Goal: Contribute content

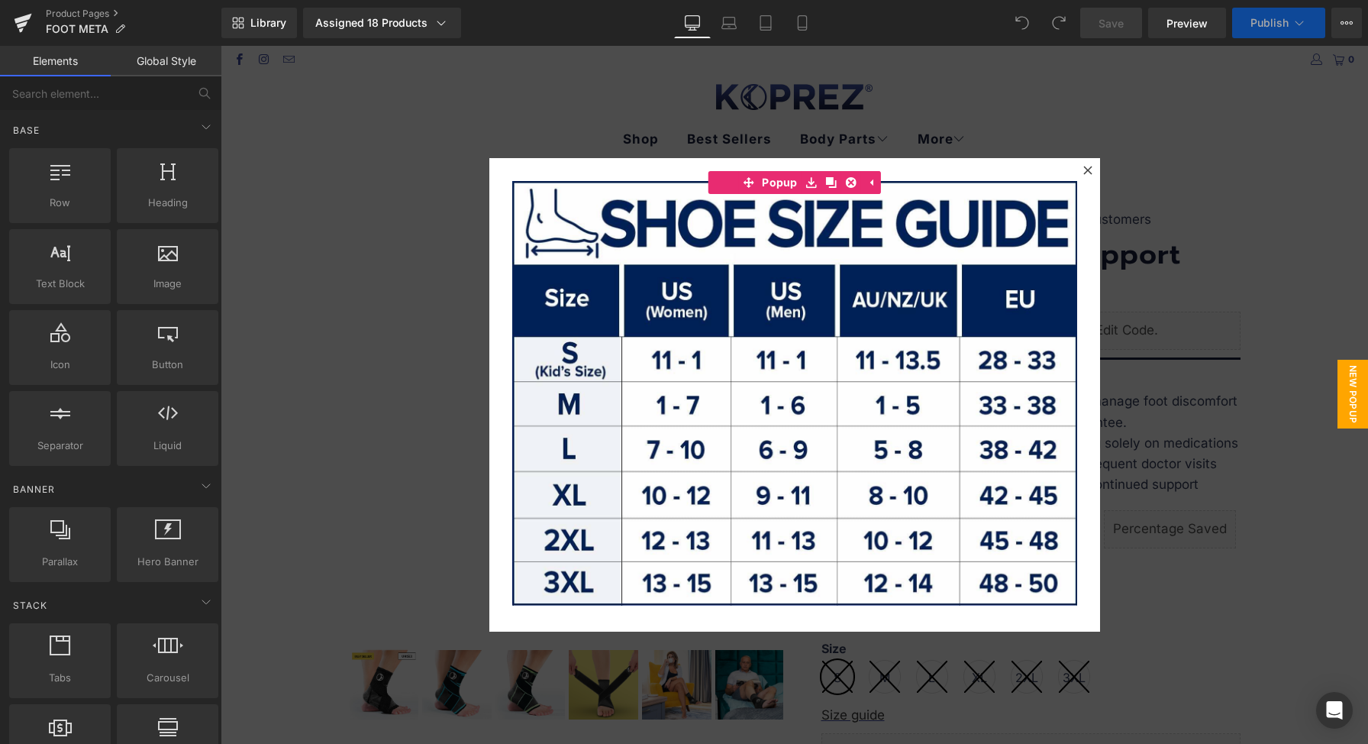
click at [1232, 233] on div at bounding box center [794, 395] width 1147 height 698
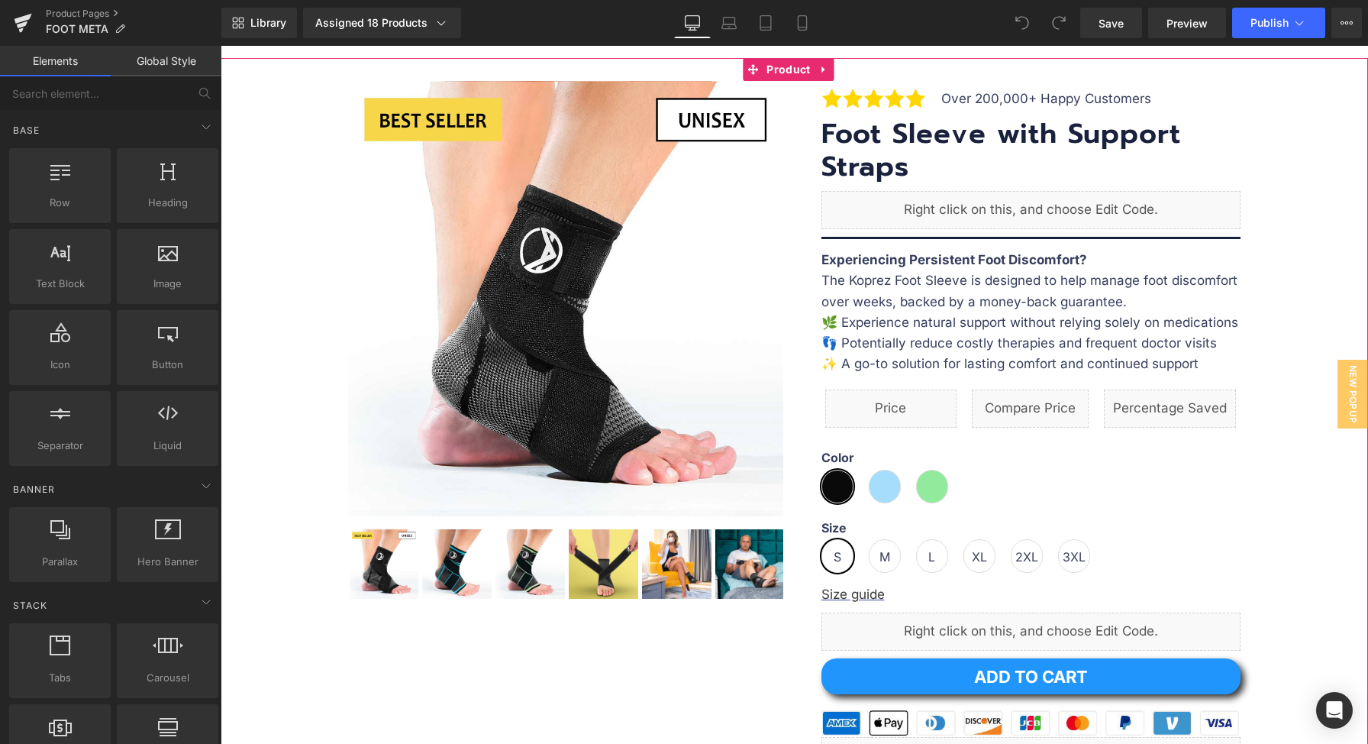
scroll to position [121, 0]
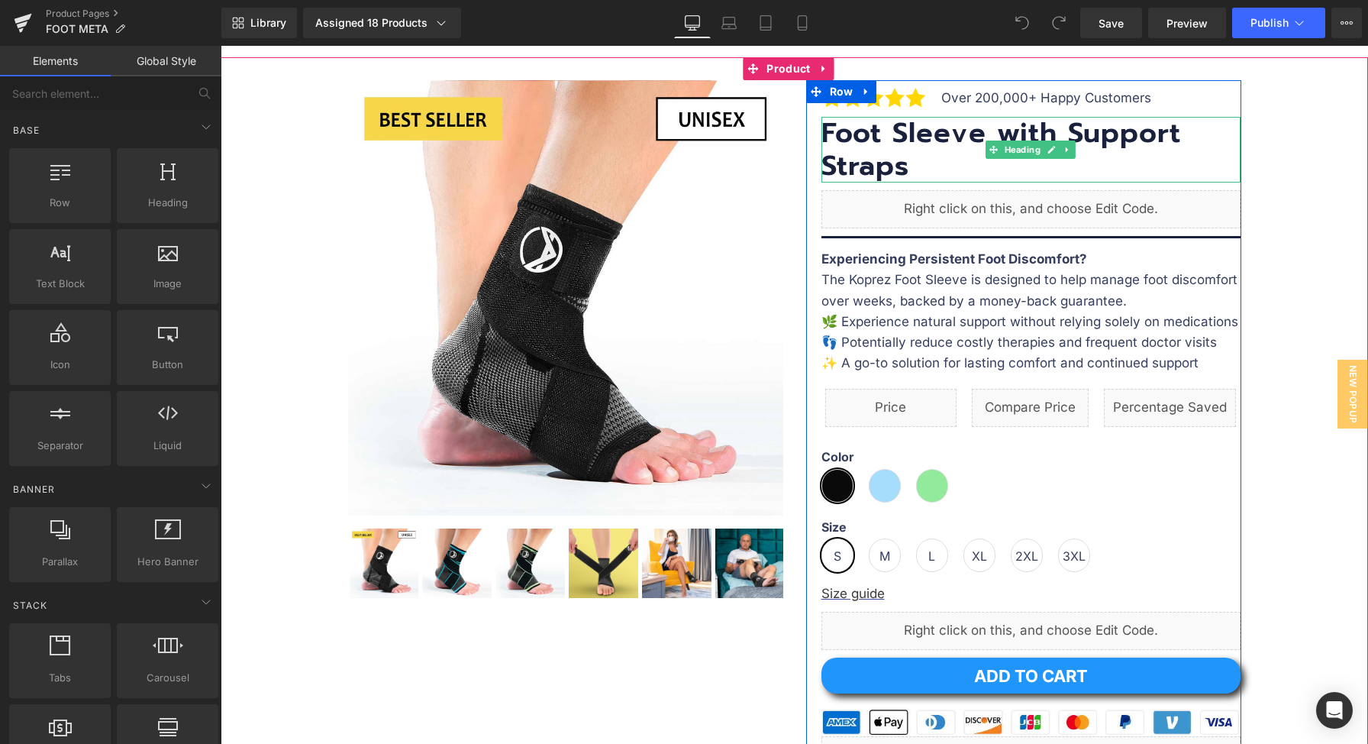
click at [980, 137] on h3 "Foot Sleeve with Support Straps" at bounding box center [1030, 150] width 419 height 66
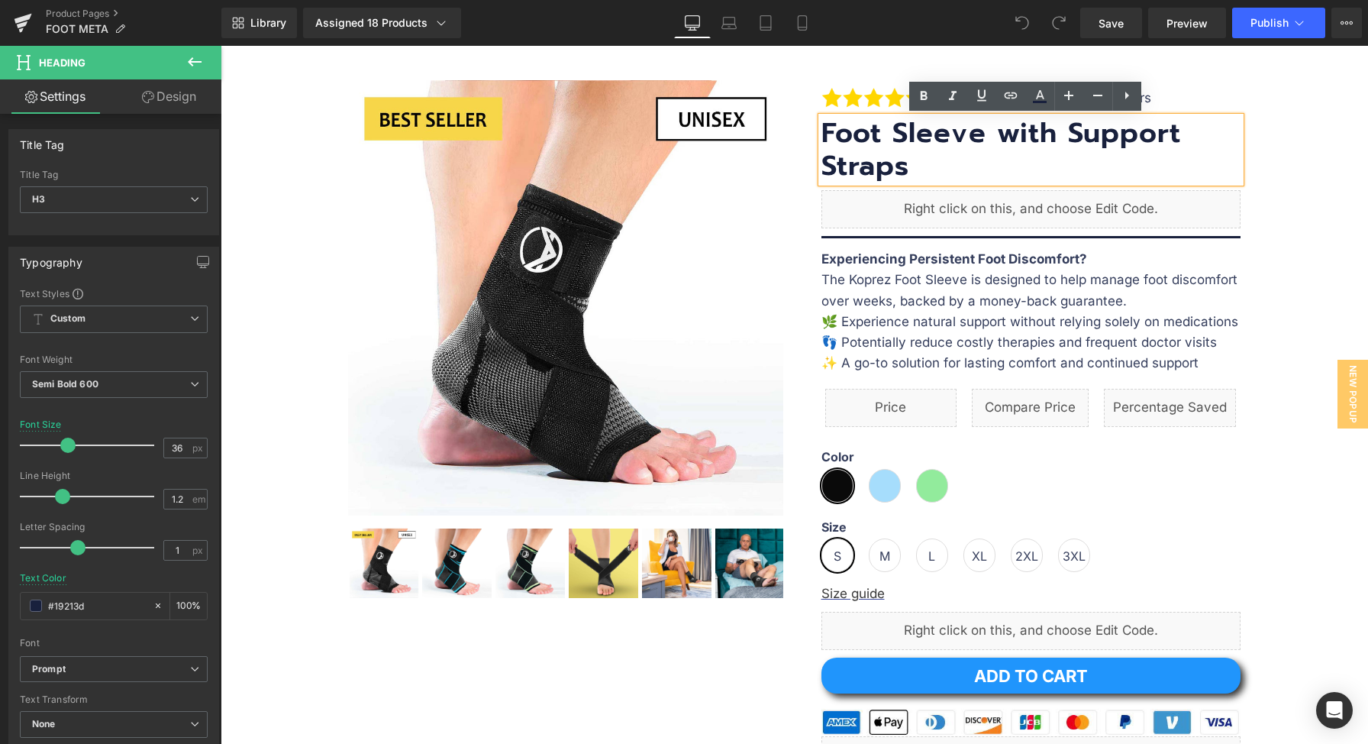
click at [974, 137] on h3 "Foot Sleeve with Support Straps" at bounding box center [1030, 150] width 419 height 66
click at [1277, 137] on div at bounding box center [794, 570] width 1132 height 1026
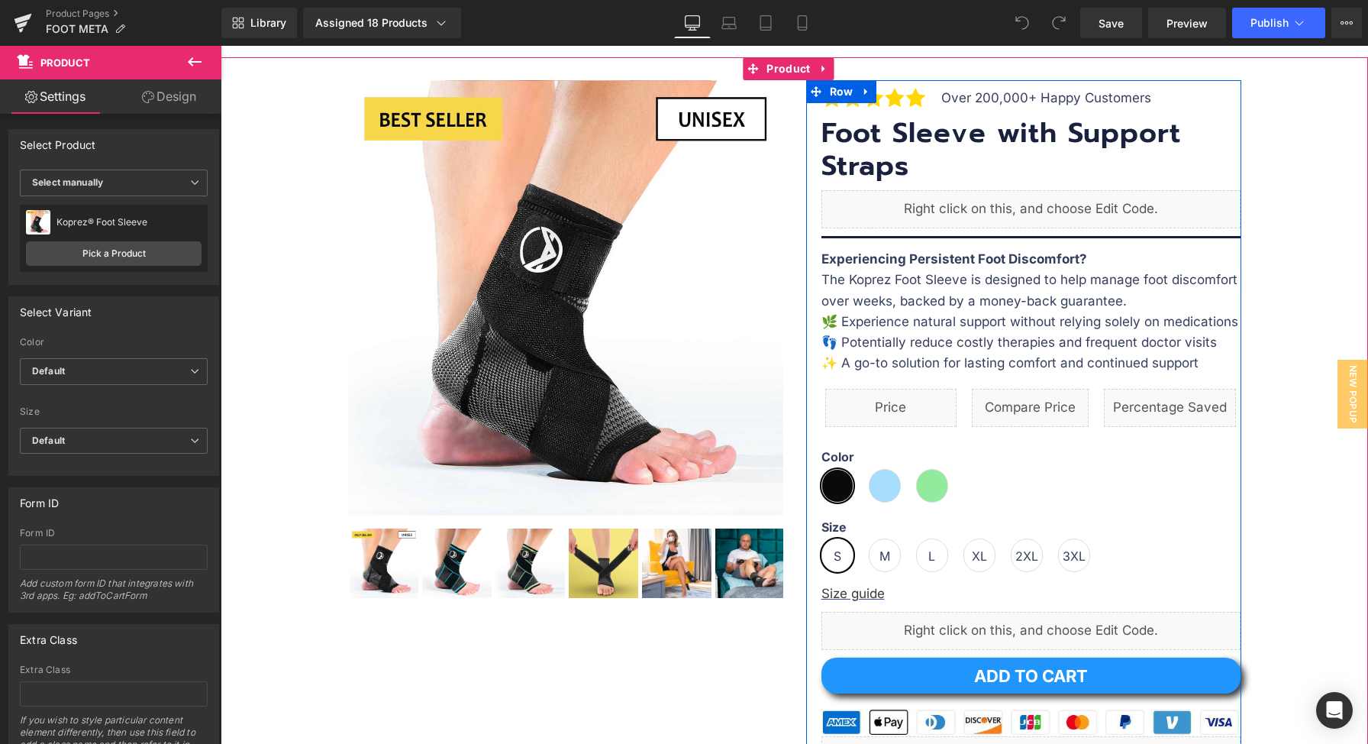
click at [942, 286] on p "The Koprez Foot Sleeve is designed to help manage foot discomfort over weeks, b…" at bounding box center [1030, 290] width 419 height 41
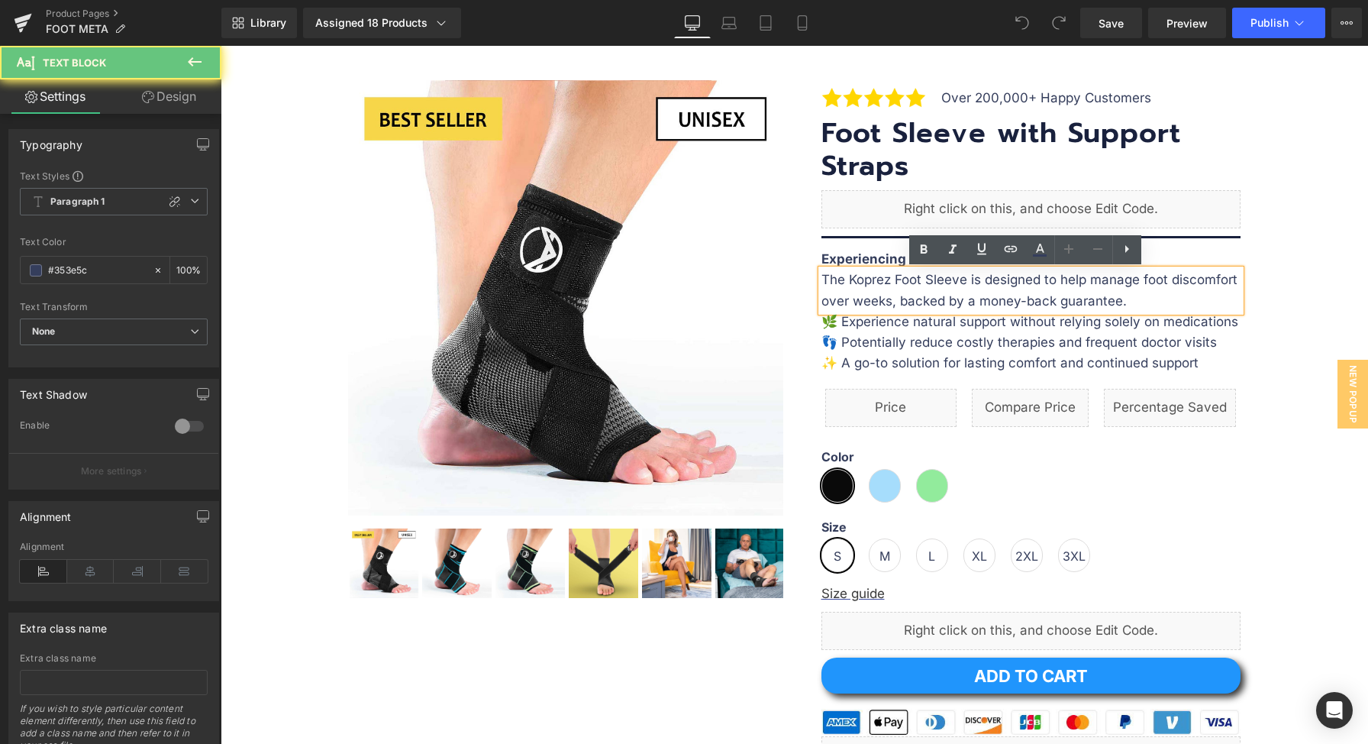
click at [958, 281] on p "The Koprez Foot Sleeve is designed to help manage foot discomfort over weeks, b…" at bounding box center [1030, 290] width 419 height 41
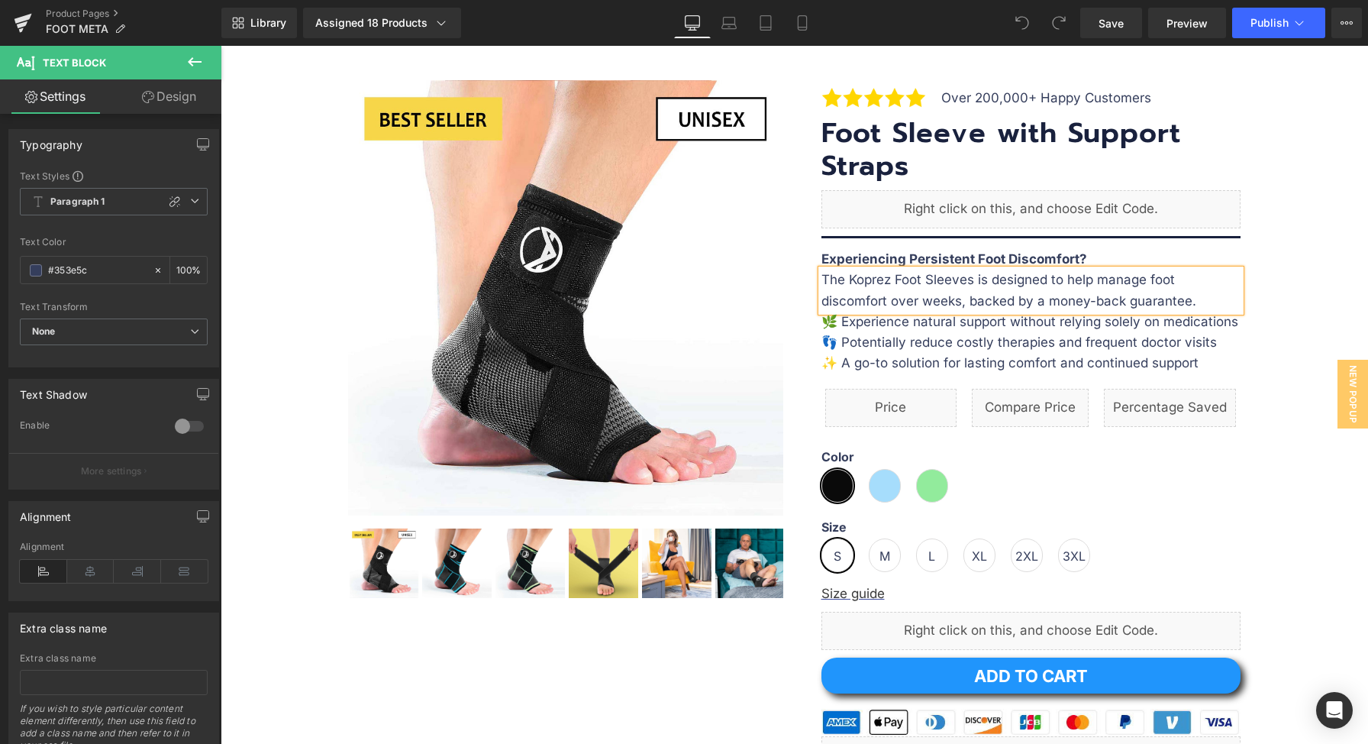
click at [976, 280] on p "The Koprez Foot Sleeves is designed to help manage foot discomfort over weeks, …" at bounding box center [1030, 290] width 419 height 41
click at [929, 319] on p "🌿 Experience natural support without relying solely on medications" at bounding box center [1030, 321] width 419 height 21
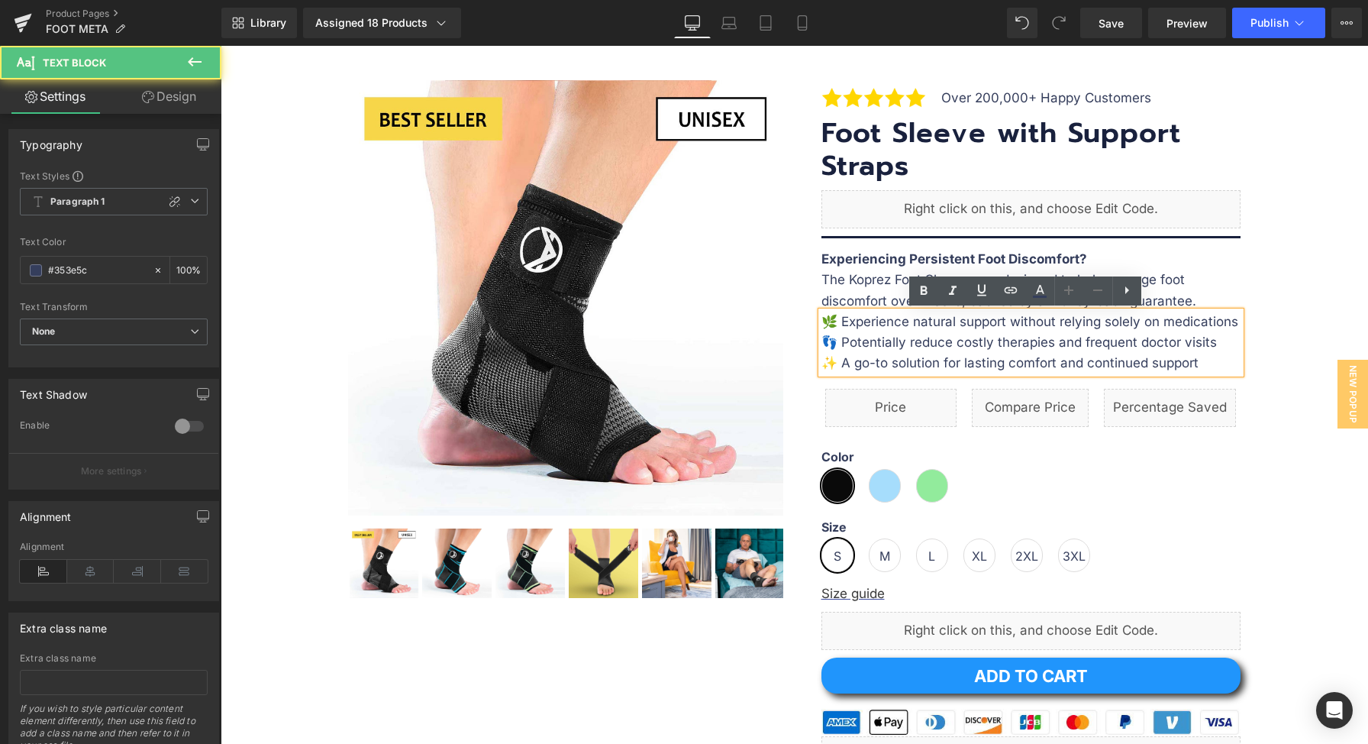
click at [952, 328] on p "🌿 Experience natural support without relying solely on medications" at bounding box center [1030, 321] width 419 height 21
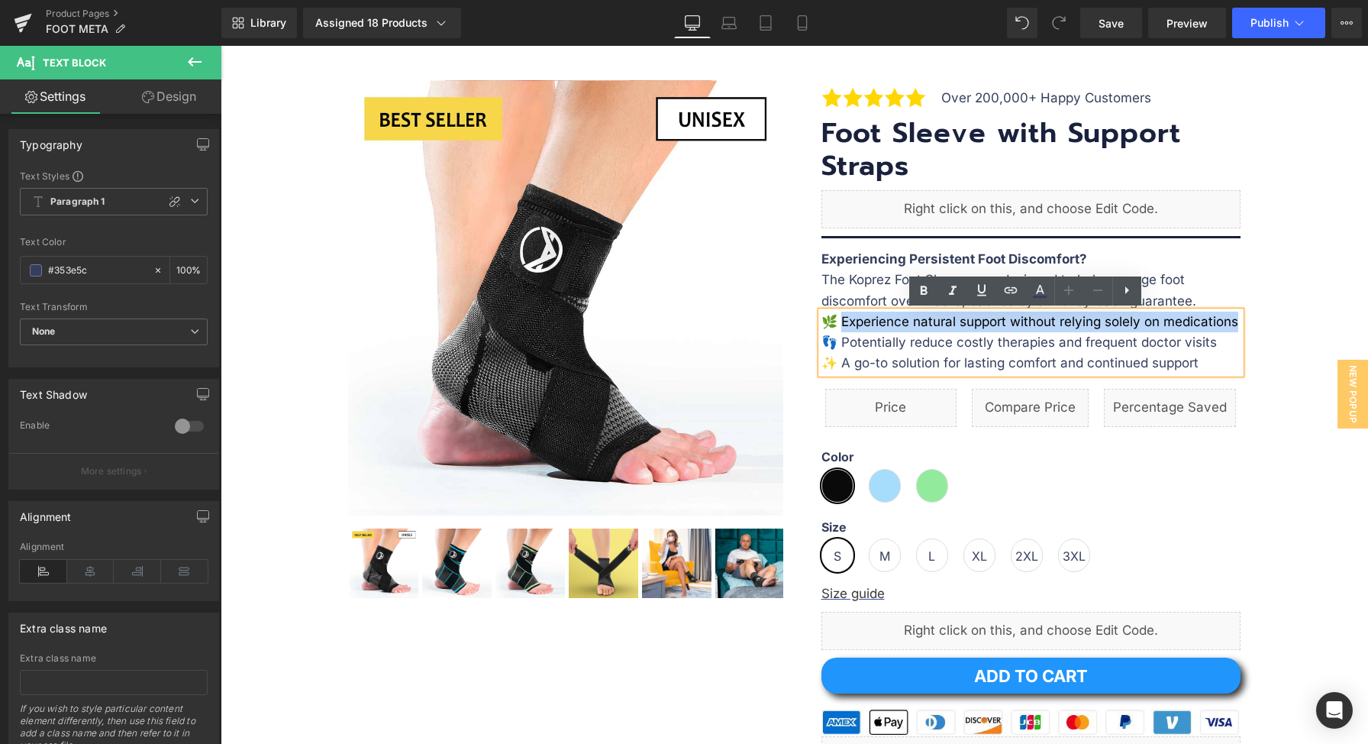
drag, startPoint x: 831, startPoint y: 321, endPoint x: 1231, endPoint y: 321, distance: 399.3
click at [1231, 321] on p "🌿 Experience natural support without relying solely on medications" at bounding box center [1030, 321] width 419 height 21
paste div
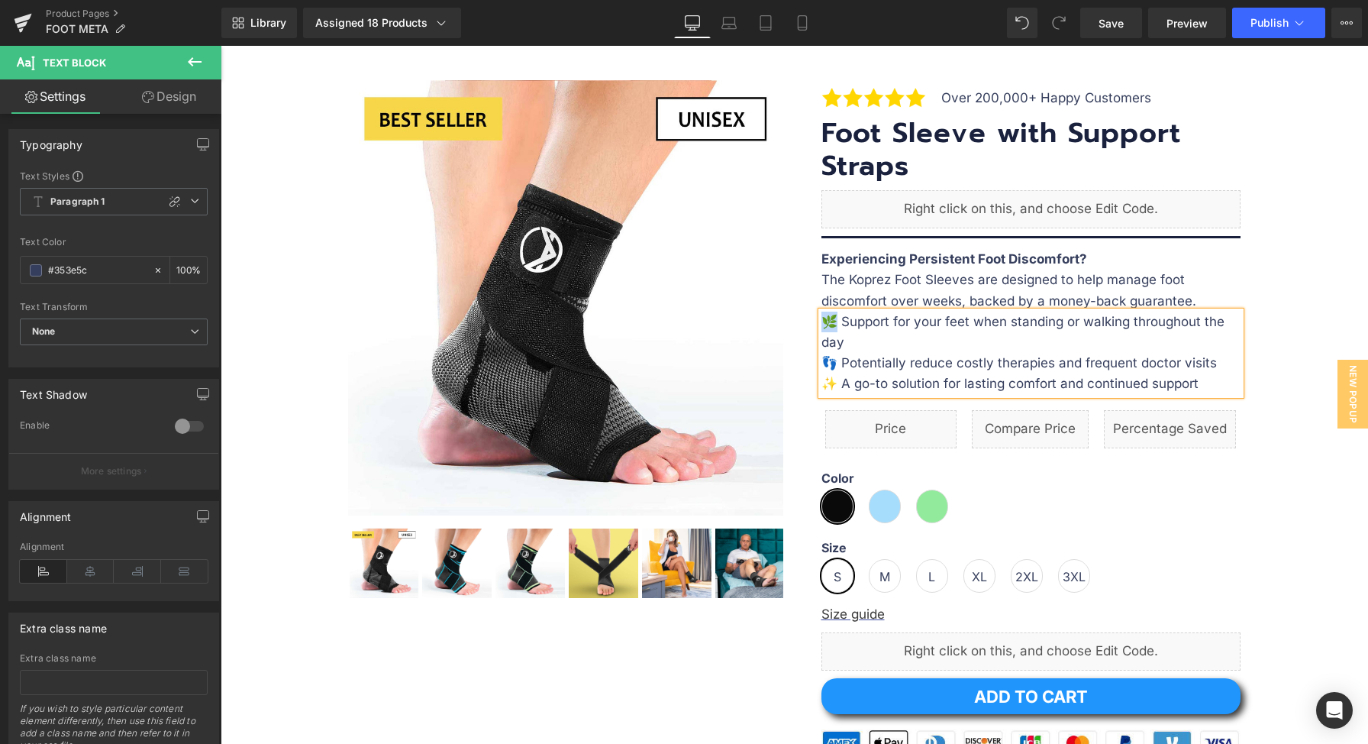
drag, startPoint x: 821, startPoint y: 321, endPoint x: 828, endPoint y: 321, distance: 7.7
click at [828, 321] on p "🌿 Support for your feet when standing or walking throughout the day" at bounding box center [1030, 331] width 419 height 41
click at [821, 361] on p "👣 Potentially reduce costly therapies and frequent doctor visits" at bounding box center [1030, 363] width 419 height 21
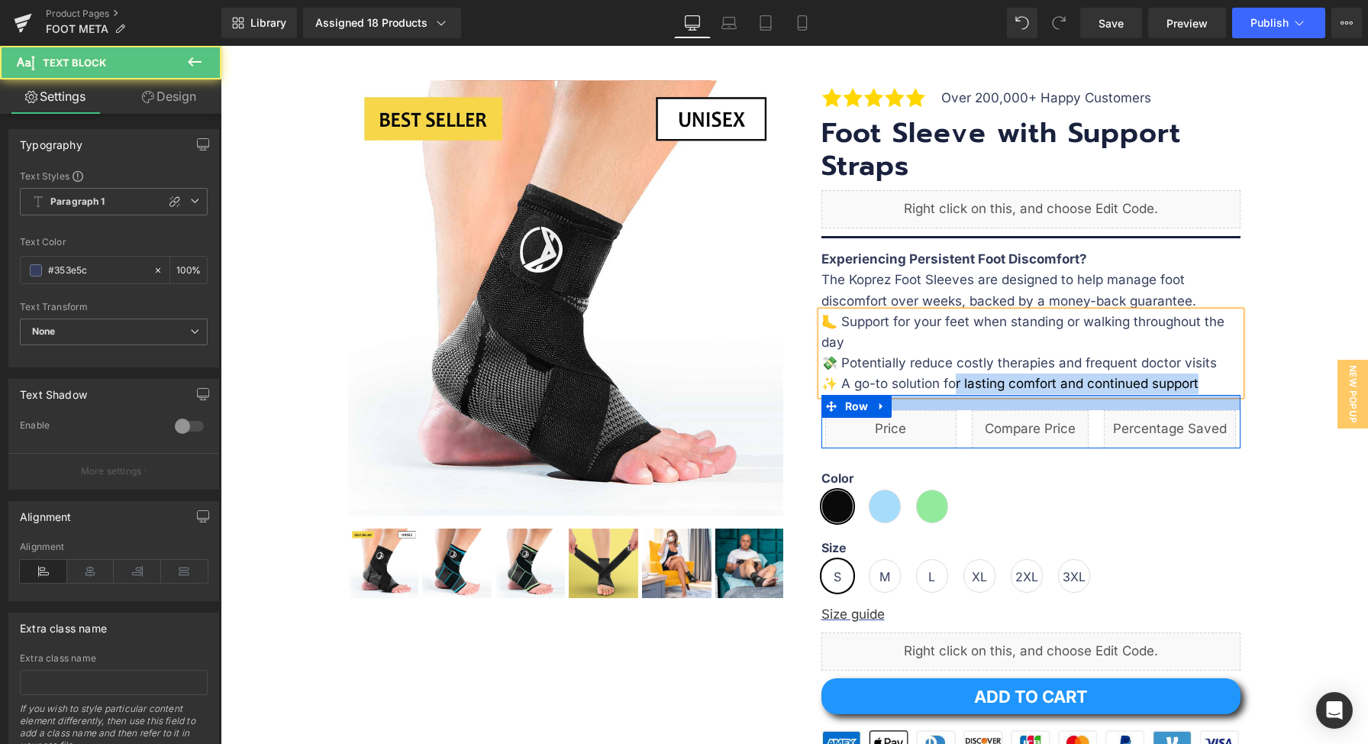
drag, startPoint x: 1196, startPoint y: 382, endPoint x: 1128, endPoint y: 48, distance: 340.3
click at [943, 394] on div "Image Over 200,000+ Happy Customers Text Block Row Foot Sleeve with Support Str…" at bounding box center [1030, 525] width 419 height 890
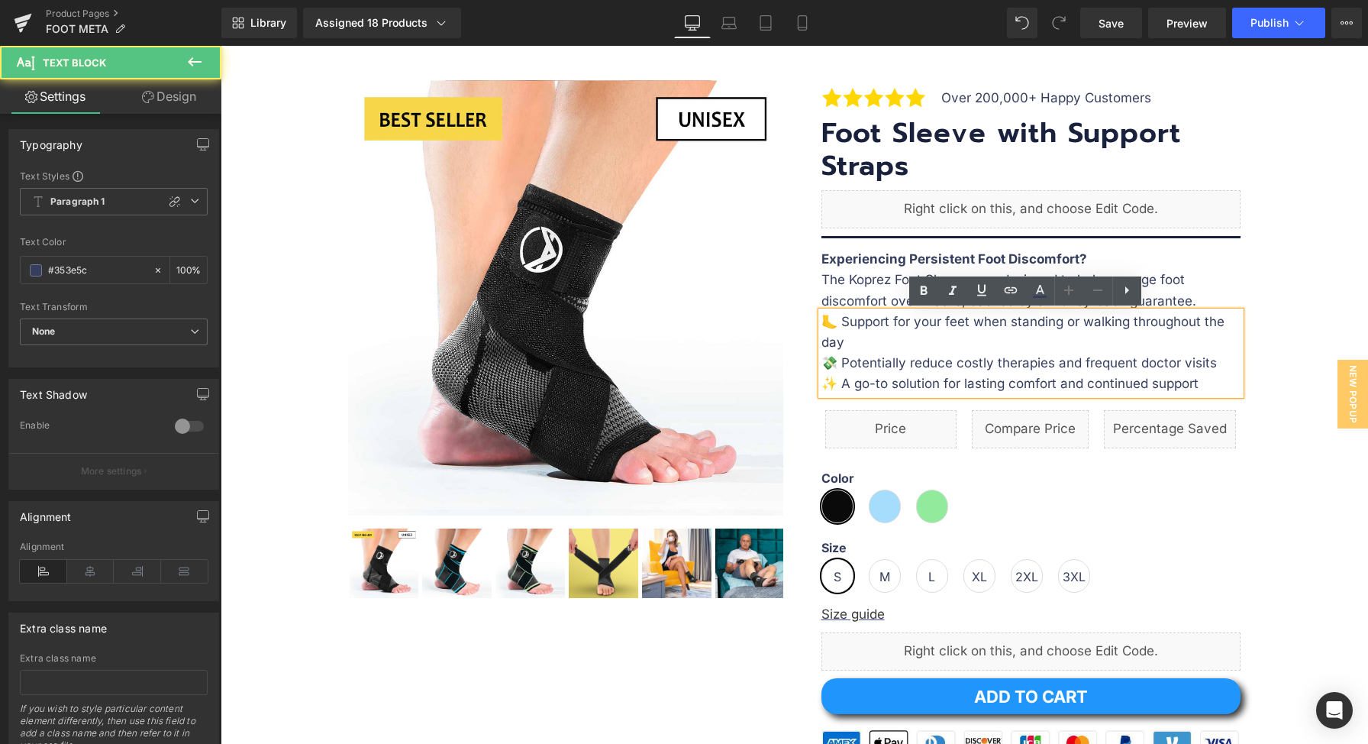
click at [827, 380] on p "✨ A go-to solution for lasting comfort and continued support" at bounding box center [1030, 383] width 419 height 21
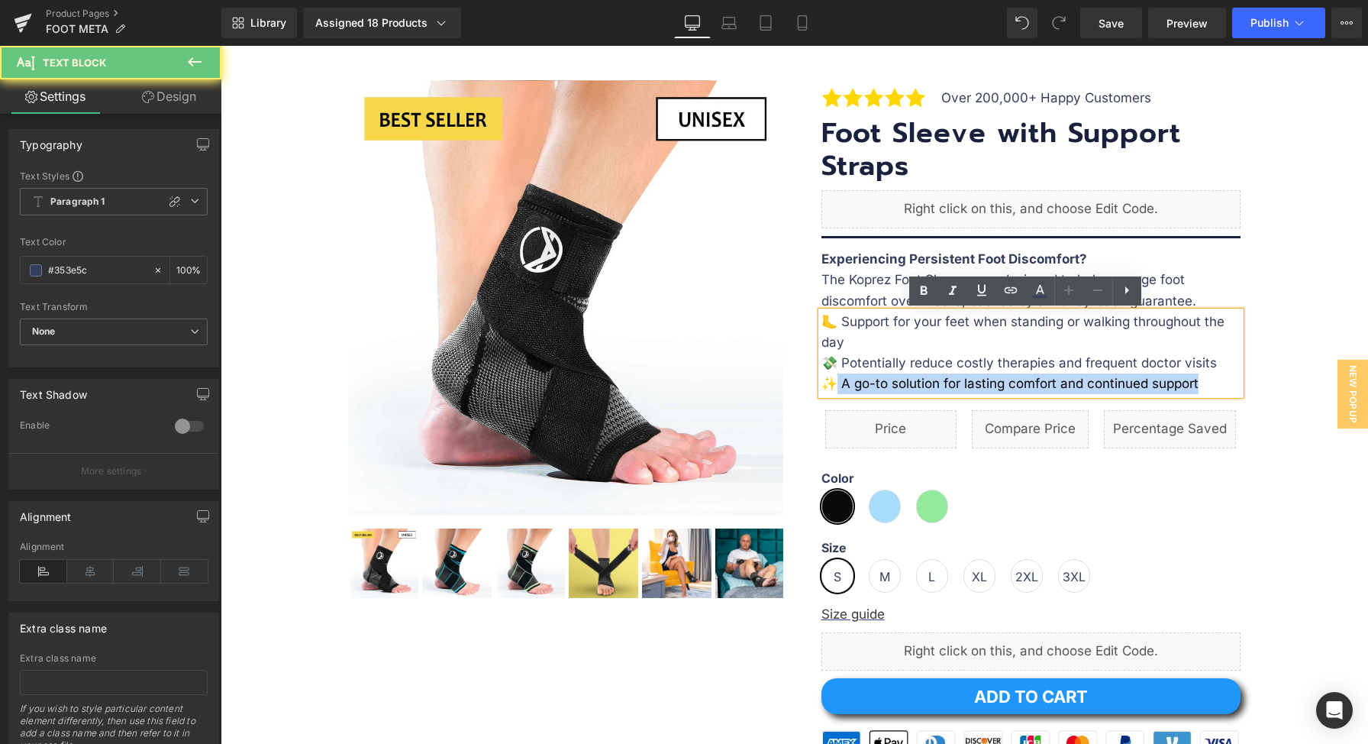
drag, startPoint x: 827, startPoint y: 383, endPoint x: 817, endPoint y: 386, distance: 10.2
click at [821, 384] on div "🦶 Support for your feet when standing or walking throughout the day 💸 Potential…" at bounding box center [1030, 352] width 419 height 83
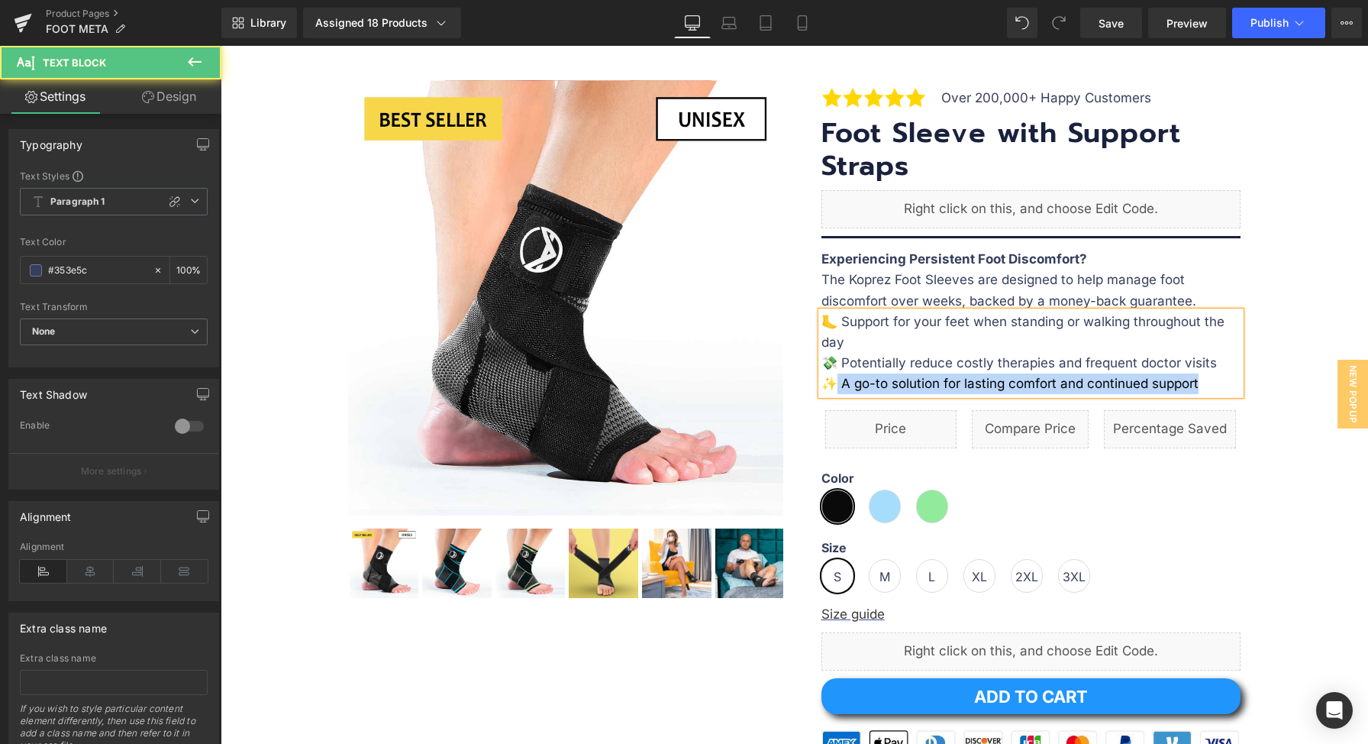
click at [831, 384] on p "✨ A go-to solution for lasting comfort and continued support" at bounding box center [1030, 383] width 419 height 21
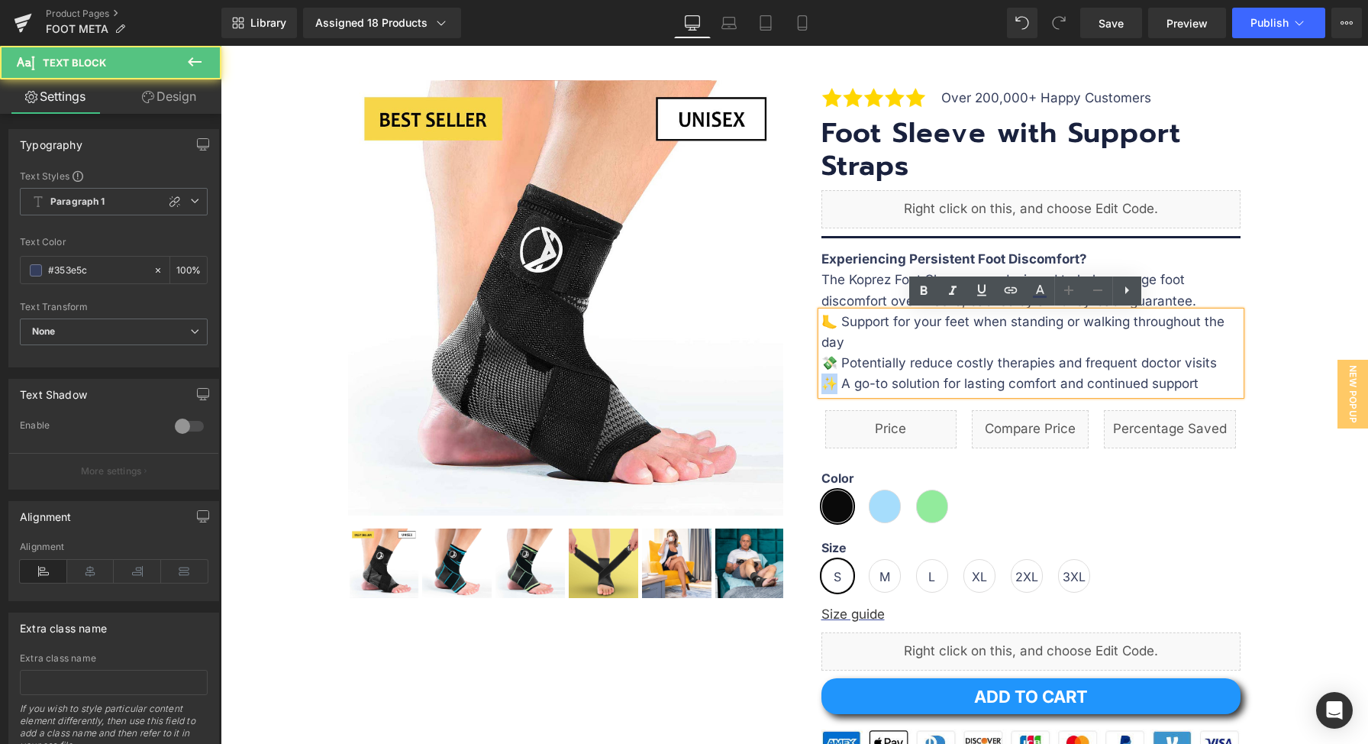
click at [821, 384] on p "✨ A go-to solution for lasting comfort and continued support" at bounding box center [1030, 383] width 419 height 21
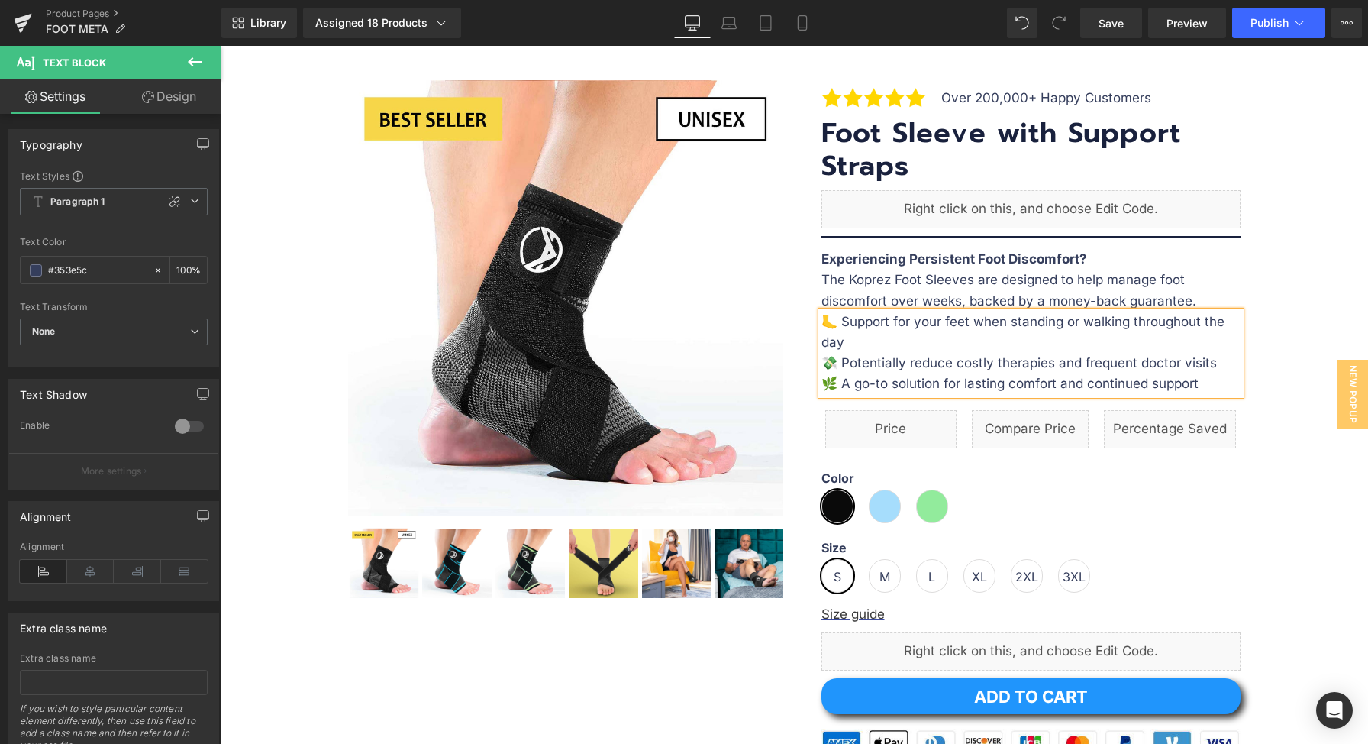
click at [970, 368] on p "💸 Potentially reduce costly therapies and frequent doctor visits" at bounding box center [1030, 363] width 419 height 21
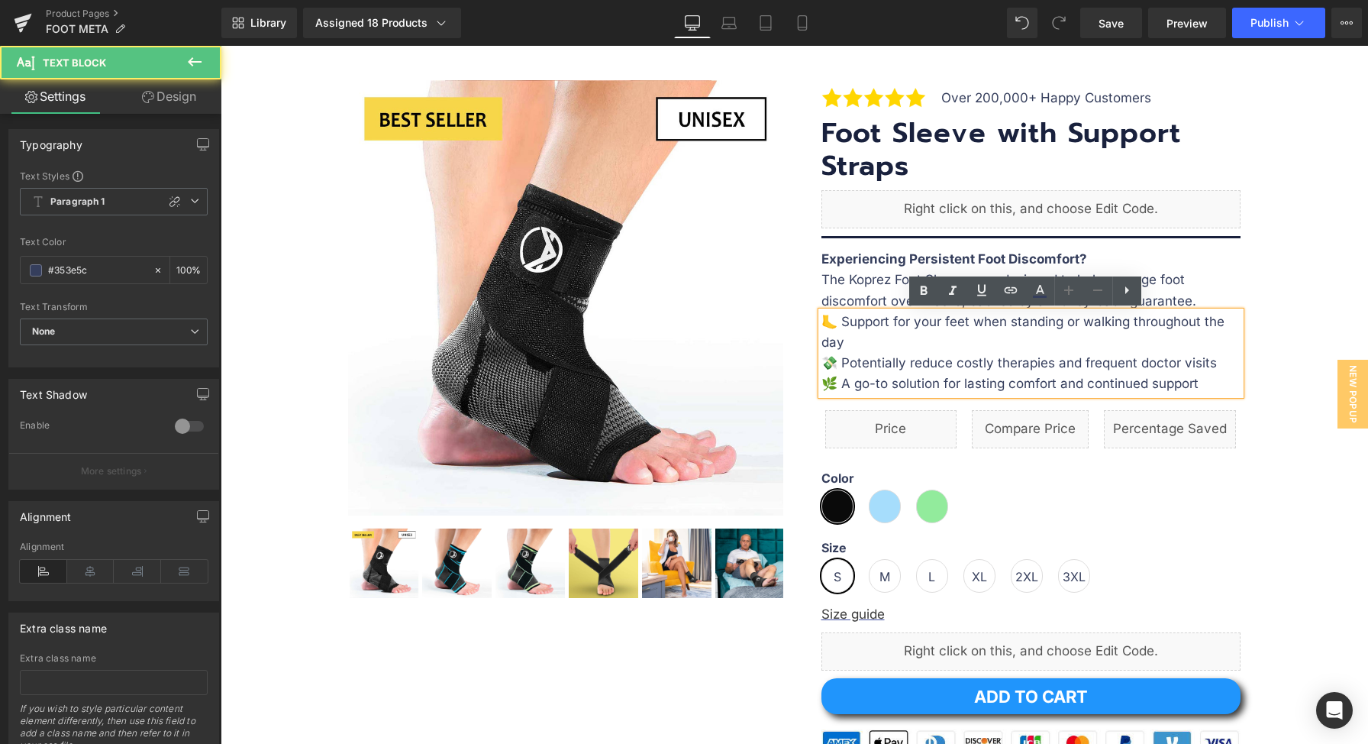
click at [1252, 337] on div at bounding box center [794, 580] width 1132 height 1047
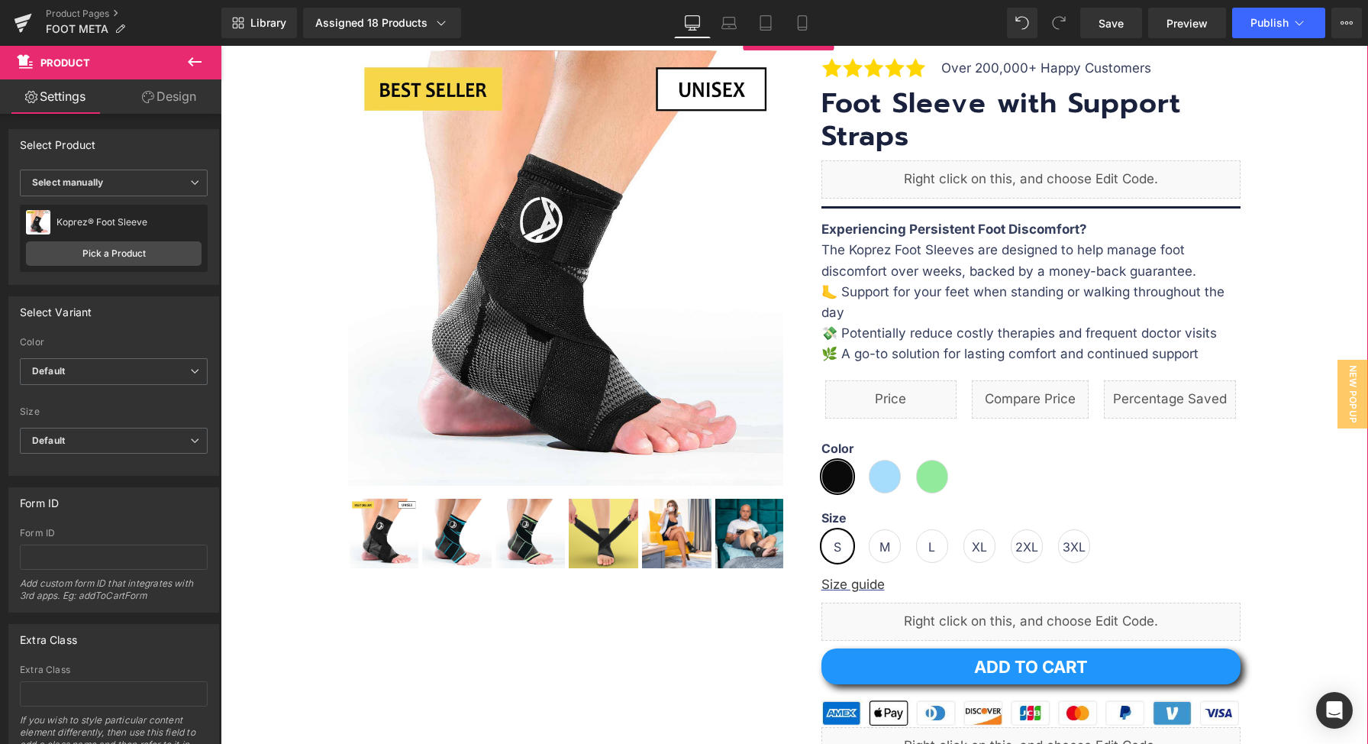
scroll to position [163, 0]
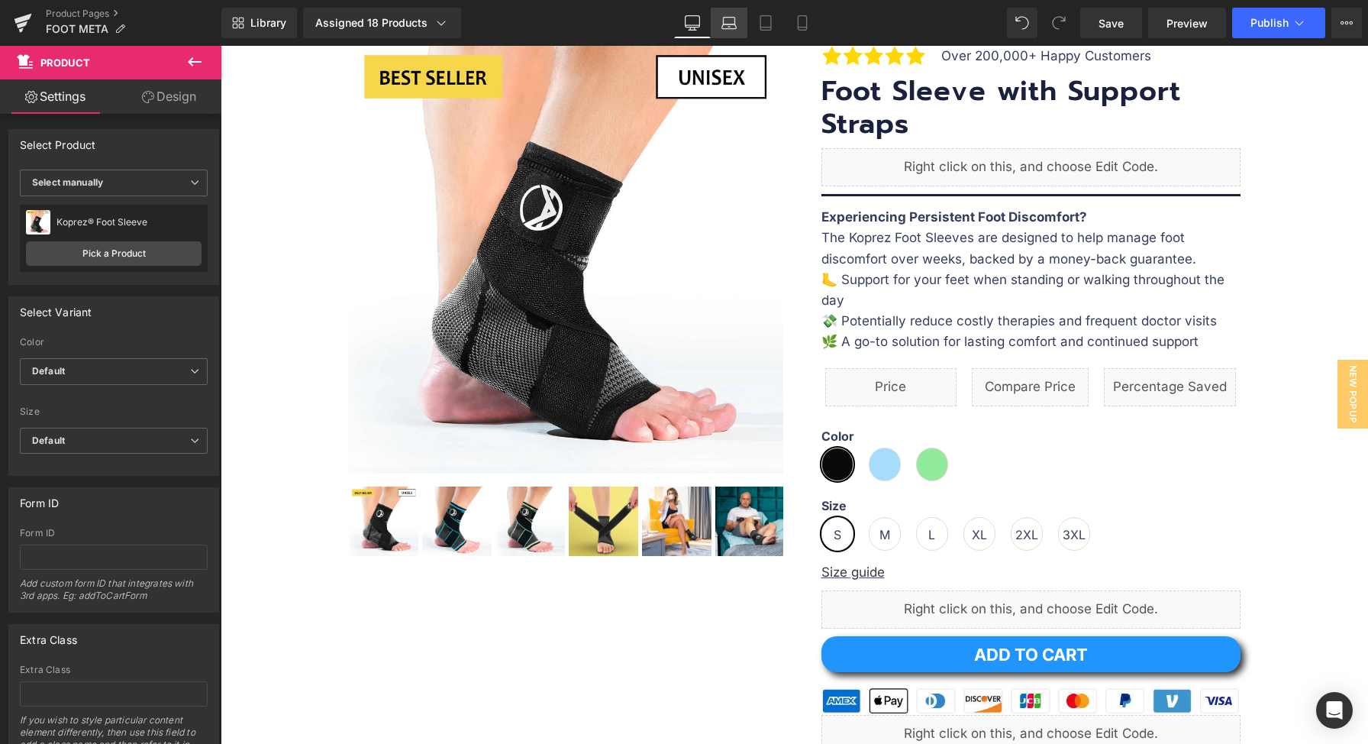
click at [728, 26] on icon at bounding box center [728, 22] width 15 height 15
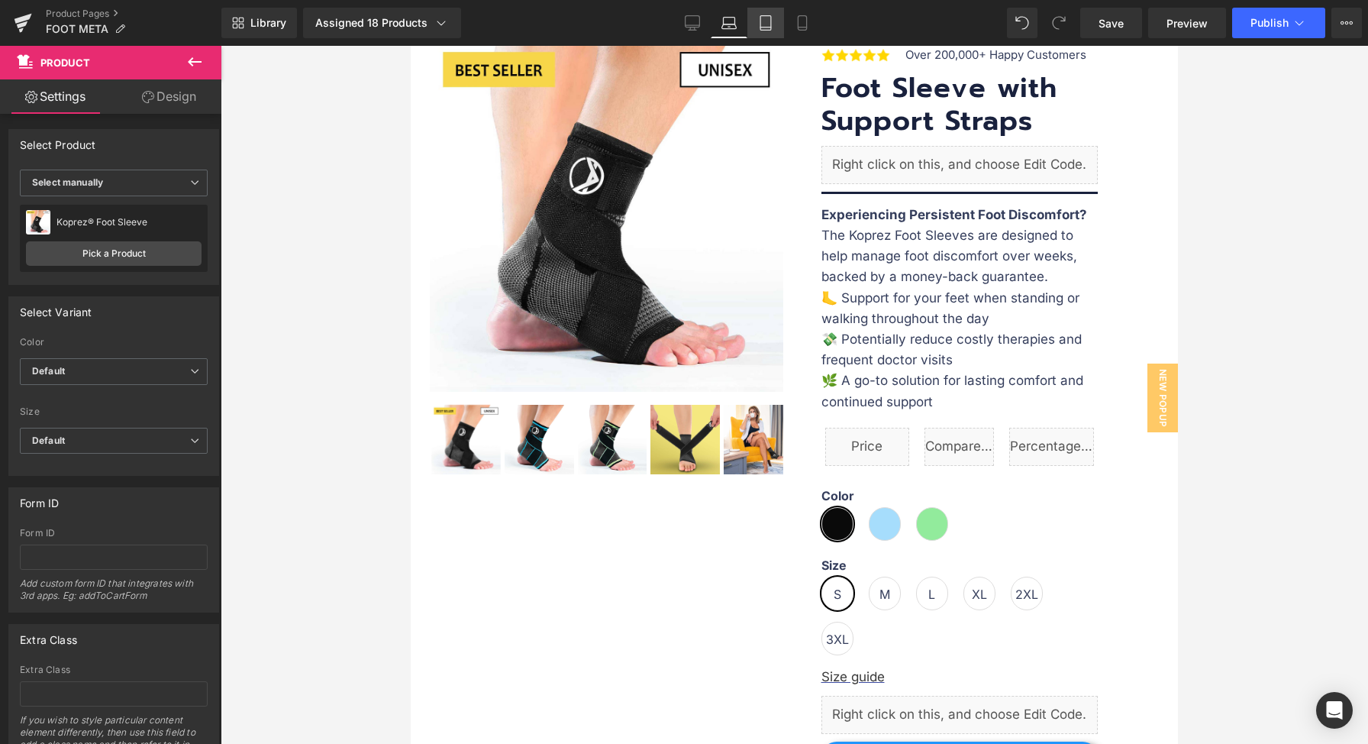
scroll to position [0, 0]
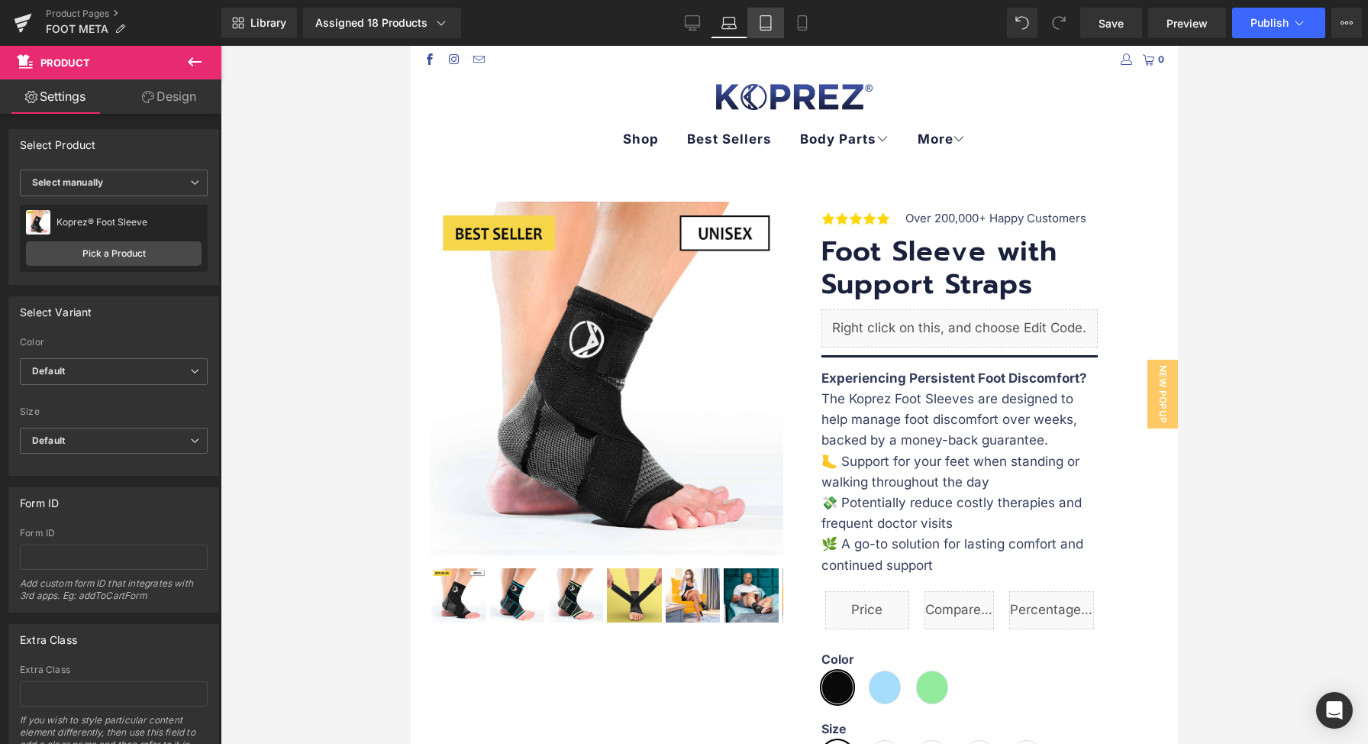
click at [764, 26] on icon at bounding box center [765, 22] width 15 height 15
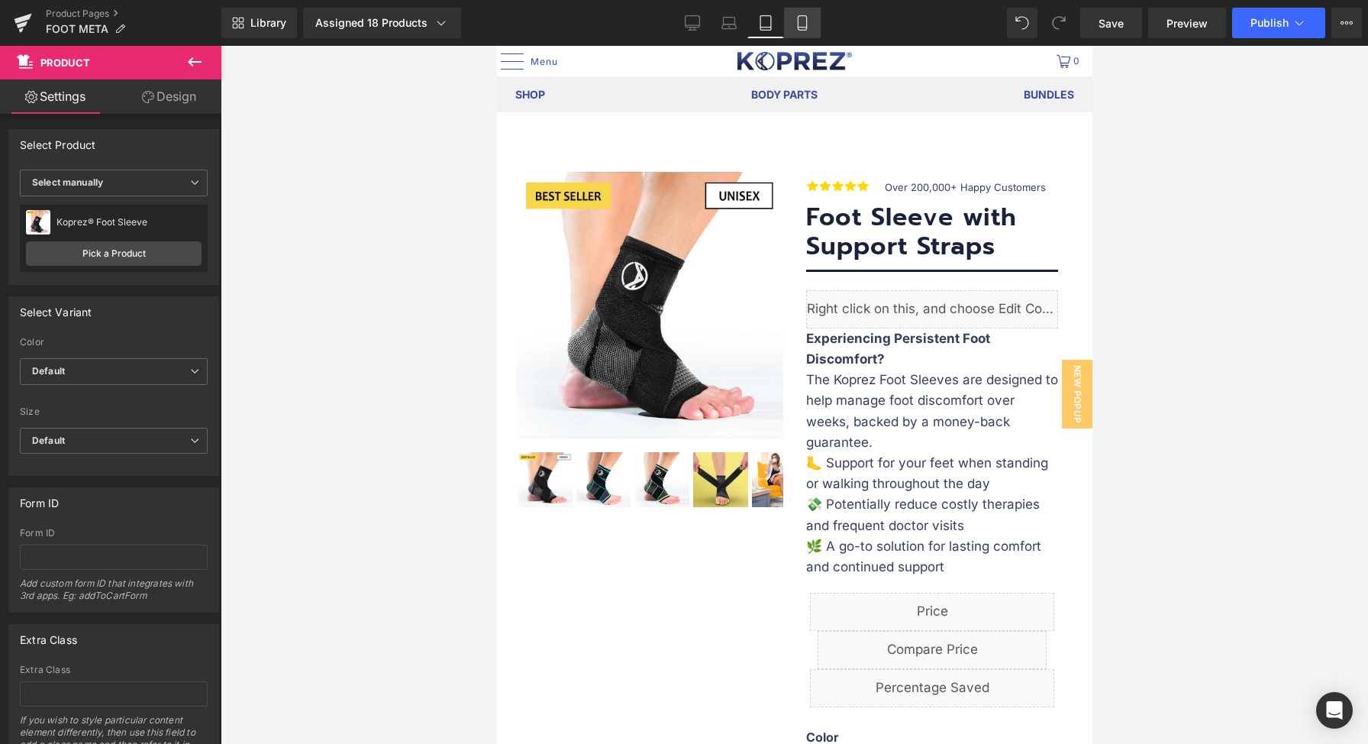
click at [792, 27] on link "Mobile" at bounding box center [802, 23] width 37 height 31
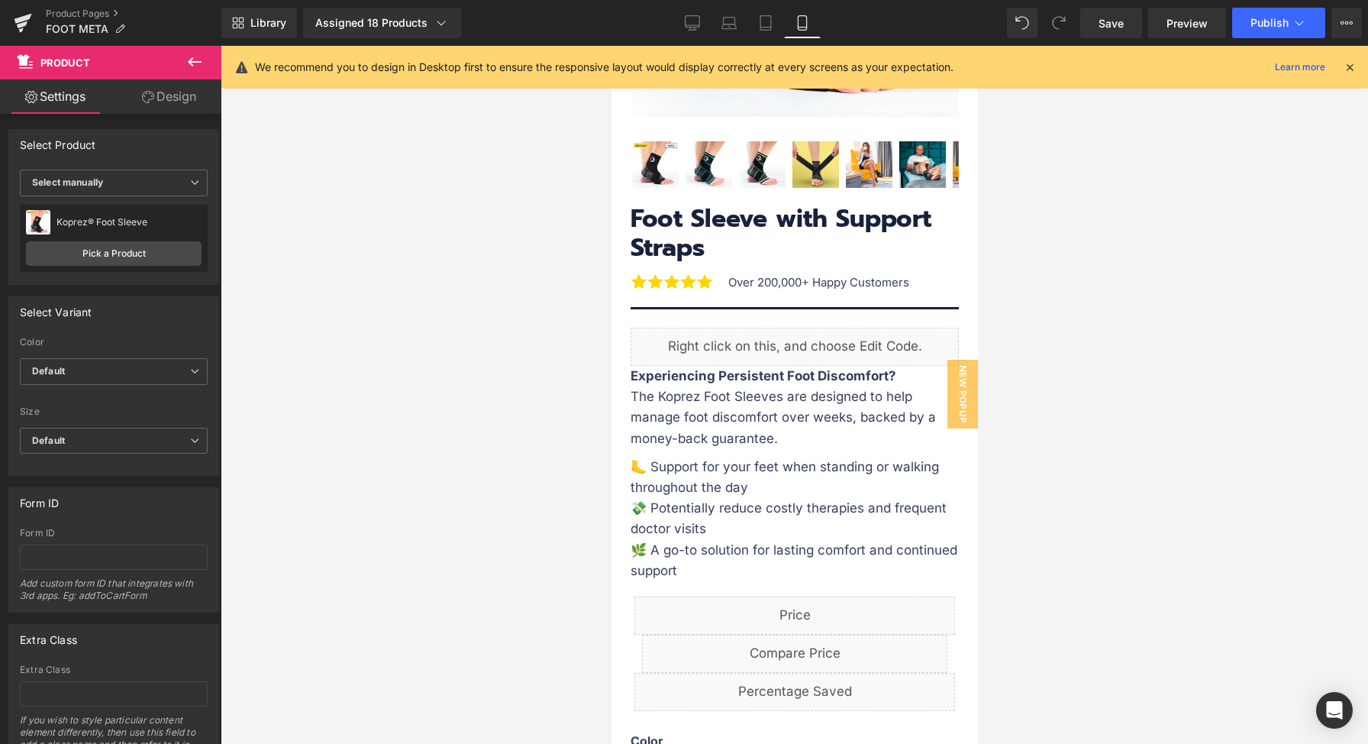
scroll to position [599, 0]
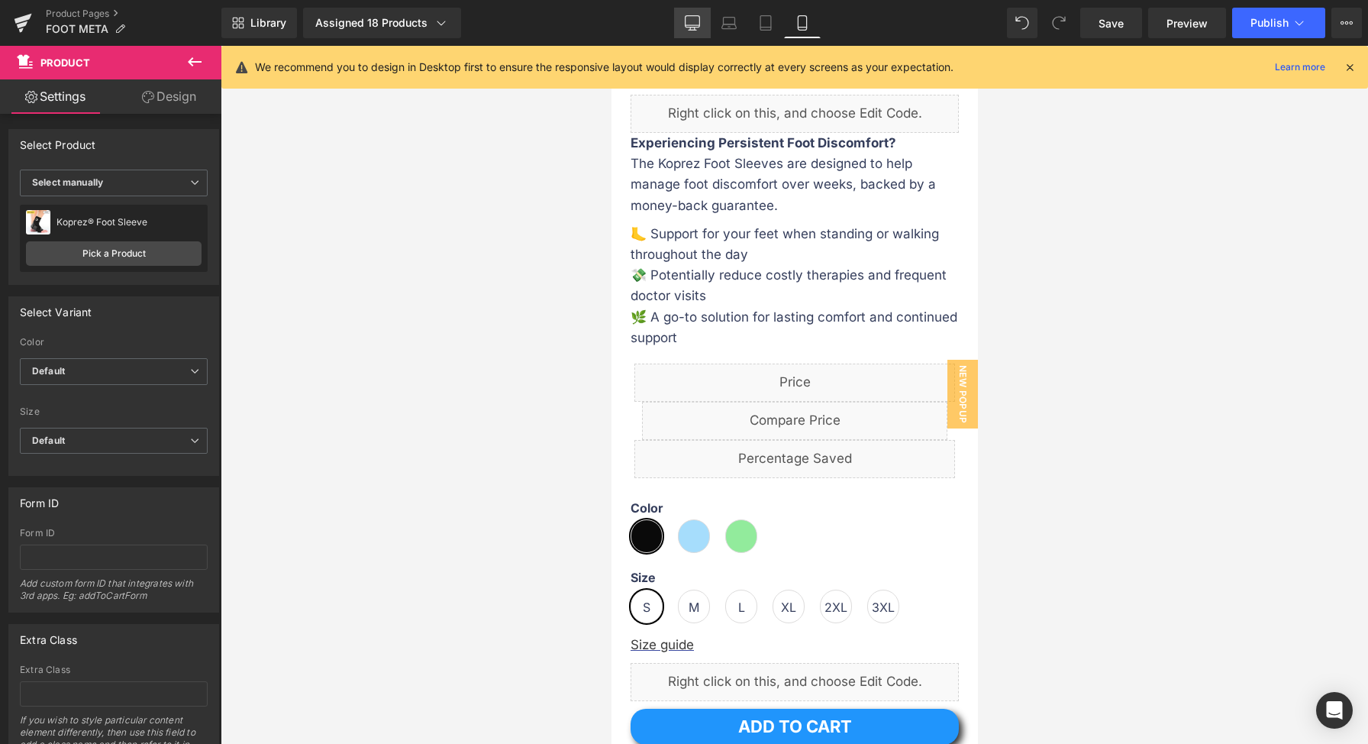
click at [701, 21] on link "Desktop" at bounding box center [692, 23] width 37 height 31
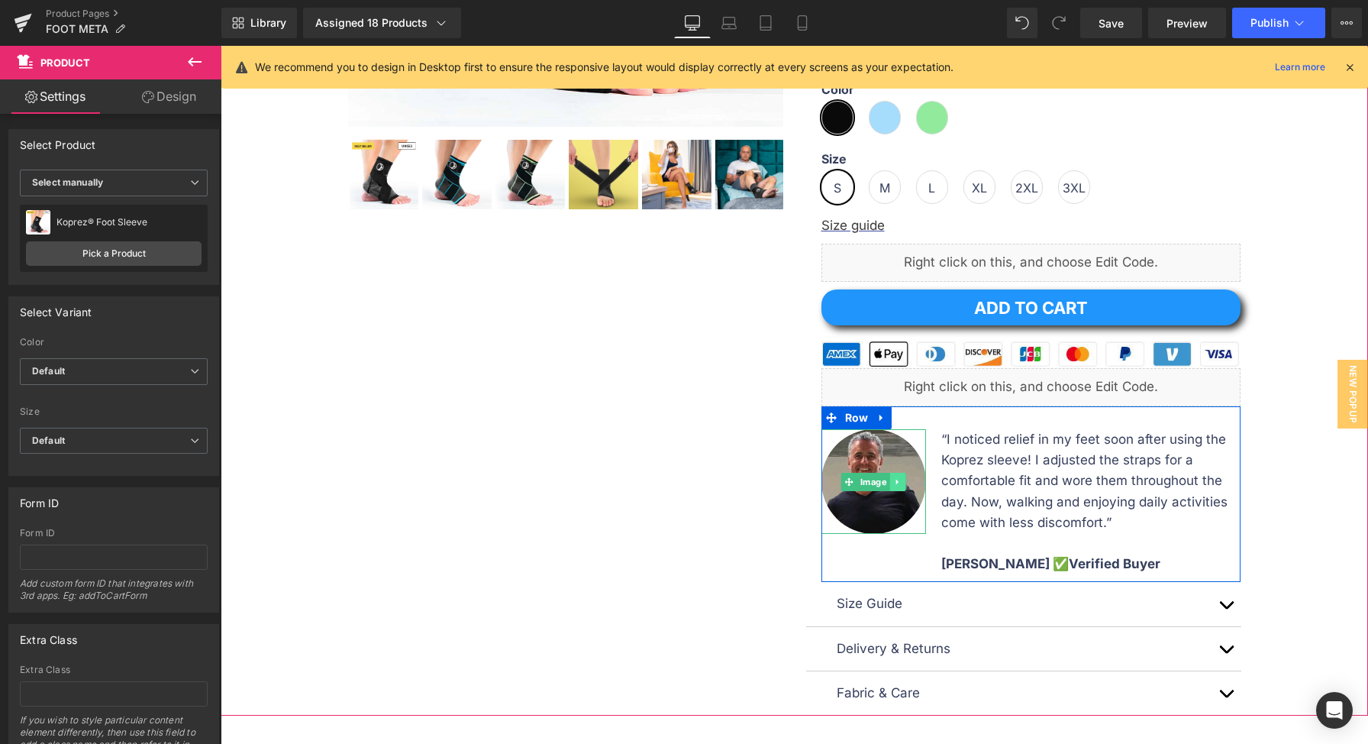
scroll to position [511, 0]
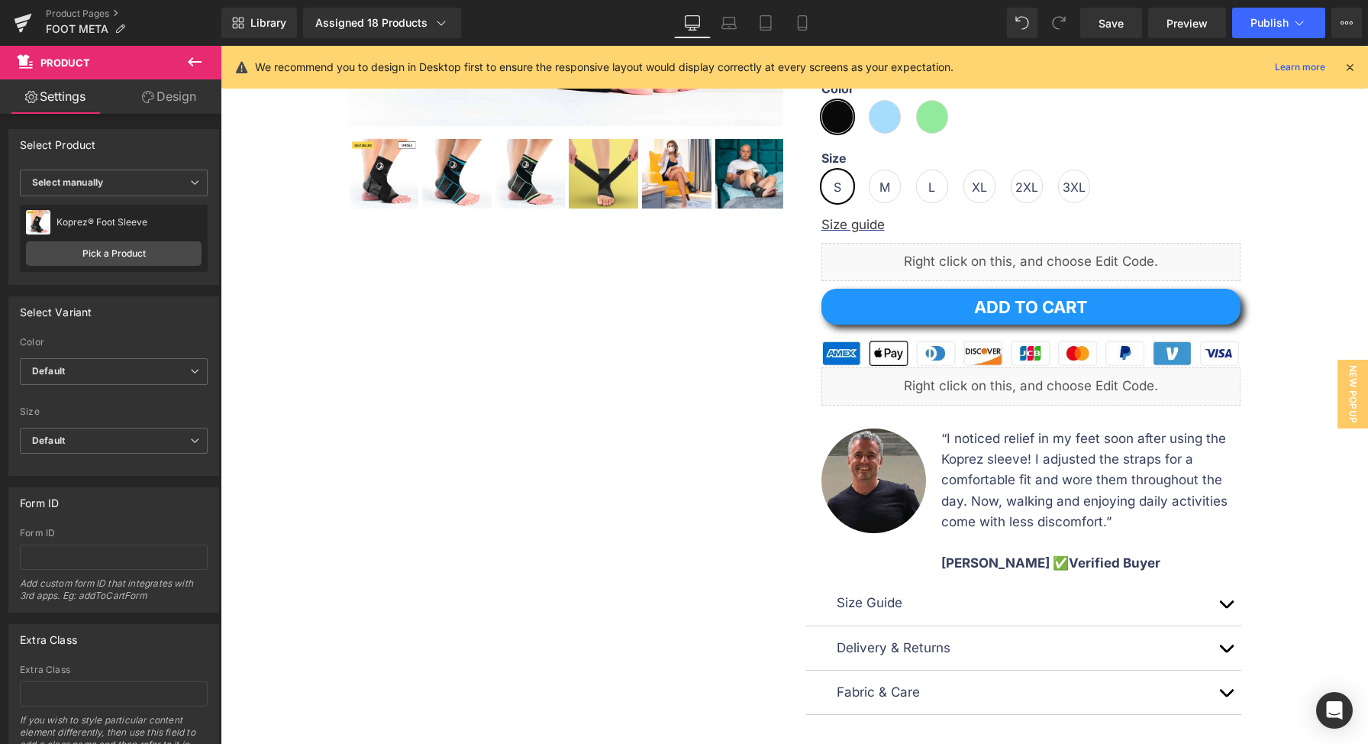
click at [1005, 506] on p "“I noticed relief in my feet soon after using the Koprez sleeve! I adjusted the…" at bounding box center [1090, 480] width 299 height 104
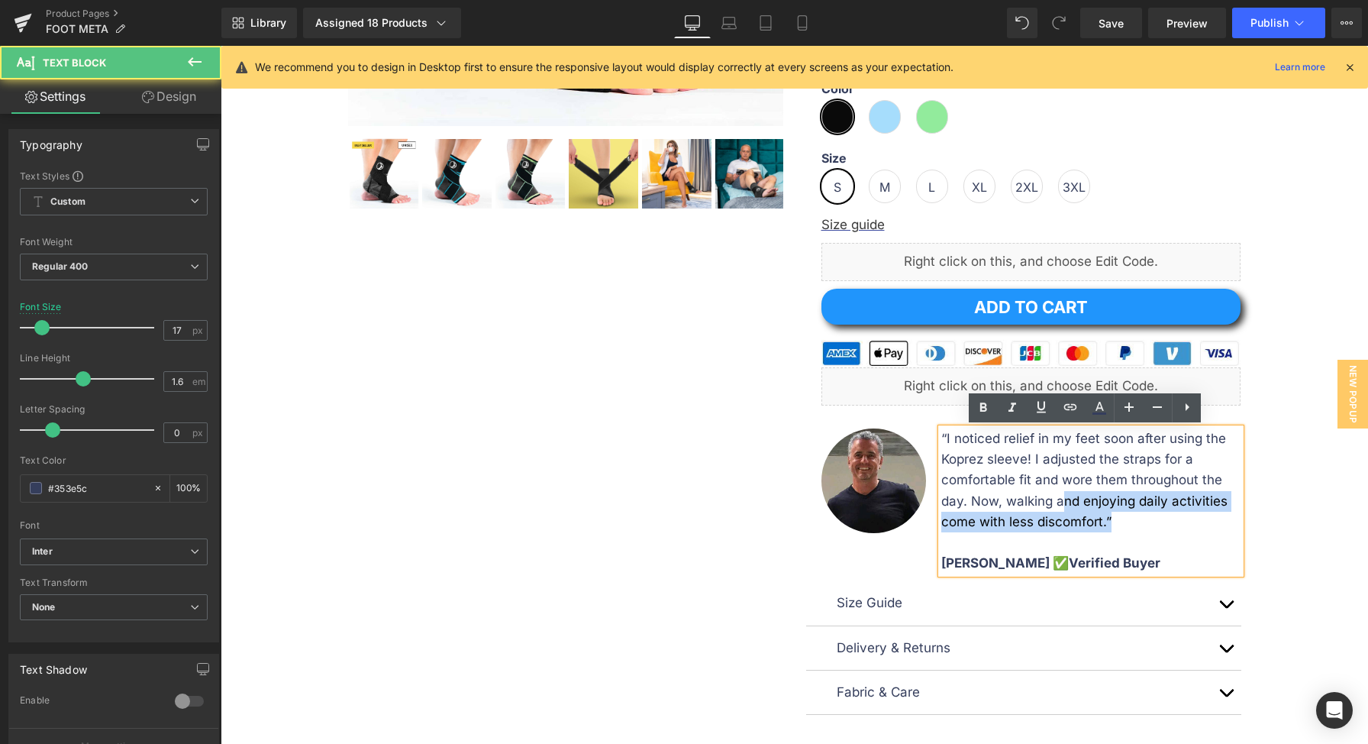
drag, startPoint x: 1103, startPoint y: 527, endPoint x: 1058, endPoint y: 500, distance: 52.4
click at [1058, 500] on p "“I noticed relief in my feet soon after using the Koprez sleeve! I adjusted the…" at bounding box center [1090, 480] width 299 height 104
click at [1103, 530] on p "“I noticed relief in my feet soon after using the Koprez sleeve! I adjusted the…" at bounding box center [1090, 480] width 299 height 104
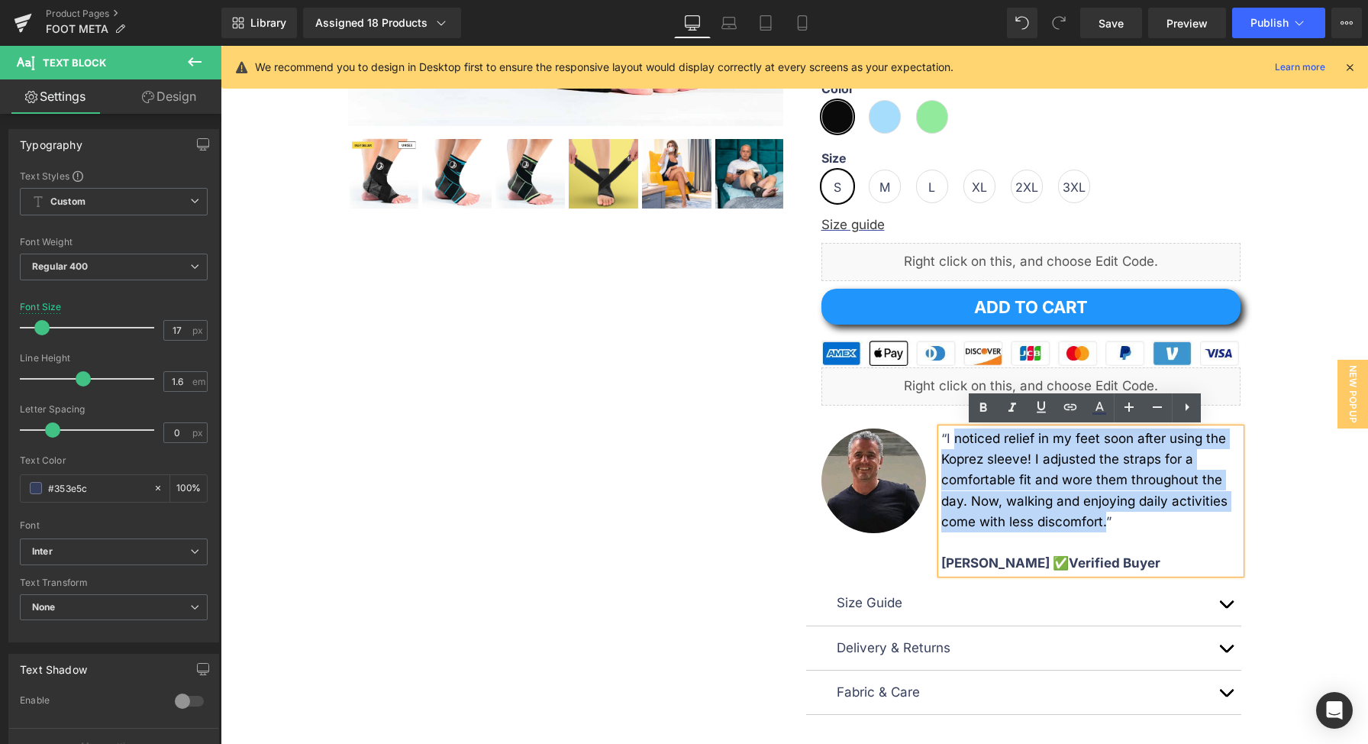
drag, startPoint x: 1100, startPoint y: 525, endPoint x: 948, endPoint y: 439, distance: 174.7
click at [948, 439] on p "“I noticed relief in my feet soon after using the Koprez sleeve! I adjusted the…" at bounding box center [1090, 480] width 299 height 104
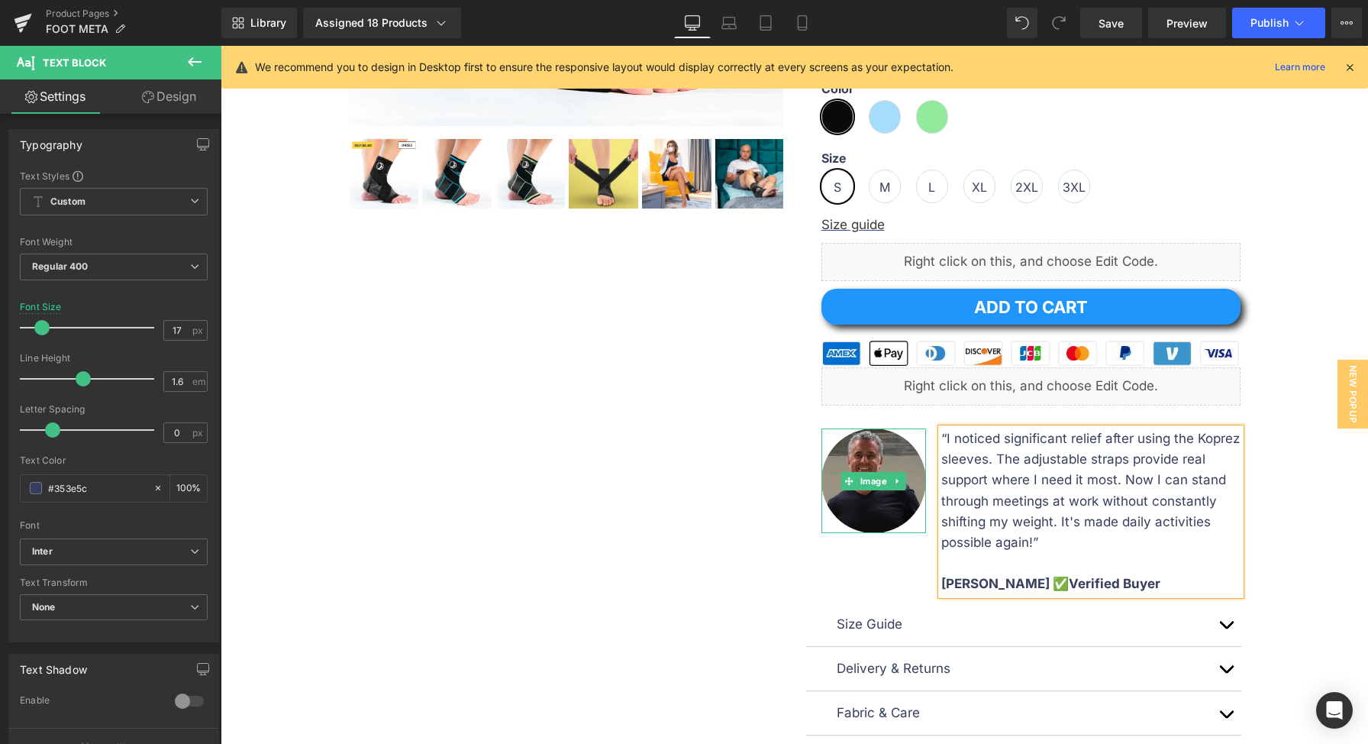
click at [858, 464] on img at bounding box center [873, 480] width 105 height 105
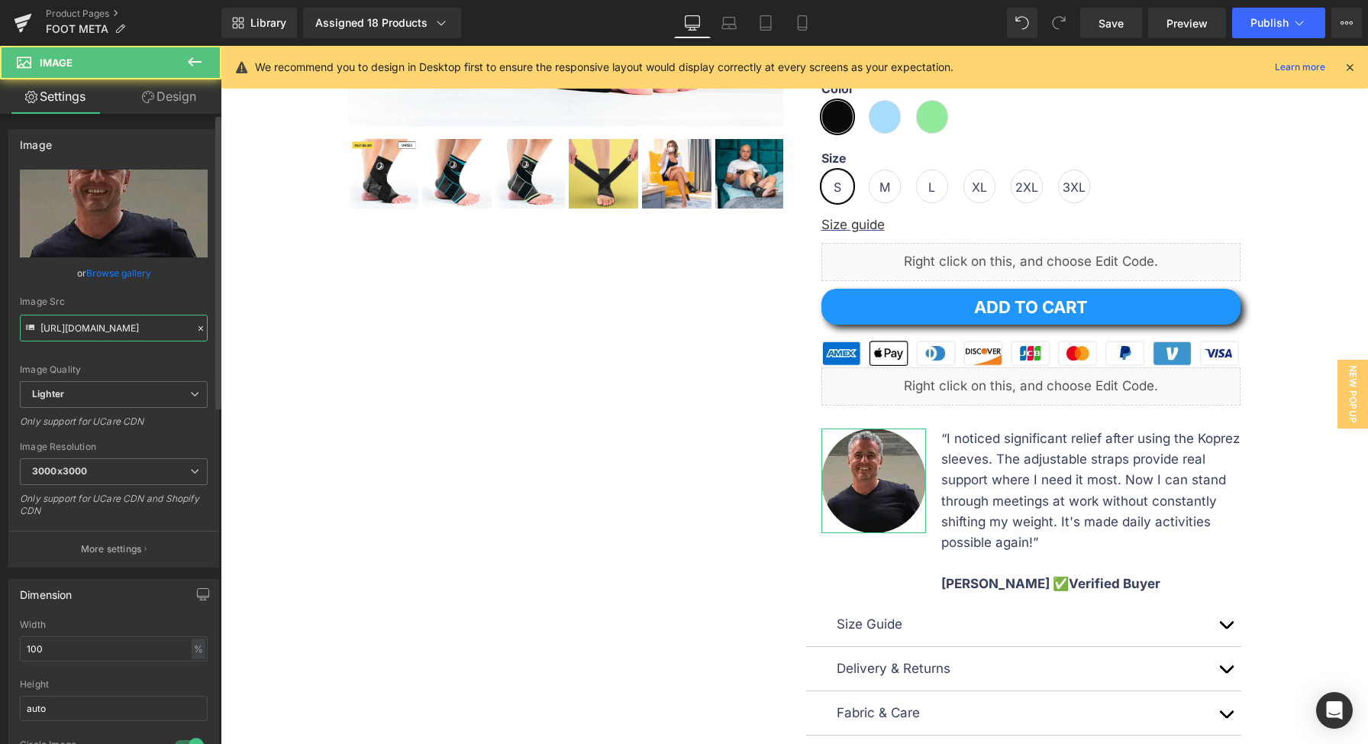
click at [51, 337] on input "[URL][DOMAIN_NAME]" at bounding box center [114, 328] width 188 height 27
paste input "de76a9bb-5433-4fe2-a267-e916fc63d53b/-/format/auto/-/preview/3000x3000/-/qualit…"
type input "[URL][DOMAIN_NAME]"
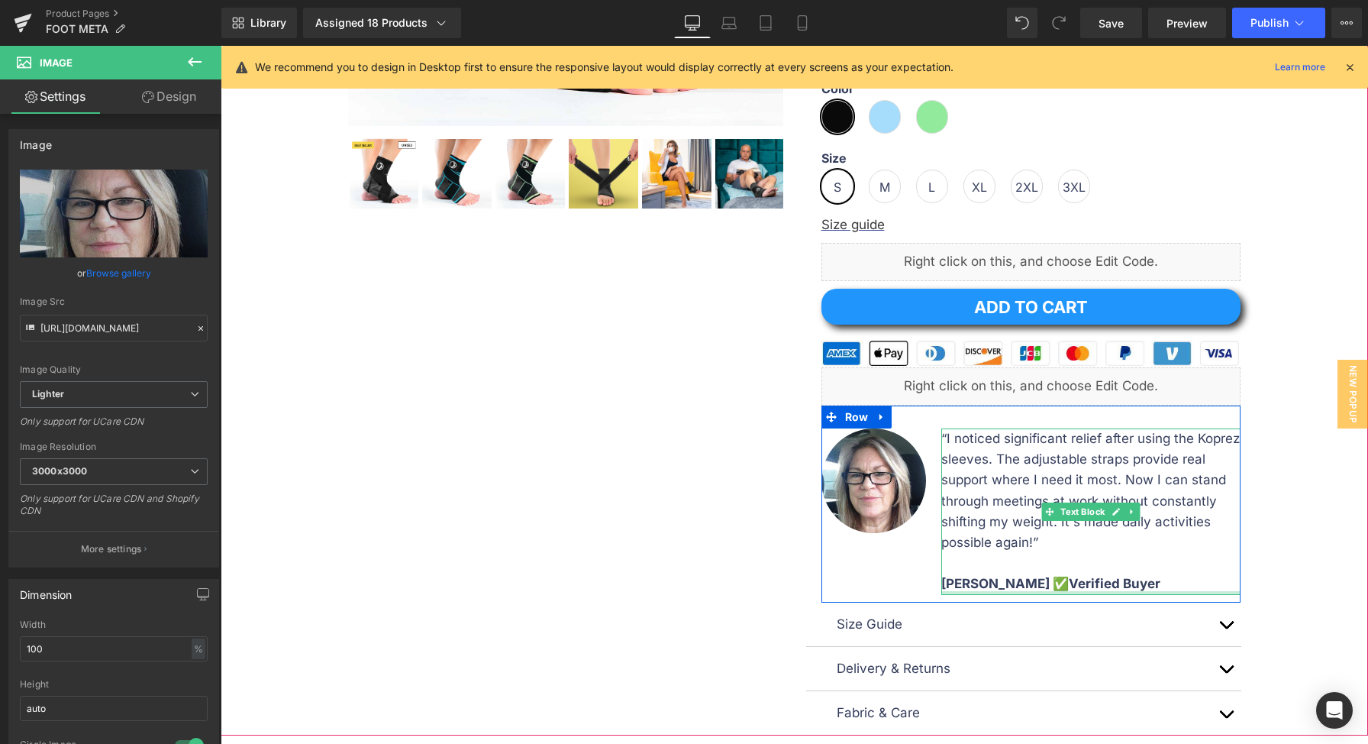
drag, startPoint x: 976, startPoint y: 583, endPoint x: 967, endPoint y: 583, distance: 9.2
click at [975, 582] on b "[PERSON_NAME] ✅Verified Buyer" at bounding box center [1050, 583] width 219 height 15
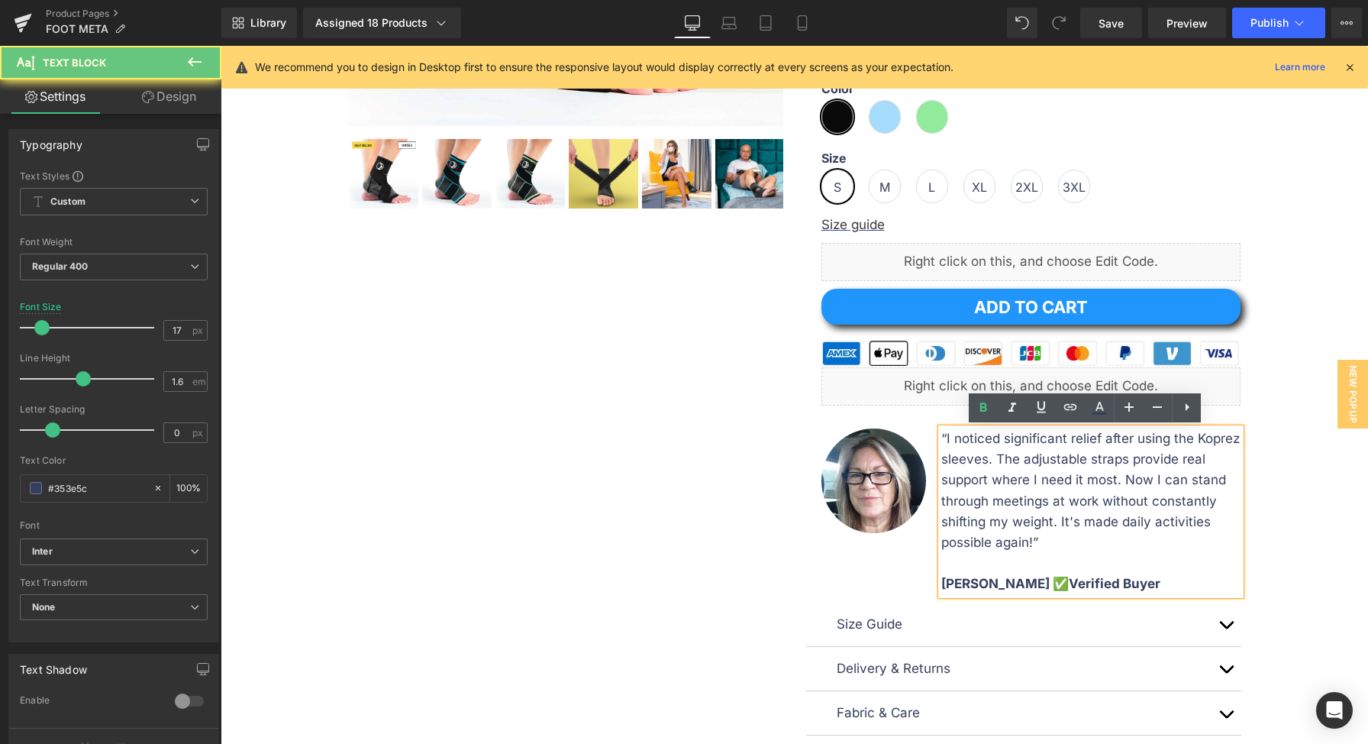
click at [967, 583] on b "[PERSON_NAME] ✅Verified Buyer" at bounding box center [1050, 583] width 219 height 15
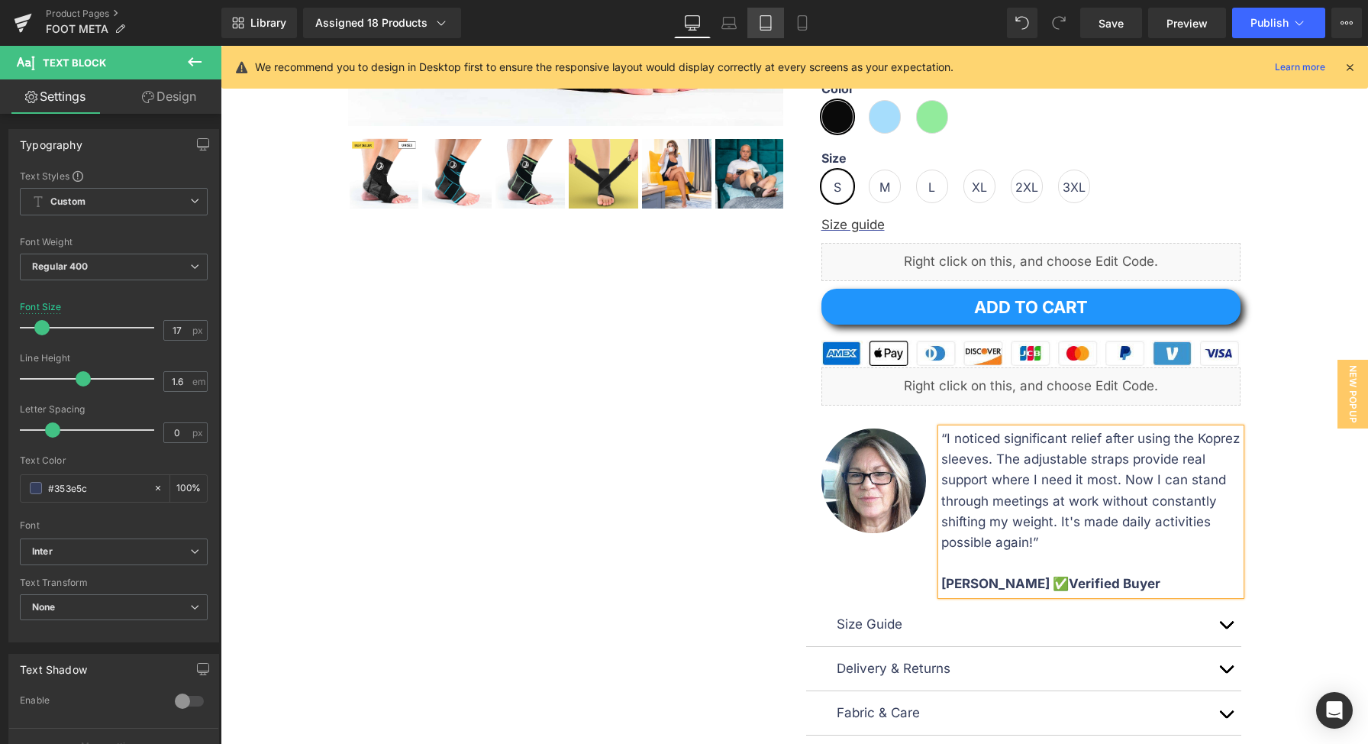
drag, startPoint x: 724, startPoint y: 19, endPoint x: 748, endPoint y: 21, distance: 24.5
click at [724, 19] on icon at bounding box center [729, 21] width 11 height 7
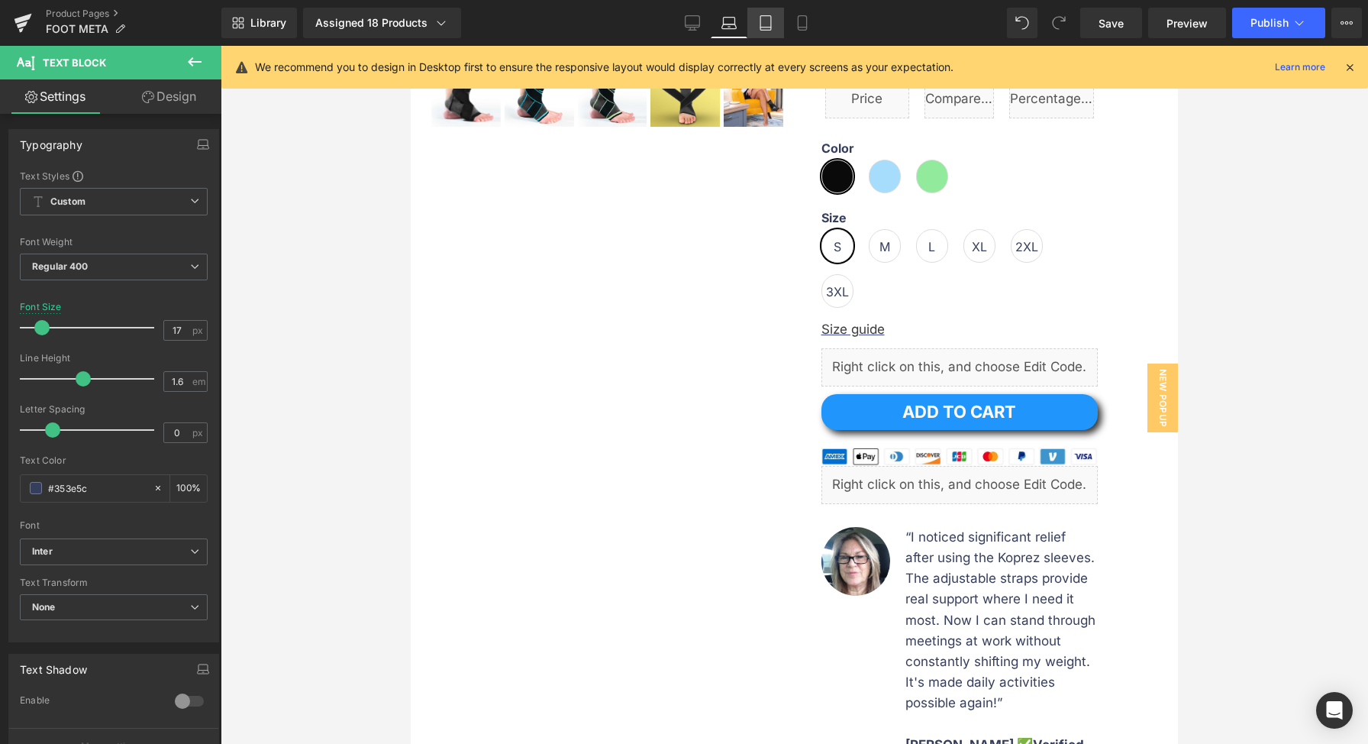
scroll to position [608, 0]
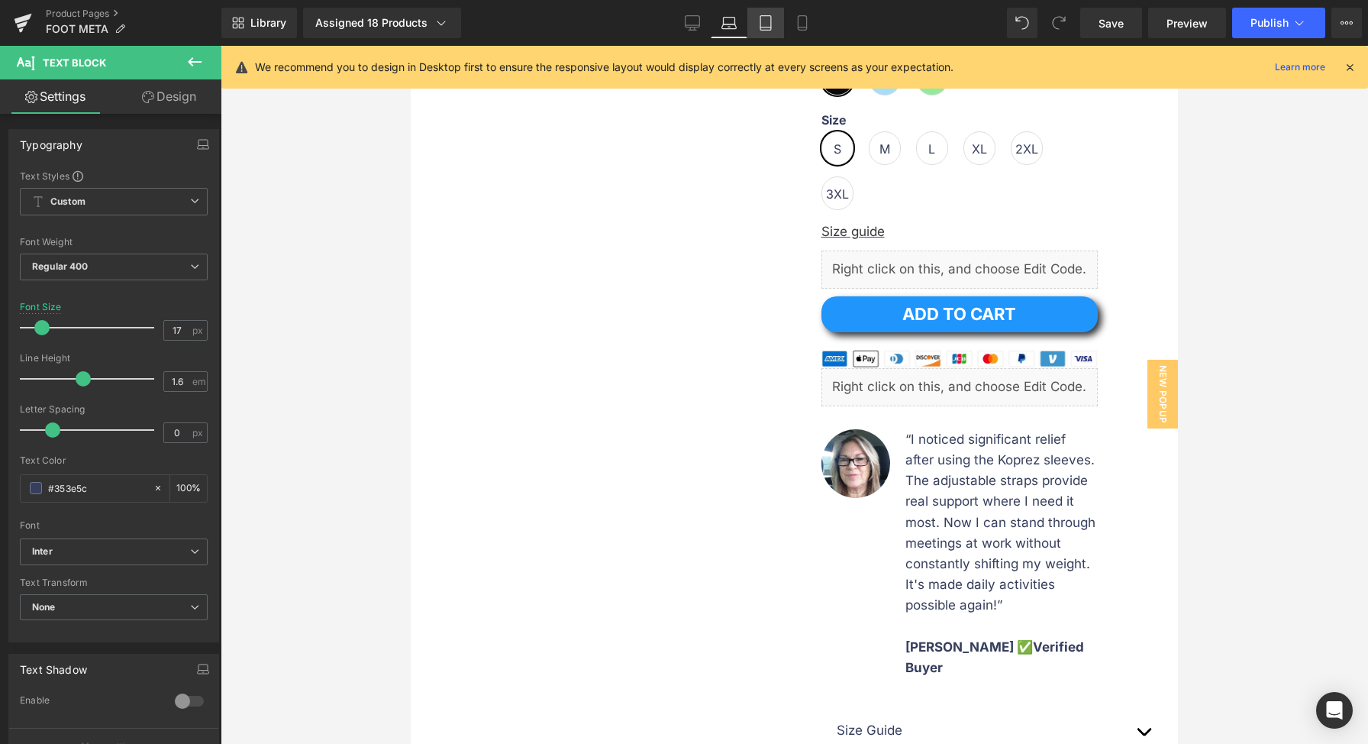
click at [754, 32] on link "Tablet" at bounding box center [765, 23] width 37 height 31
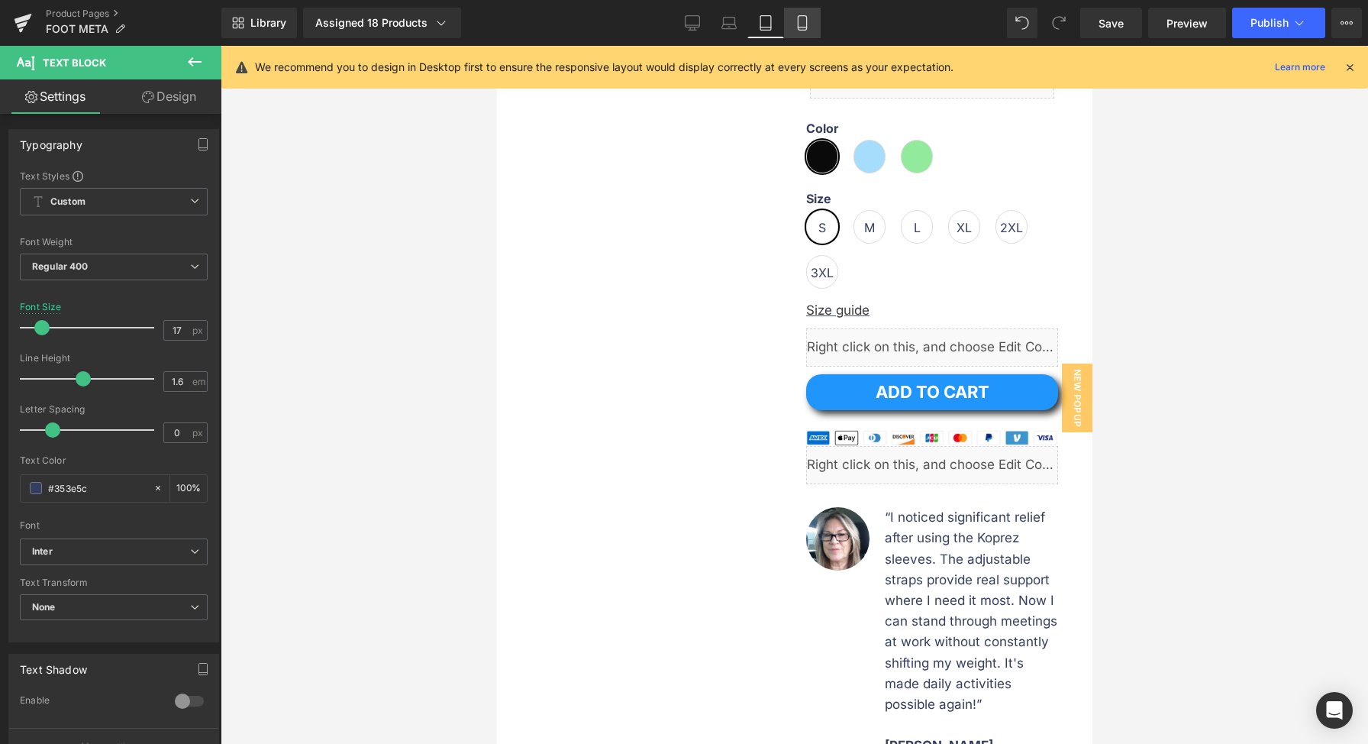
scroll to position [686, 0]
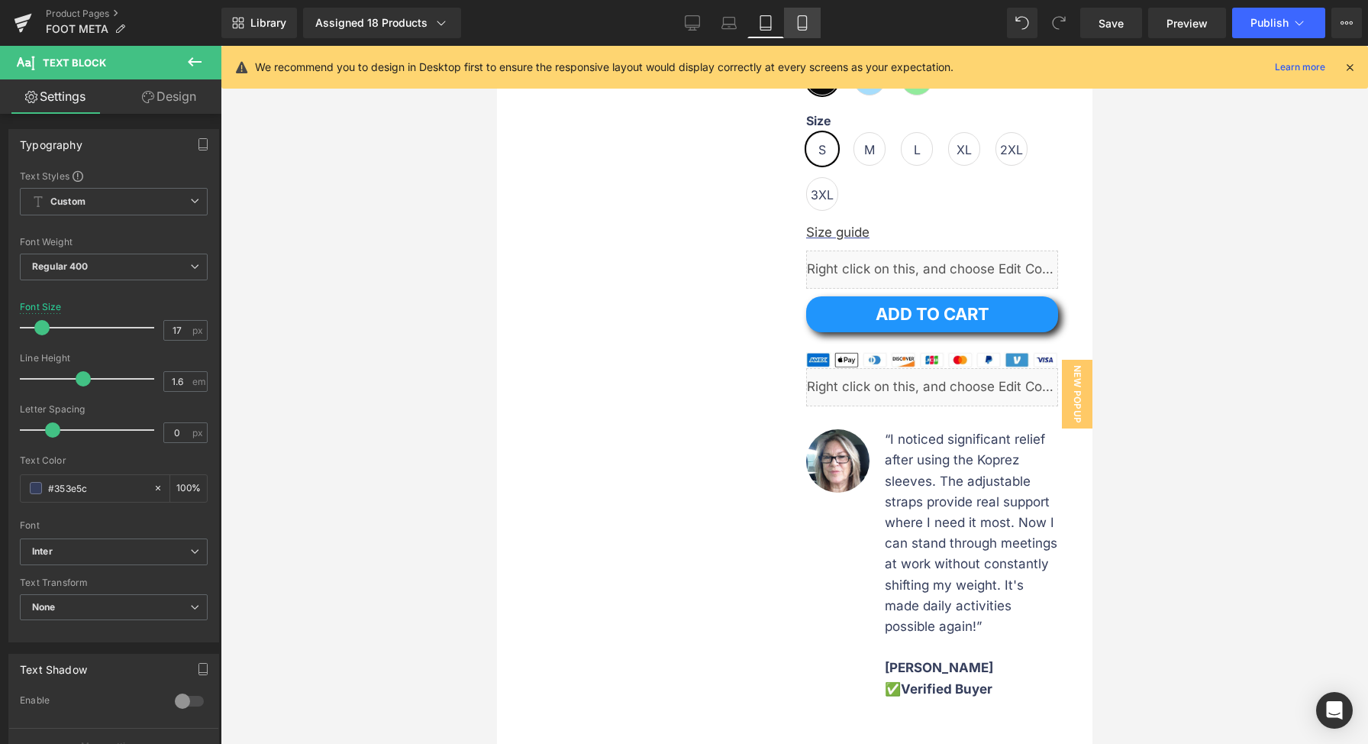
drag, startPoint x: 789, startPoint y: 31, endPoint x: 232, endPoint y: 256, distance: 601.1
click at [789, 31] on link "Mobile" at bounding box center [802, 23] width 37 height 31
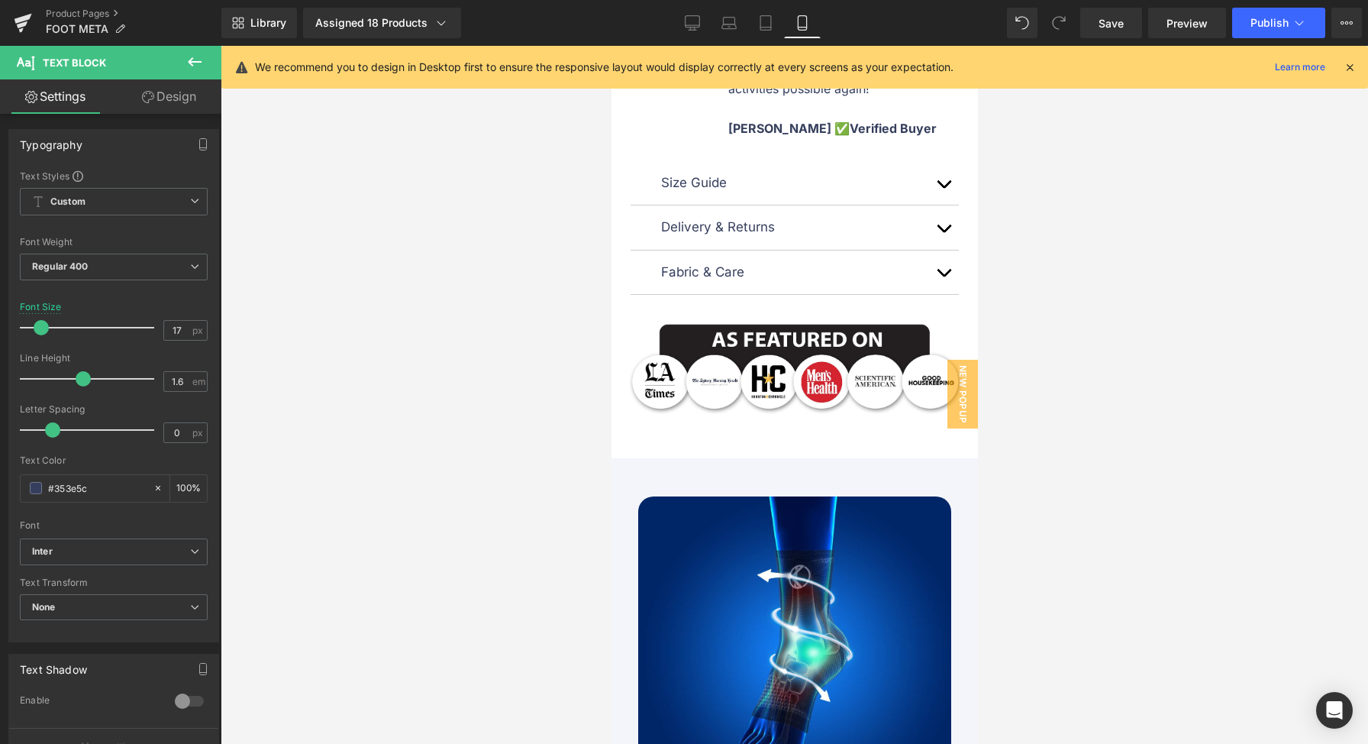
scroll to position [1166, 0]
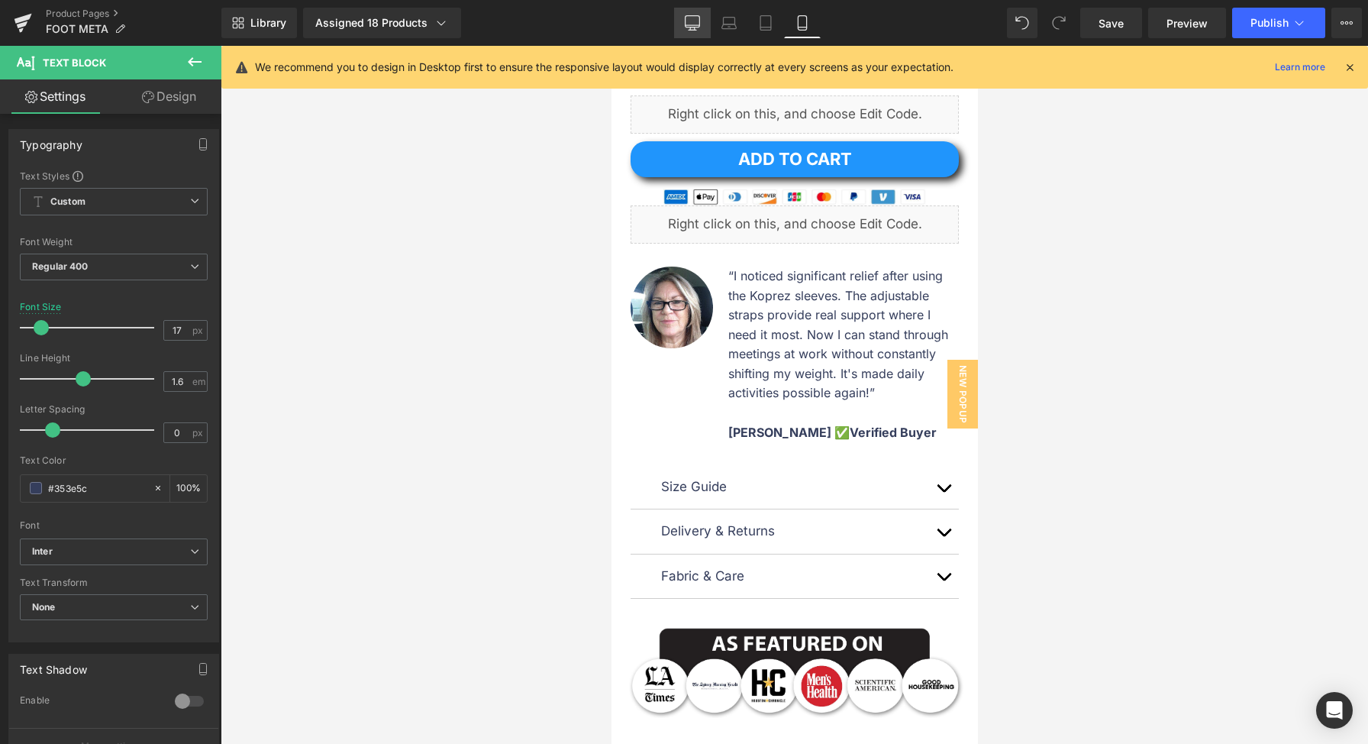
click at [700, 26] on icon at bounding box center [693, 21] width 15 height 11
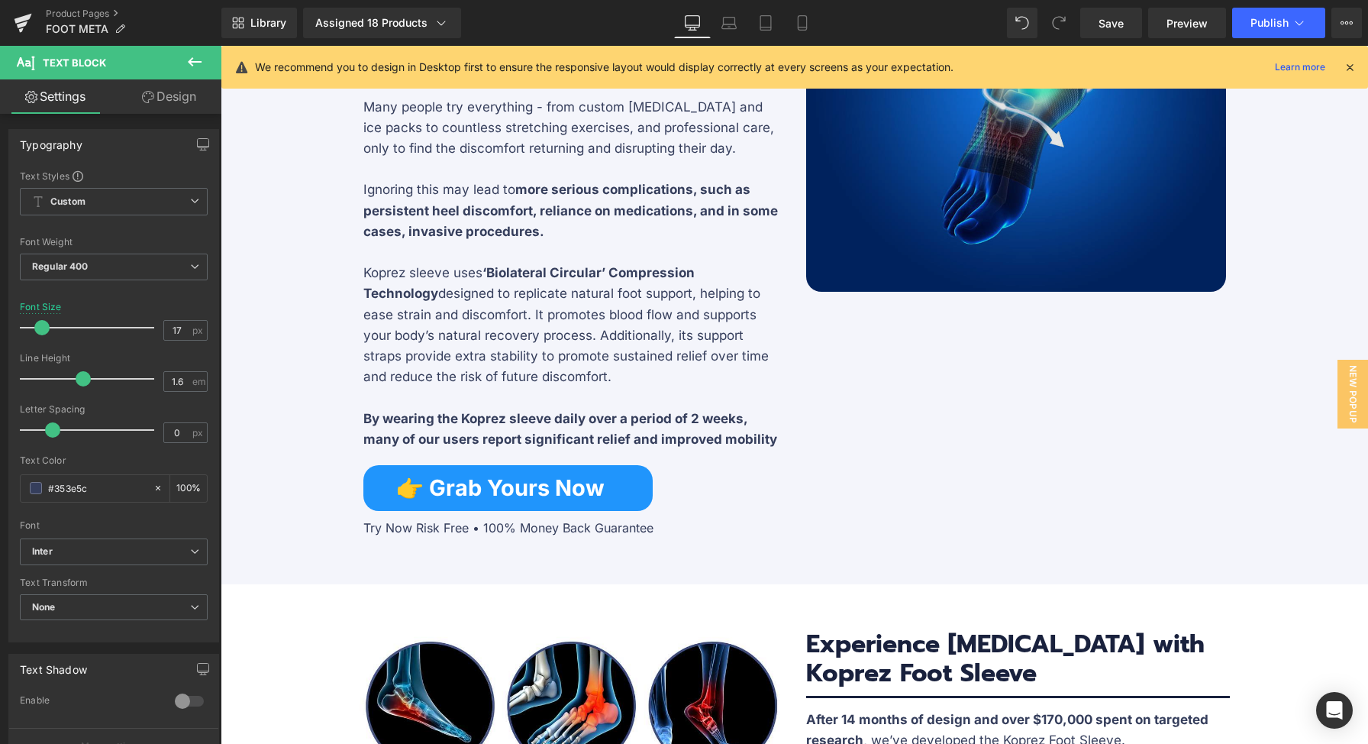
scroll to position [1374, 0]
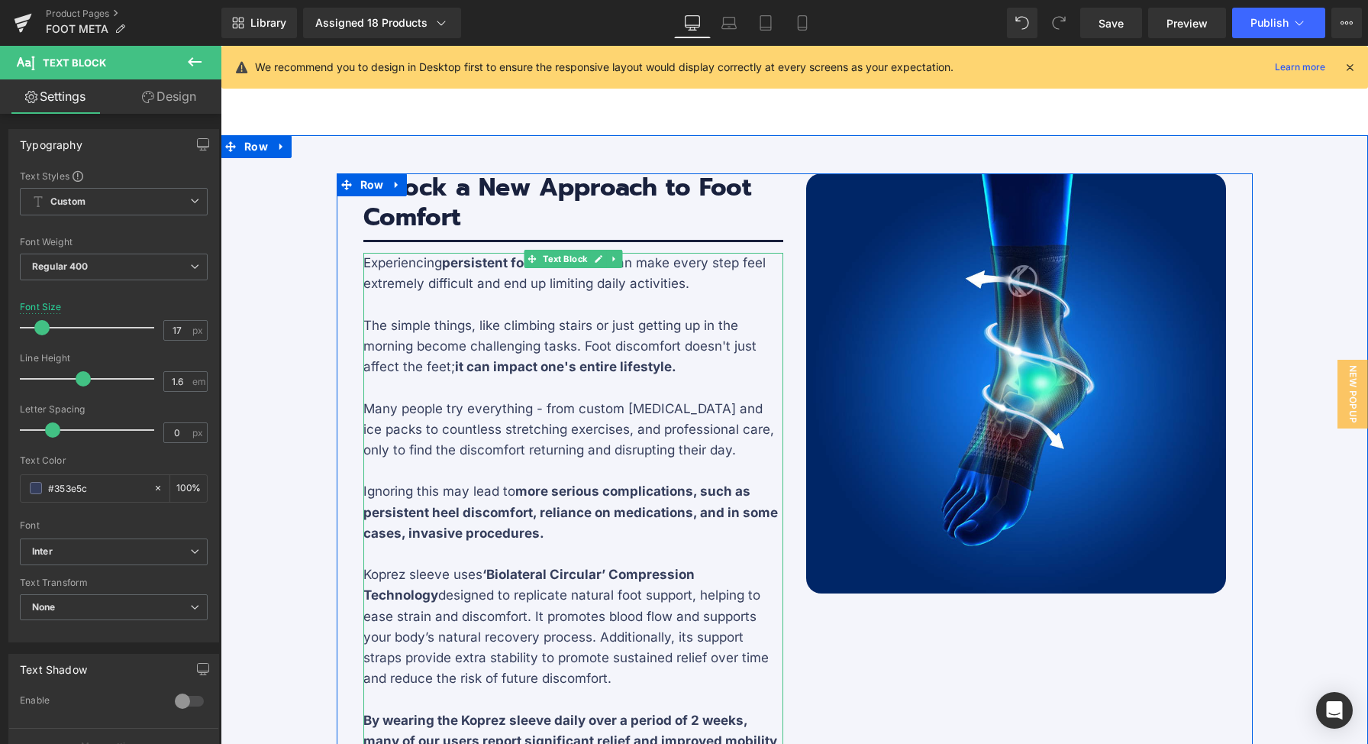
click at [390, 290] on p "Experiencing persistent foot discomfort can make every step feel extremely diff…" at bounding box center [573, 273] width 420 height 41
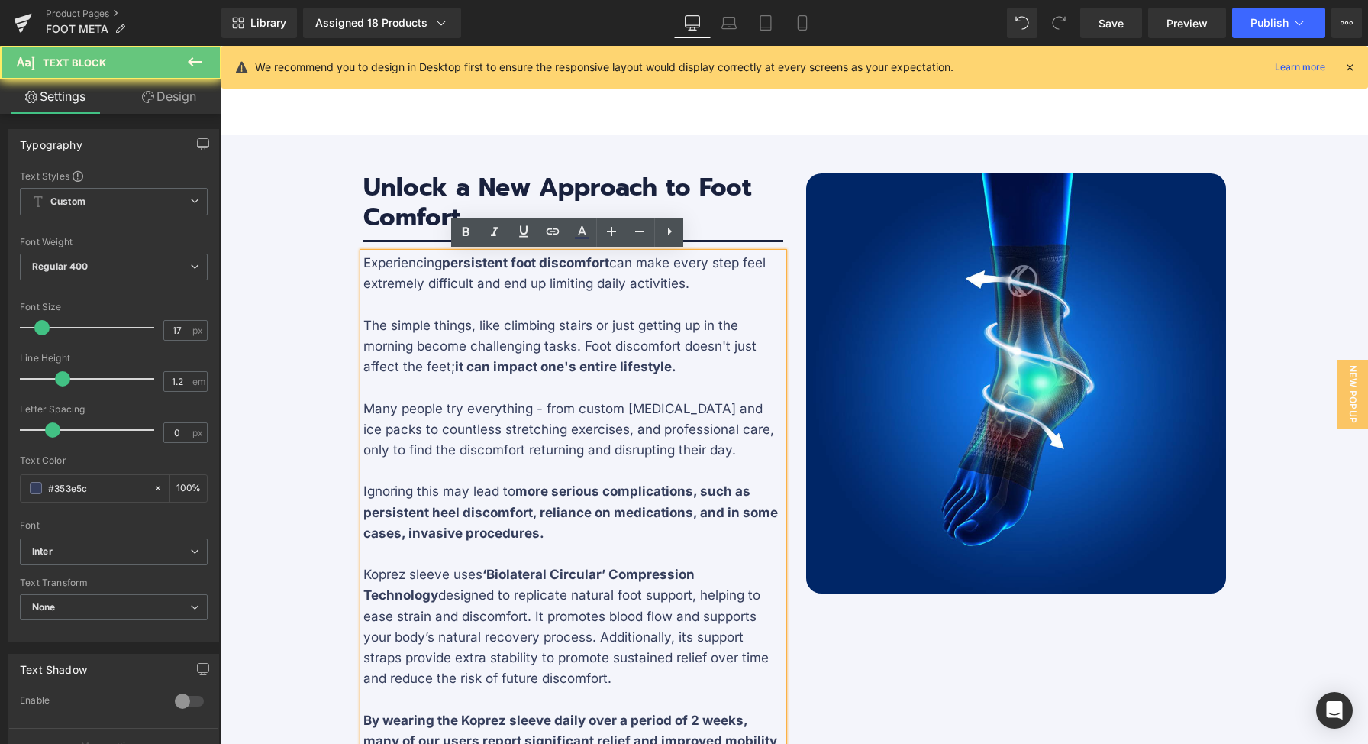
click at [363, 261] on p "Experiencing persistent foot discomfort can make every step feel extremely diff…" at bounding box center [573, 273] width 420 height 41
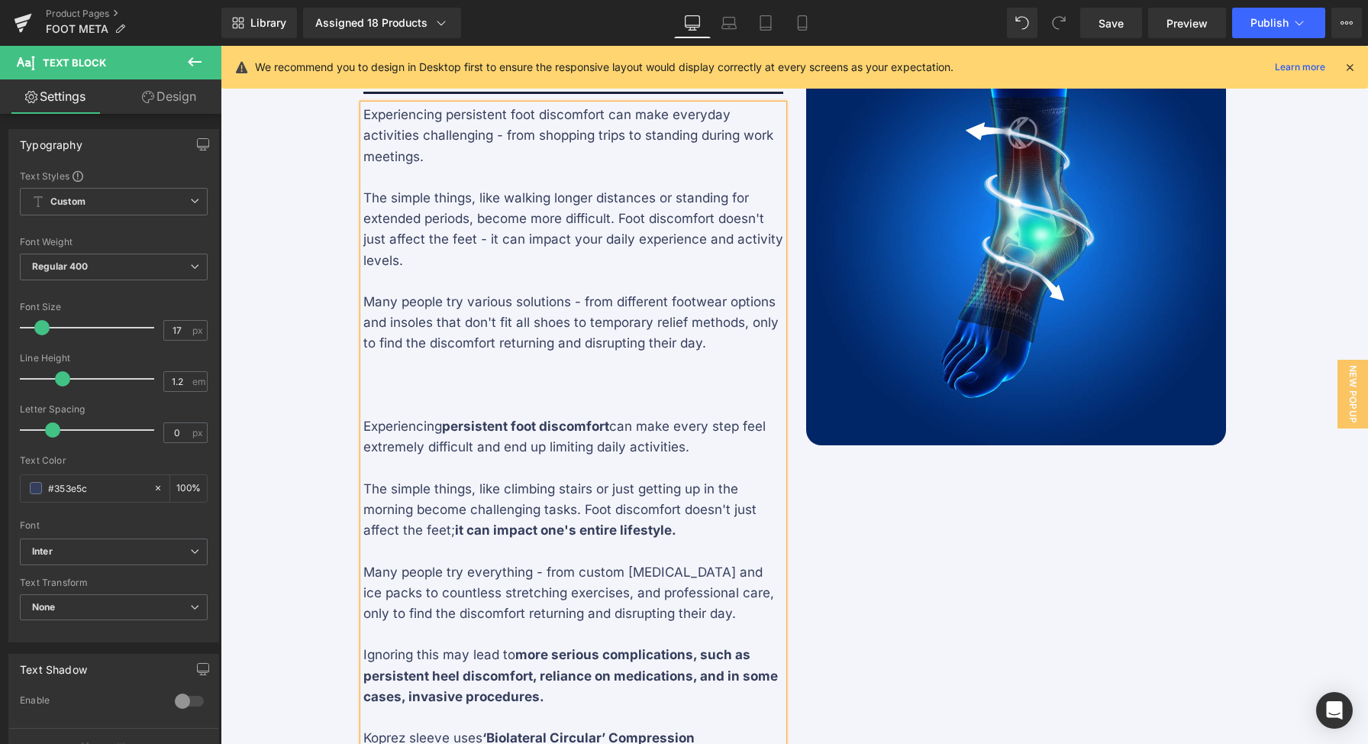
scroll to position [1513, 0]
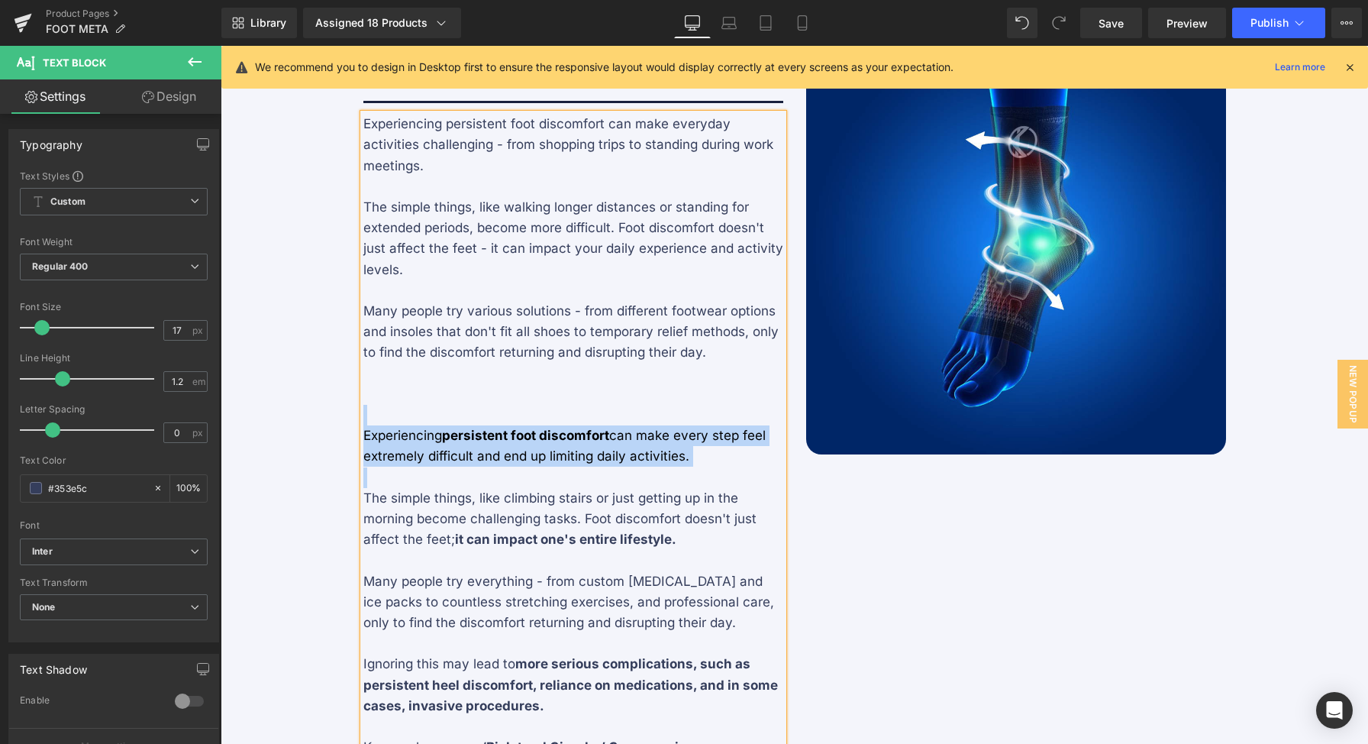
drag, startPoint x: 697, startPoint y: 467, endPoint x: 351, endPoint y: 423, distance: 348.7
click at [352, 423] on div "Image Unlock a New Approach to Foot Comfort Heading Separator Experiencing pers…" at bounding box center [573, 523] width 443 height 978
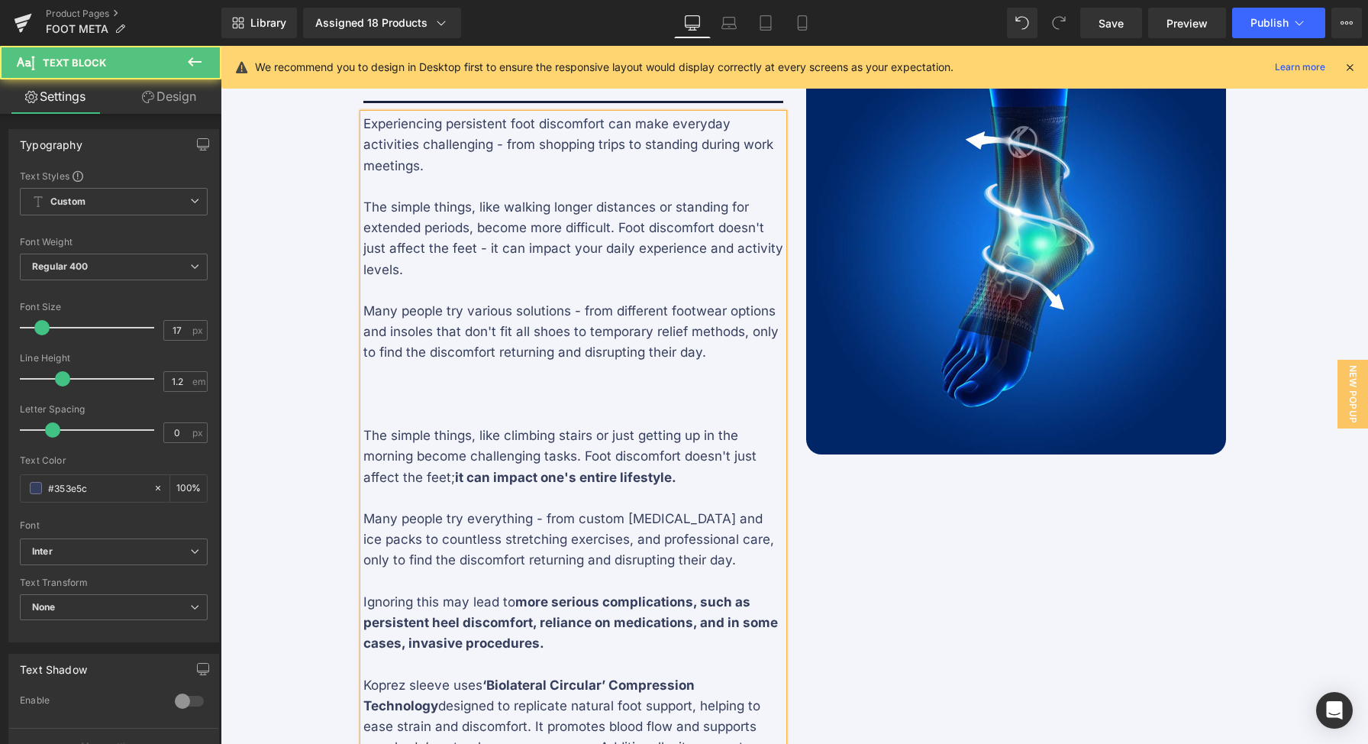
click at [673, 262] on p "The simple things, like walking longer distances or standing for extended perio…" at bounding box center [573, 238] width 420 height 83
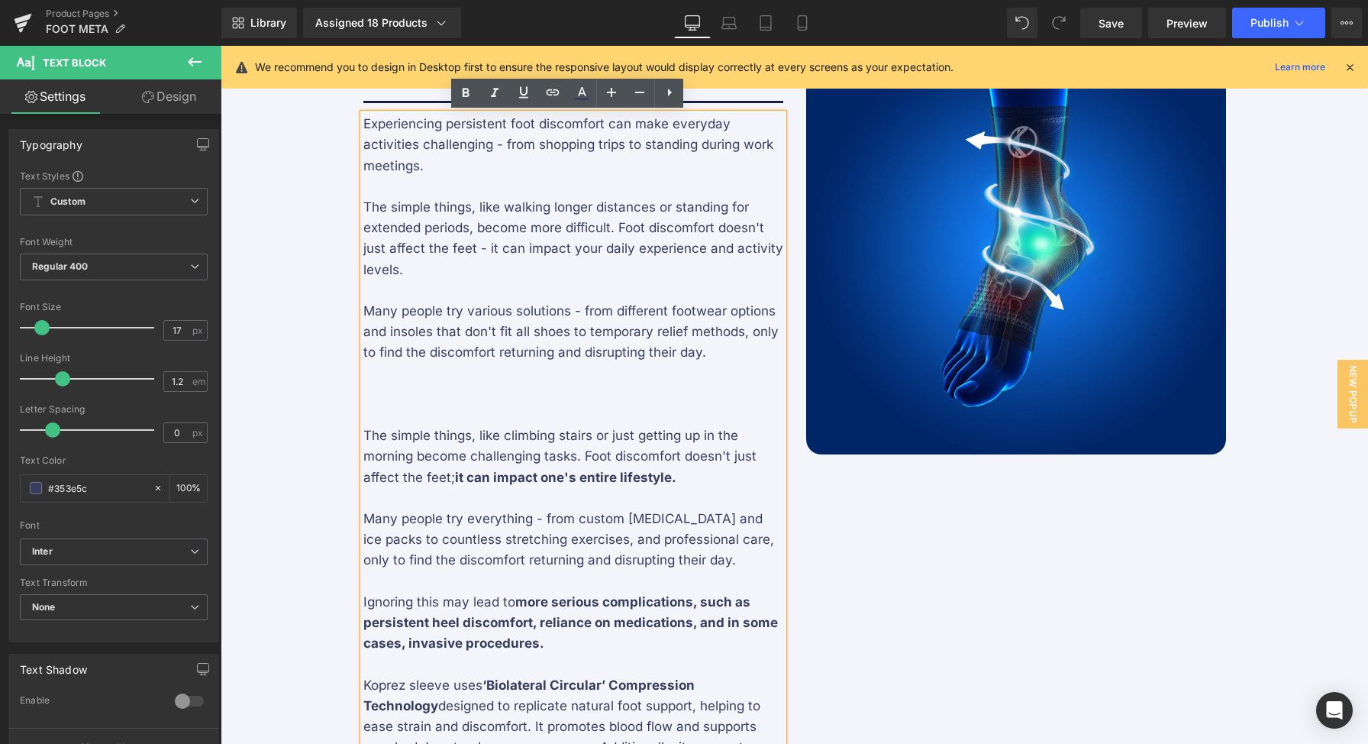
drag, startPoint x: 683, startPoint y: 479, endPoint x: 451, endPoint y: 479, distance: 231.3
click at [451, 479] on p "The simple things, like climbing stairs or just getting up in the morning becom…" at bounding box center [573, 456] width 420 height 63
click at [493, 279] on p "The simple things, like walking longer distances or standing for extended perio…" at bounding box center [573, 238] width 420 height 83
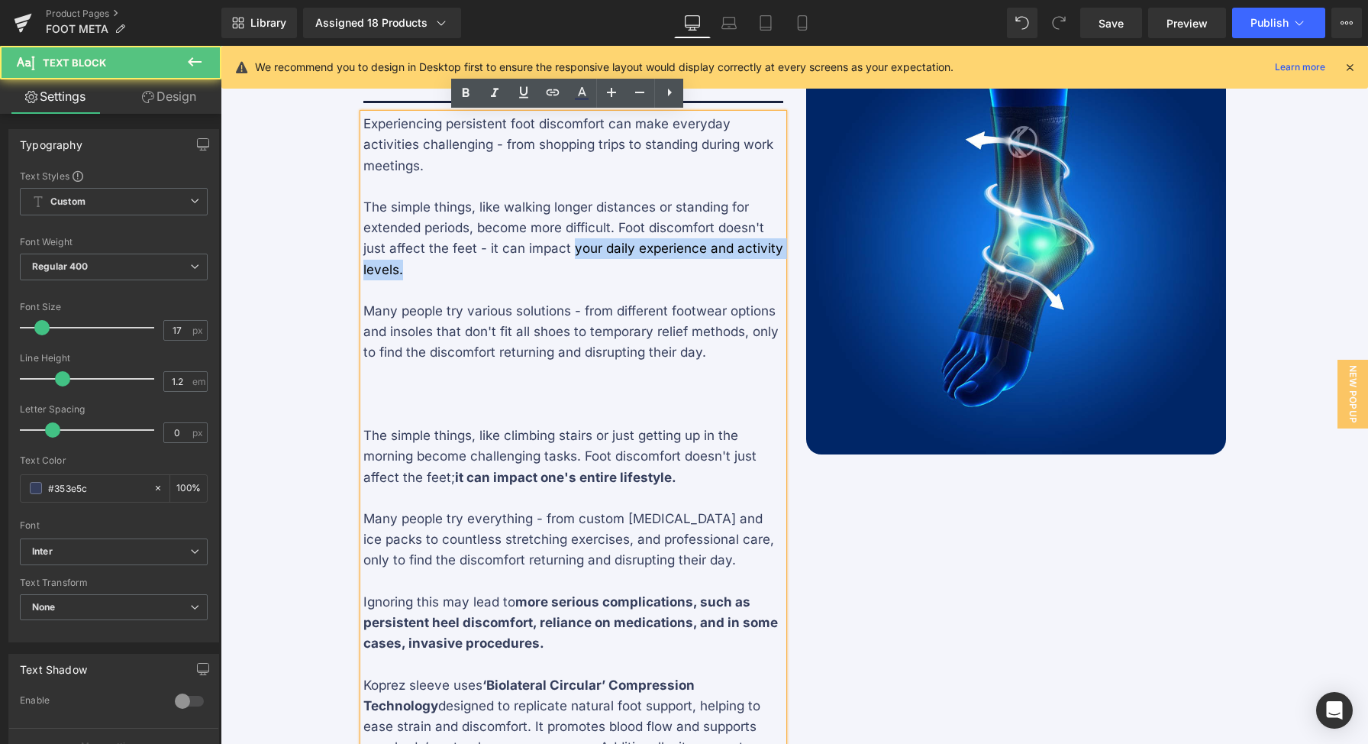
drag, startPoint x: 565, startPoint y: 248, endPoint x: 573, endPoint y: 261, distance: 15.1
click at [573, 261] on p "The simple things, like walking longer distances or standing for extended perio…" at bounding box center [573, 238] width 420 height 83
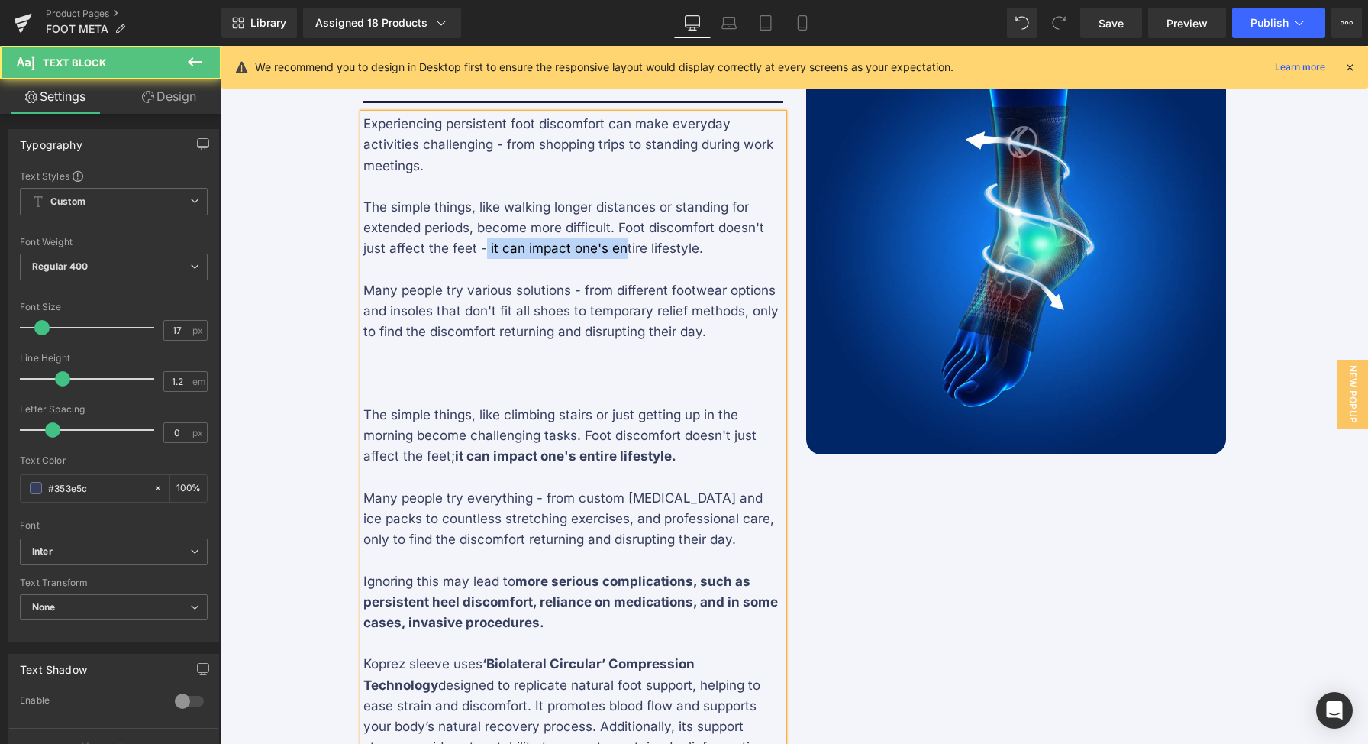
drag, startPoint x: 479, startPoint y: 248, endPoint x: 617, endPoint y: 249, distance: 137.4
click at [617, 249] on p "The simple things, like walking longer distances or standing for extended perio…" at bounding box center [573, 228] width 420 height 63
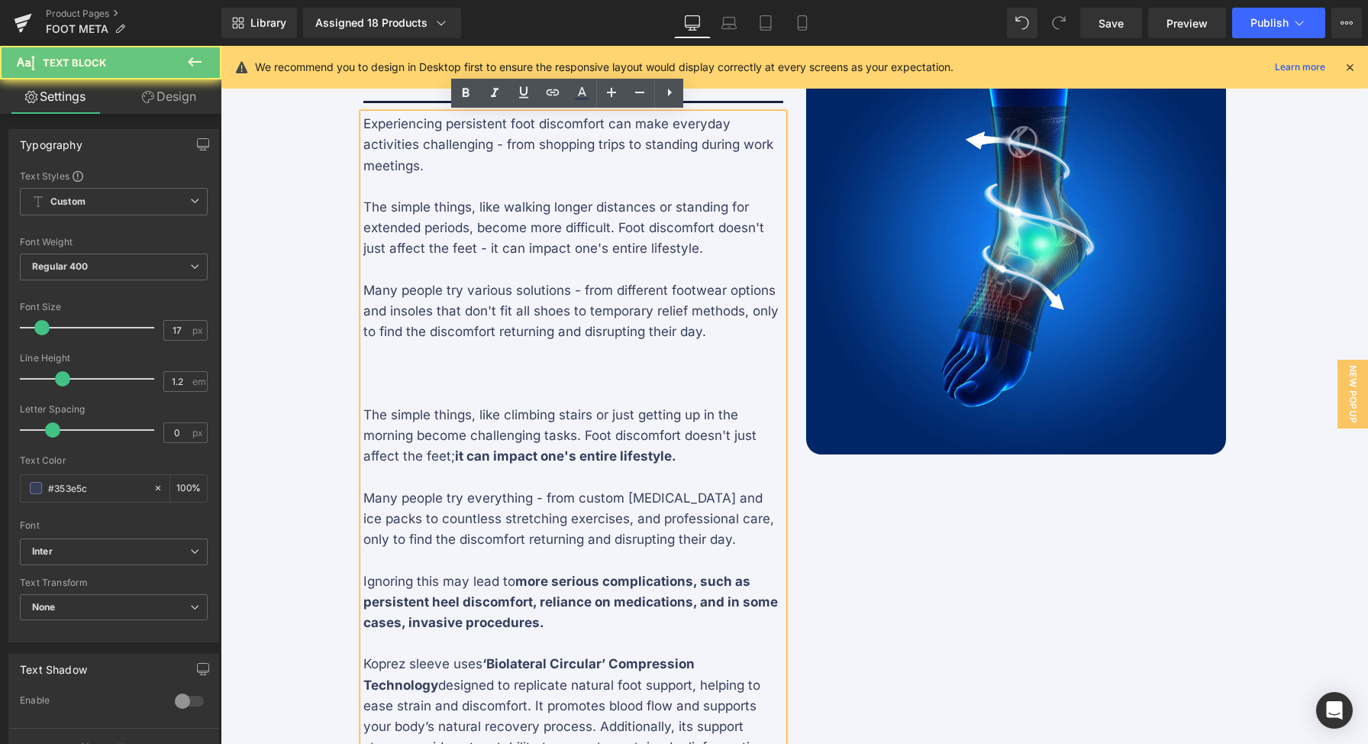
click at [630, 251] on p "The simple things, like walking longer distances or standing for extended perio…" at bounding box center [573, 228] width 420 height 63
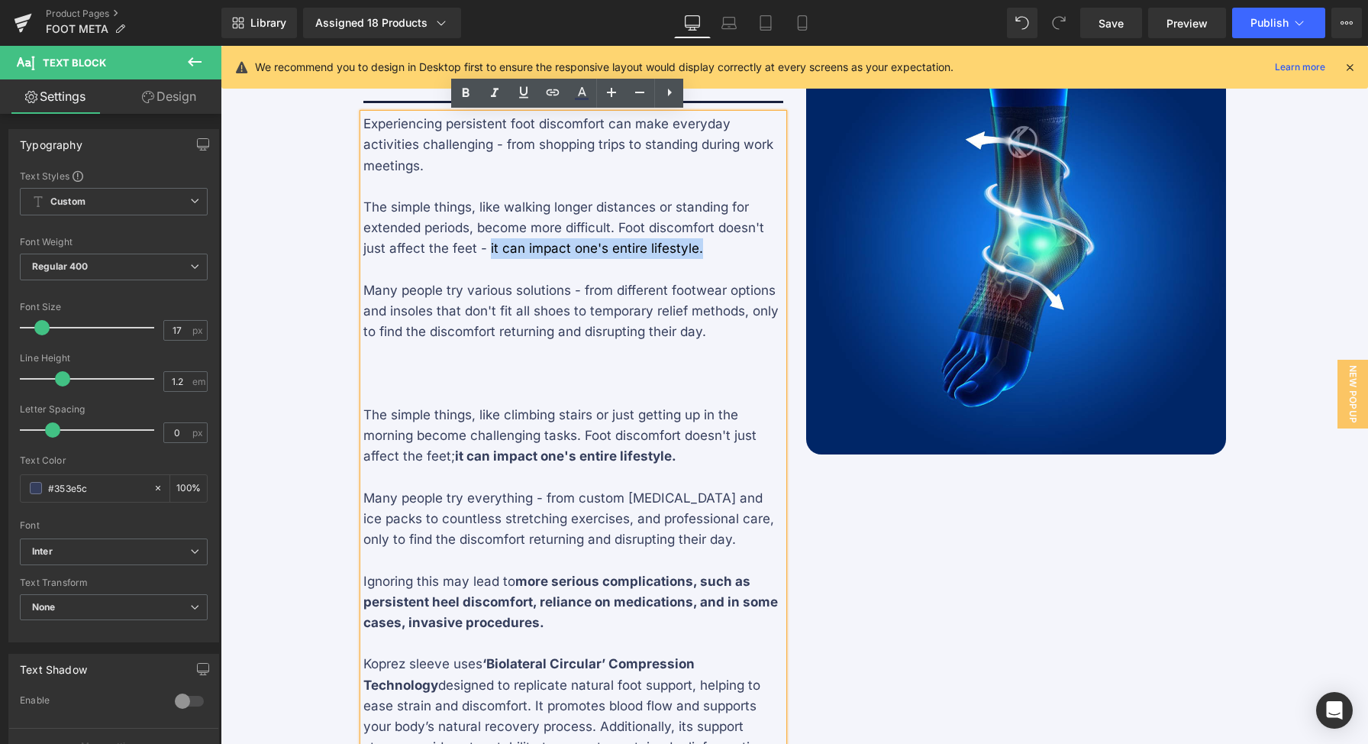
drag, startPoint x: 724, startPoint y: 248, endPoint x: 483, endPoint y: 244, distance: 241.3
click at [483, 244] on p "The simple things, like walking longer distances or standing for extended perio…" at bounding box center [573, 228] width 420 height 63
click at [603, 271] on p at bounding box center [573, 270] width 420 height 21
drag, startPoint x: 657, startPoint y: 450, endPoint x: 380, endPoint y: 393, distance: 282.8
click at [380, 393] on div "Experiencing persistent foot discomfort can make everyday activities challengin…" at bounding box center [573, 477] width 420 height 727
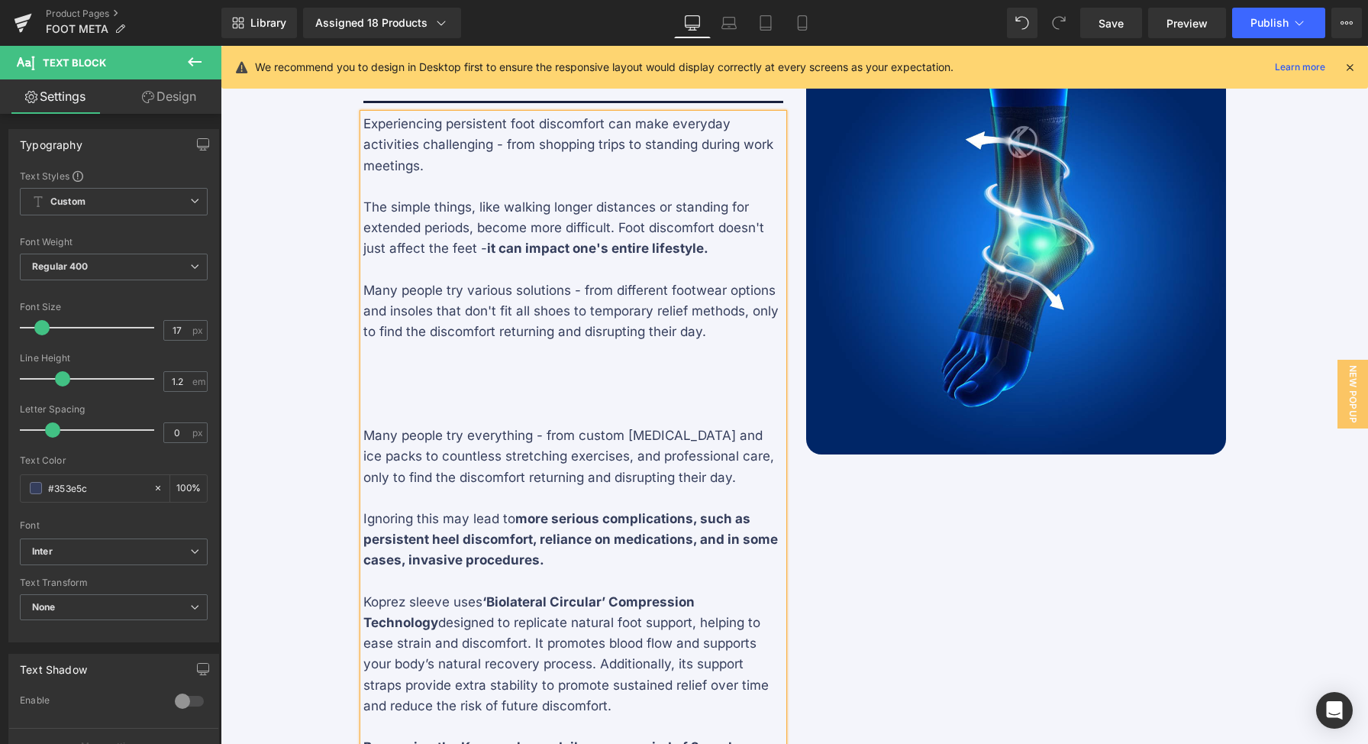
drag, startPoint x: 725, startPoint y: 337, endPoint x: 351, endPoint y: 291, distance: 376.9
click at [352, 291] on div "Image Unlock a New Approach to Foot Comfort Heading Separator Experiencing pers…" at bounding box center [573, 450] width 443 height 832
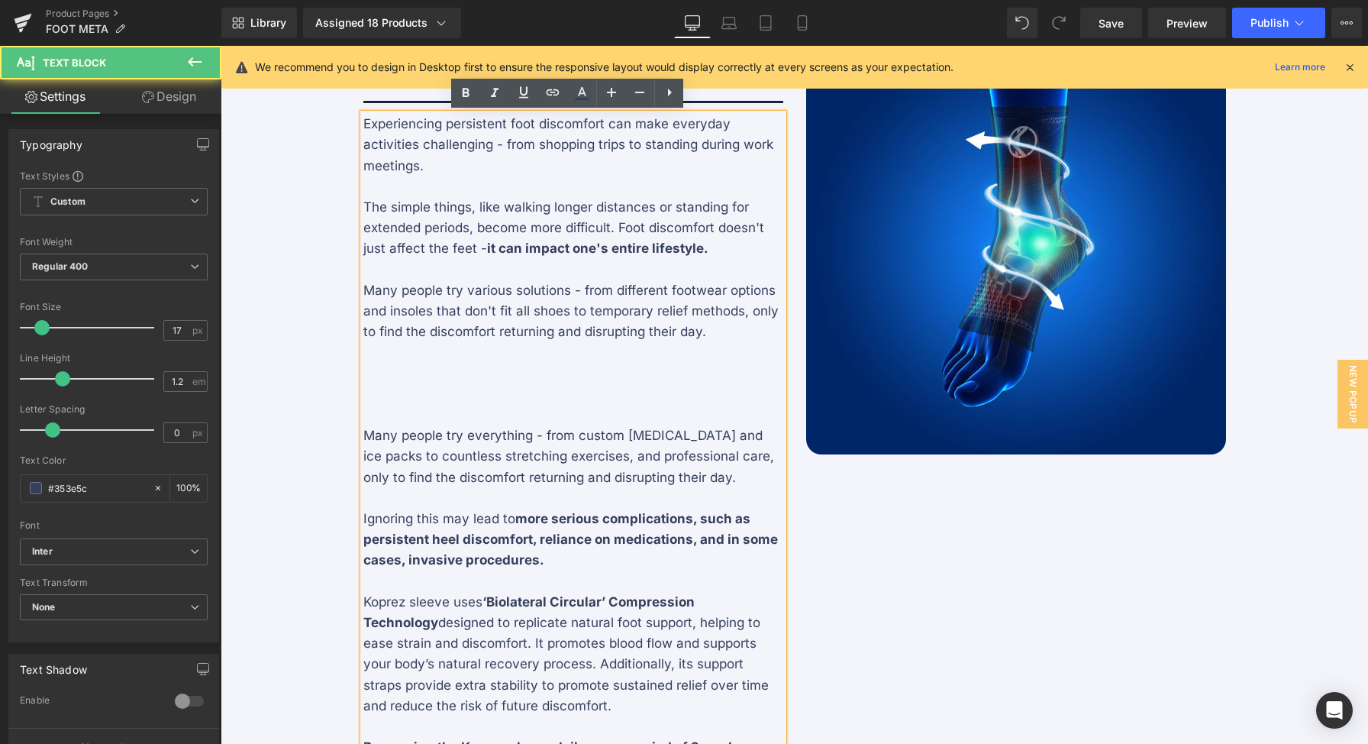
click at [573, 390] on p at bounding box center [573, 394] width 420 height 21
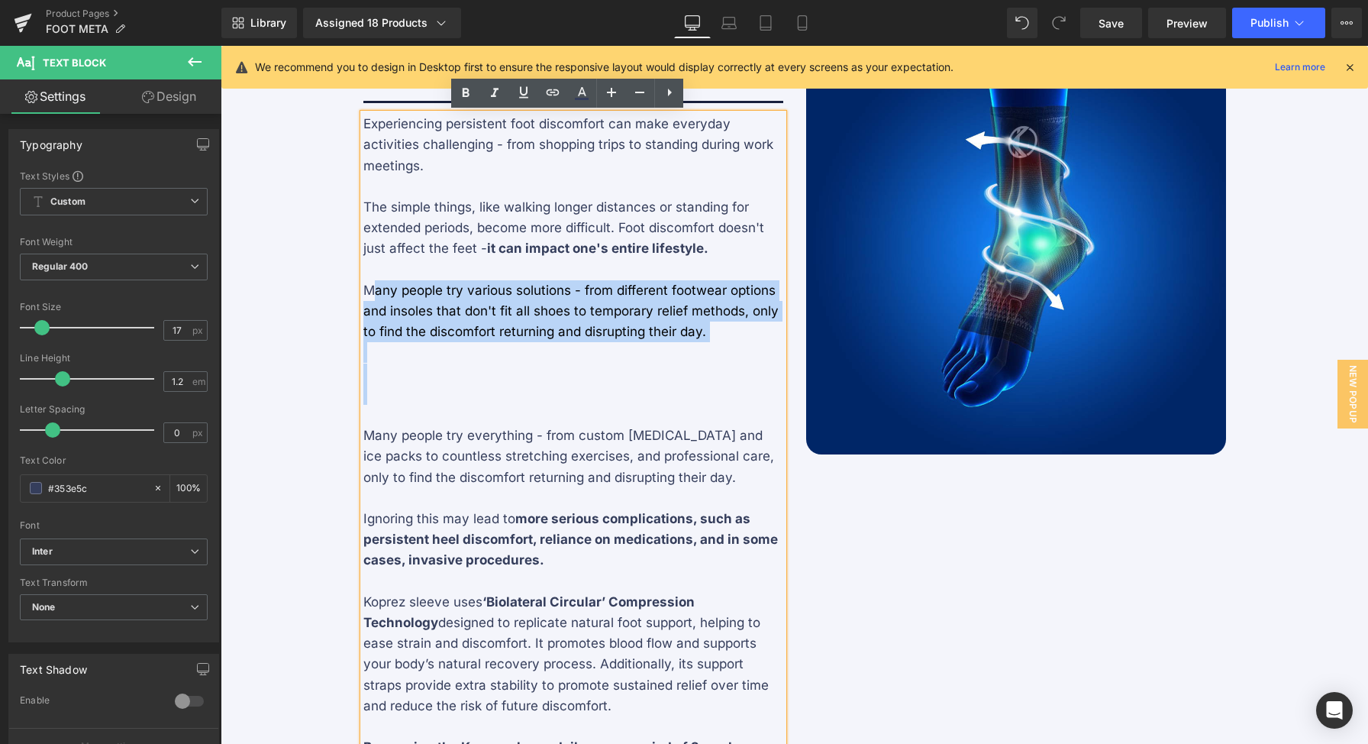
drag, startPoint x: 499, startPoint y: 387, endPoint x: 366, endPoint y: 287, distance: 166.9
click at [366, 287] on div "Experiencing persistent foot discomfort can make everyday activities challengin…" at bounding box center [573, 446] width 420 height 665
drag, startPoint x: 432, startPoint y: 360, endPoint x: 440, endPoint y: 390, distance: 30.7
click at [432, 362] on p at bounding box center [573, 352] width 420 height 21
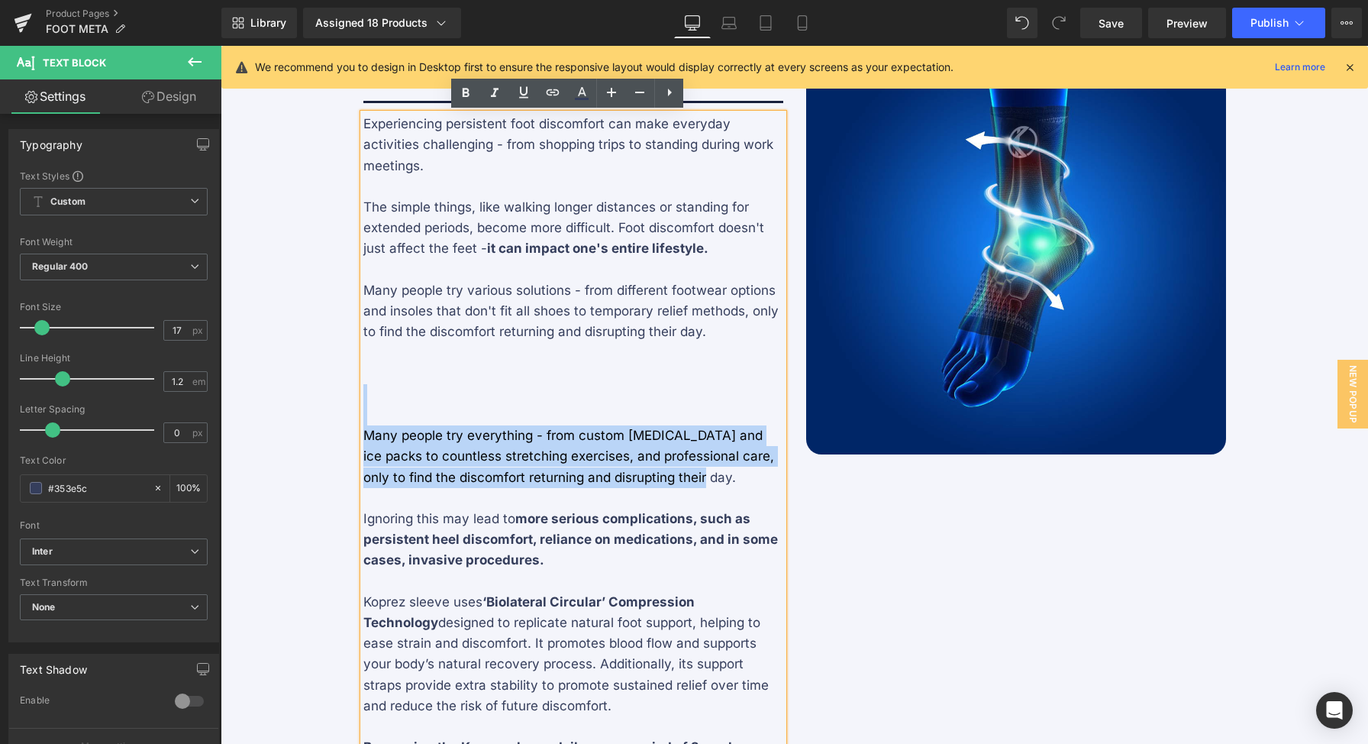
drag, startPoint x: 415, startPoint y: 397, endPoint x: 697, endPoint y: 481, distance: 294.7
click at [697, 481] on div "Experiencing persistent foot discomfort can make everyday activities challengin…" at bounding box center [573, 446] width 420 height 665
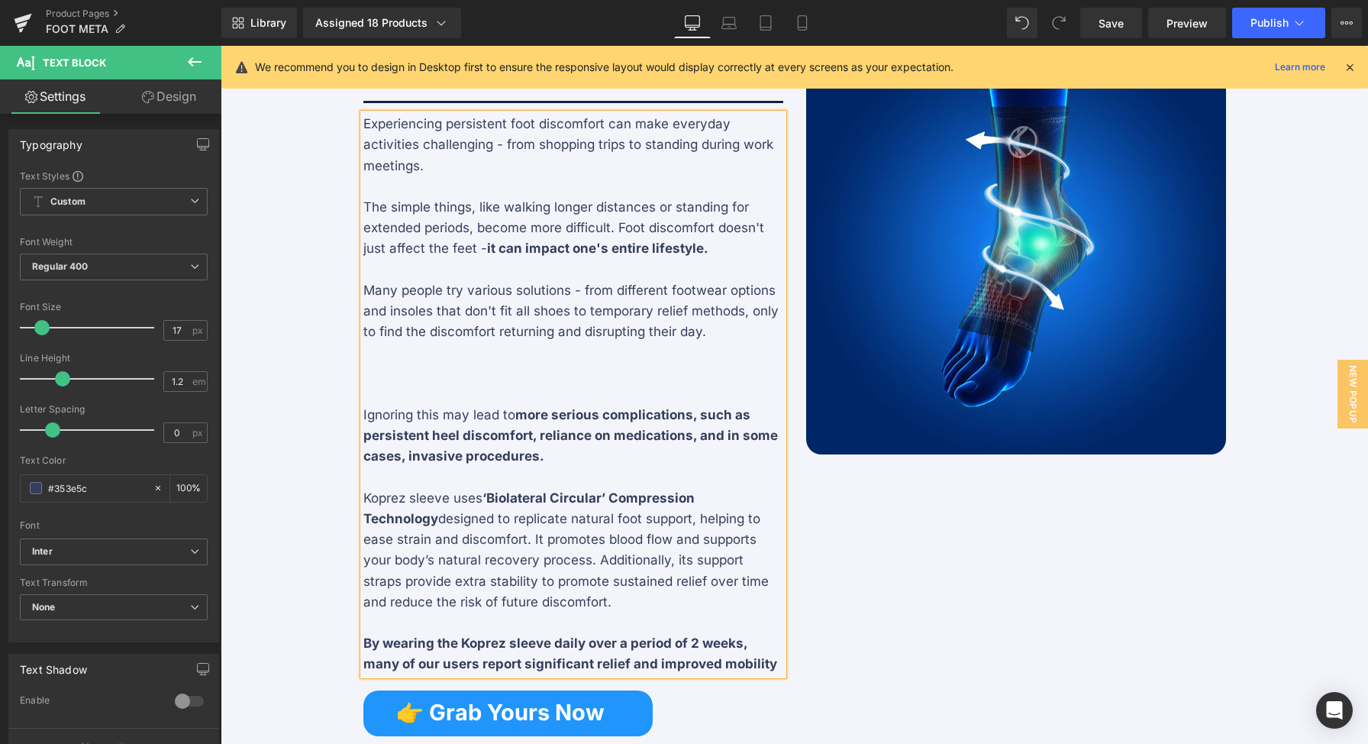
click at [439, 497] on p "Koprez sleeve uses ‘Biolateral Circular’ Compression Technology designed to rep…" at bounding box center [573, 550] width 420 height 124
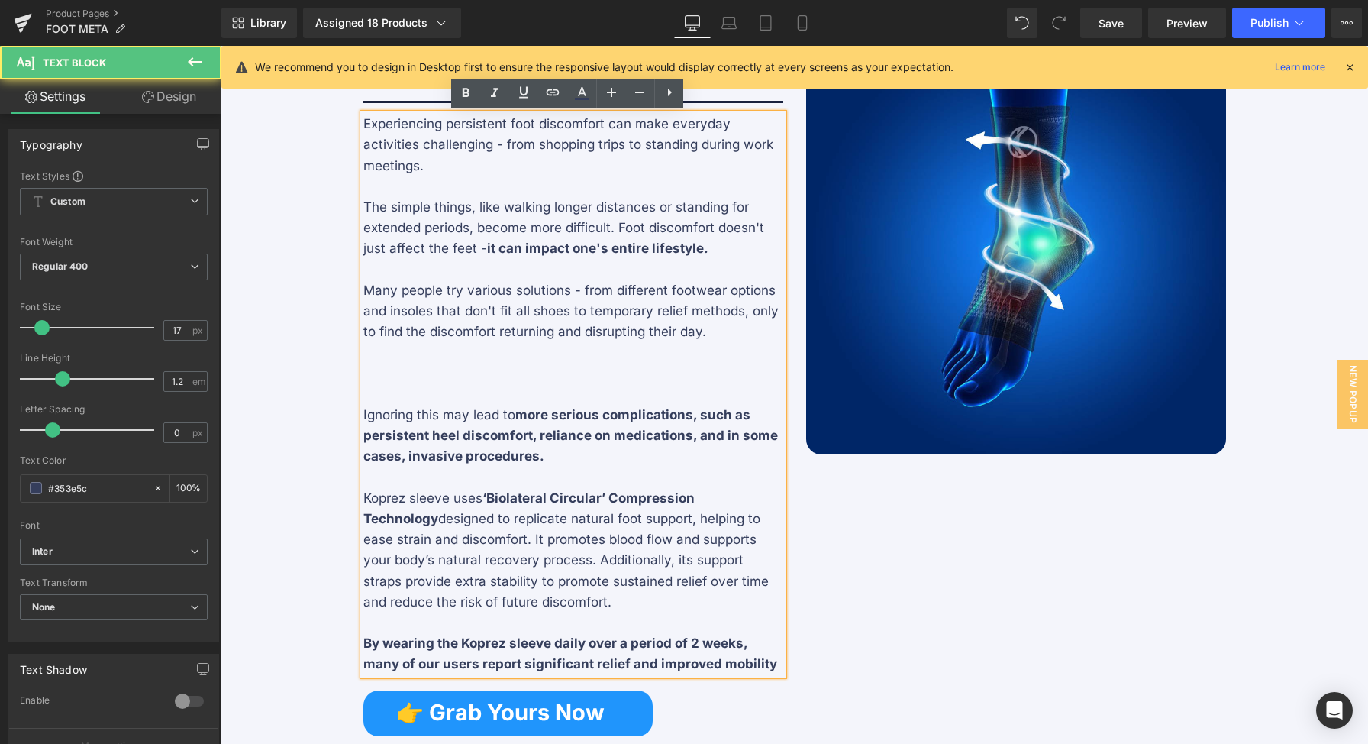
click at [441, 500] on p "Koprez sleeve uses ‘Biolateral Circular’ Compression Technology designed to rep…" at bounding box center [573, 550] width 420 height 124
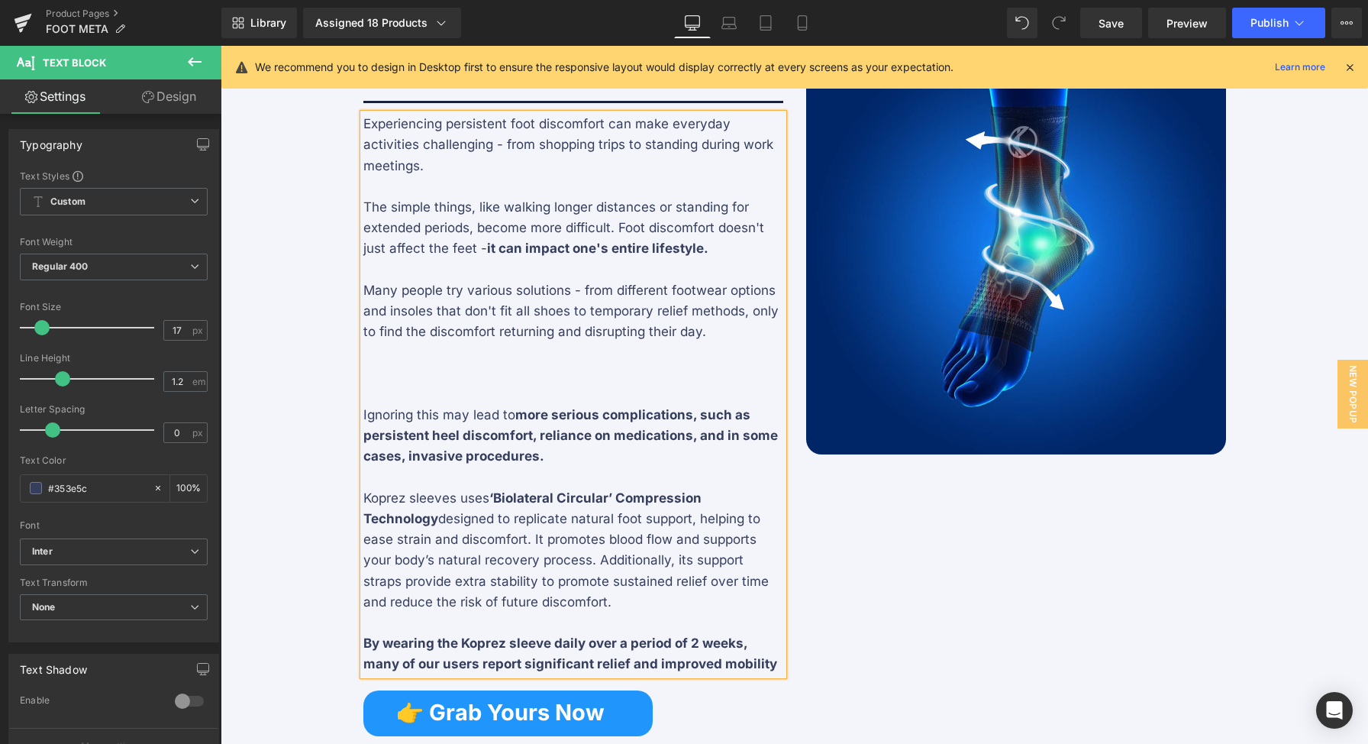
drag, startPoint x: 477, startPoint y: 499, endPoint x: 531, endPoint y: 507, distance: 54.7
click at [480, 499] on p "Koprez sleeves uses ‘Biolateral Circular’ Compression Technology designed to re…" at bounding box center [573, 550] width 420 height 124
click at [494, 385] on p at bounding box center [573, 394] width 420 height 21
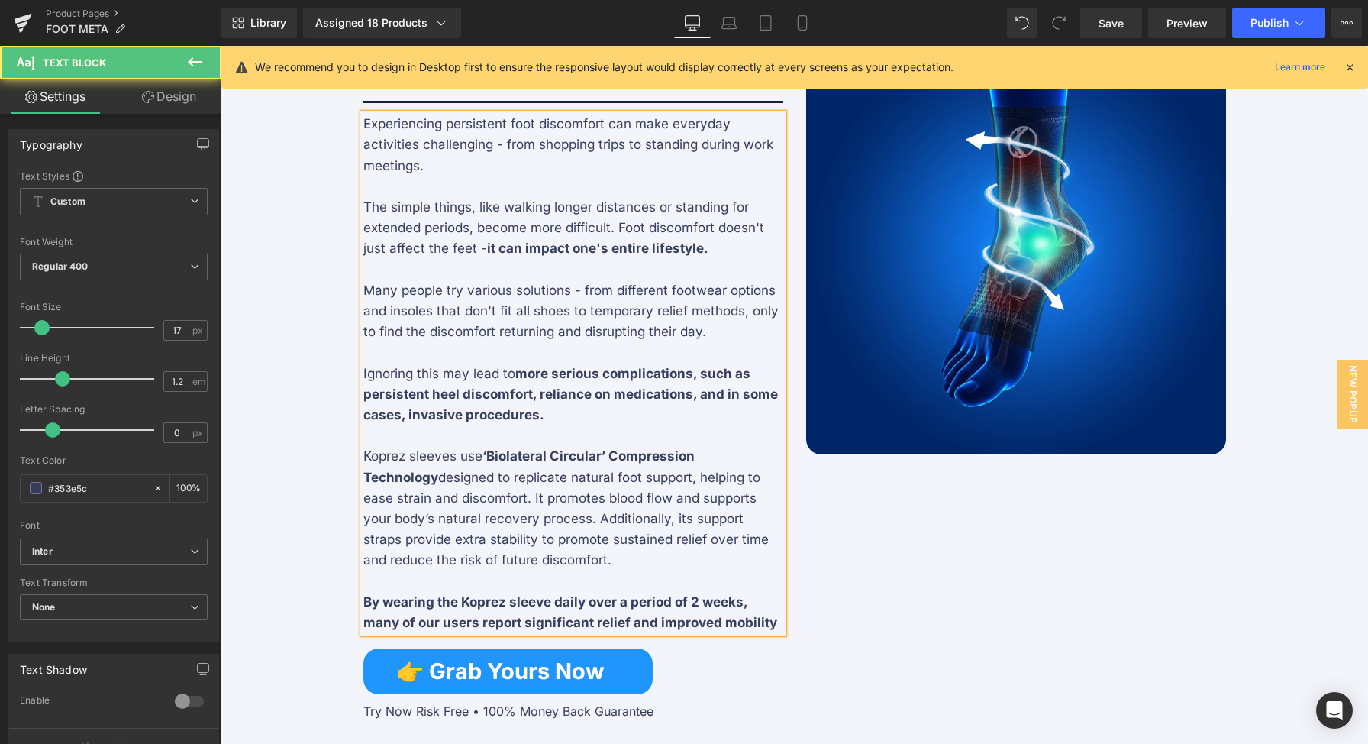
click at [577, 567] on p "Koprez sleeves use ‘Biolateral Circular’ Compression Technology designed to rep…" at bounding box center [573, 508] width 420 height 124
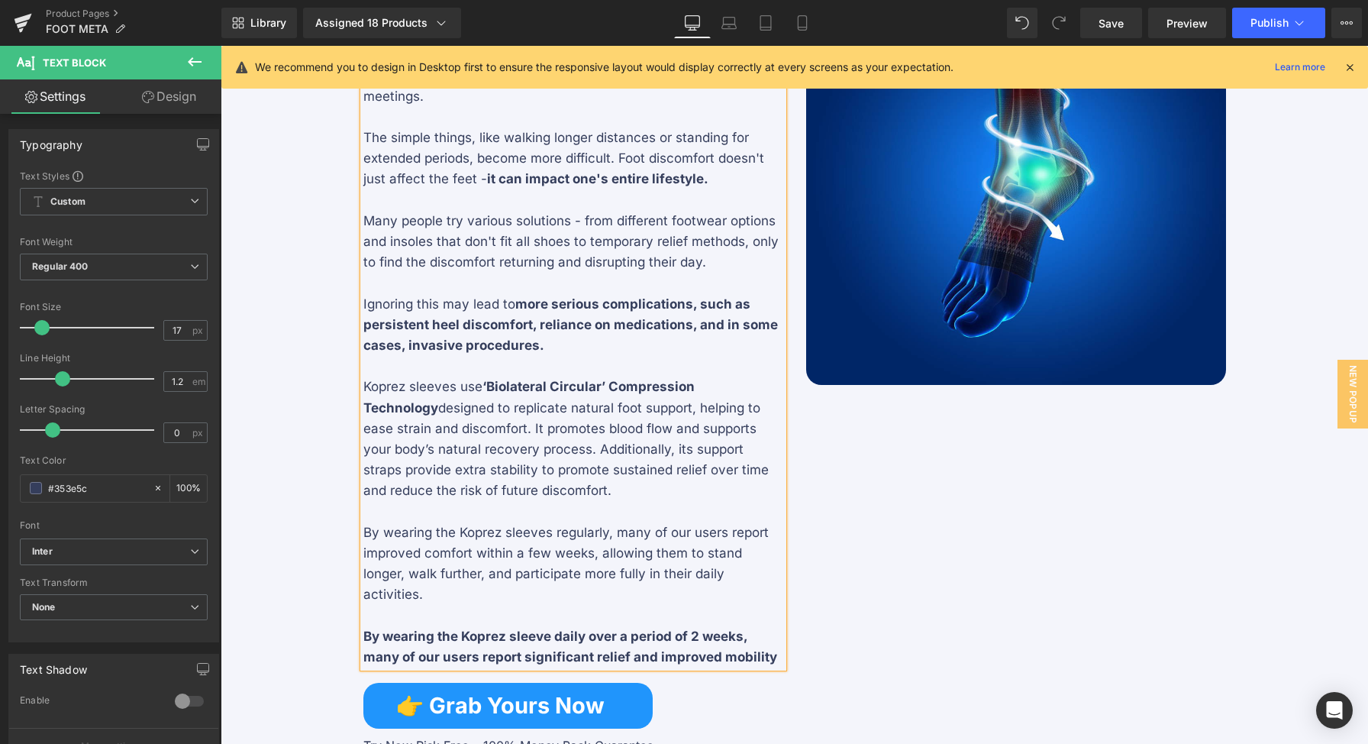
scroll to position [1596, 0]
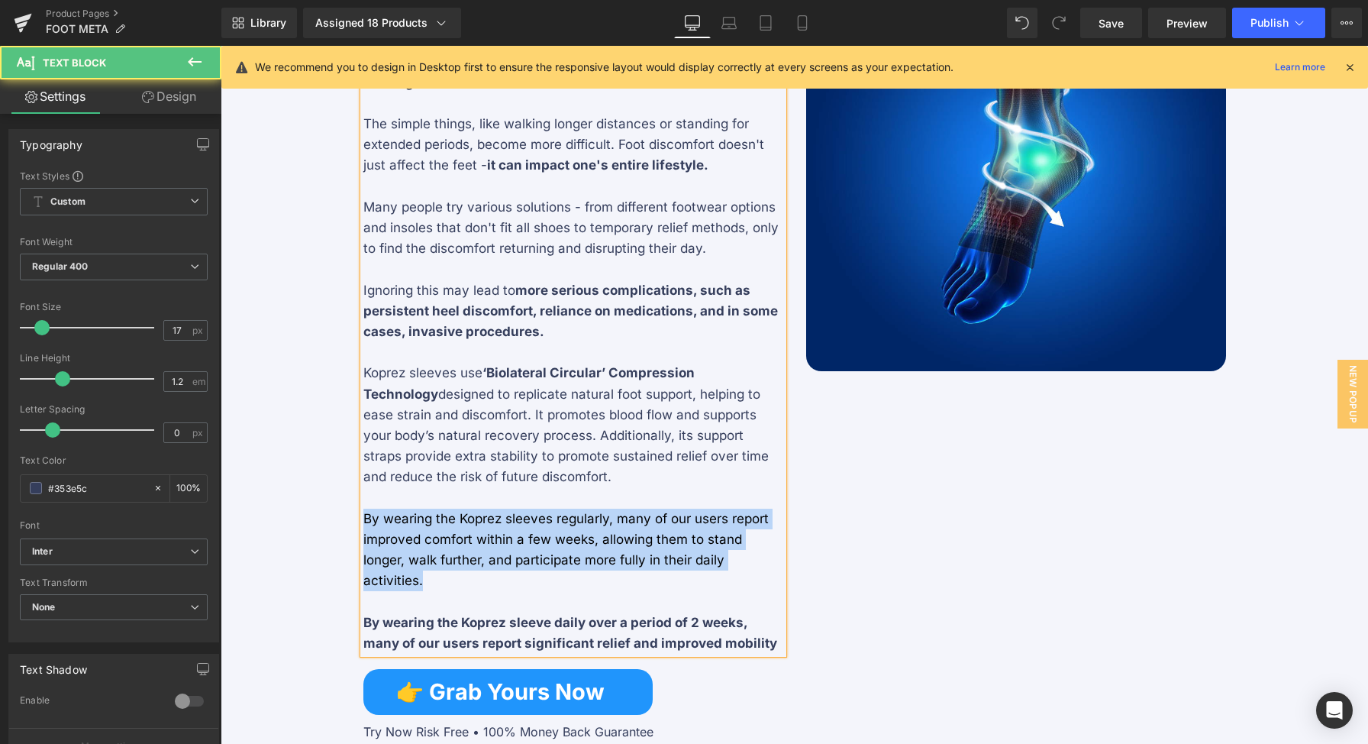
drag, startPoint x: 456, startPoint y: 575, endPoint x: 350, endPoint y: 523, distance: 118.1
click at [352, 523] on div "Image Unlock a New Approach to Foot Comfort Heading Separator Experiencing pers…" at bounding box center [573, 346] width 443 height 791
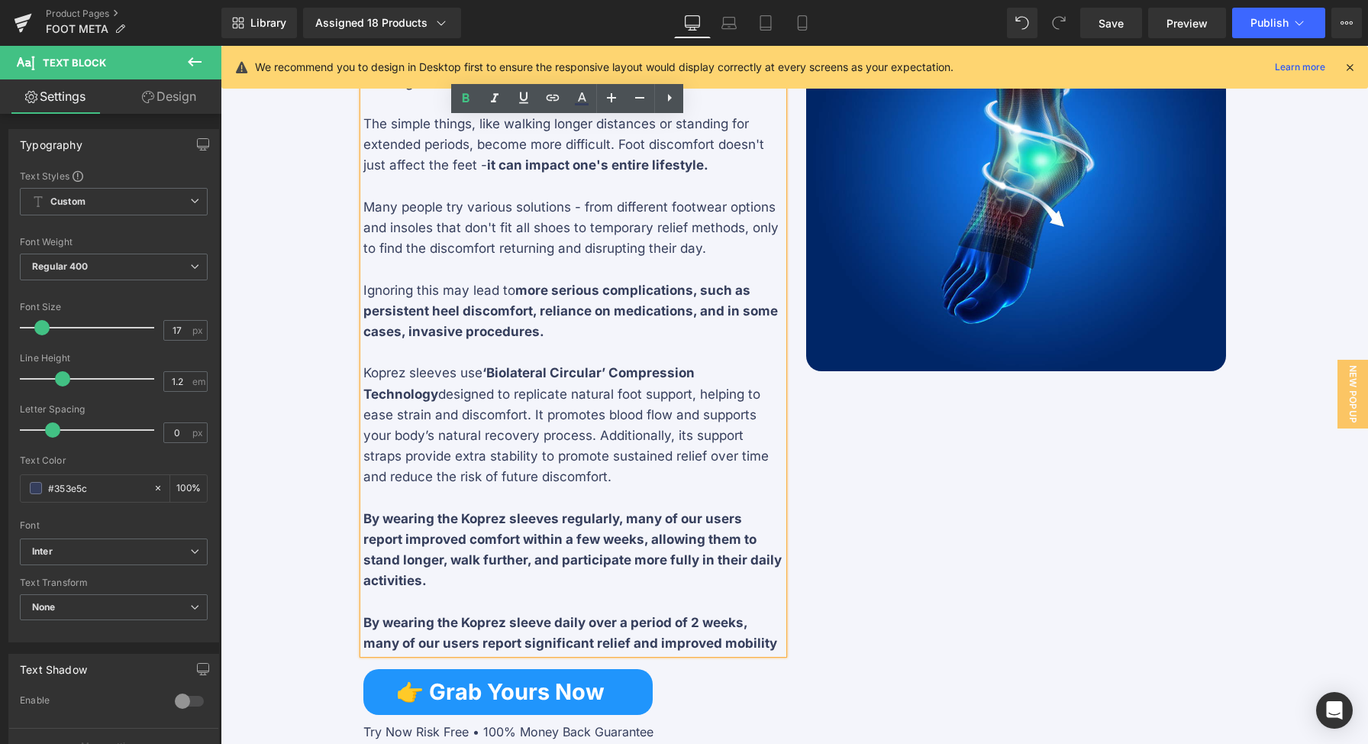
click at [906, 566] on div "Image Unlock a New Approach to Foot Comfort Heading Separator Experiencing pers…" at bounding box center [795, 350] width 916 height 799
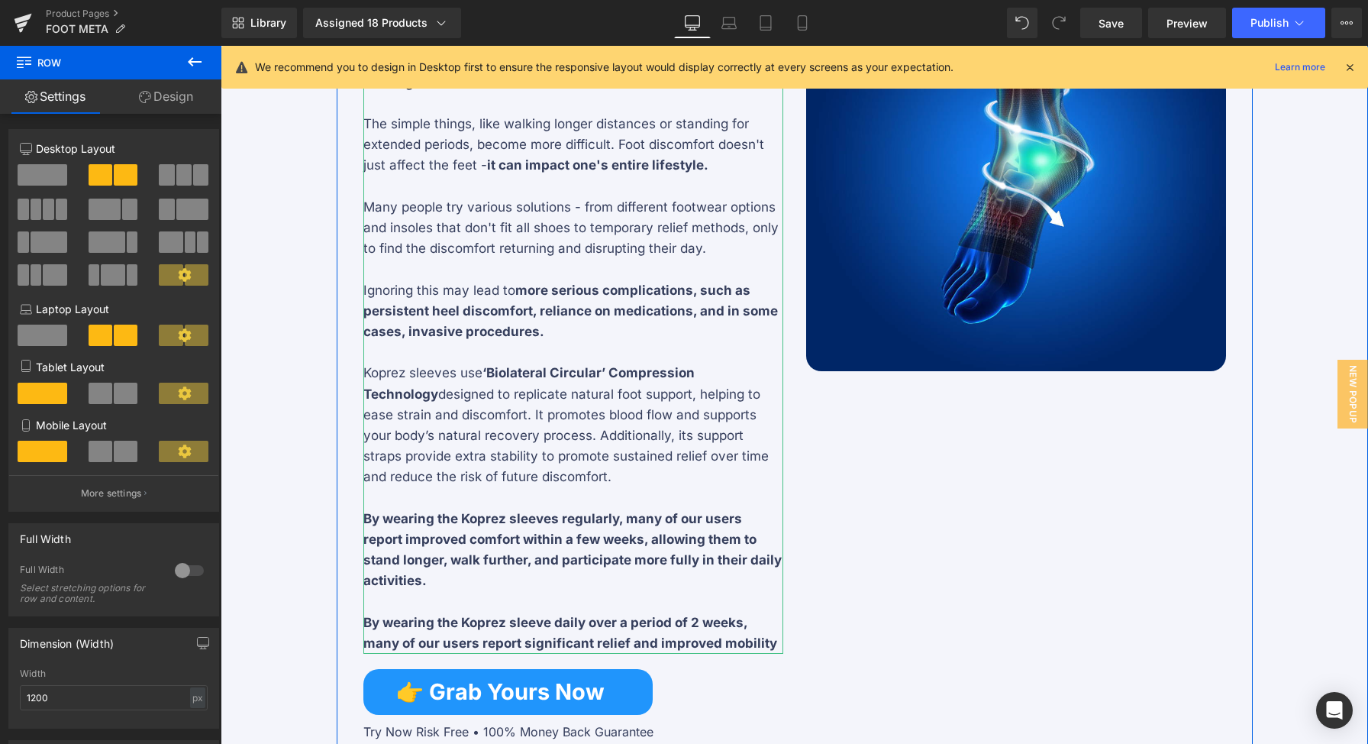
click at [721, 583] on p "By wearing the Koprez sleeves regularly, many of our users report improved comf…" at bounding box center [573, 549] width 420 height 83
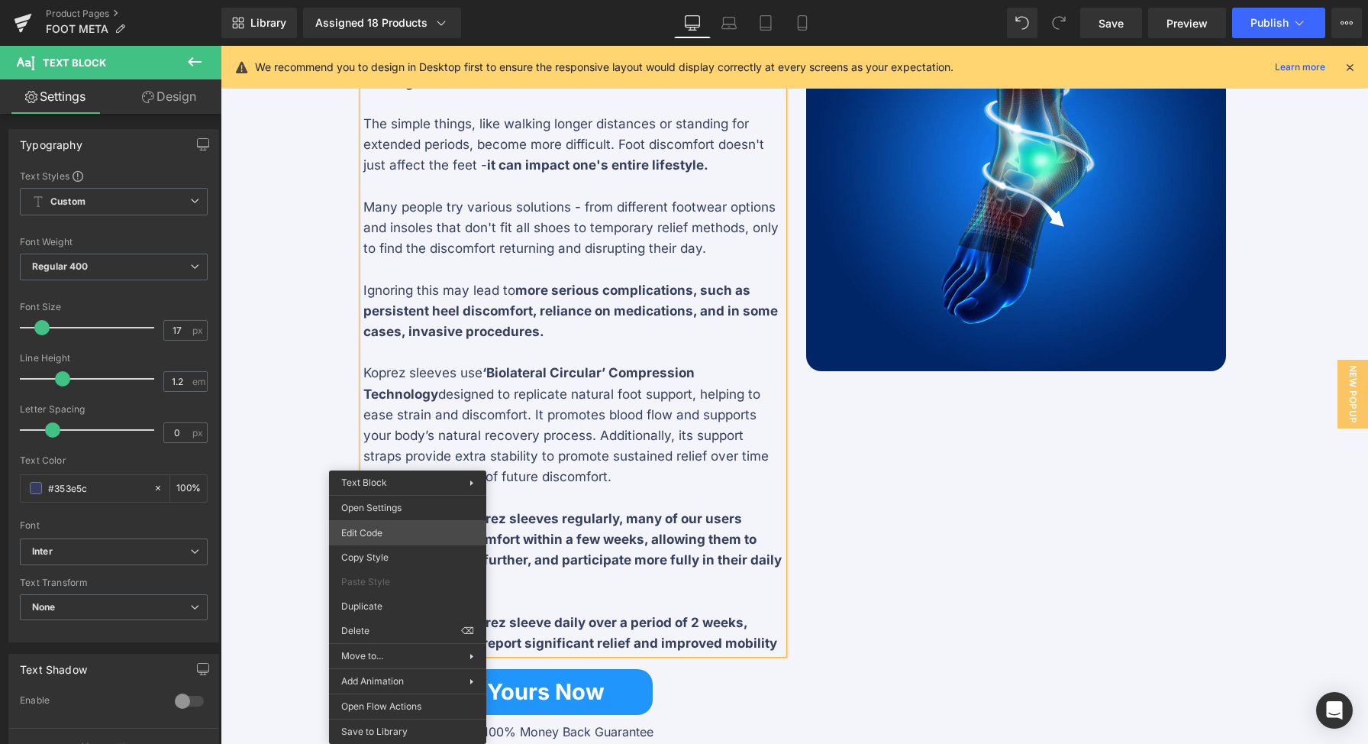
click at [421, 0] on div "You are previewing how the will restyle your page. You can not edit Elements in…" at bounding box center [684, 0] width 1368 height 0
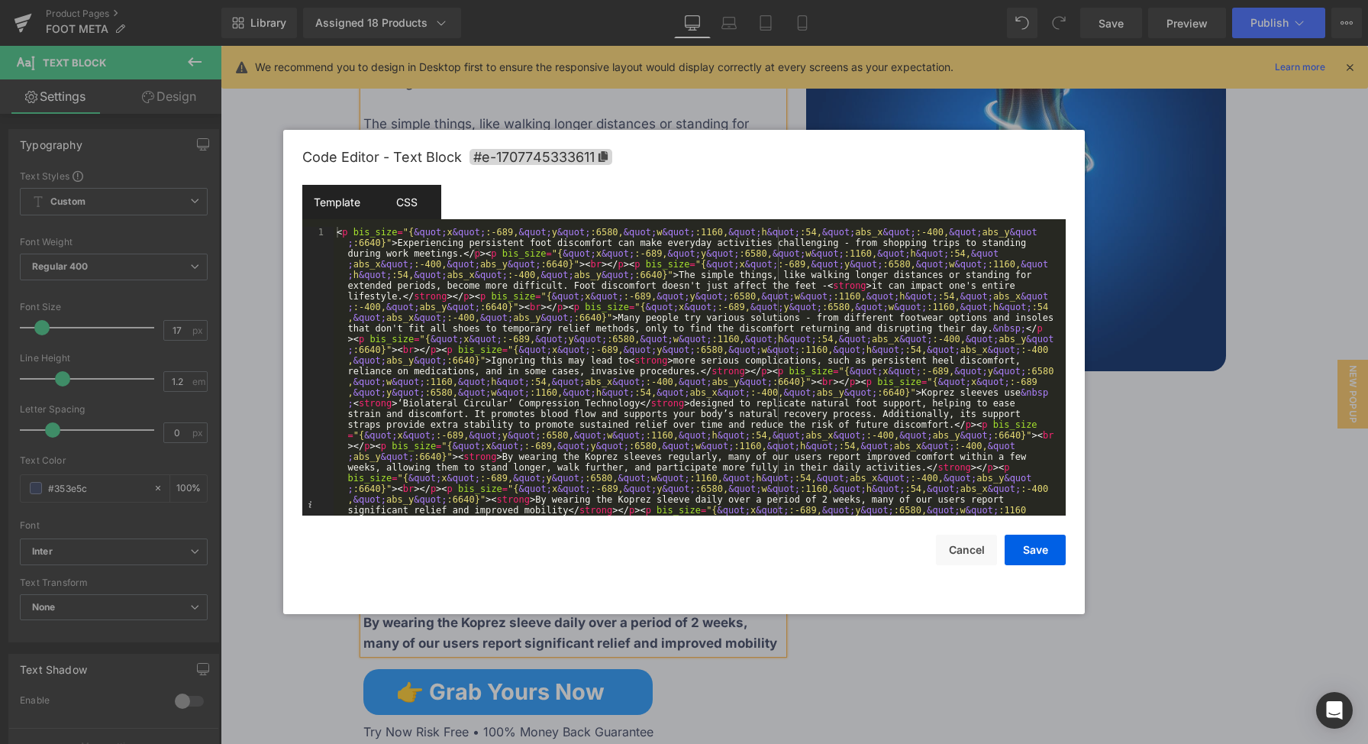
click at [0, 0] on div "CSS" at bounding box center [0, 0] width 0 height 0
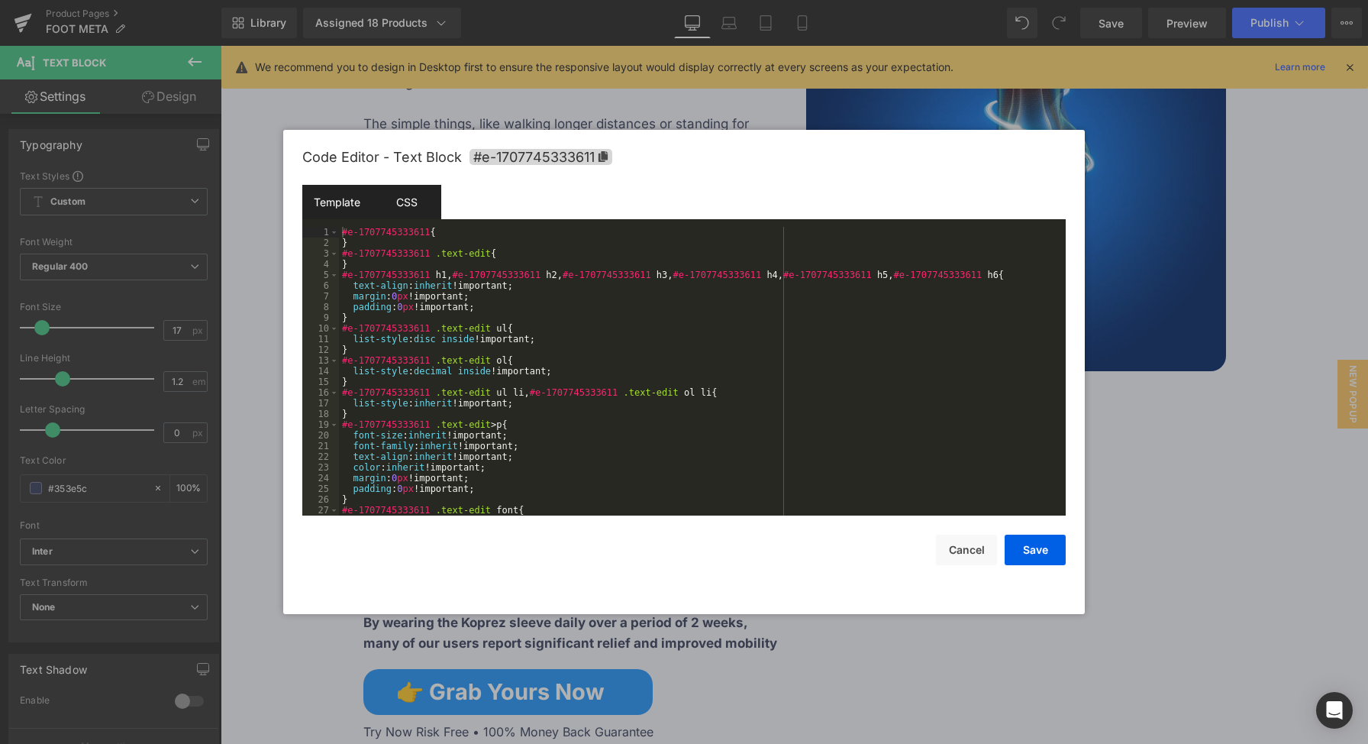
click at [0, 0] on div "Template" at bounding box center [0, 0] width 0 height 0
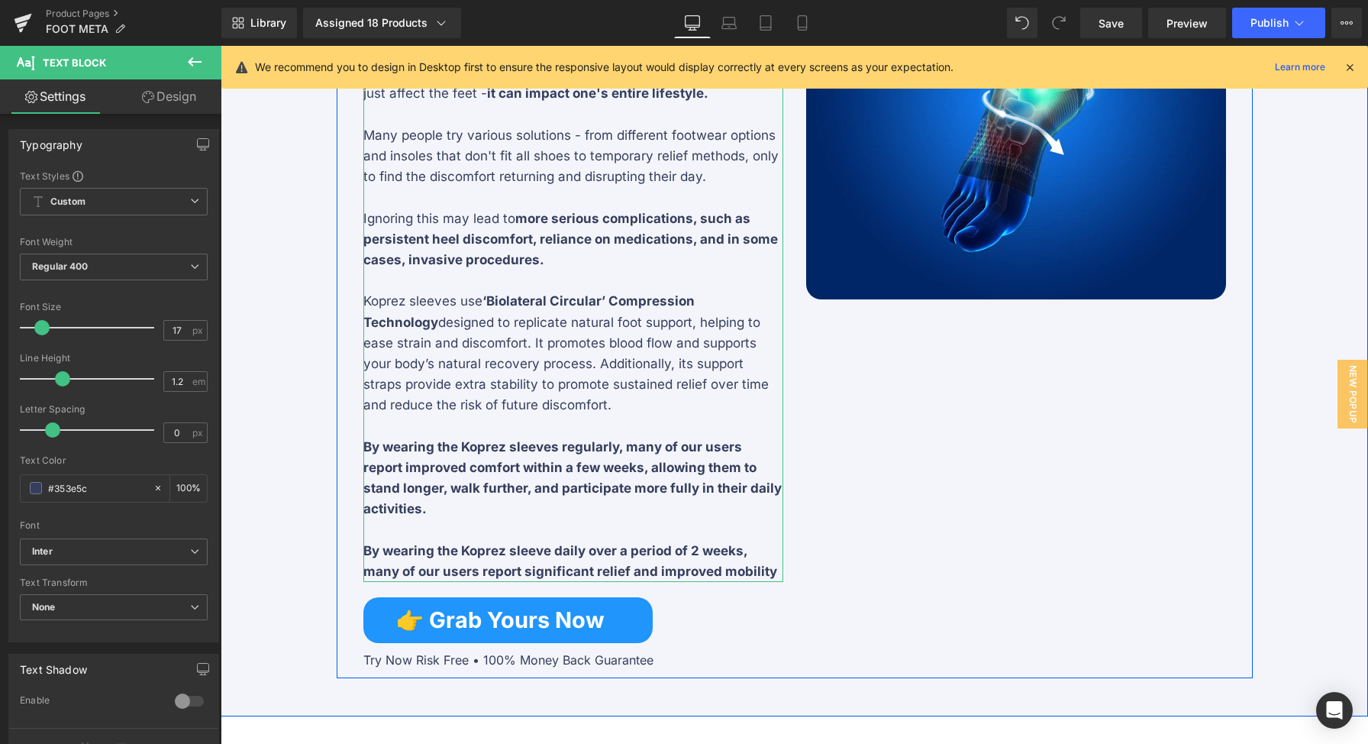
scroll to position [1732, 0]
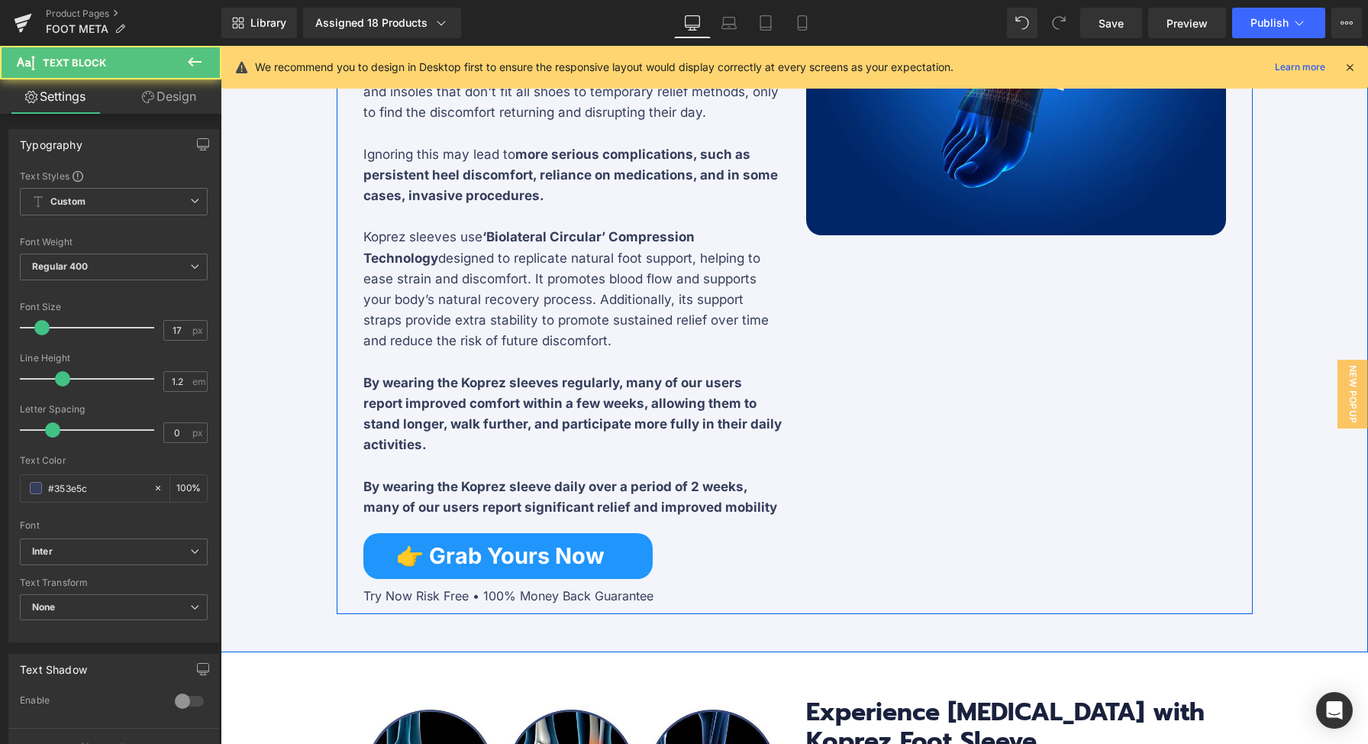
click at [763, 500] on strong "By wearing the Koprez sleeve daily over a period of 2 weeks, many of our users …" at bounding box center [570, 497] width 414 height 36
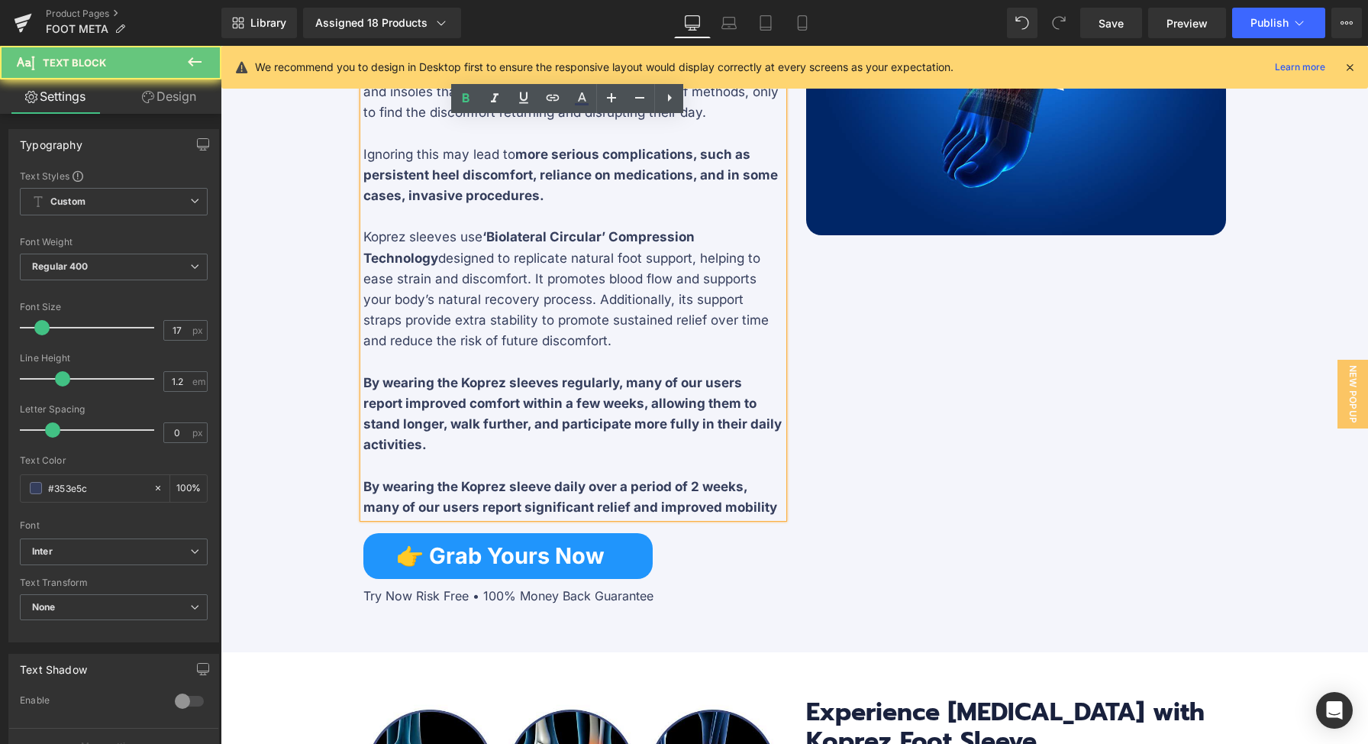
click at [770, 503] on p "By wearing the Koprez sleeve daily over a period of 2 weeks, many of our users …" at bounding box center [573, 496] width 420 height 41
click at [763, 508] on strong "By wearing the Koprez sleeve daily over a period of 2 weeks, many of our users …" at bounding box center [570, 497] width 414 height 36
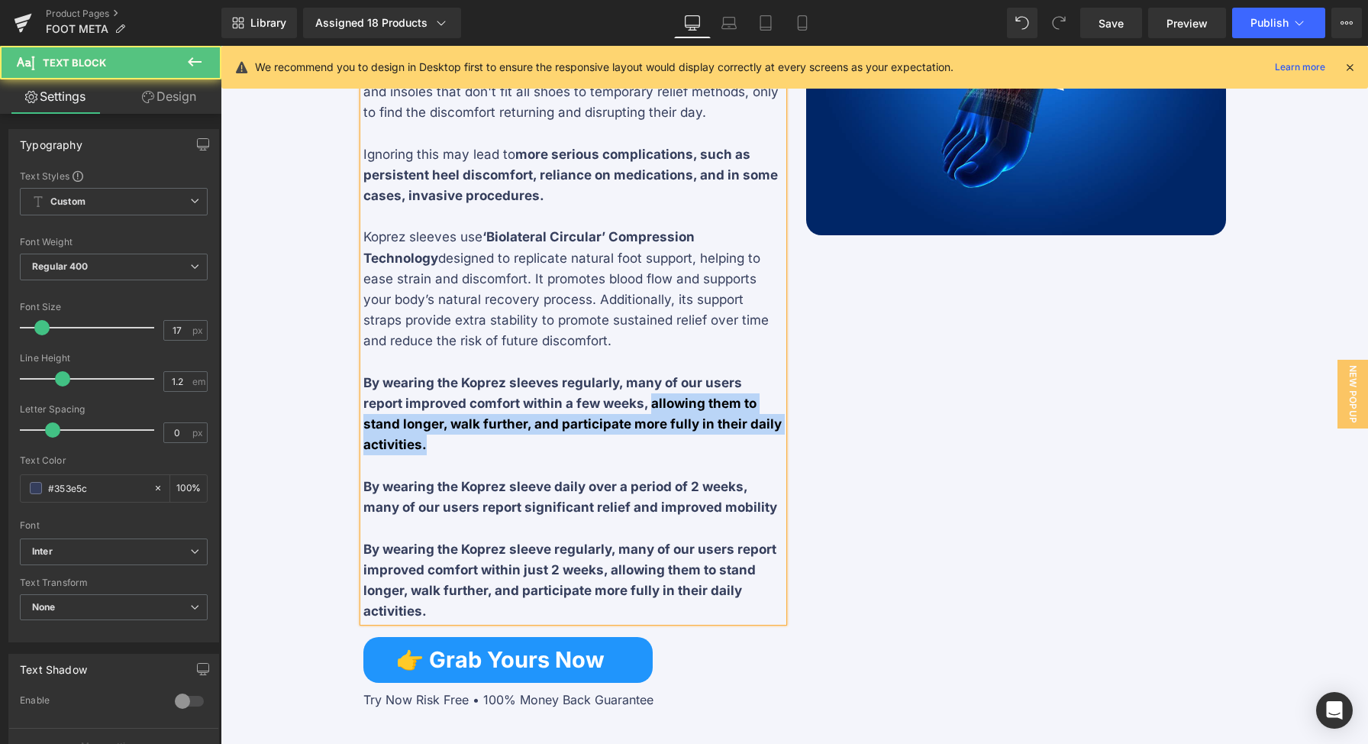
drag, startPoint x: 658, startPoint y: 440, endPoint x: 602, endPoint y: 409, distance: 64.2
click at [602, 409] on p "By wearing the Koprez sleeves regularly, many of our users report improved comf…" at bounding box center [573, 414] width 420 height 83
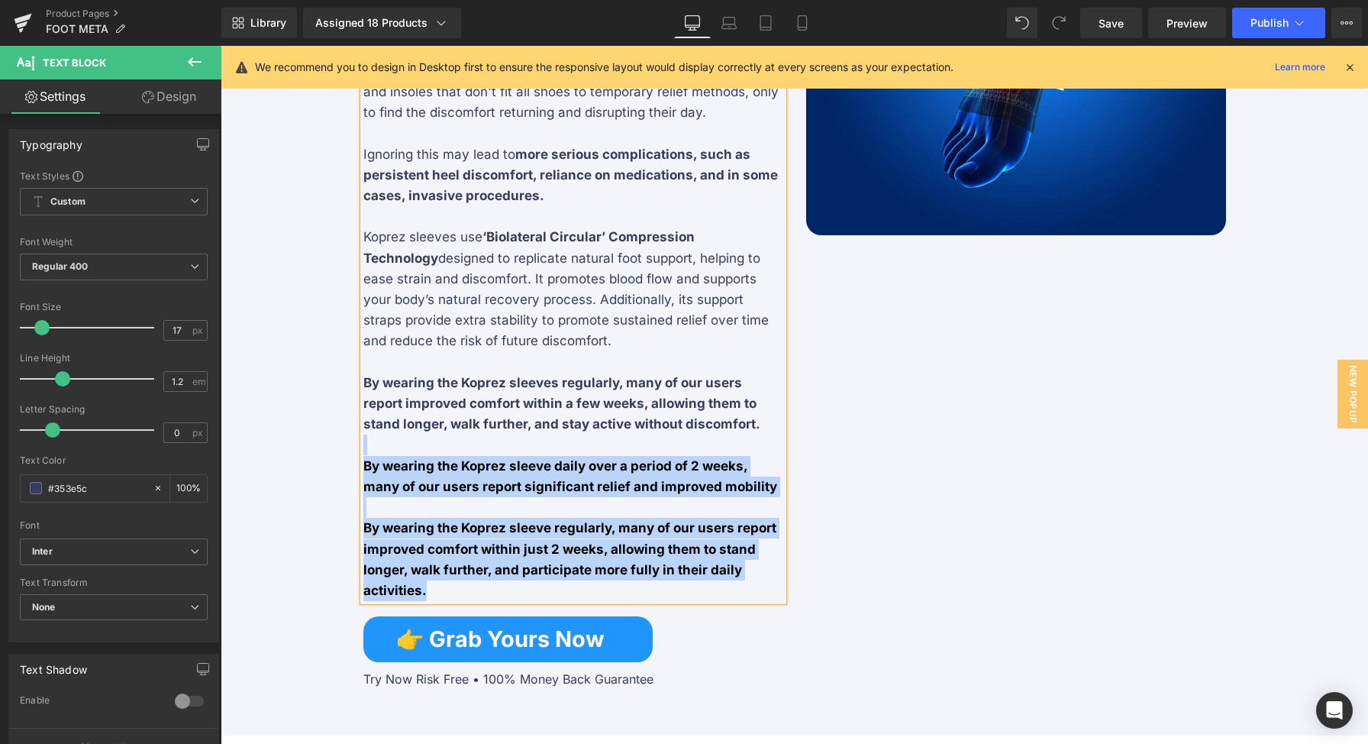
drag, startPoint x: 625, startPoint y: 450, endPoint x: 720, endPoint y: 590, distance: 168.8
click at [719, 589] on div "Experiencing persistent foot discomfort can make everyday activities challengin…" at bounding box center [573, 248] width 420 height 706
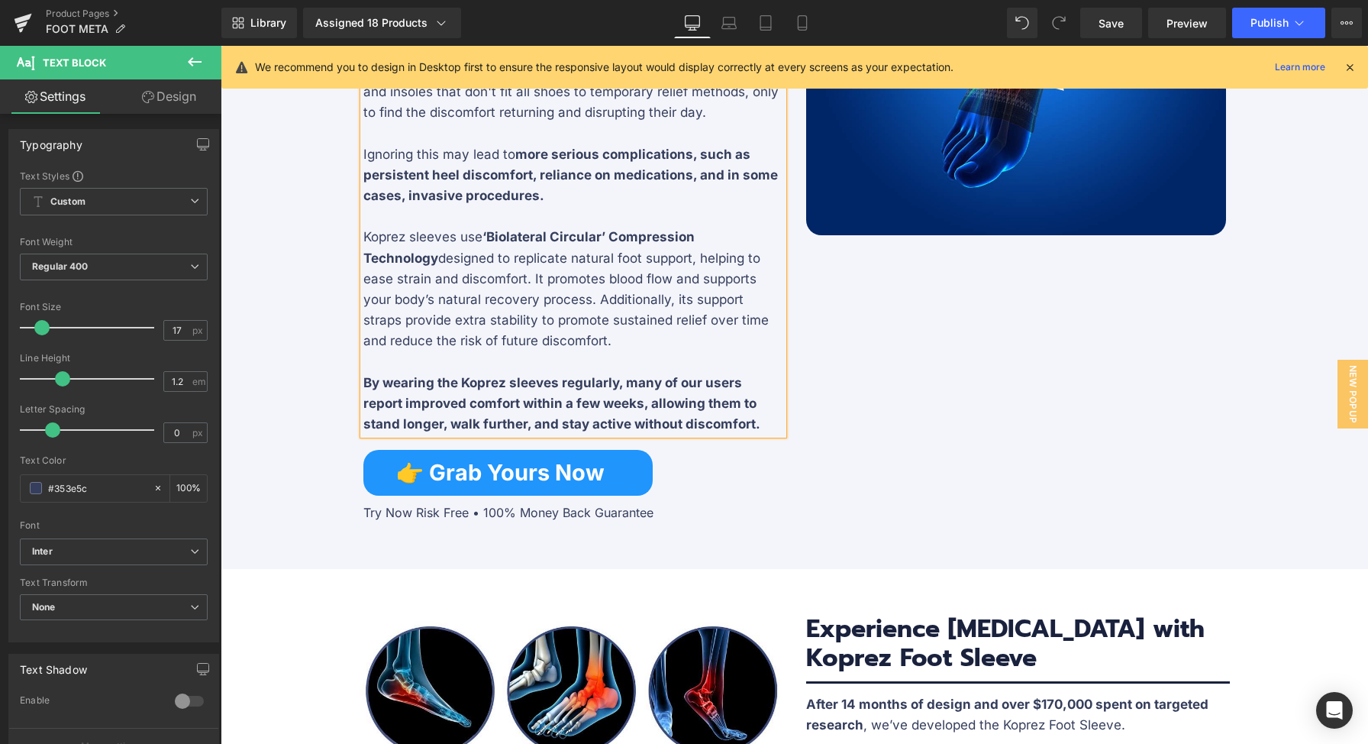
click at [1070, 441] on div "Image Unlock a New Approach to Foot Comfort Heading Separator Experiencing pers…" at bounding box center [795, 172] width 916 height 715
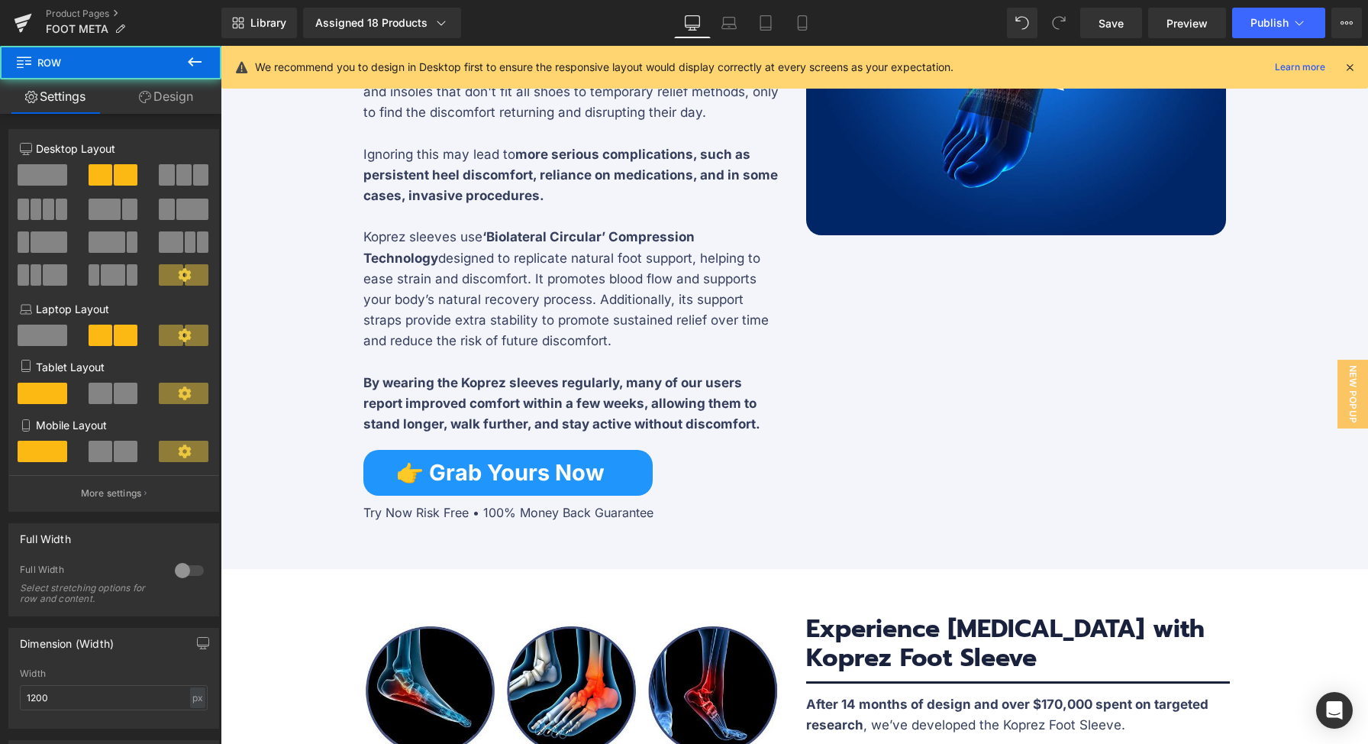
click at [637, 185] on p "Ignoring this may lead to more serious complications, such as persistent heel d…" at bounding box center [573, 175] width 420 height 63
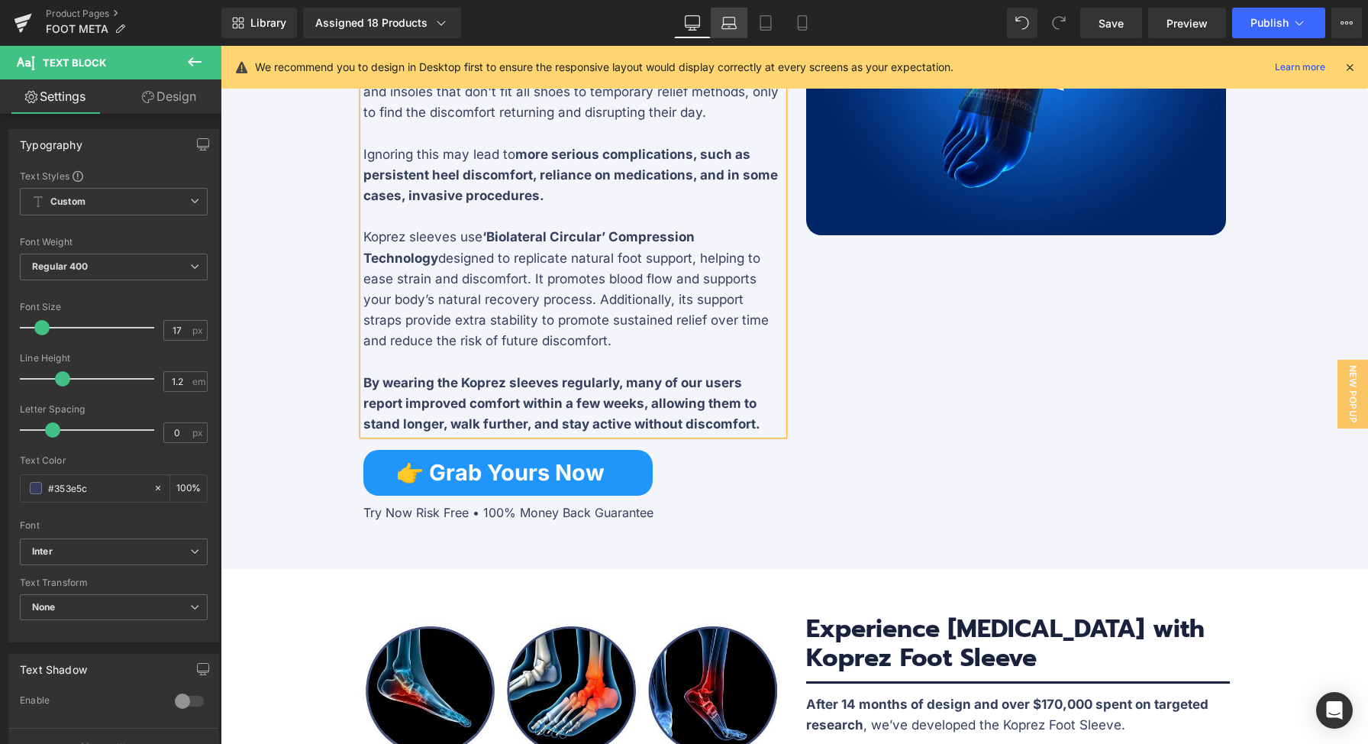
drag, startPoint x: 718, startPoint y: 18, endPoint x: 338, endPoint y: 113, distance: 391.1
click at [718, 18] on link "Laptop" at bounding box center [729, 23] width 37 height 31
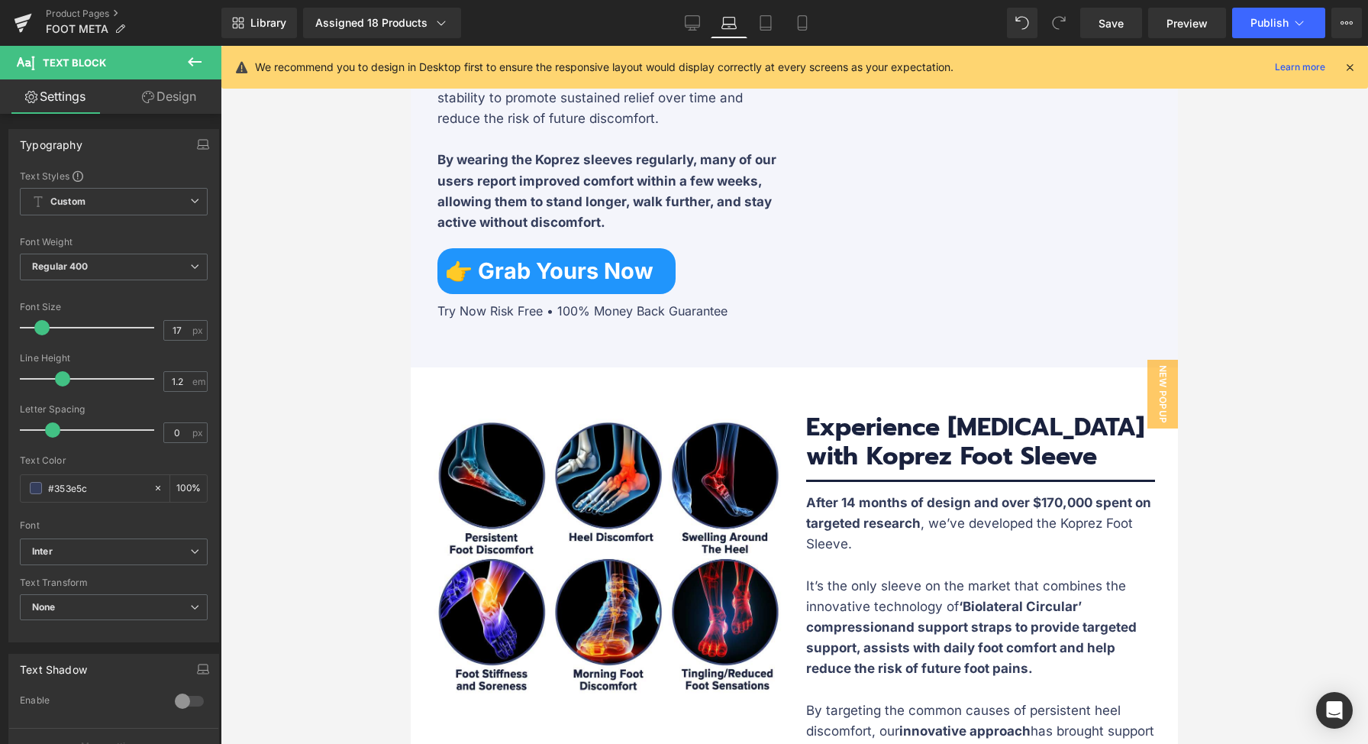
scroll to position [1980, 0]
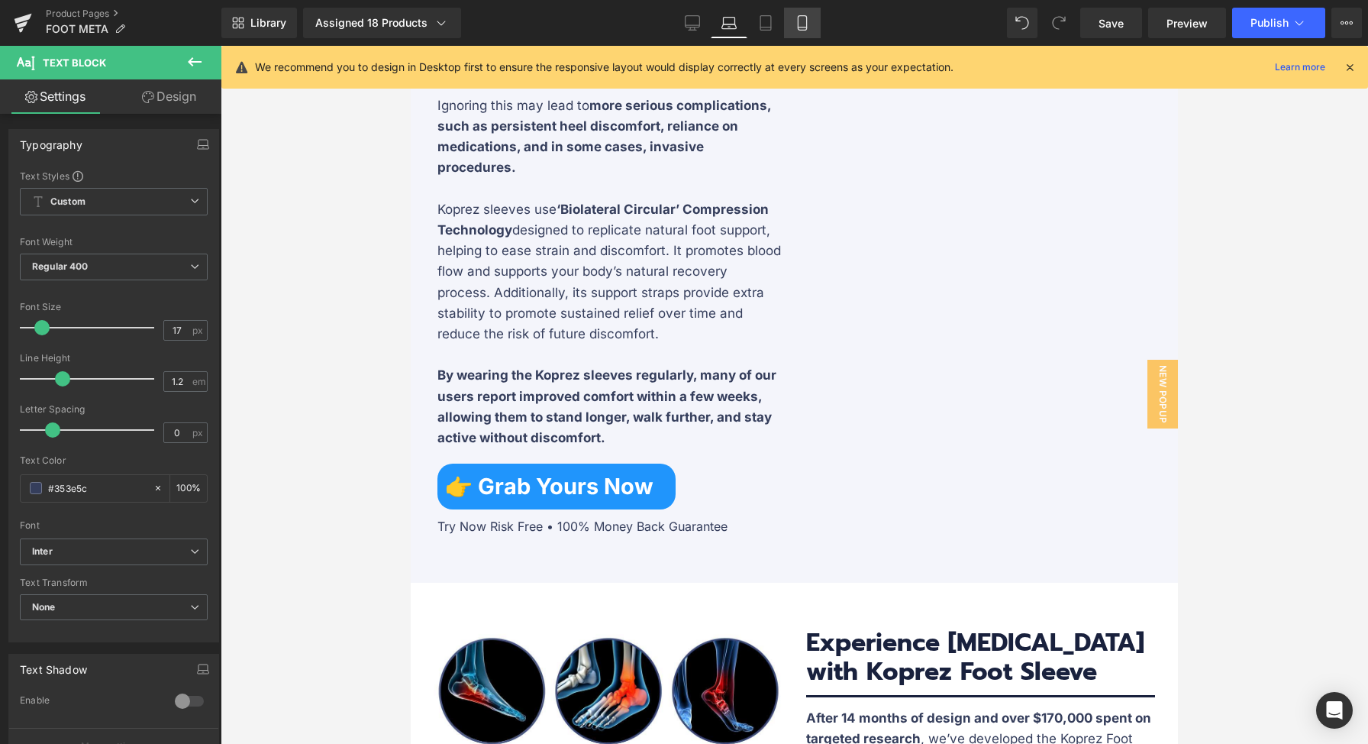
click at [813, 32] on link "Mobile" at bounding box center [802, 23] width 37 height 31
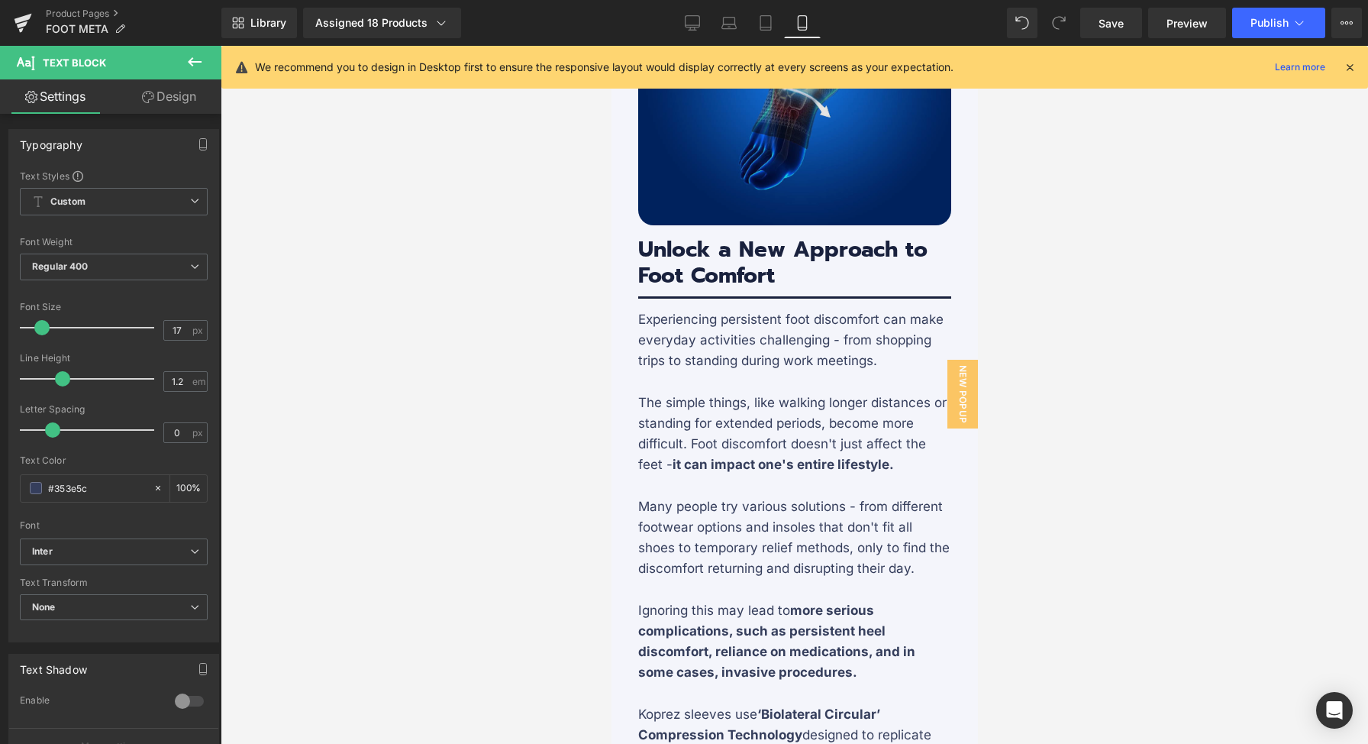
scroll to position [2355, 0]
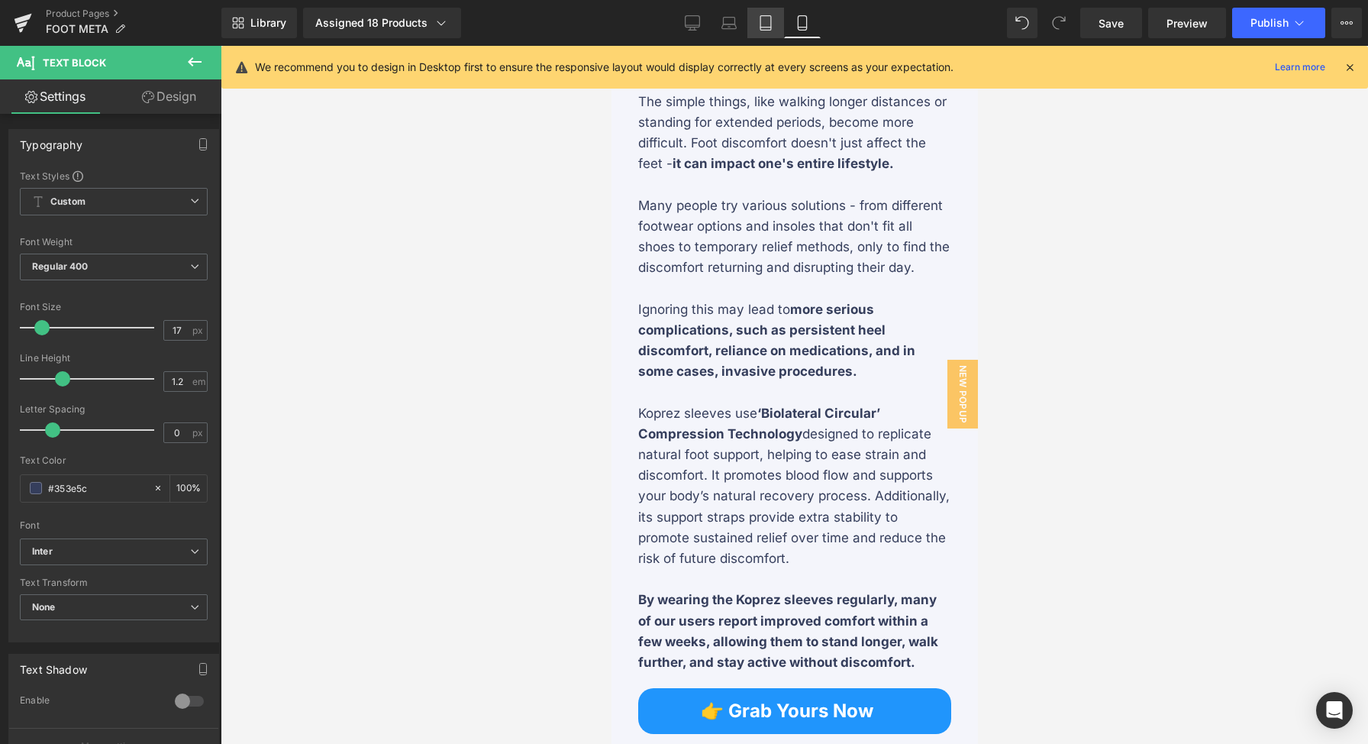
click at [766, 18] on icon at bounding box center [765, 22] width 15 height 15
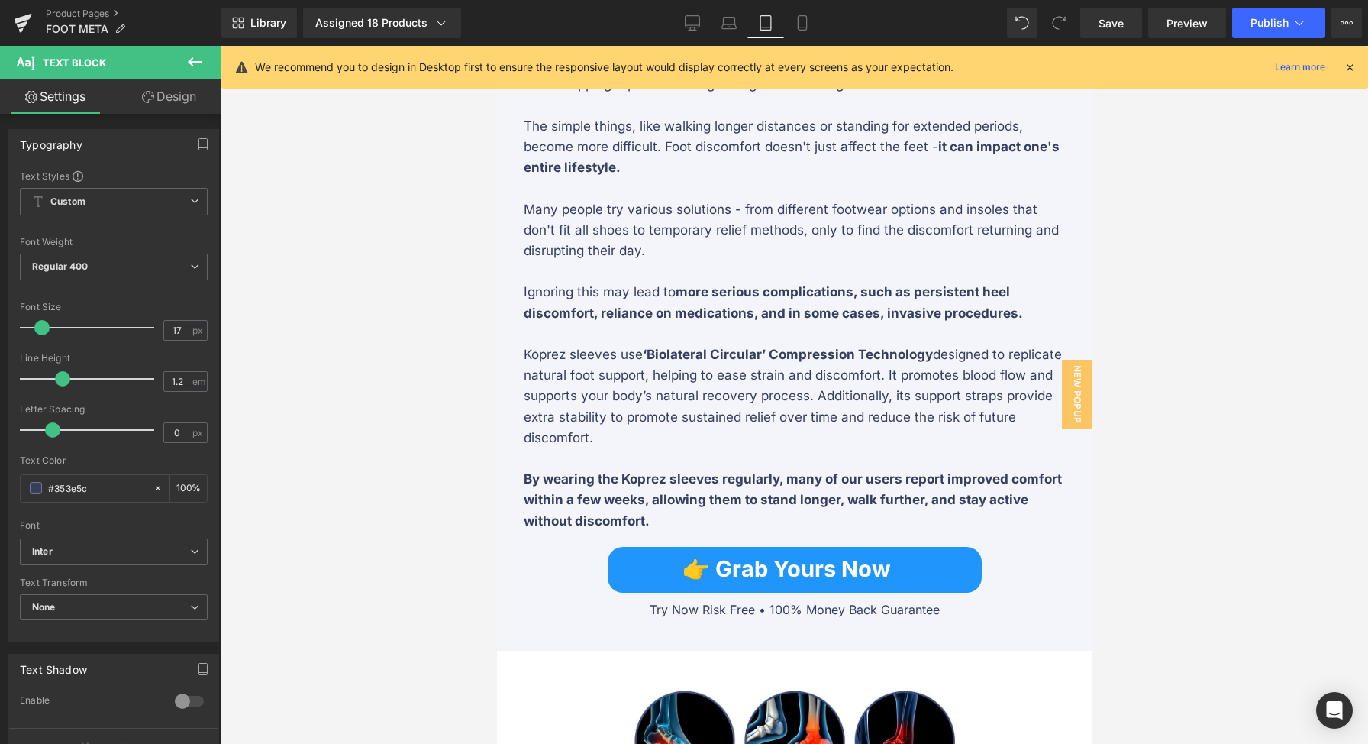
scroll to position [2038, 0]
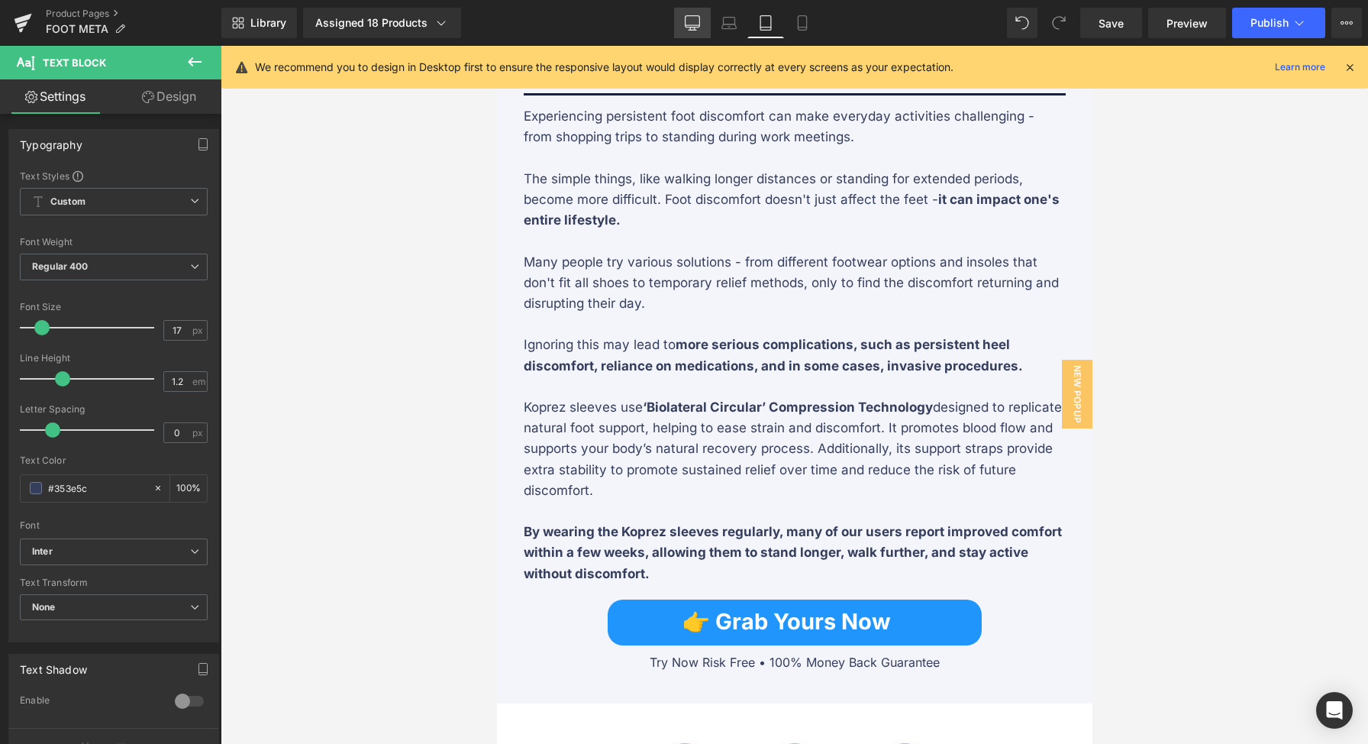
click at [685, 31] on link "Desktop" at bounding box center [692, 23] width 37 height 31
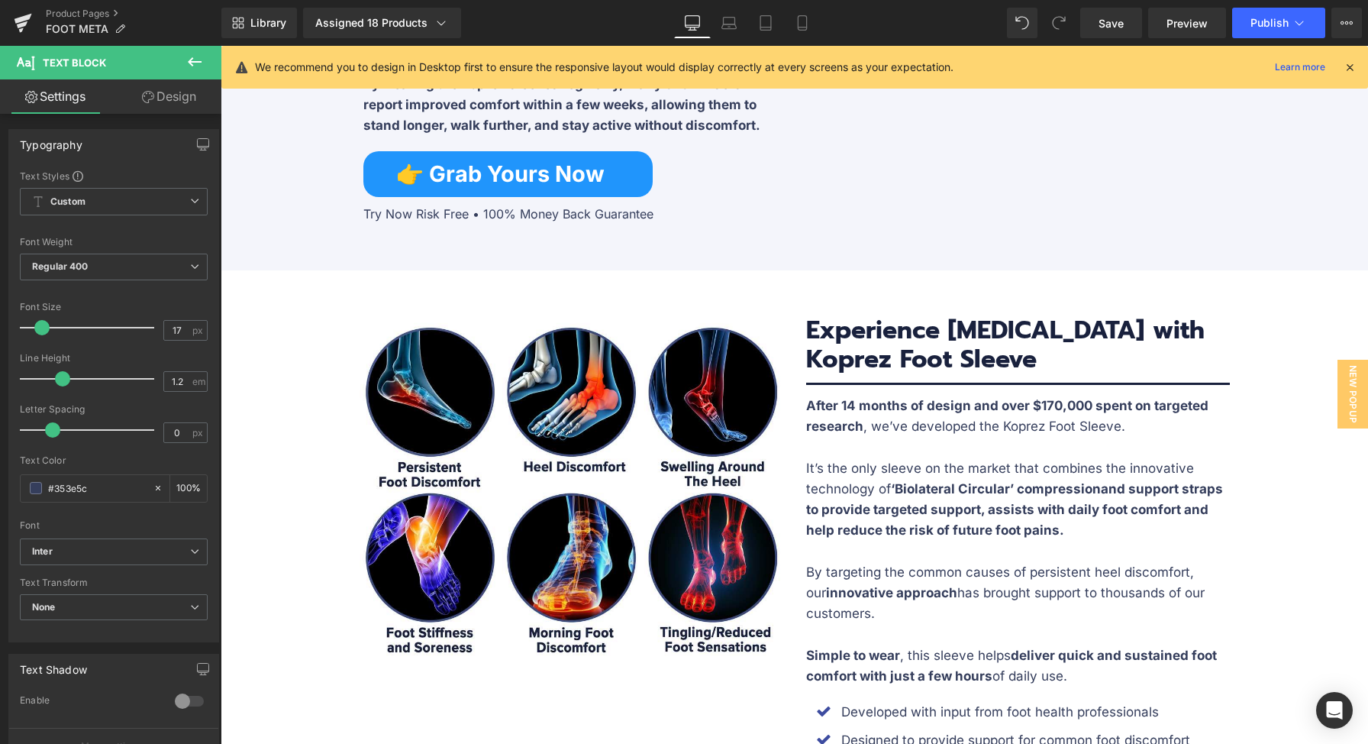
scroll to position [2102, 0]
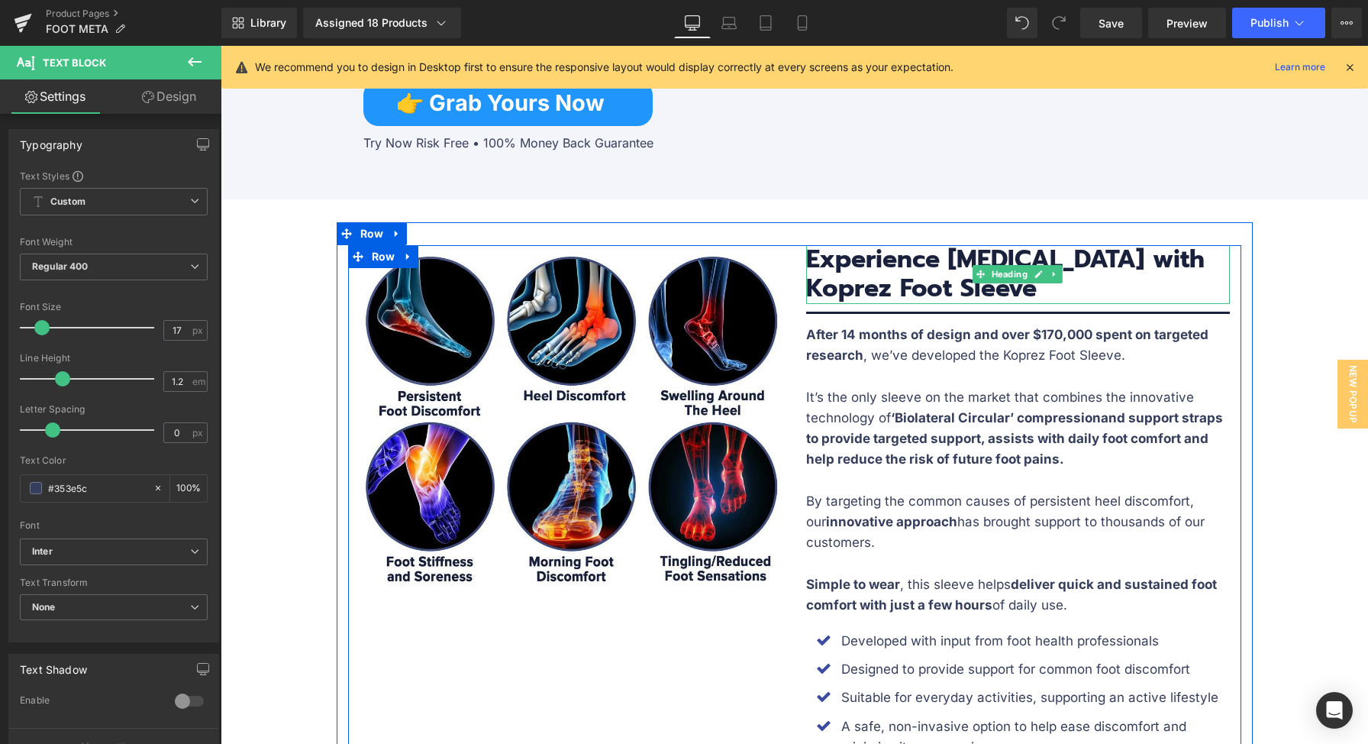
click at [1054, 291] on h3 "Experience [MEDICAL_DATA] with Koprez Foot Sleeve" at bounding box center [1018, 274] width 424 height 59
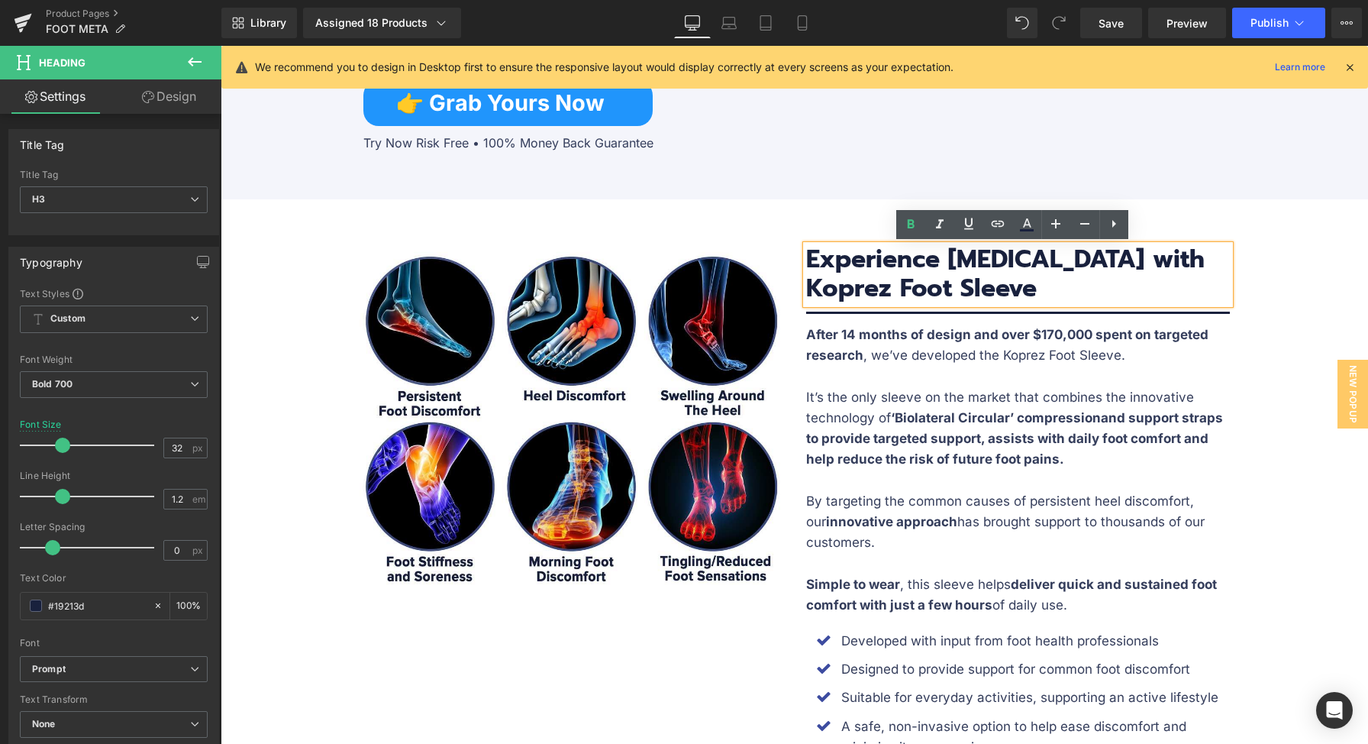
click at [1036, 280] on h3 "Experience [MEDICAL_DATA] with Koprez Foot Sleeve" at bounding box center [1018, 274] width 424 height 59
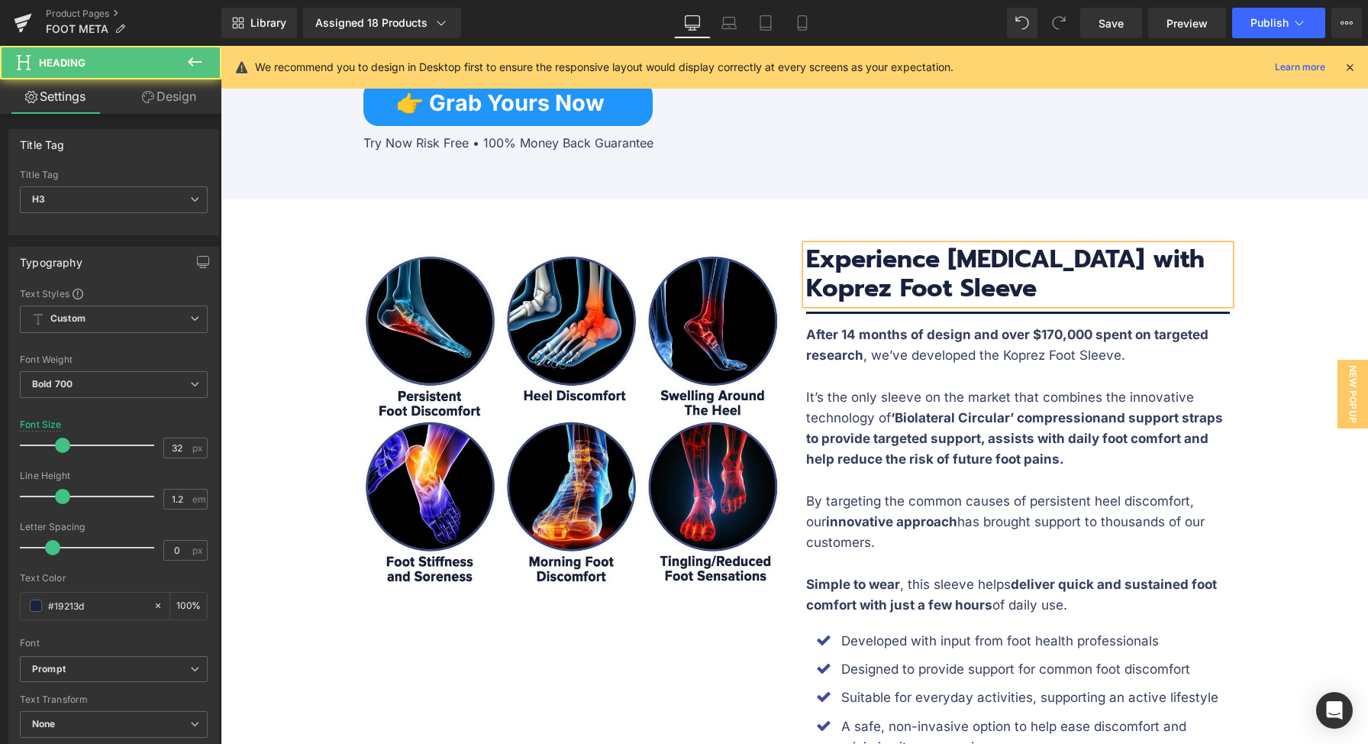
paste div
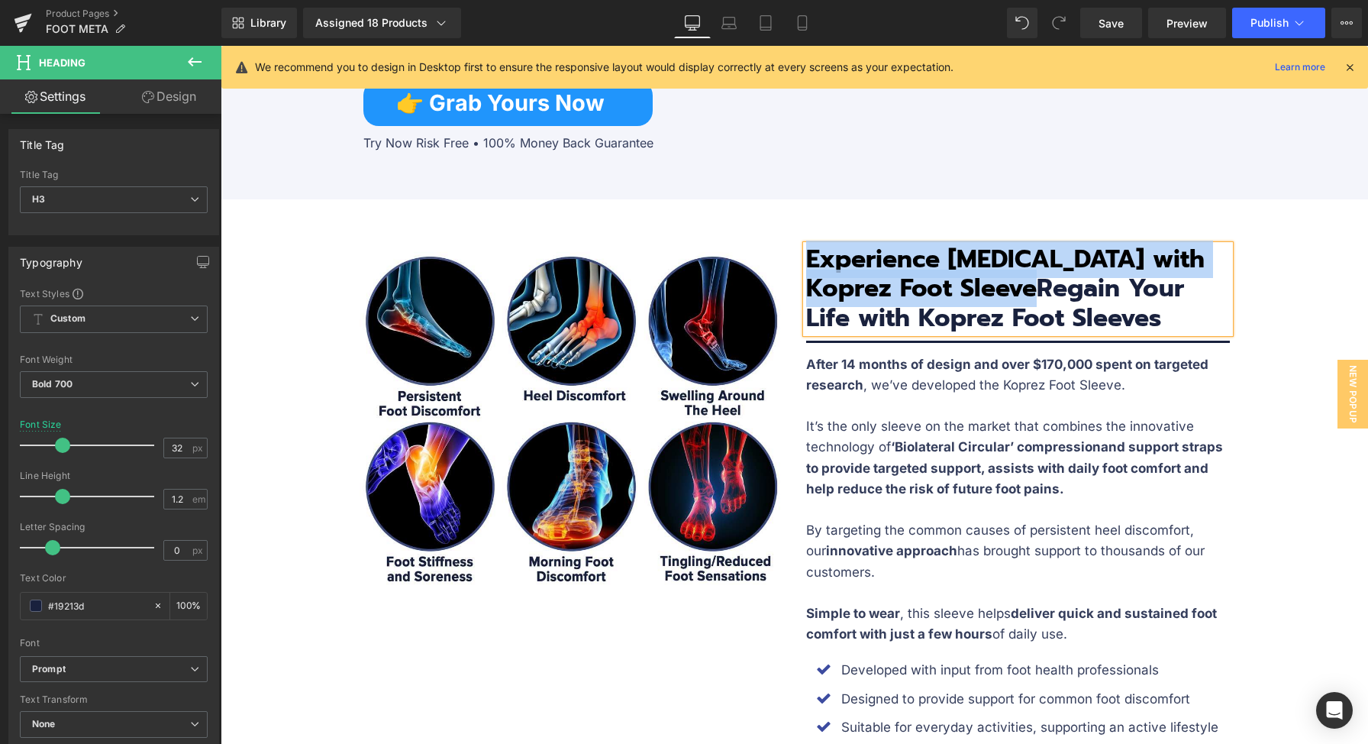
drag, startPoint x: 1028, startPoint y: 286, endPoint x: 803, endPoint y: 253, distance: 227.0
click at [806, 253] on h3 "Experience [MEDICAL_DATA] with Koprez Foot SleeveRegain Your Life with Koprez F…" at bounding box center [1018, 289] width 424 height 88
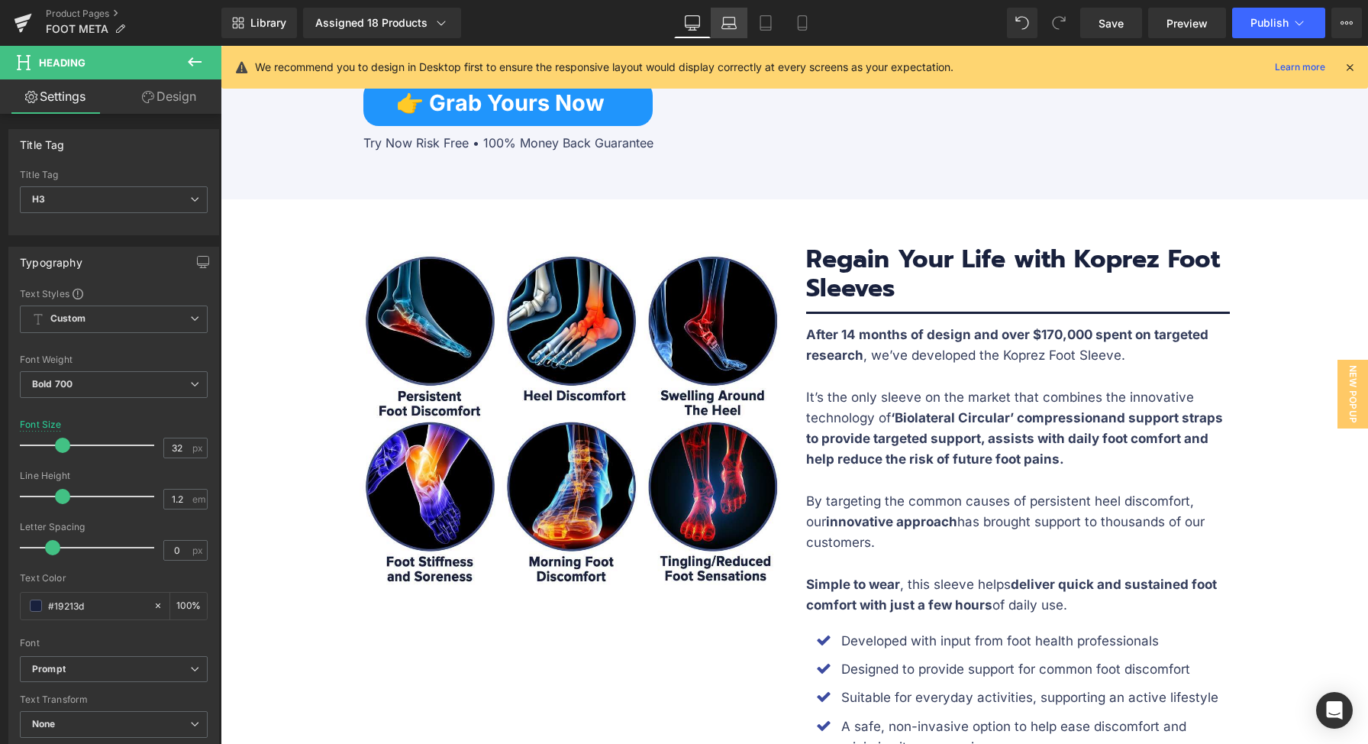
click at [738, 31] on link "Laptop" at bounding box center [729, 23] width 37 height 31
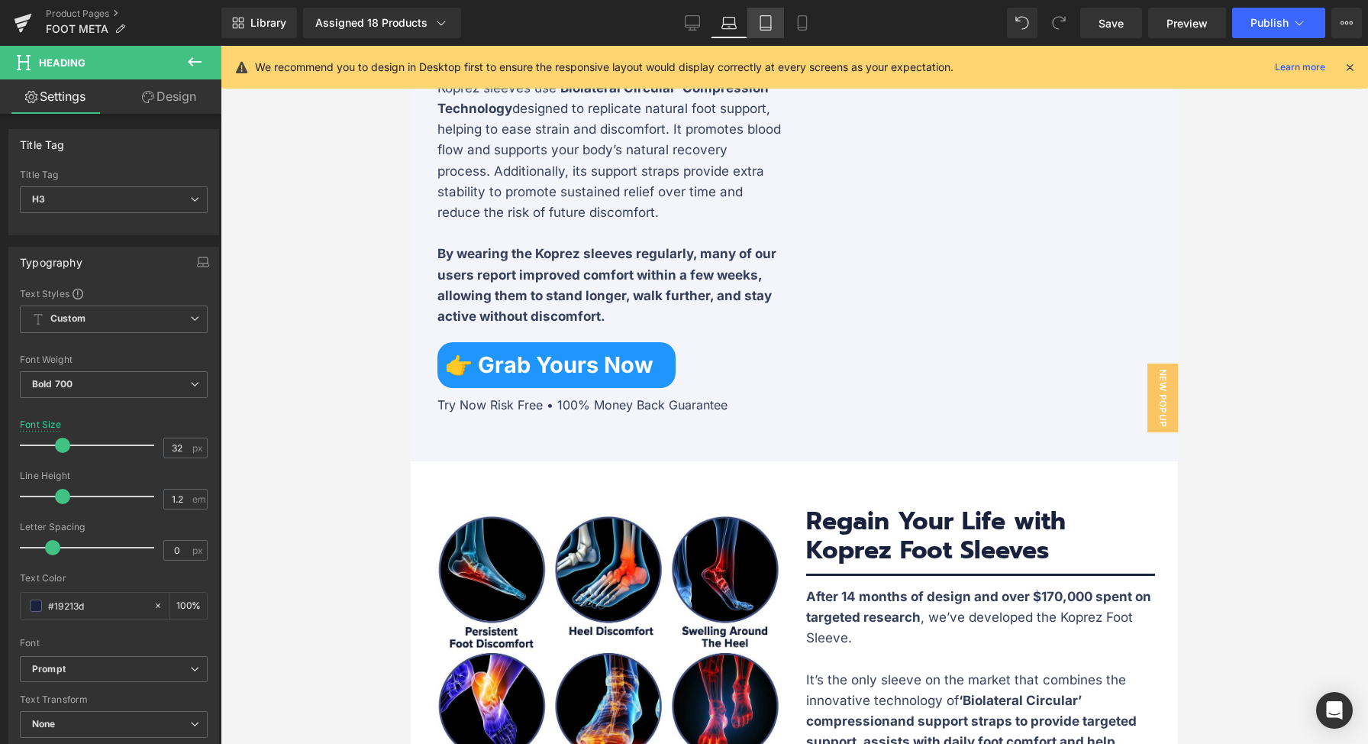
scroll to position [2319, 0]
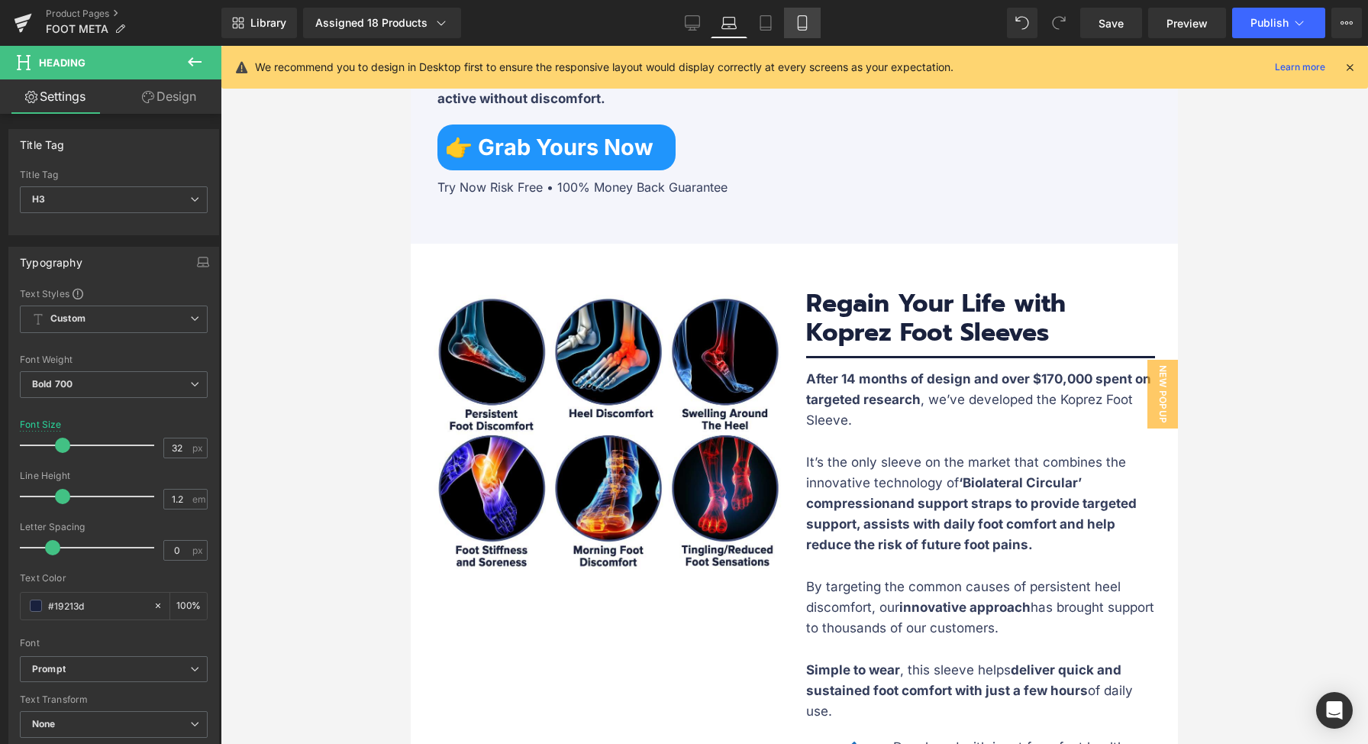
click at [799, 30] on icon at bounding box center [802, 22] width 15 height 15
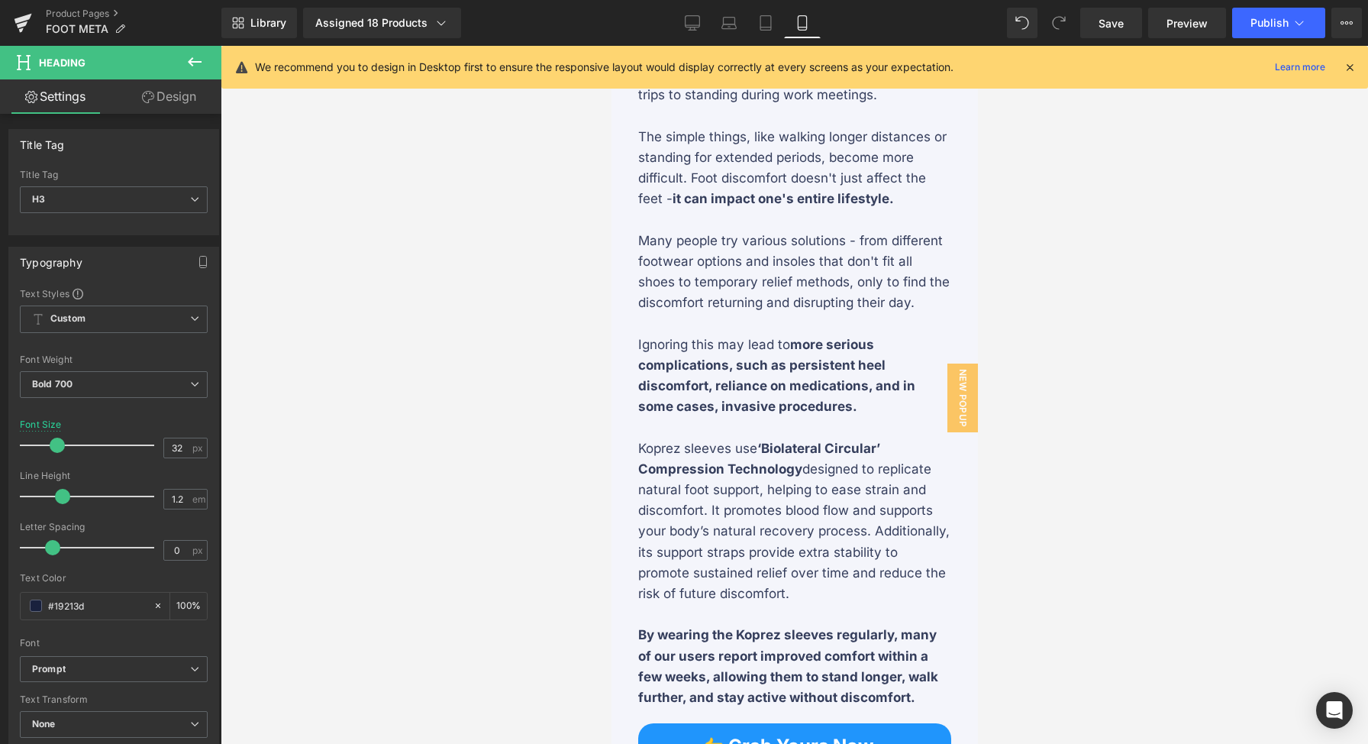
scroll to position [3160, 0]
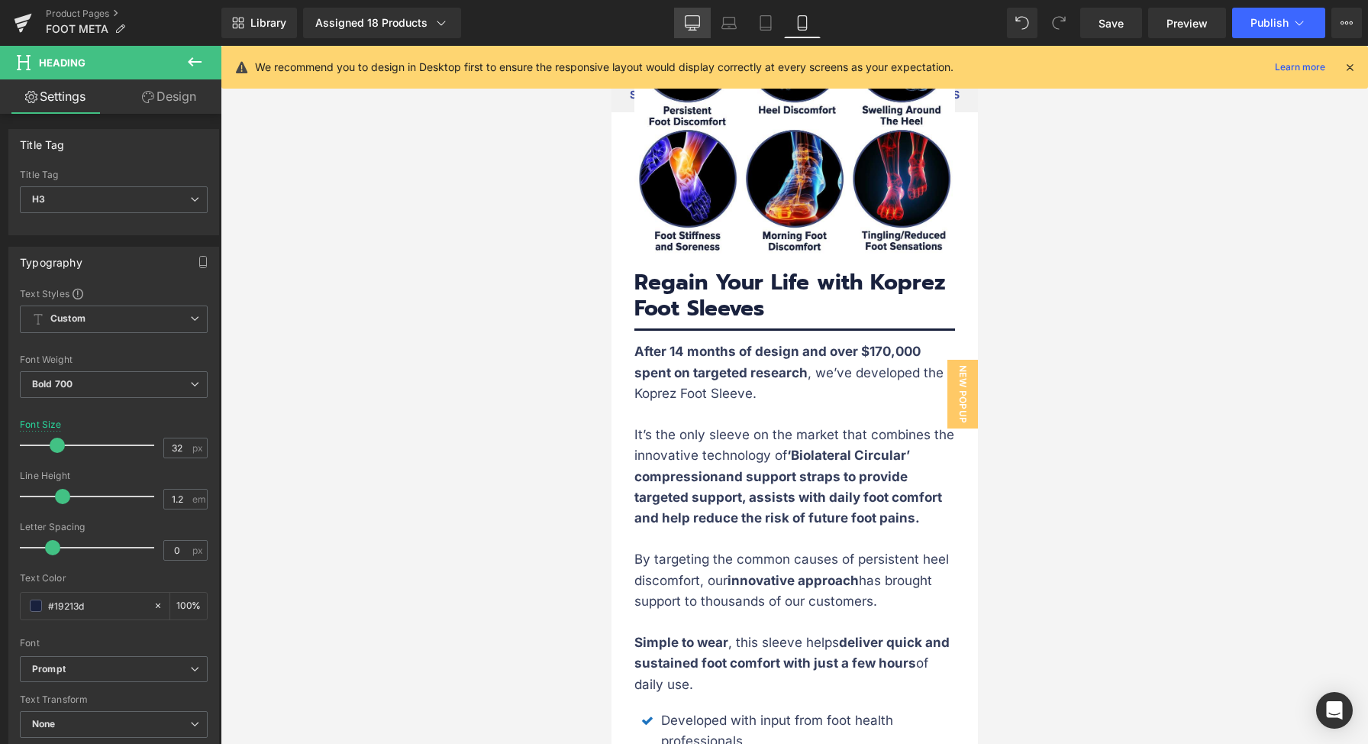
click at [690, 27] on icon at bounding box center [692, 28] width 5 height 3
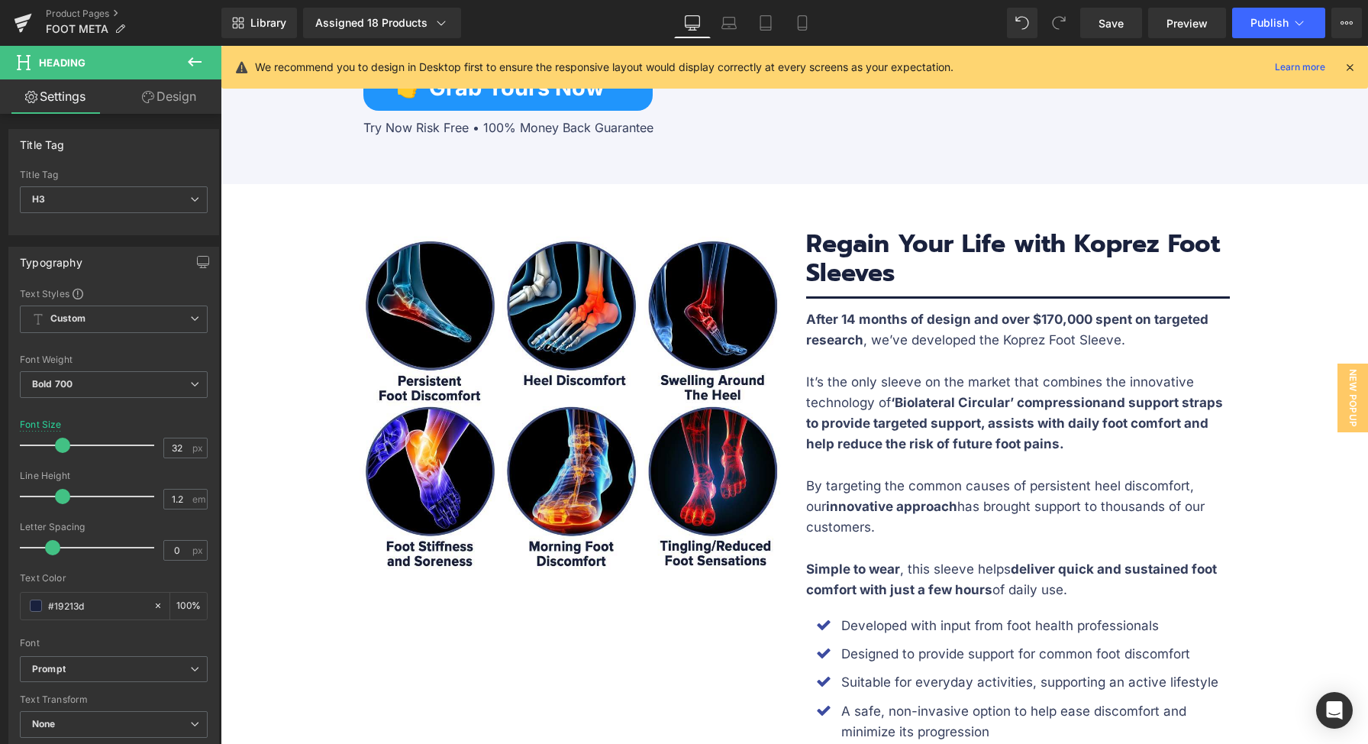
scroll to position [2102, 0]
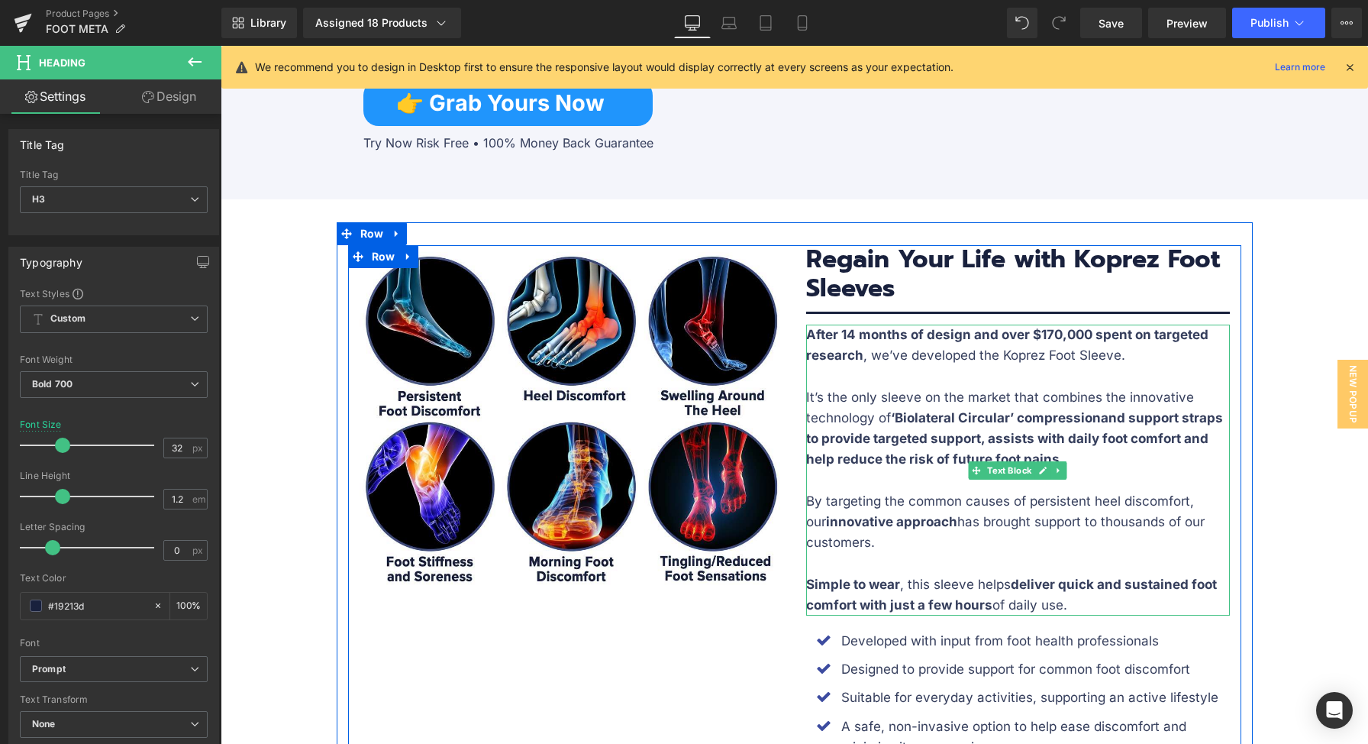
click at [1110, 363] on p "After 14 months of design and over $170,000 spent on targeted research , we’ve …" at bounding box center [1018, 344] width 424 height 41
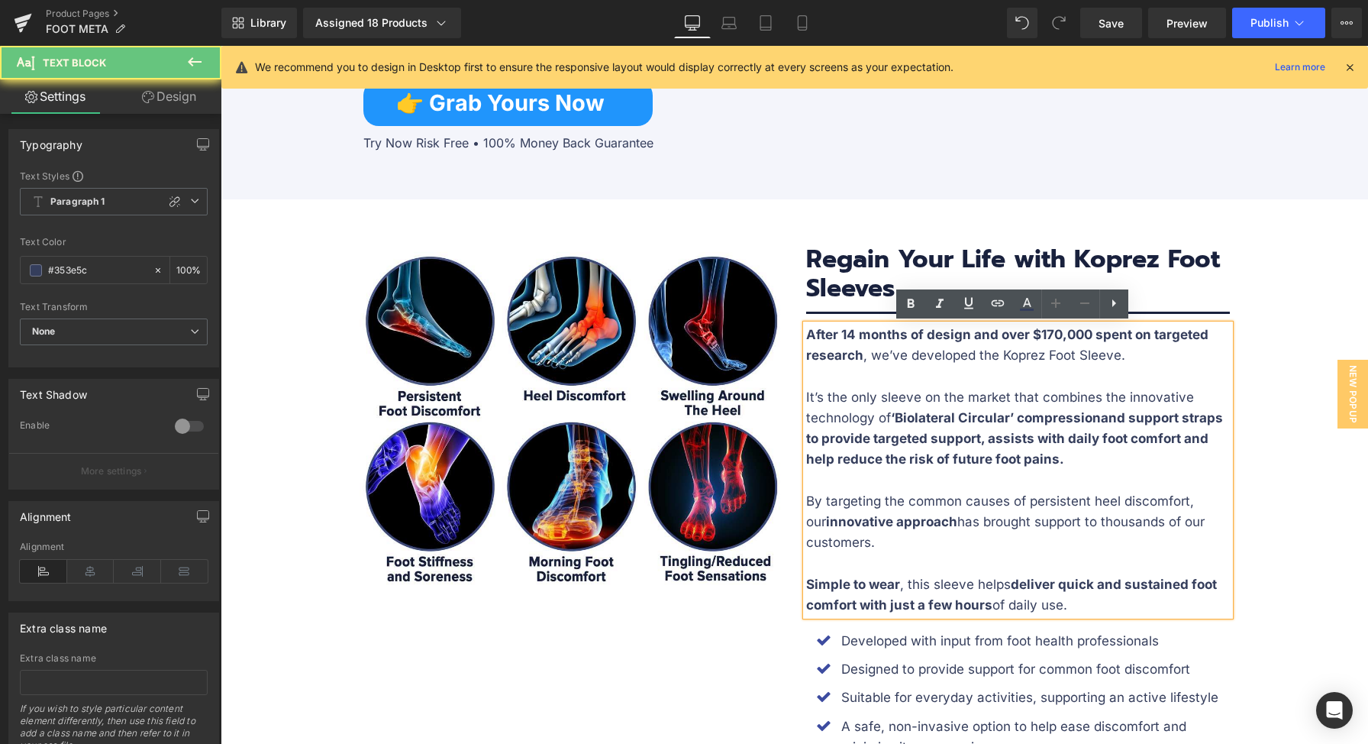
click at [1110, 353] on p "After 14 months of design and over $170,000 spent on targeted research , we’ve …" at bounding box center [1018, 344] width 424 height 41
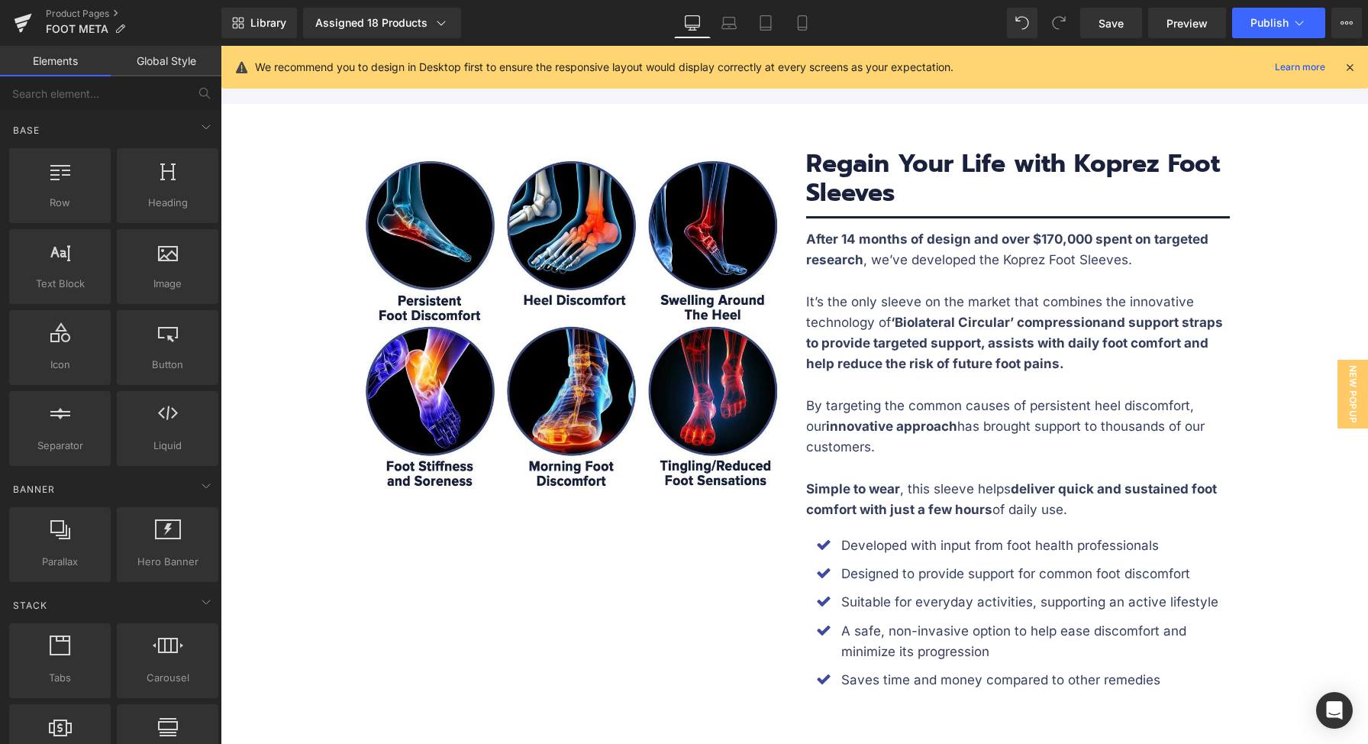
scroll to position [2225, 0]
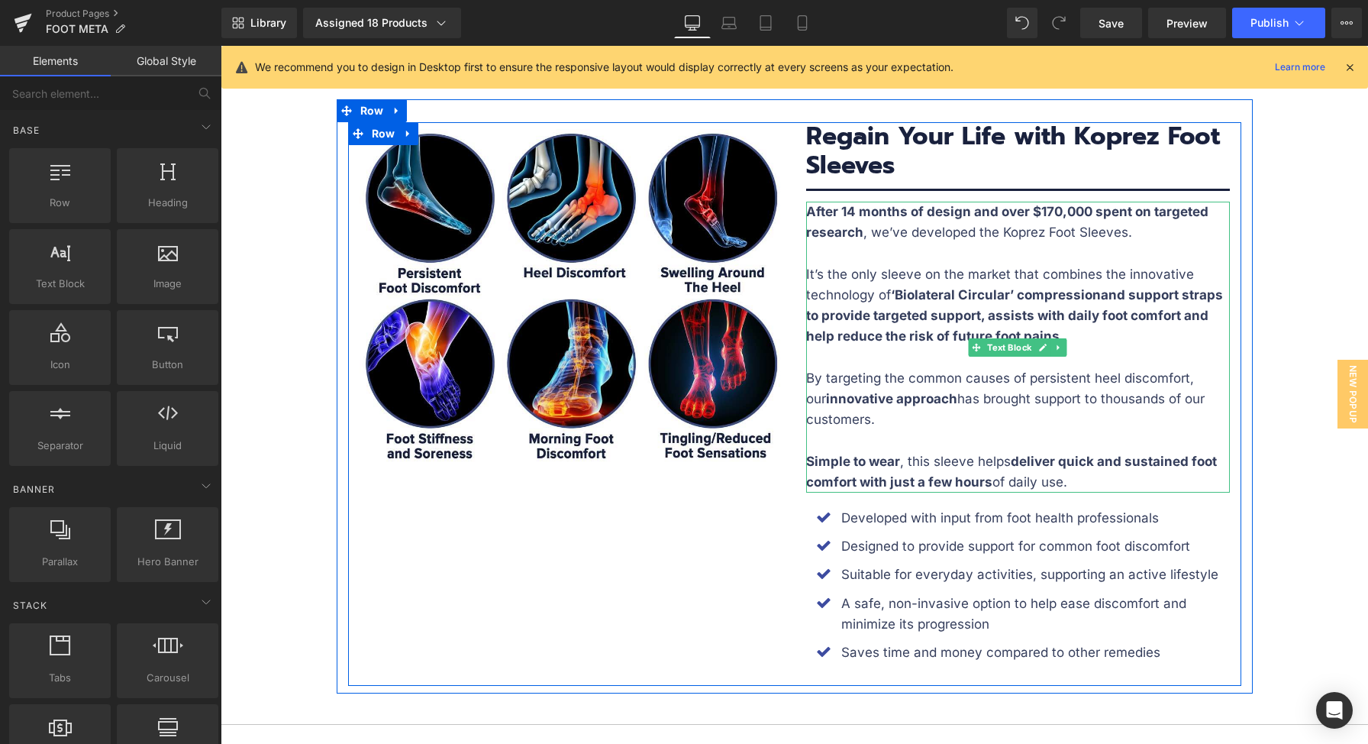
click at [1100, 328] on p "It’s the only sleeve on the market that combines the innovative technology of ‘…" at bounding box center [1018, 305] width 424 height 83
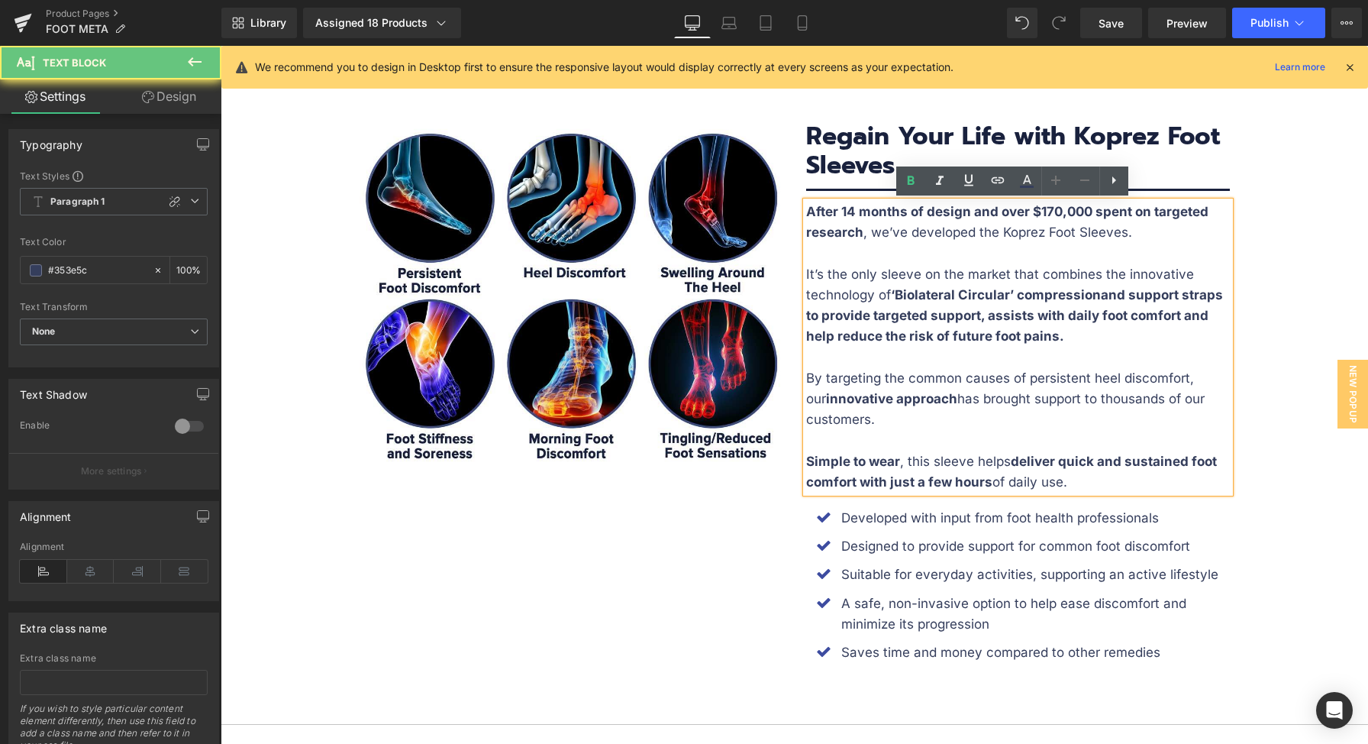
click at [1102, 336] on p "It’s the only sleeve on the market that combines the innovative technology of ‘…" at bounding box center [1018, 305] width 424 height 83
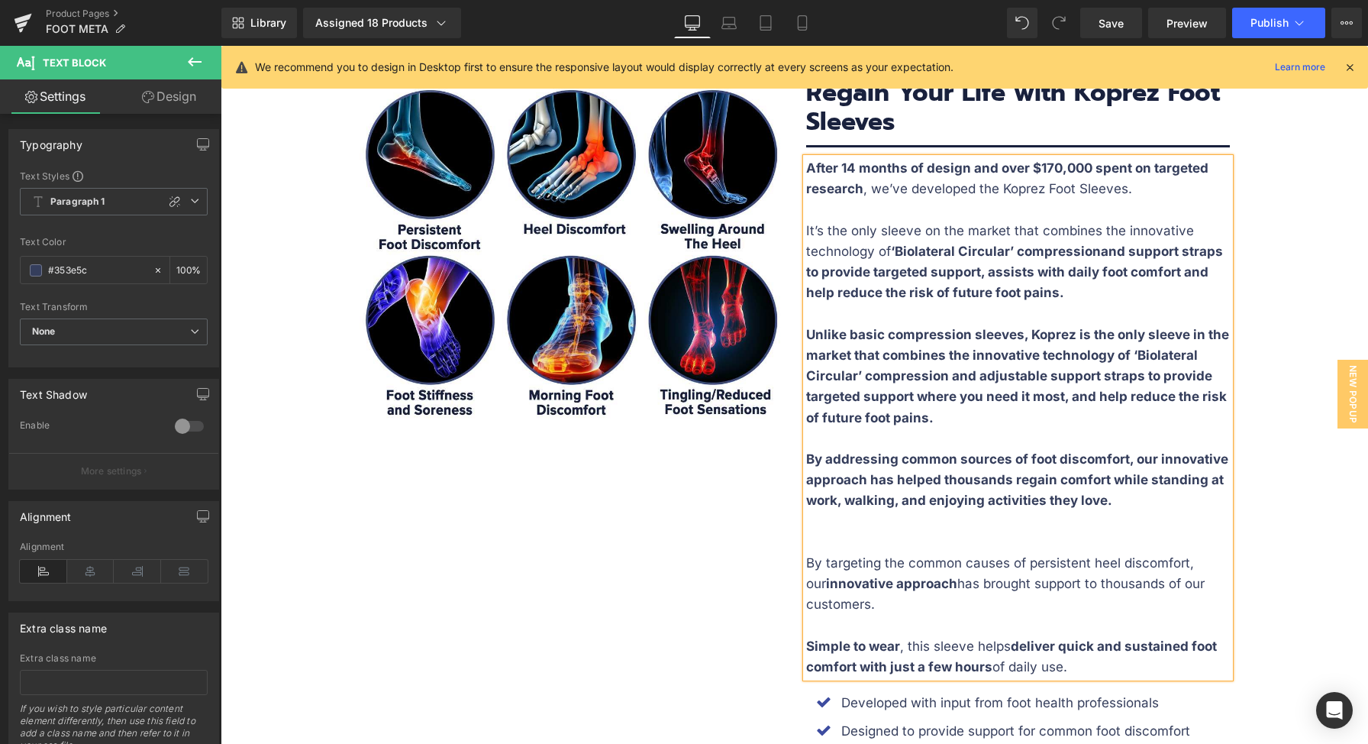
scroll to position [2301, 0]
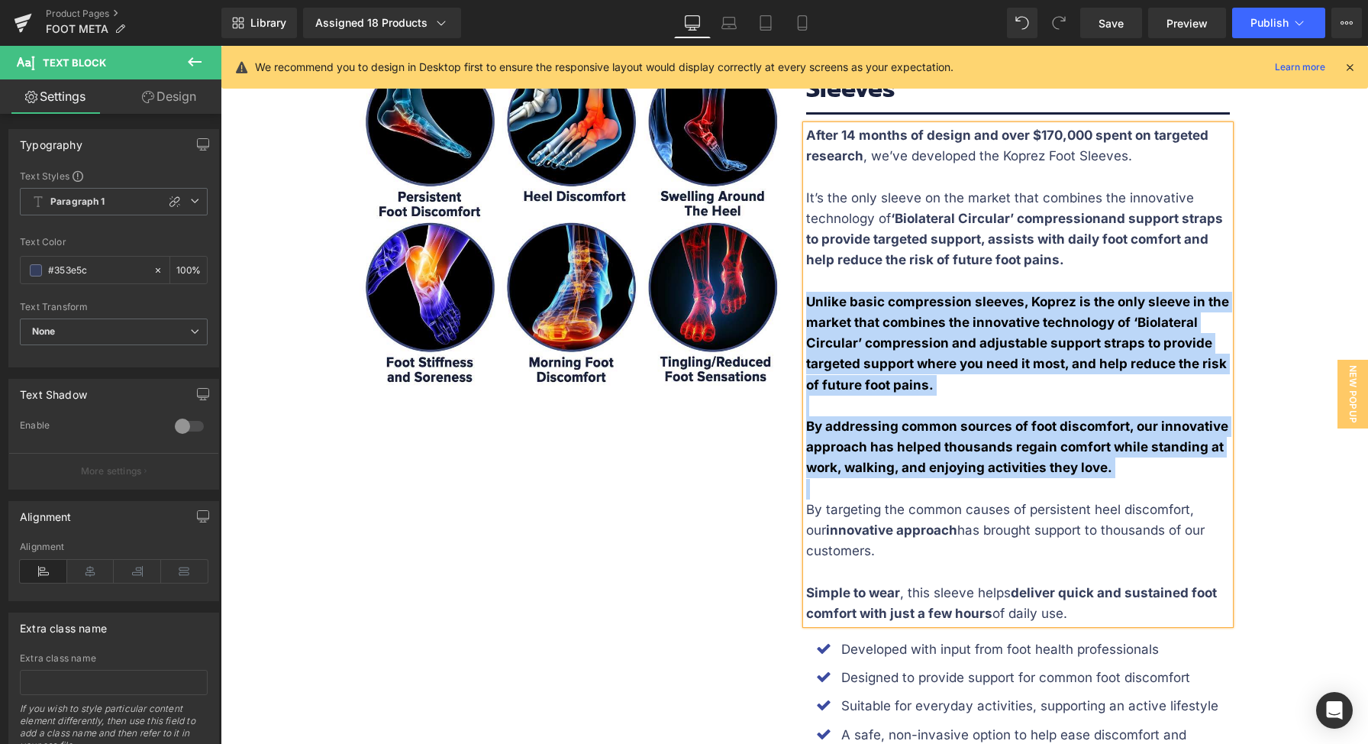
drag, startPoint x: 1115, startPoint y: 481, endPoint x: 801, endPoint y: 295, distance: 365.2
click at [806, 295] on div "After 14 months of design and over $170,000 spent on targeted research , we’ve …" at bounding box center [1018, 374] width 424 height 499
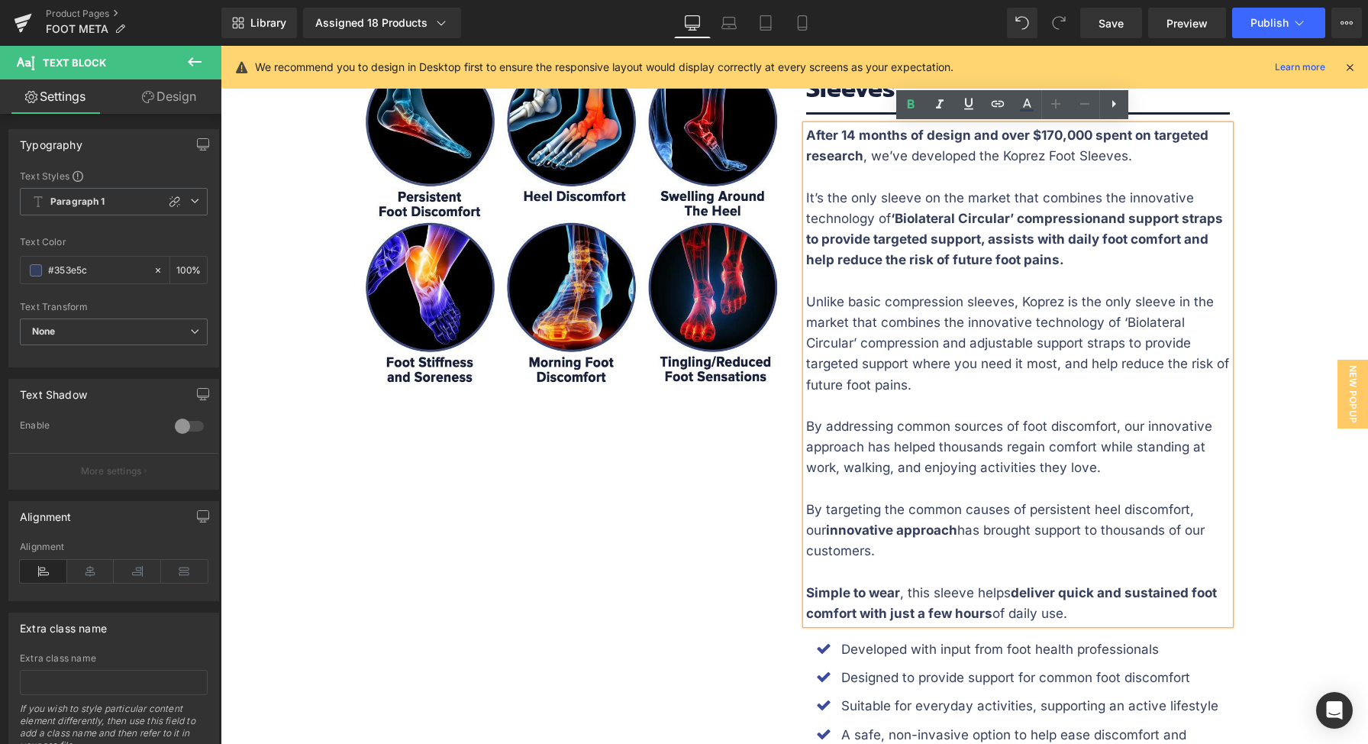
click at [978, 313] on p "Unlike basic compression sleeves, Koprez is the only sleeve in the market that …" at bounding box center [1018, 344] width 424 height 104
click at [1081, 377] on p "Unlike basic compression sleeves, Koprez is the only sleeve in the market that …" at bounding box center [1018, 344] width 424 height 104
click at [1110, 475] on p "By addressing common sources of foot discomfort, our innovative approach has he…" at bounding box center [1018, 447] width 424 height 63
drag, startPoint x: 916, startPoint y: 553, endPoint x: 794, endPoint y: 495, distance: 134.9
click at [795, 495] on div "Image Regain Your Life with Koprez Foot Sleeves Heading Separator After 14 mont…" at bounding box center [1018, 427] width 447 height 763
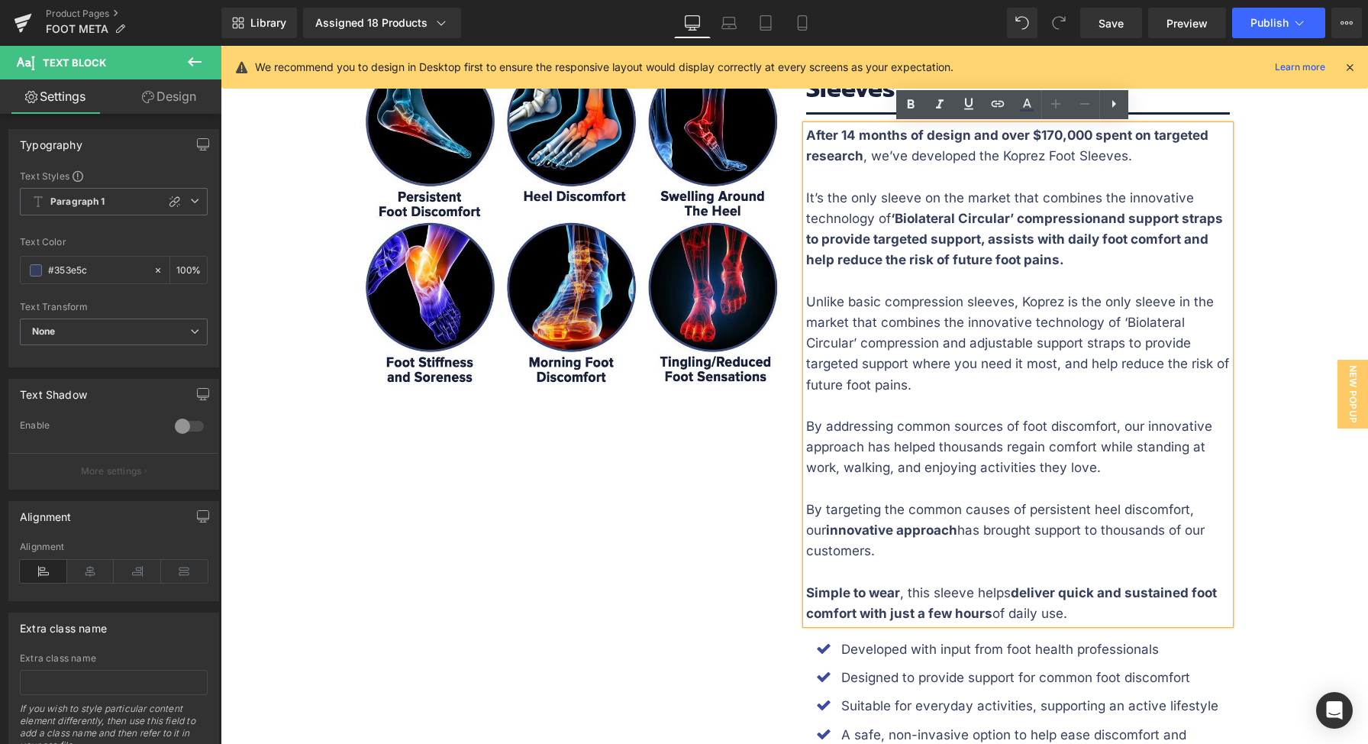
click at [1026, 547] on p "By targeting the common causes of persistent heel discomfort, our innovative ap…" at bounding box center [1018, 530] width 424 height 63
click at [1088, 280] on p at bounding box center [1018, 281] width 424 height 21
click at [1089, 259] on p "It’s the only sleeve on the market that combines the innovative technology of ‘…" at bounding box center [1018, 229] width 424 height 83
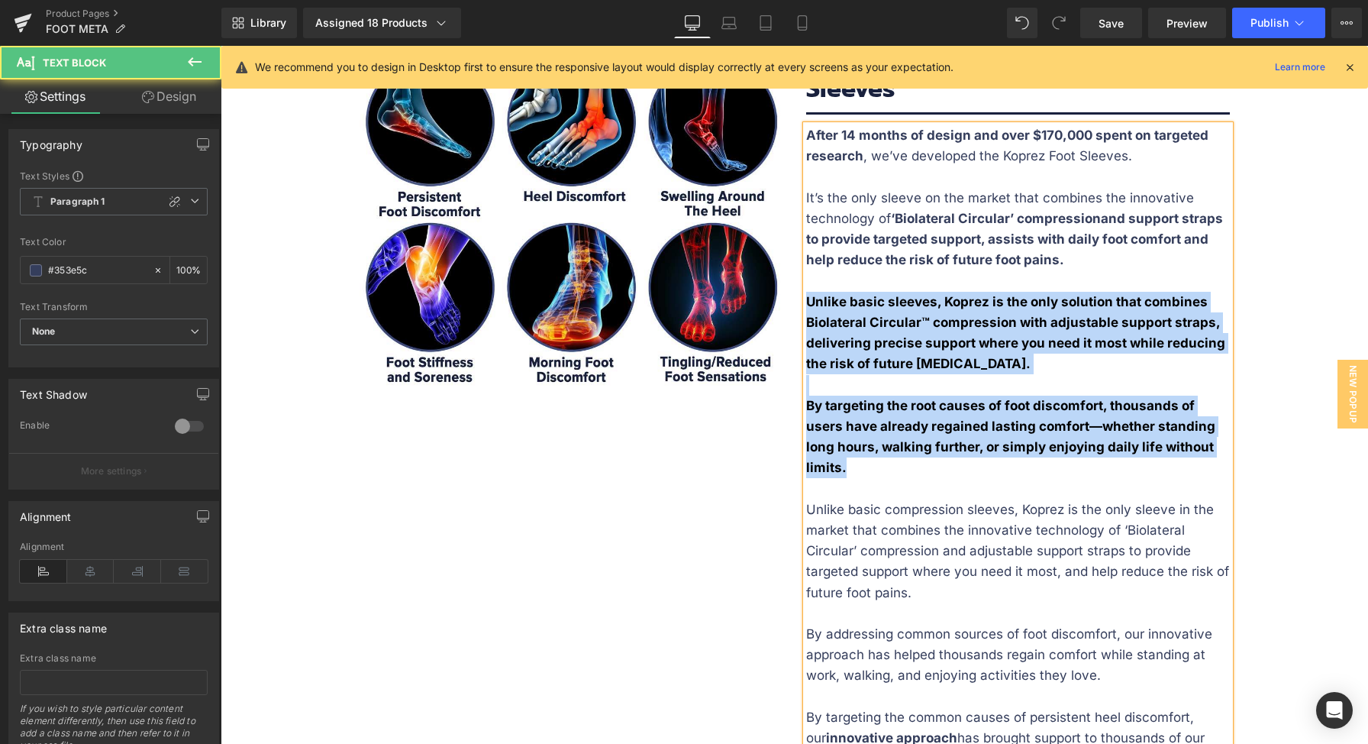
drag, startPoint x: 886, startPoint y: 472, endPoint x: 802, endPoint y: 295, distance: 195.7
click at [806, 295] on div "After 14 months of design and over $170,000 spent on targeted research , we’ve …" at bounding box center [1018, 478] width 424 height 706
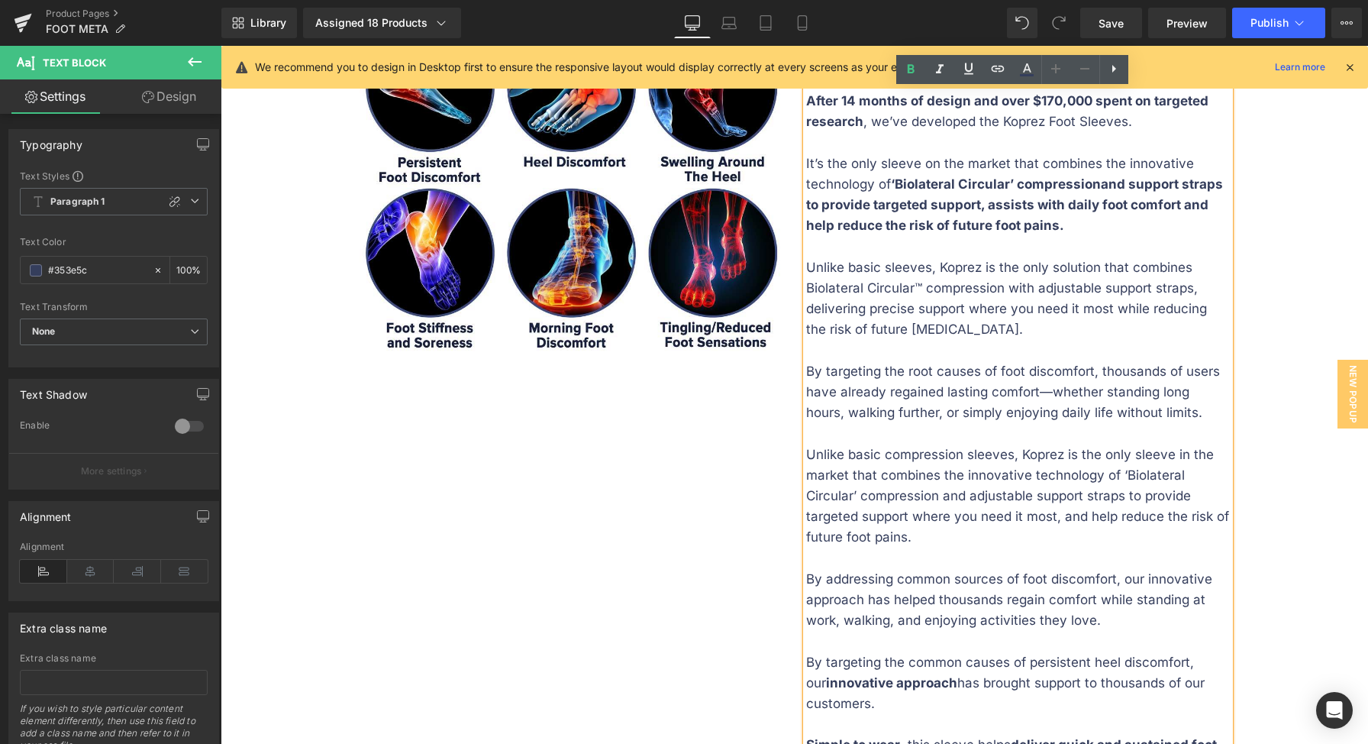
scroll to position [2337, 0]
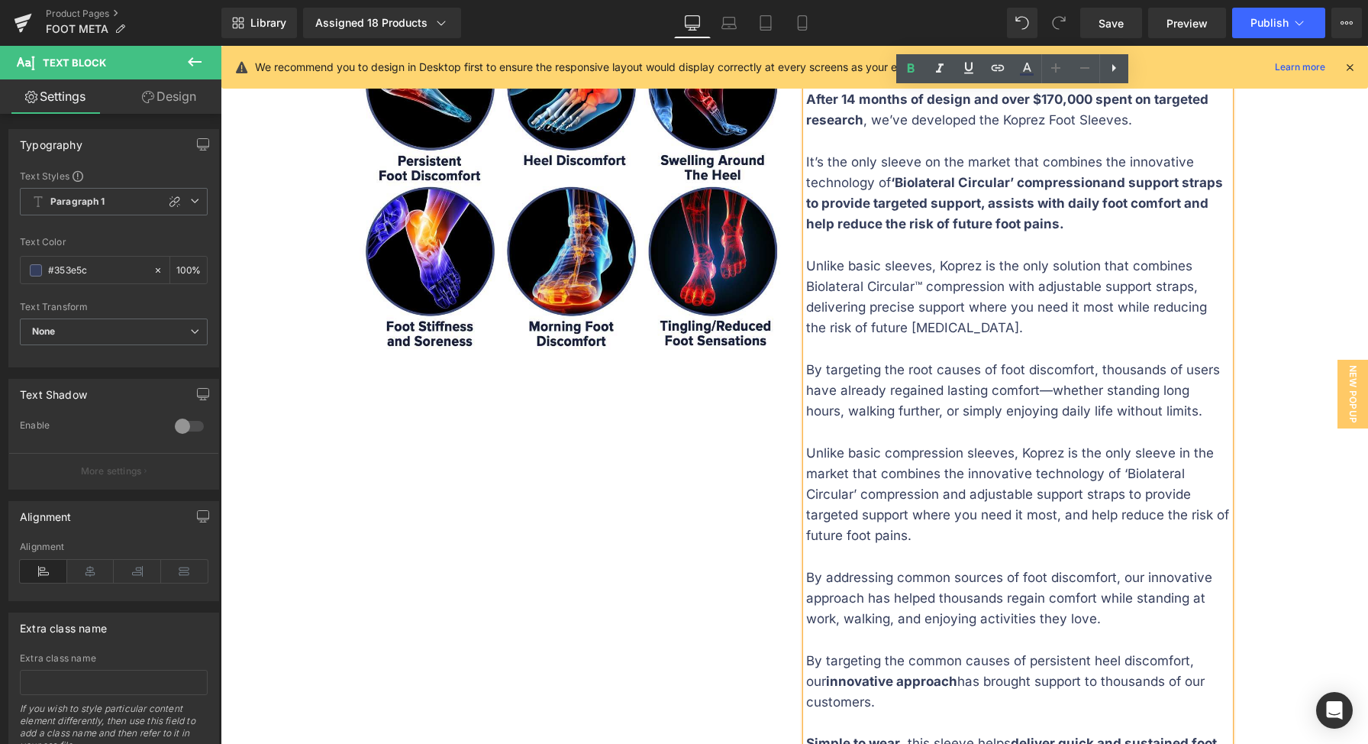
drag, startPoint x: 1006, startPoint y: 537, endPoint x: 802, endPoint y: 447, distance: 223.6
click at [806, 447] on p "Unlike basic compression sleeves, Koprez is the only sleeve in the market that …" at bounding box center [1018, 495] width 424 height 104
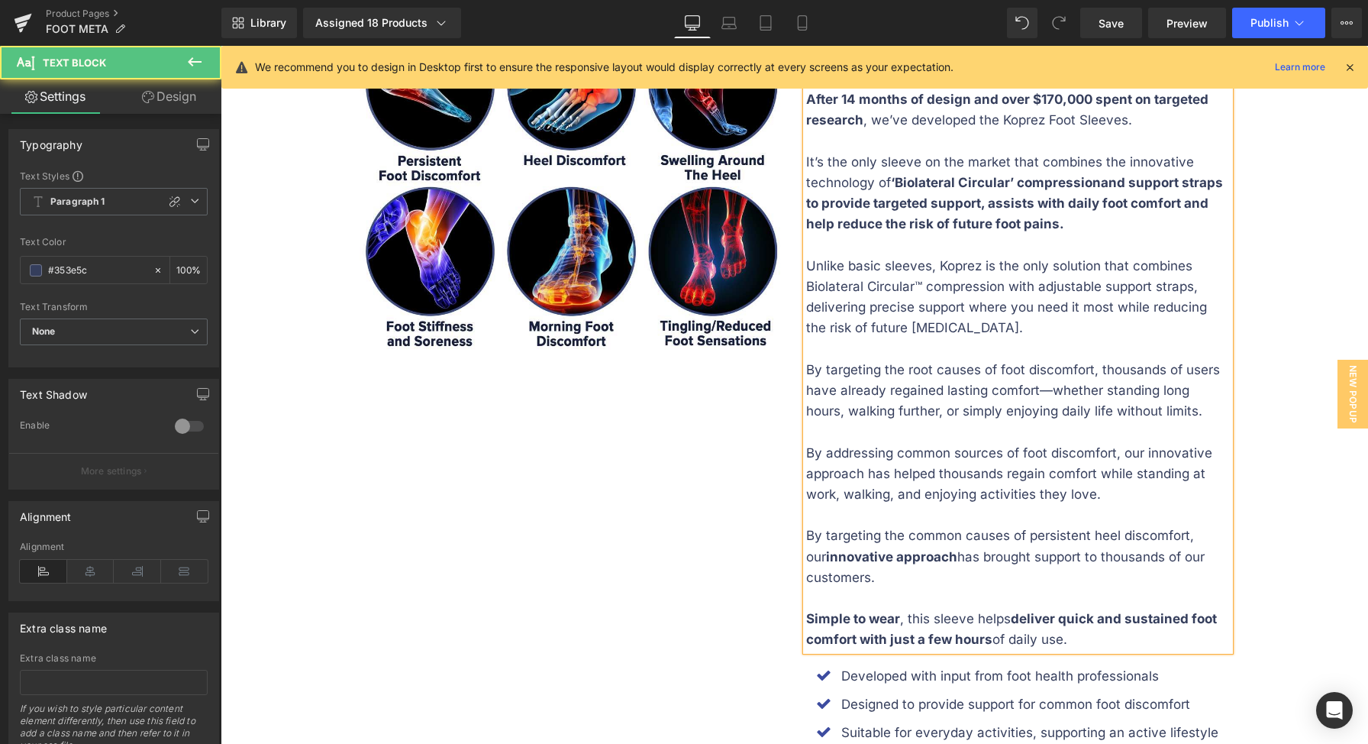
click at [989, 405] on p "By targeting the root causes of foot discomfort, thousands of users have alread…" at bounding box center [1018, 391] width 424 height 63
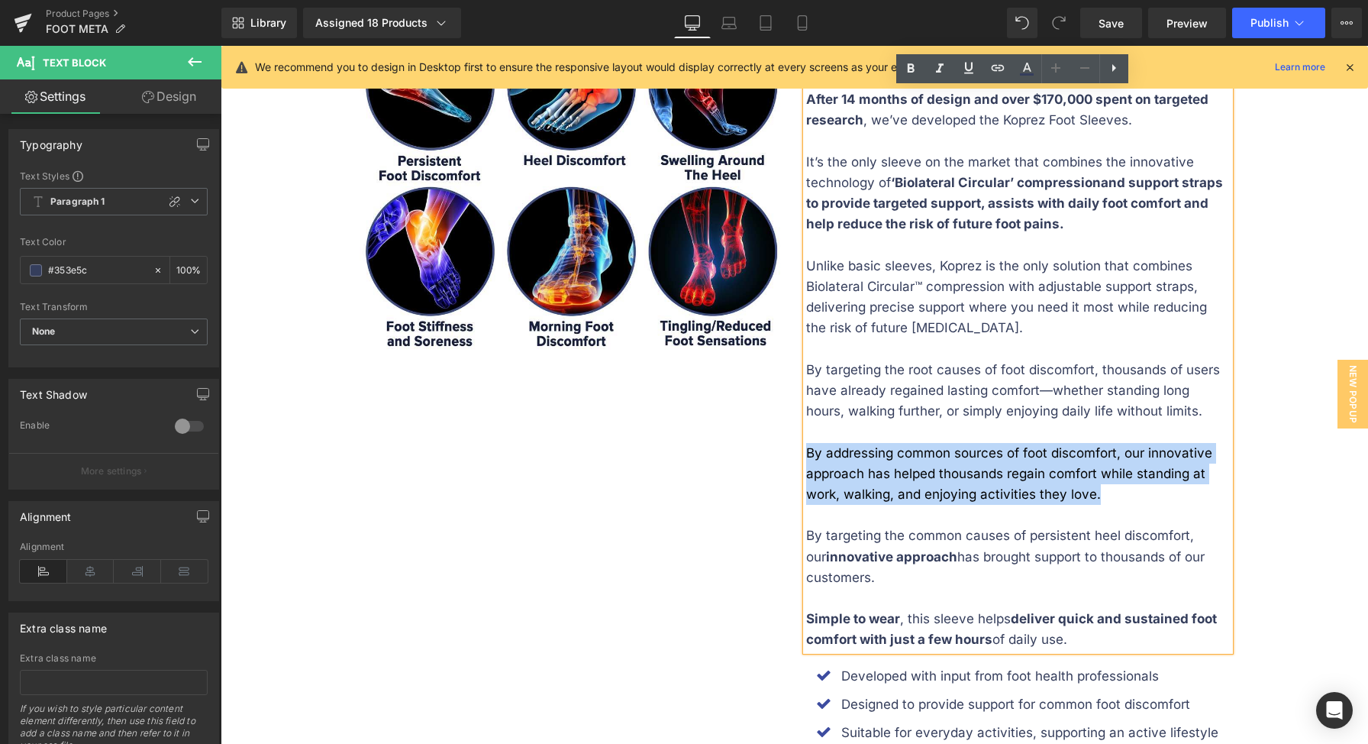
drag, startPoint x: 803, startPoint y: 445, endPoint x: 1131, endPoint y: 491, distance: 331.5
click at [1131, 491] on p "By addressing common sources of foot discomfort, our innovative approach has he…" at bounding box center [1018, 474] width 424 height 63
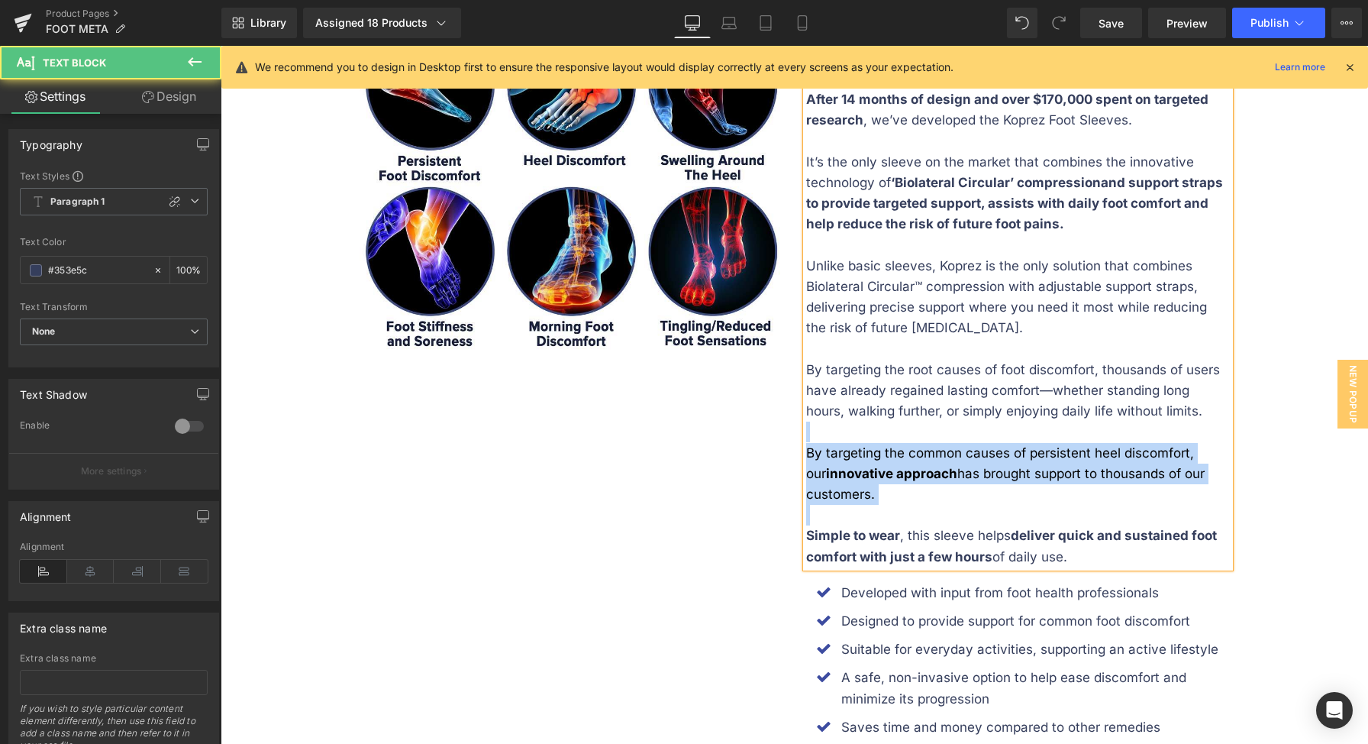
drag, startPoint x: 1002, startPoint y: 505, endPoint x: 801, endPoint y: 439, distance: 212.2
click at [806, 439] on div "After 14 months of design and over $170,000 spent on targeted research , we’ve …" at bounding box center [1018, 328] width 424 height 478
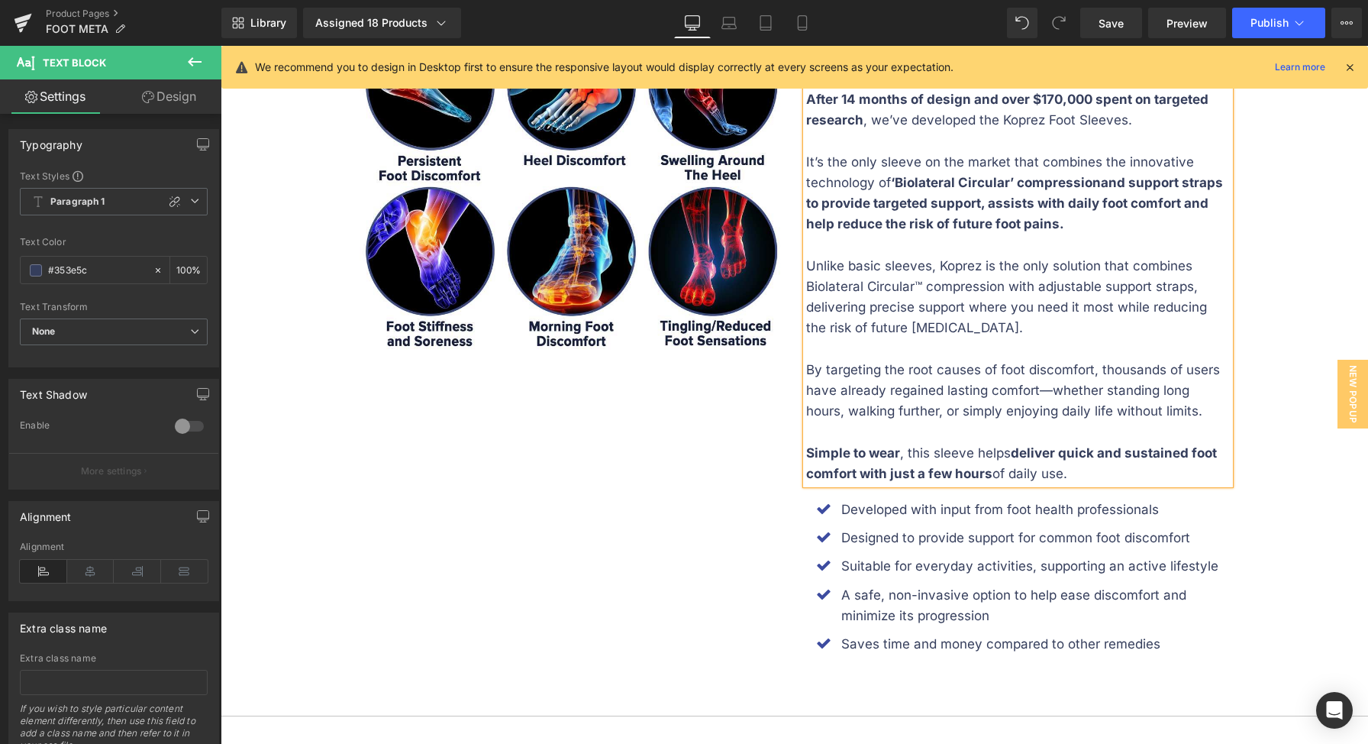
click at [970, 451] on p "Simple to wear , this sleeve helps deliver quick and sustained foot comfort wit…" at bounding box center [1018, 463] width 424 height 41
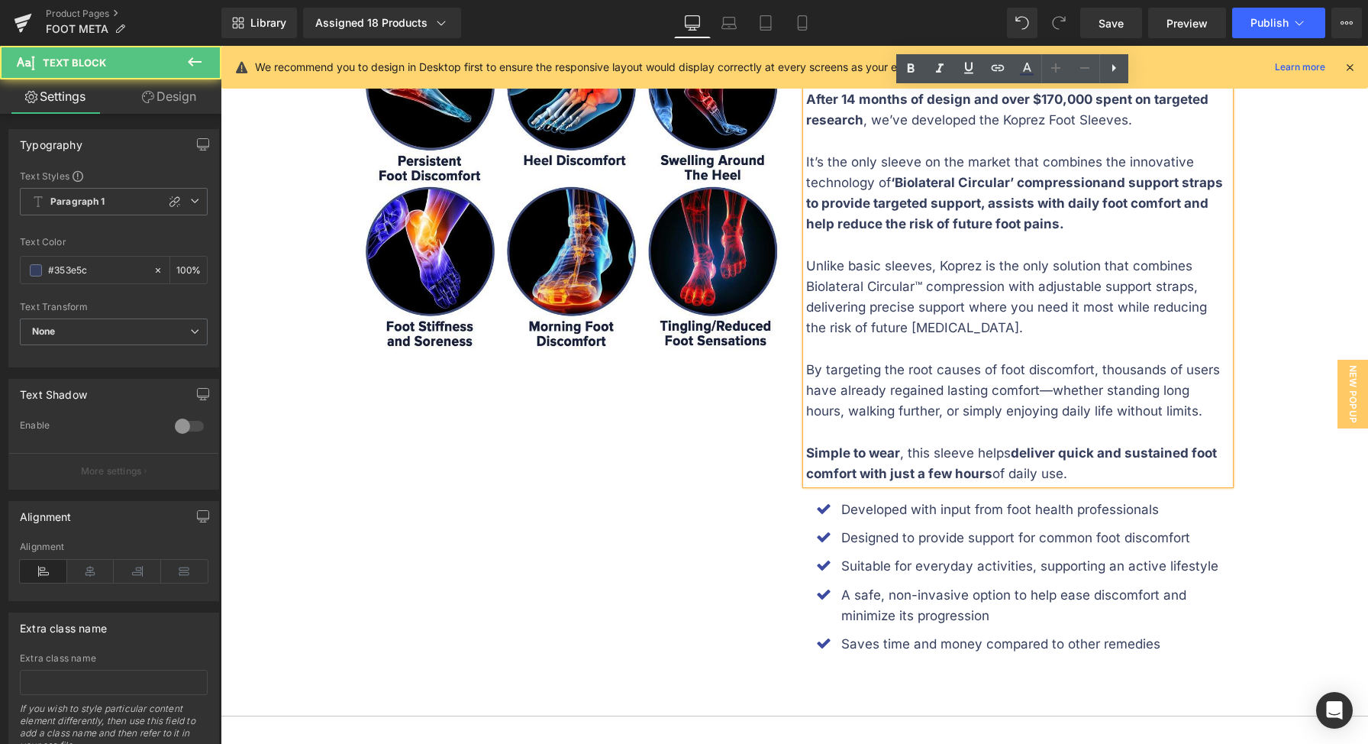
click at [967, 451] on p "Simple to wear , this sleeve helps deliver quick and sustained foot comfort wit…" at bounding box center [1018, 463] width 424 height 41
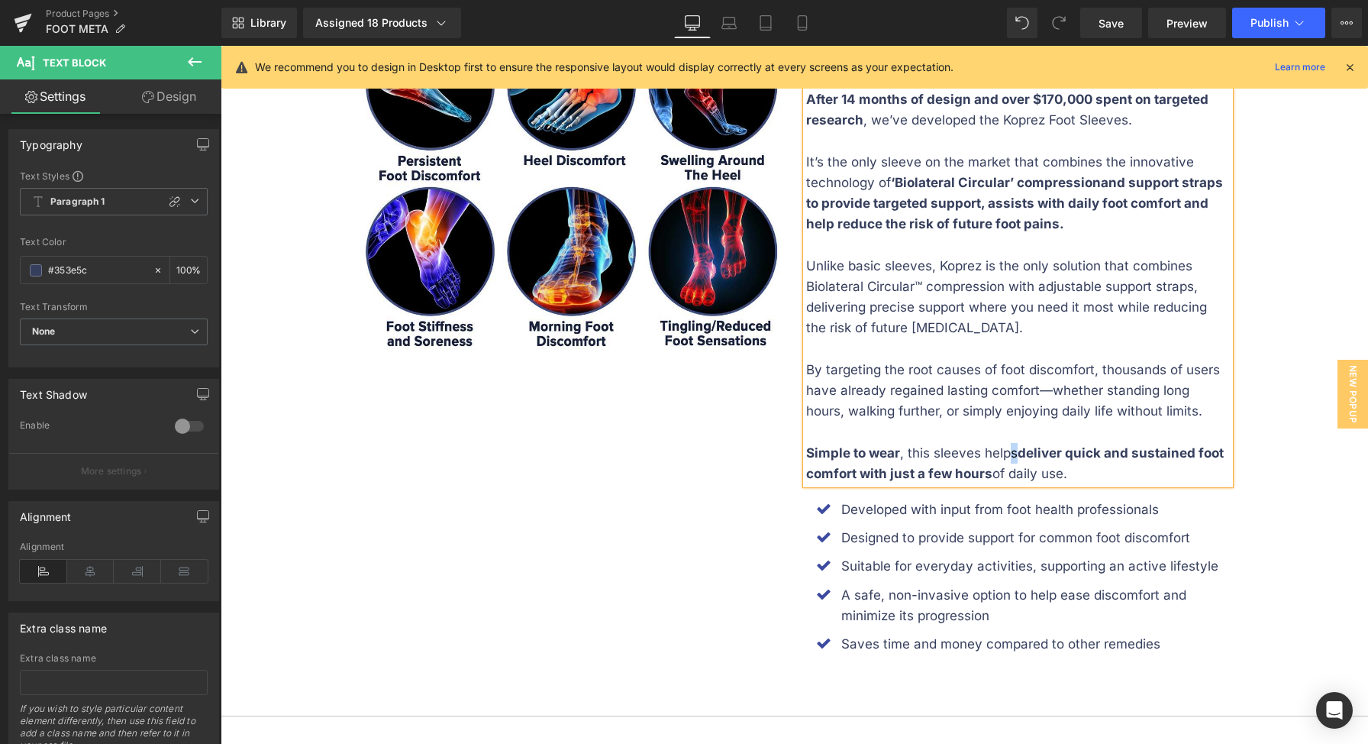
drag, startPoint x: 1001, startPoint y: 452, endPoint x: 1013, endPoint y: 453, distance: 12.2
click at [1011, 452] on p "Simple to wear , this sleeves helps deliver quick and sustained foot comfort wi…" at bounding box center [1018, 463] width 424 height 41
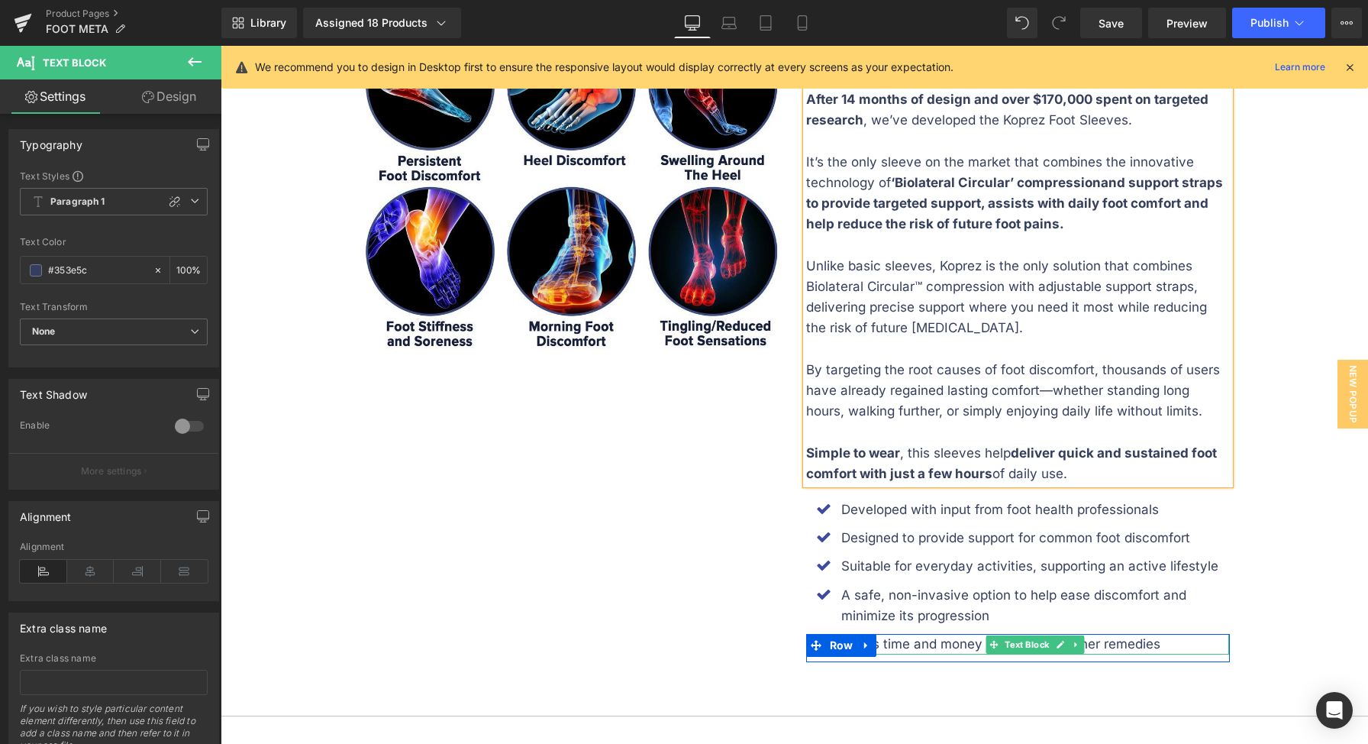
click at [912, 605] on p "A safe, non-invasive option to help ease discomfort and minimize its progression" at bounding box center [1035, 605] width 389 height 41
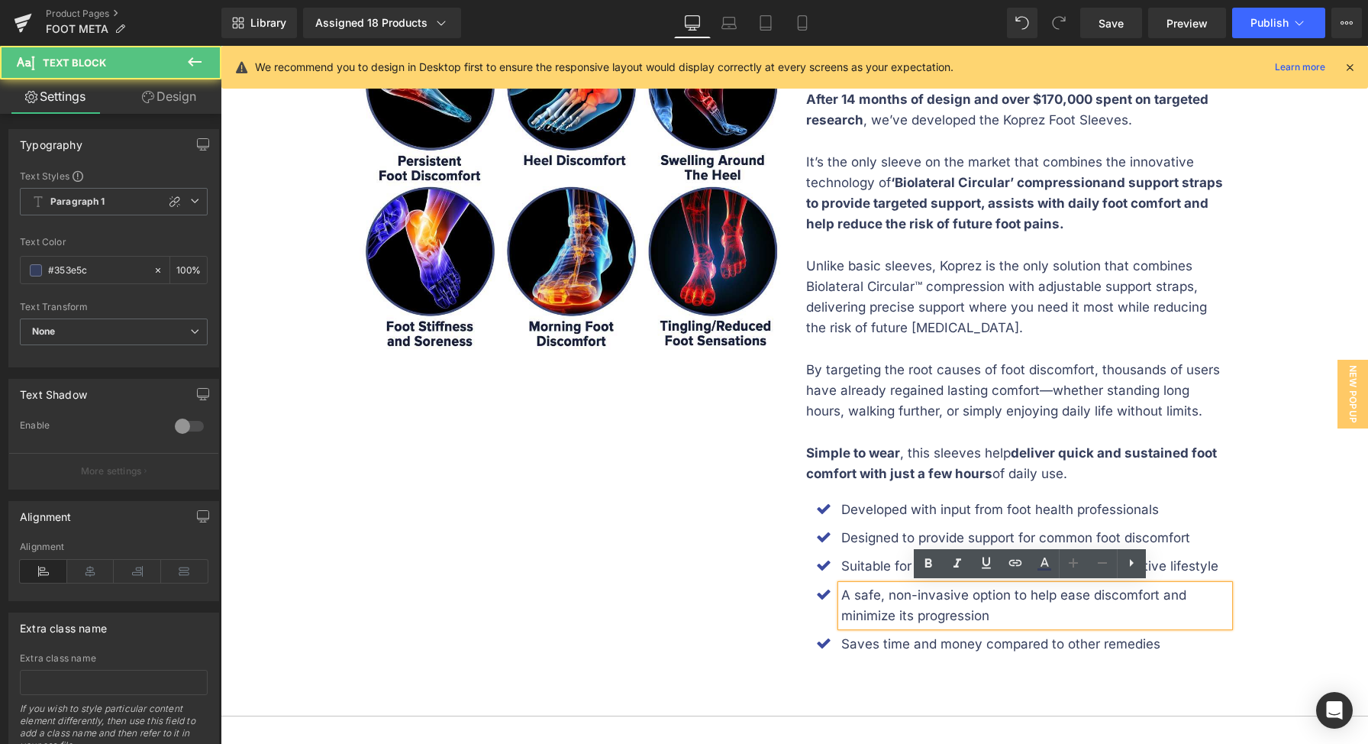
click at [939, 611] on p "A safe, non-invasive option to help ease discomfort and minimize its progression" at bounding box center [1035, 605] width 389 height 41
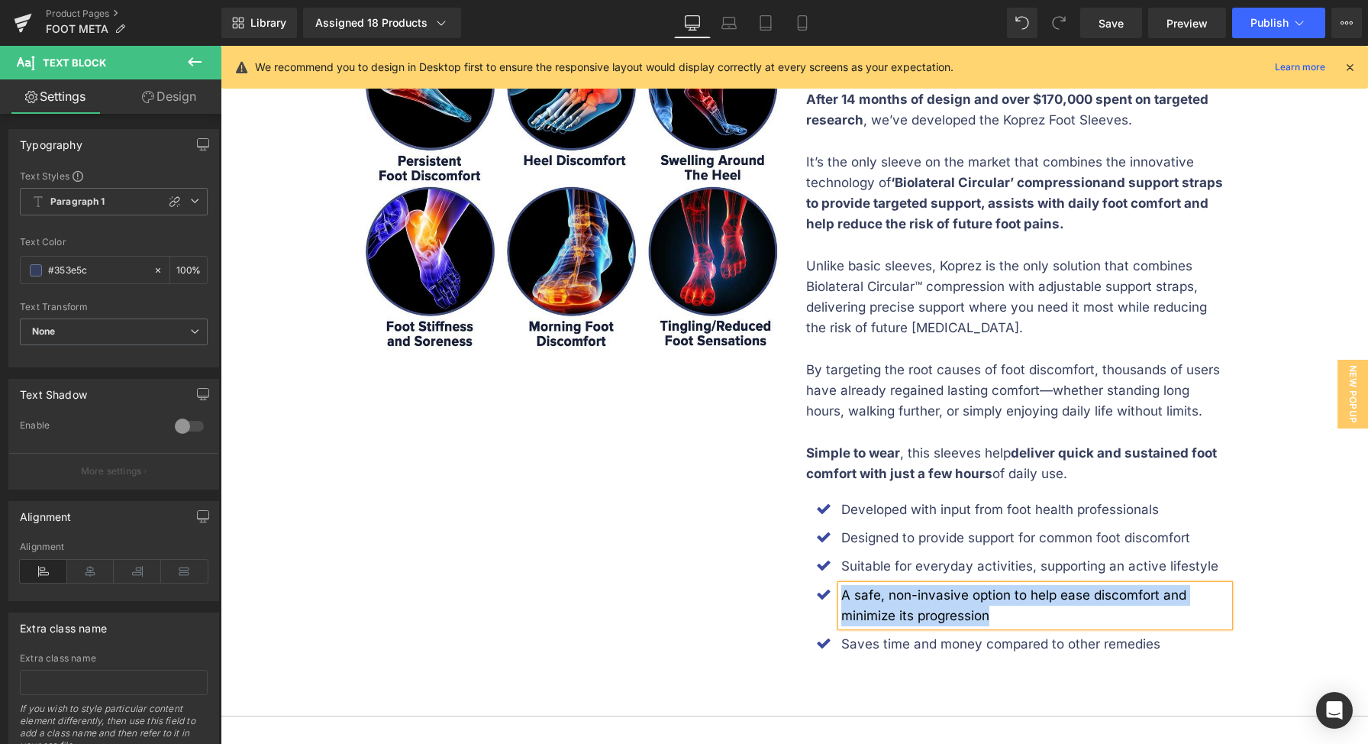
paste div
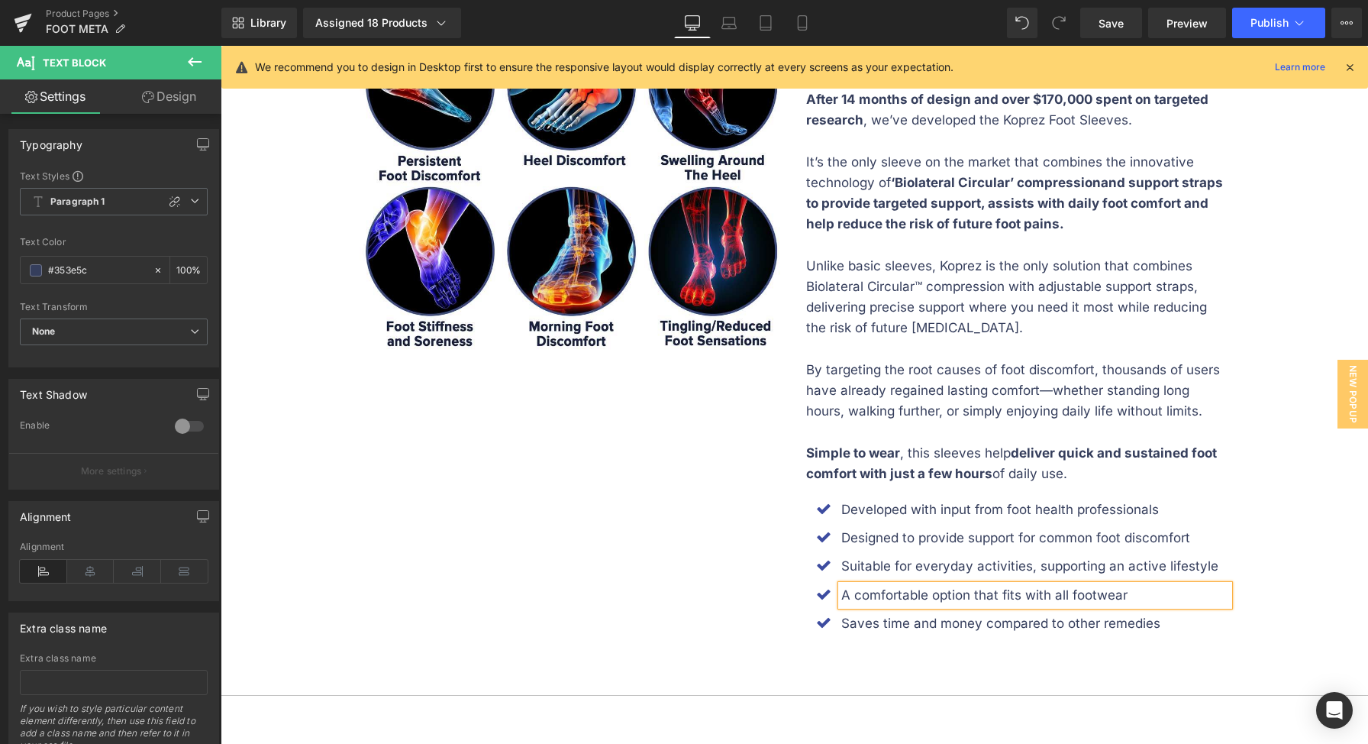
click at [939, 623] on p "Saves time and money compared to other remedies" at bounding box center [1035, 623] width 389 height 21
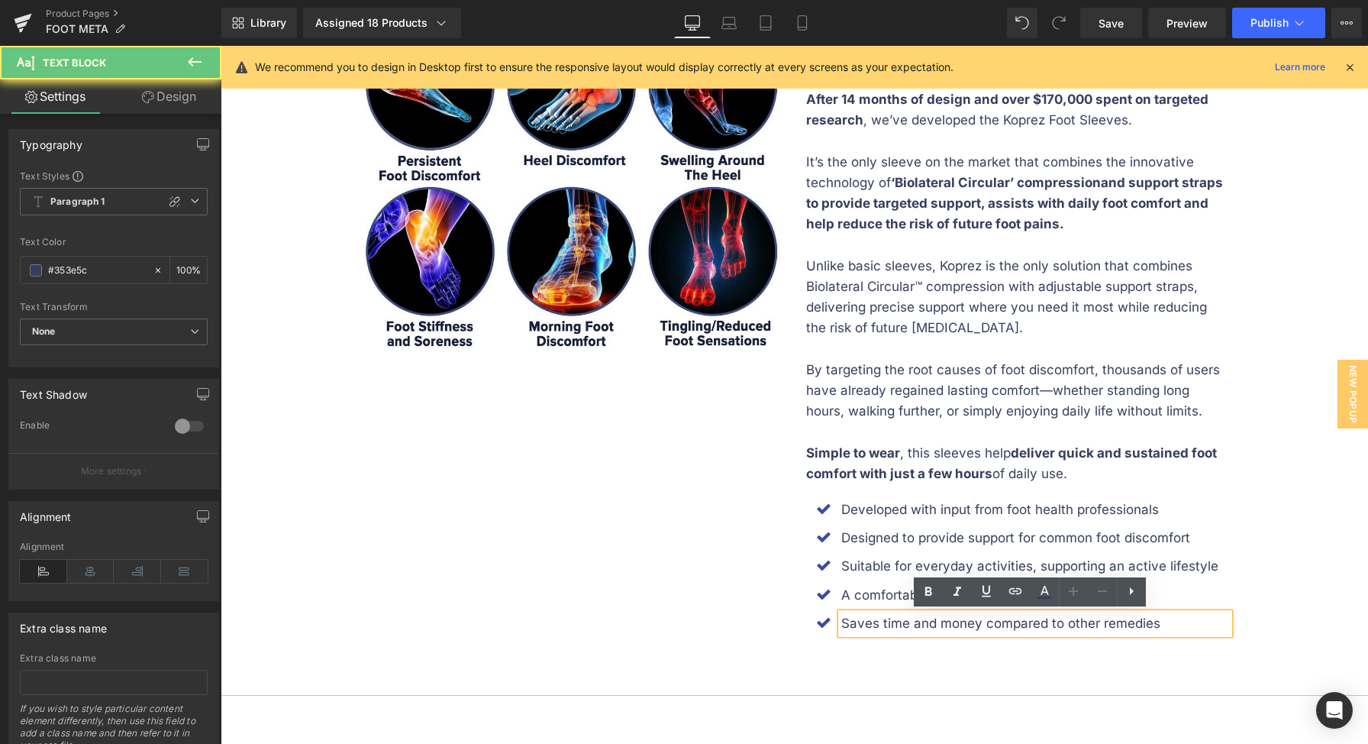
click at [939, 623] on p "Saves time and money compared to other remedies" at bounding box center [1035, 623] width 389 height 21
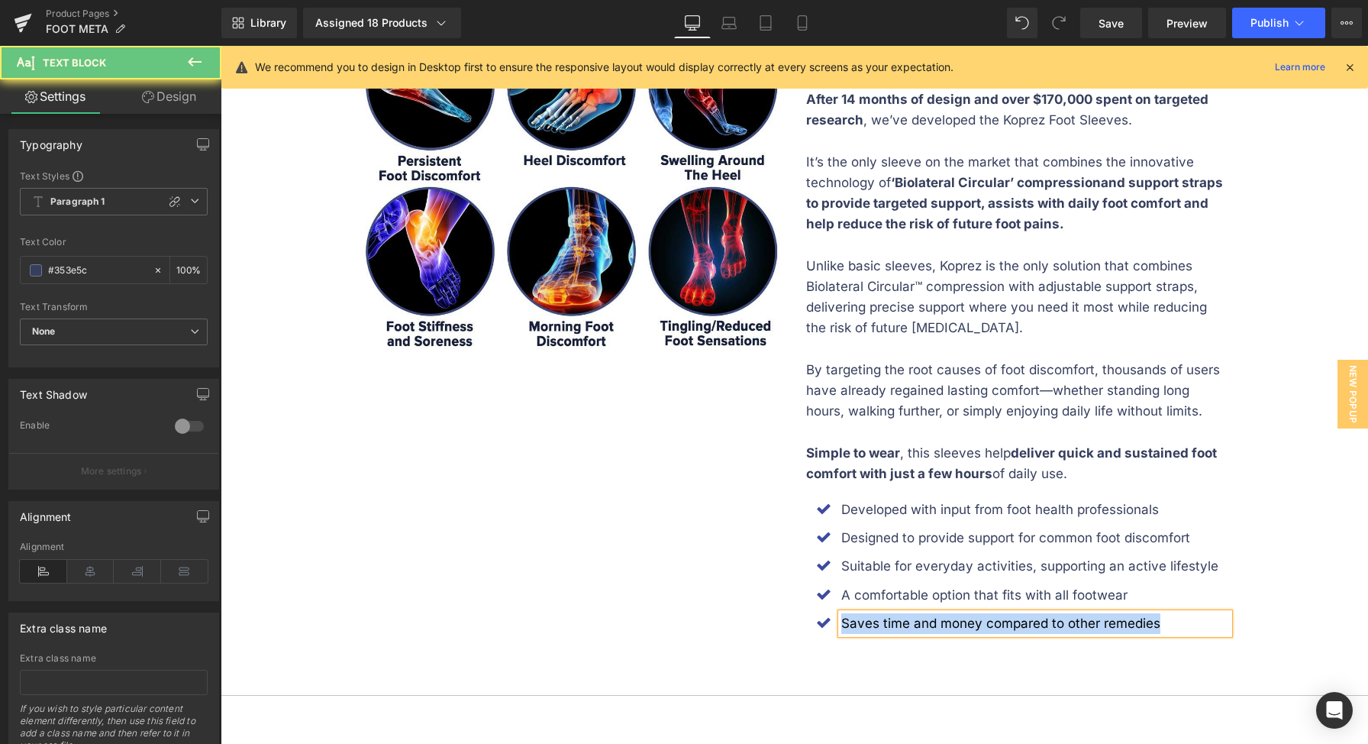
paste div
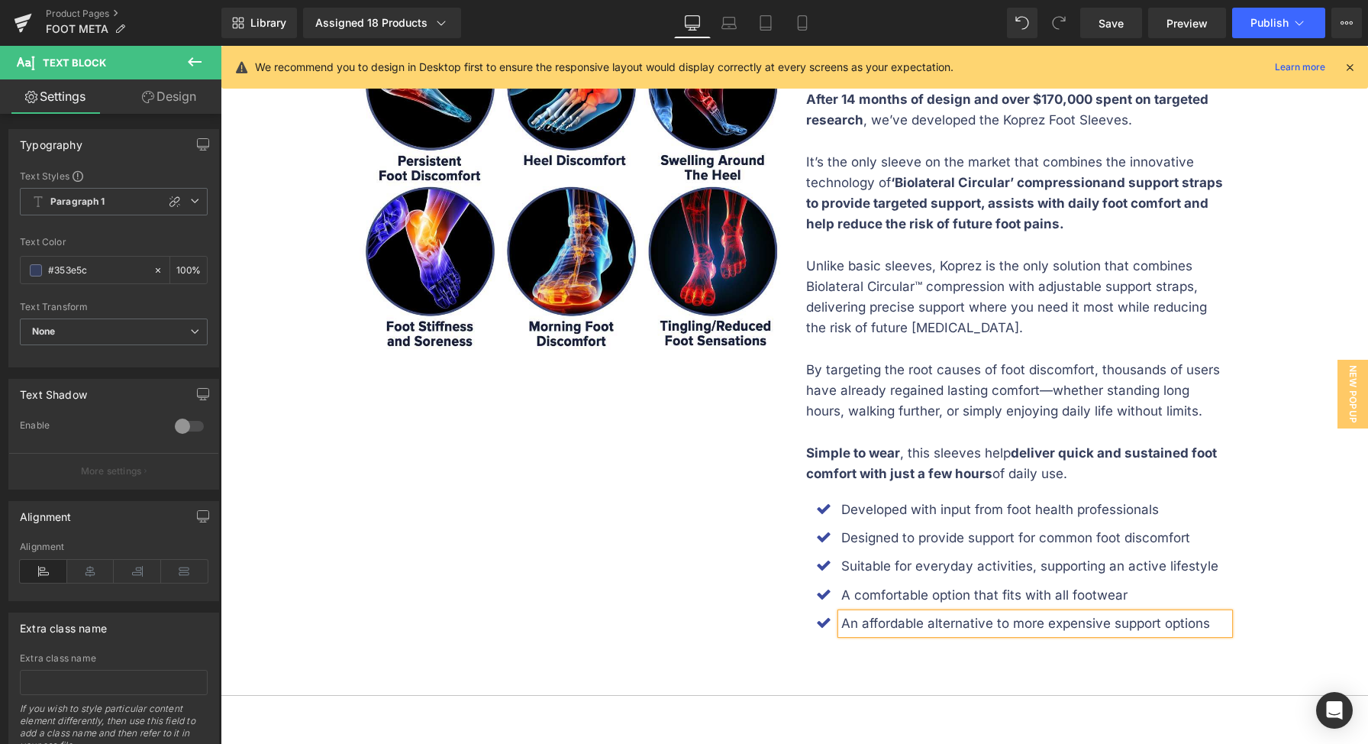
click at [637, 579] on div "Image Image Regain Your Life with Koprez Foot Sleeves Heading Separator After 1…" at bounding box center [794, 333] width 893 height 647
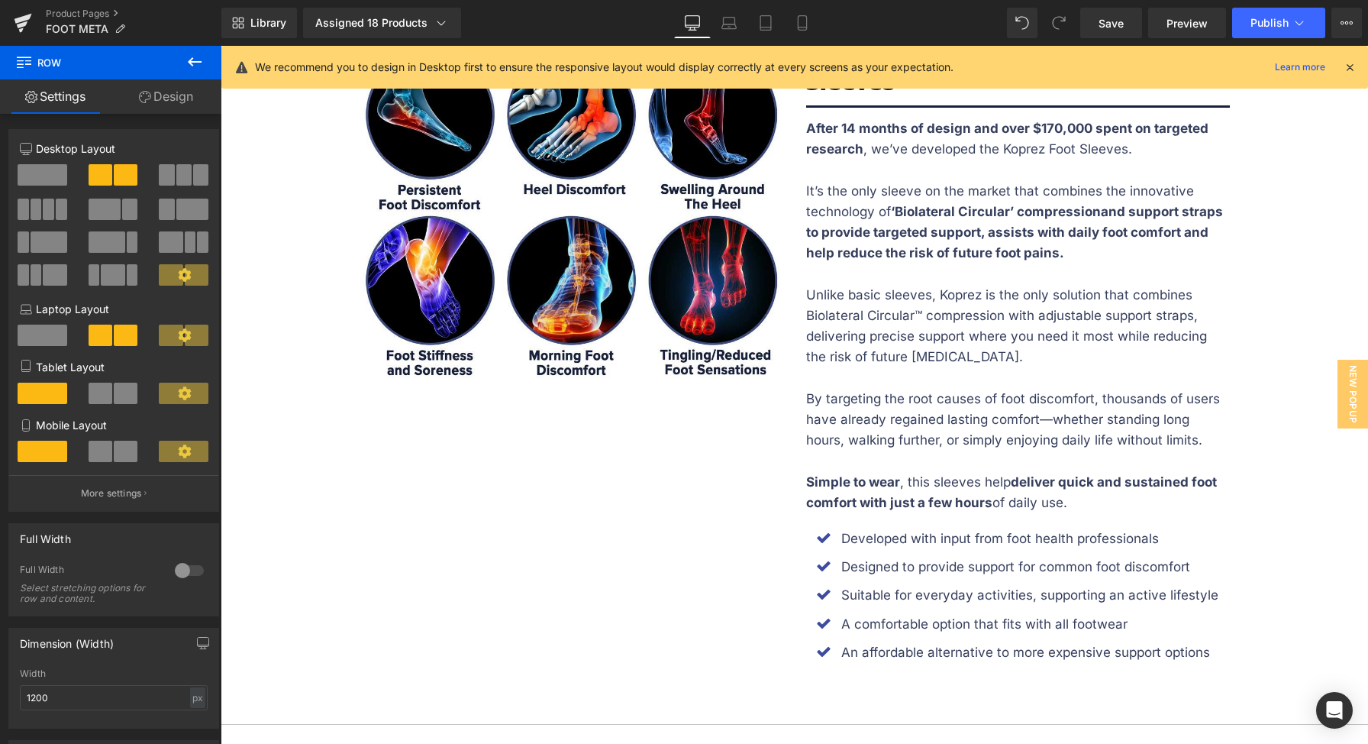
scroll to position [2307, 0]
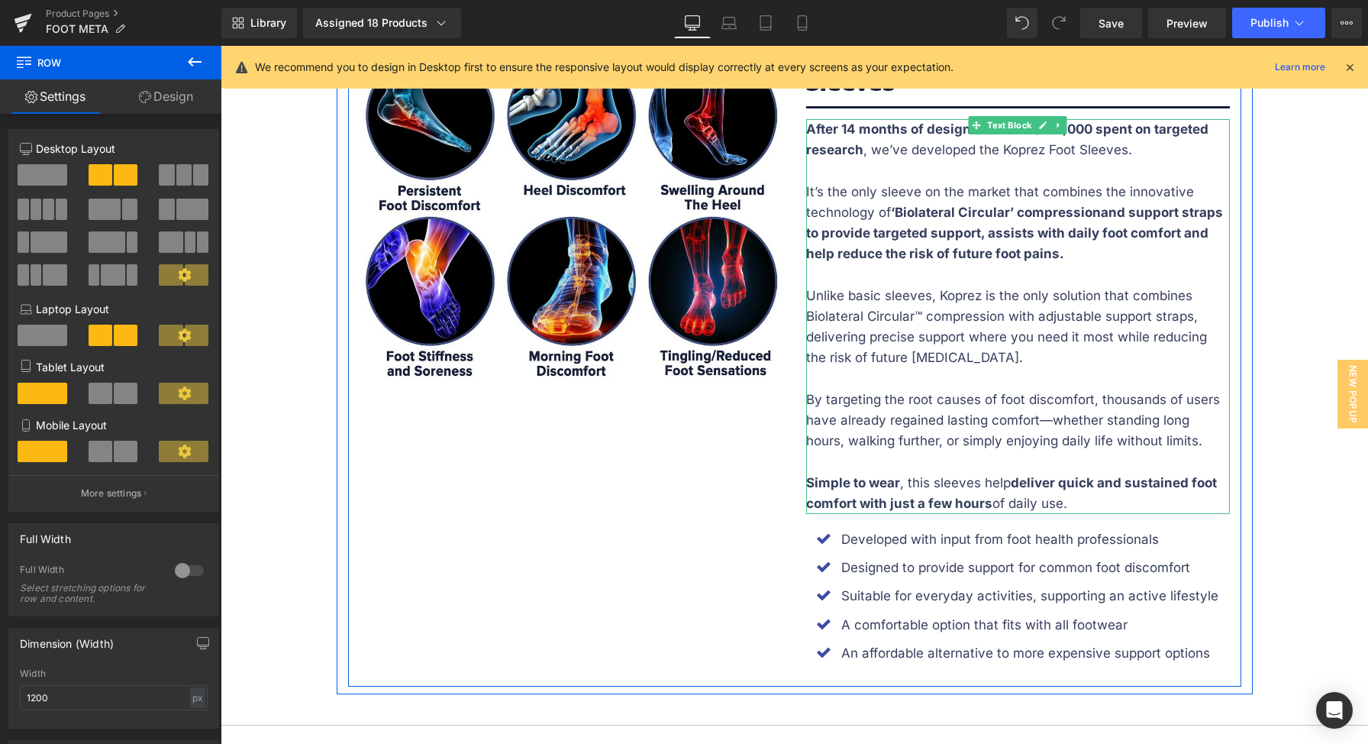
click at [828, 305] on p "Unlike basic sleeves, Koprez is the only solution that combines Biolateral Circ…" at bounding box center [1018, 327] width 424 height 83
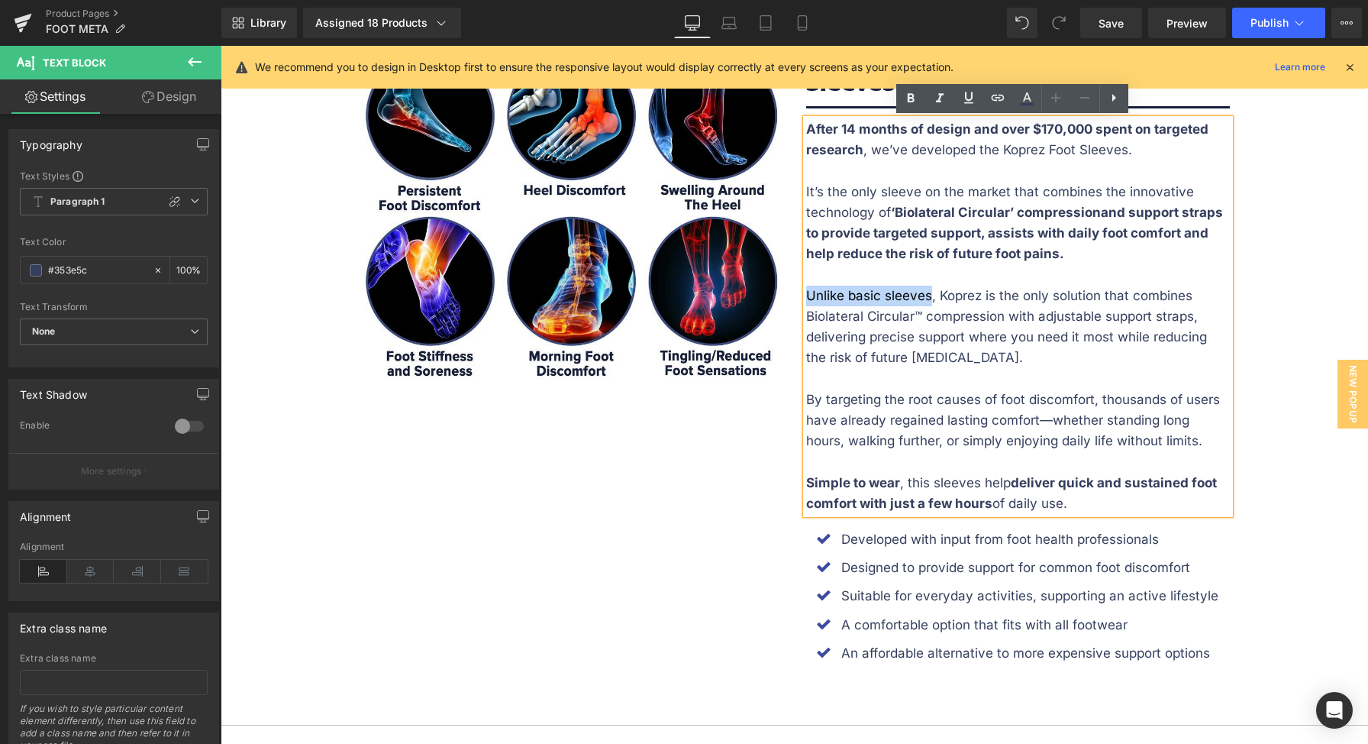
drag, startPoint x: 802, startPoint y: 294, endPoint x: 922, endPoint y: 298, distance: 119.9
click at [922, 298] on p "Unlike basic sleeves, Koprez is the only solution that combines Biolateral Circ…" at bounding box center [1018, 327] width 424 height 83
click at [1083, 324] on p "Unlike basic sleeves , Koprez is the only solution that combines Biolateral Cir…" at bounding box center [1018, 327] width 424 height 83
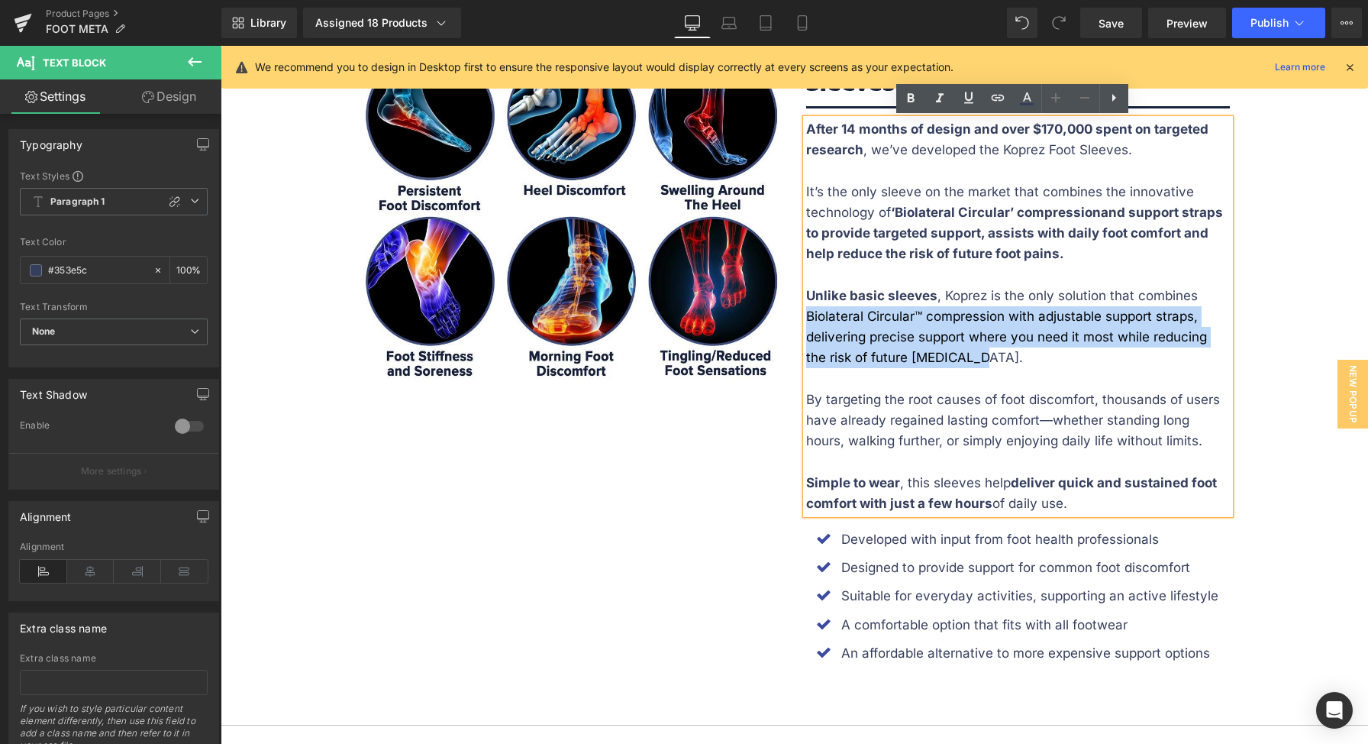
drag, startPoint x: 802, startPoint y: 318, endPoint x: 985, endPoint y: 350, distance: 185.1
click at [985, 350] on p "Unlike basic sleeves , Koprez is the only solution that combines Biolateral Cir…" at bounding box center [1018, 327] width 424 height 83
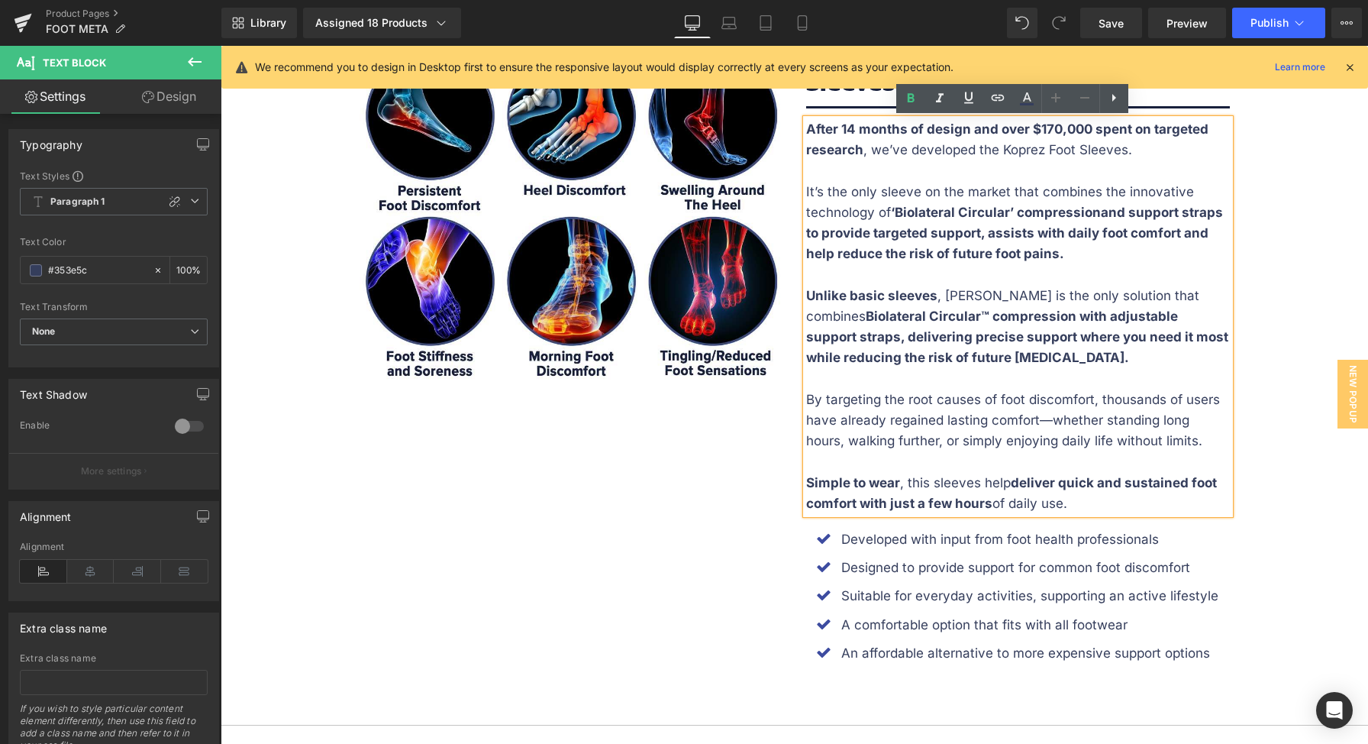
click at [1025, 358] on p "Unlike basic sleeves , Koprez is the only solution that combines Biolateral Cir…" at bounding box center [1018, 327] width 424 height 83
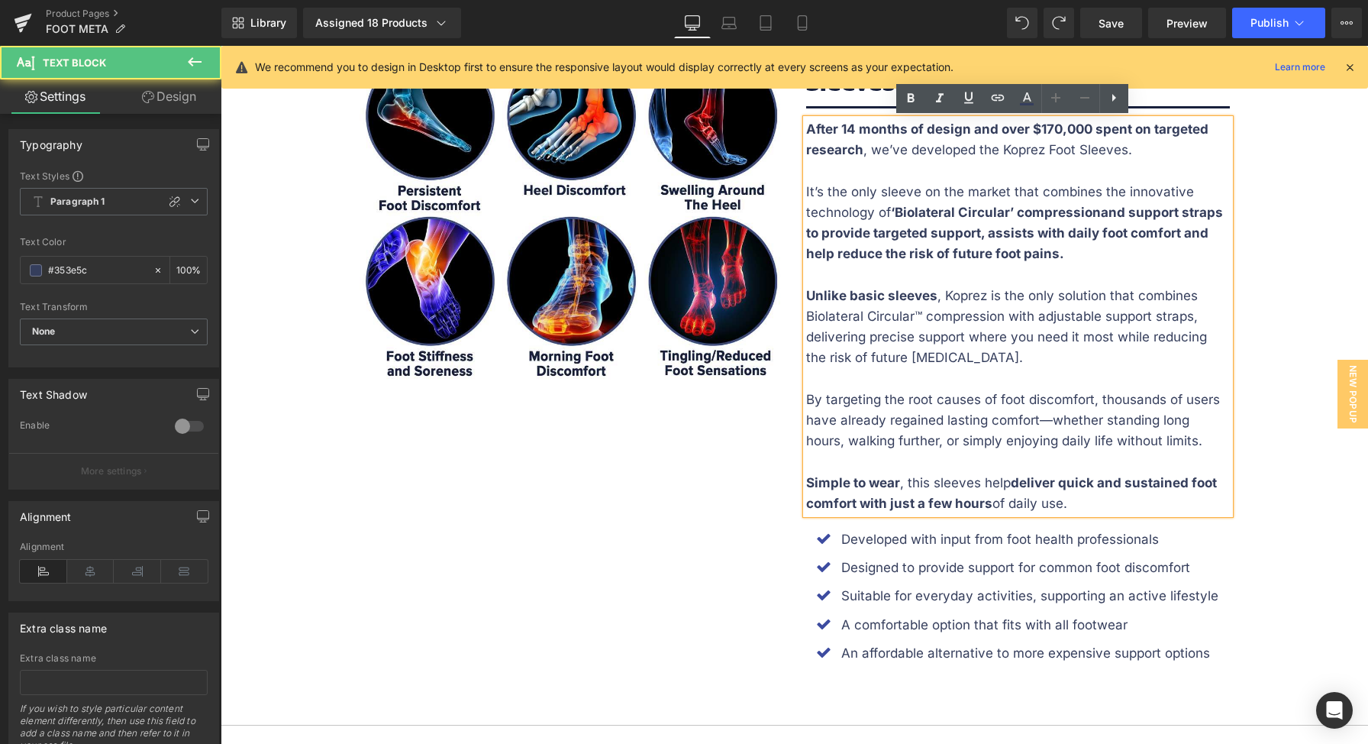
click at [1009, 336] on p "Unlike basic sleeves , Koprez is the only solution that combines Biolateral Cir…" at bounding box center [1018, 327] width 424 height 83
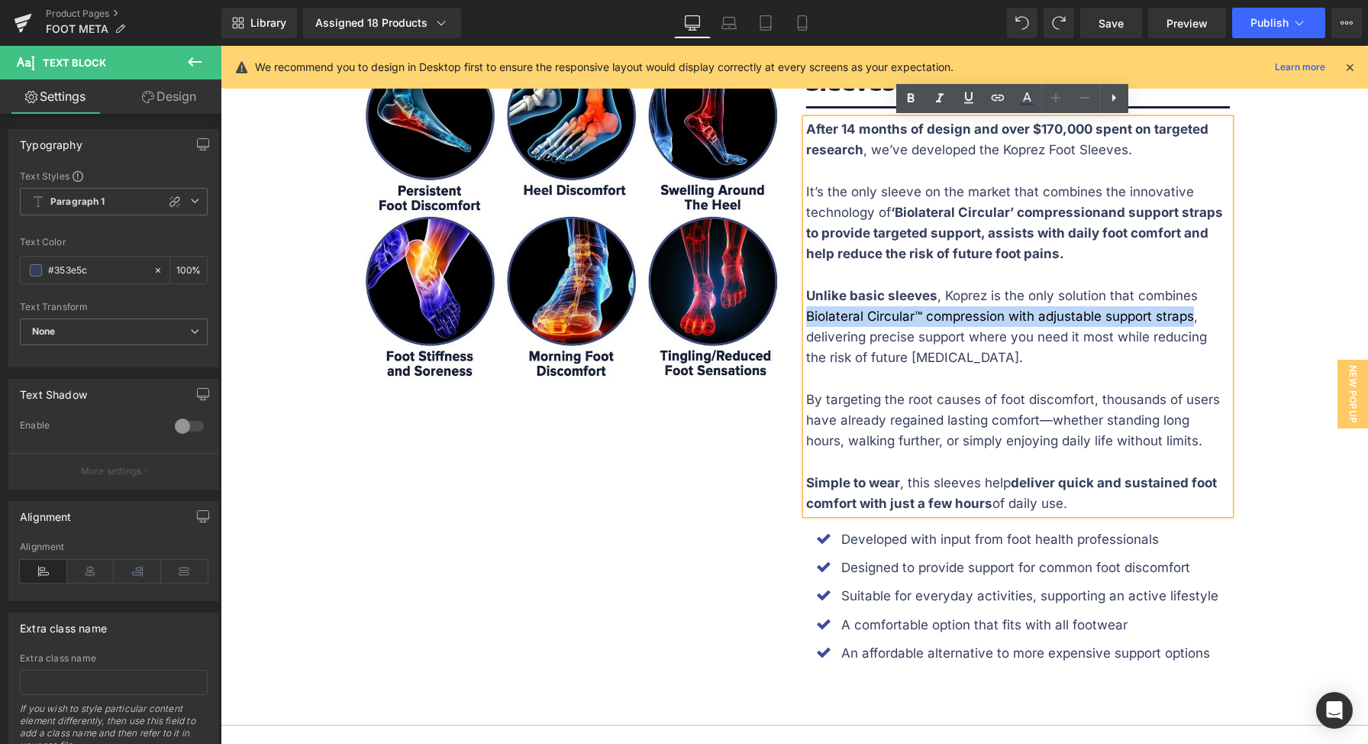
drag, startPoint x: 801, startPoint y: 317, endPoint x: 1188, endPoint y: 324, distance: 387.1
click at [1188, 324] on p "Unlike basic sleeves , Koprez is the only solution that combines Biolateral Cir…" at bounding box center [1018, 327] width 424 height 83
click at [1045, 294] on p "Unlike basic sleeves , Koprez is the only solution that combines Biolateral Cir…" at bounding box center [1018, 327] width 424 height 83
drag, startPoint x: 1129, startPoint y: 295, endPoint x: 1187, endPoint y: 320, distance: 63.0
click at [1187, 320] on p "Unlike basic sleeves , Koprez is the only solution that combines Biolateral Cir…" at bounding box center [1018, 327] width 424 height 83
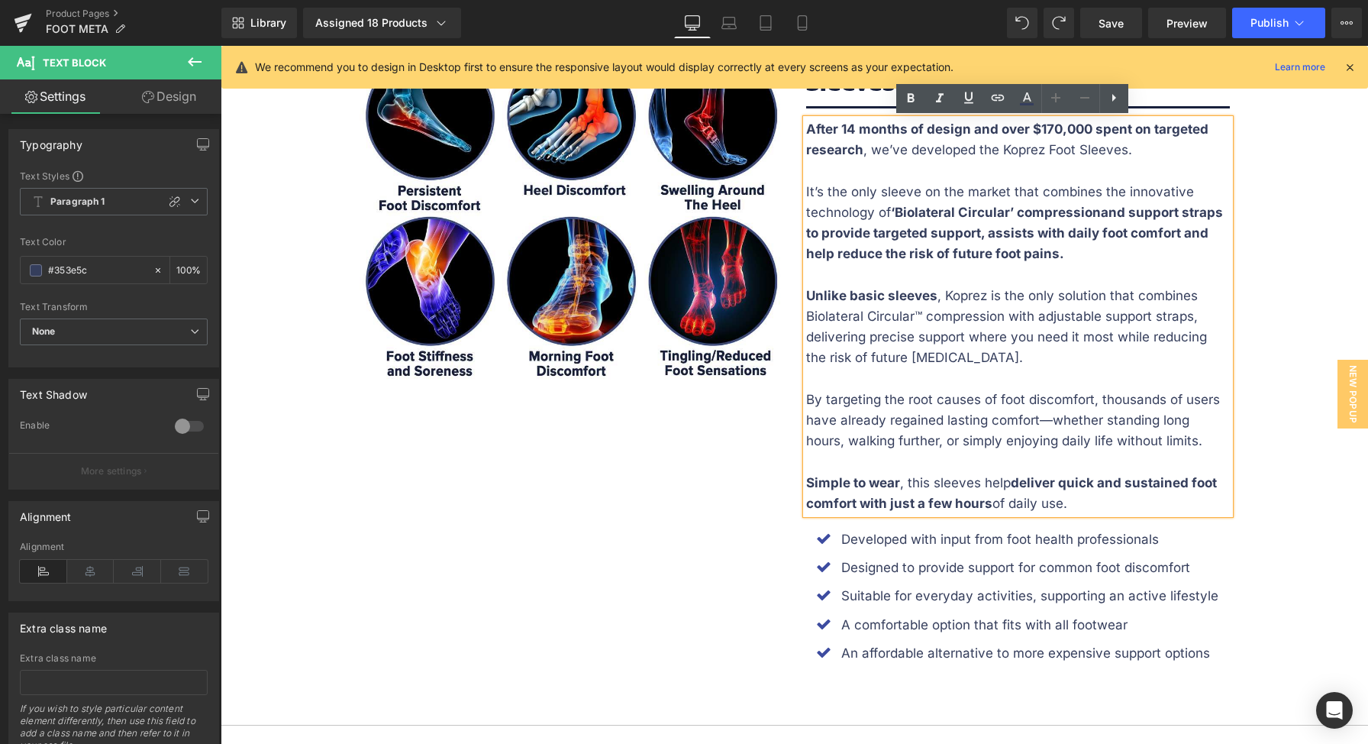
drag, startPoint x: 1159, startPoint y: 299, endPoint x: 1134, endPoint y: 302, distance: 25.5
click at [1158, 299] on p "Unlike basic sleeves , Koprez is the only solution that combines Biolateral Cir…" at bounding box center [1018, 327] width 424 height 83
drag, startPoint x: 801, startPoint y: 318, endPoint x: 1187, endPoint y: 320, distance: 386.3
click at [1187, 320] on p "Unlike basic sleeves , Koprez is the only solution that combines Biolateral Cir…" at bounding box center [1018, 327] width 424 height 83
click at [1173, 359] on p "Unlike basic sleeves , Koprez is the only solution that combines Biolateral Cir…" at bounding box center [1018, 327] width 424 height 83
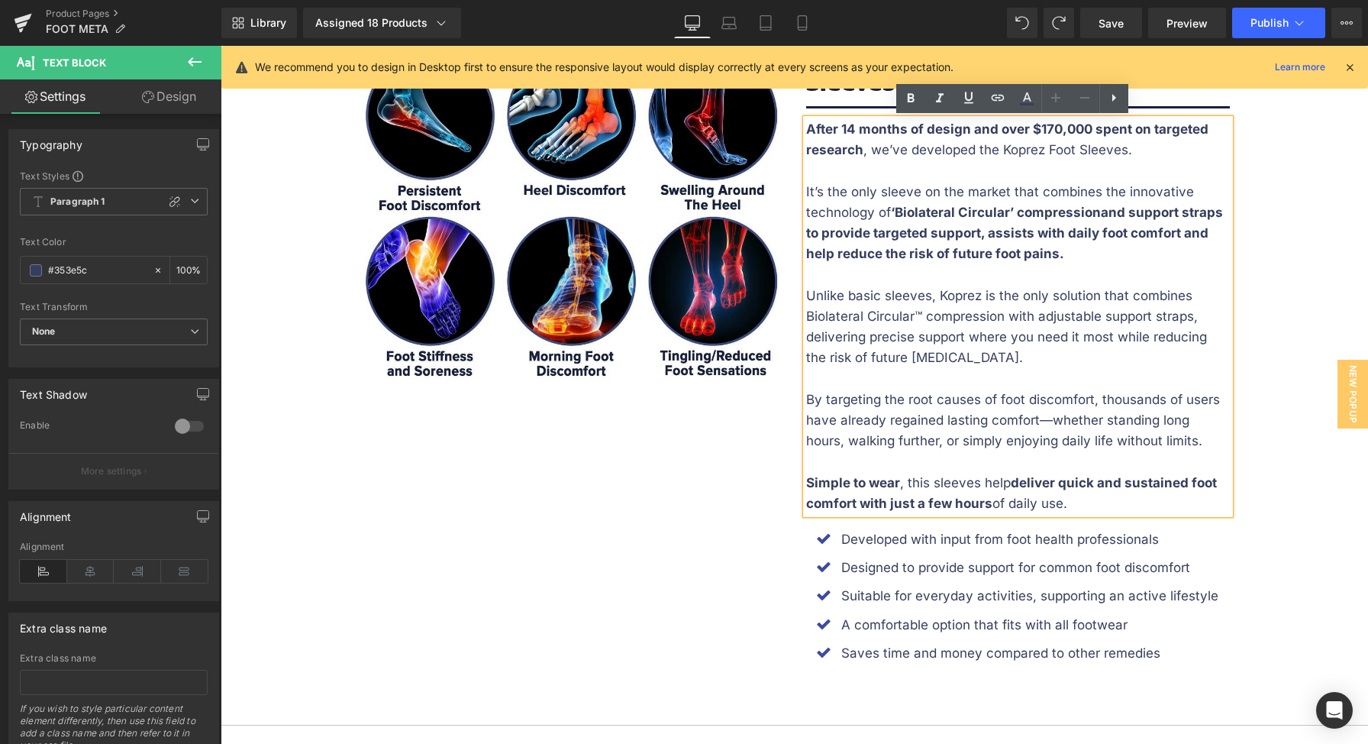
click at [1005, 339] on p "Unlike basic sleeves, Koprez is the only solution that combines Biolateral Circ…" at bounding box center [1018, 327] width 424 height 83
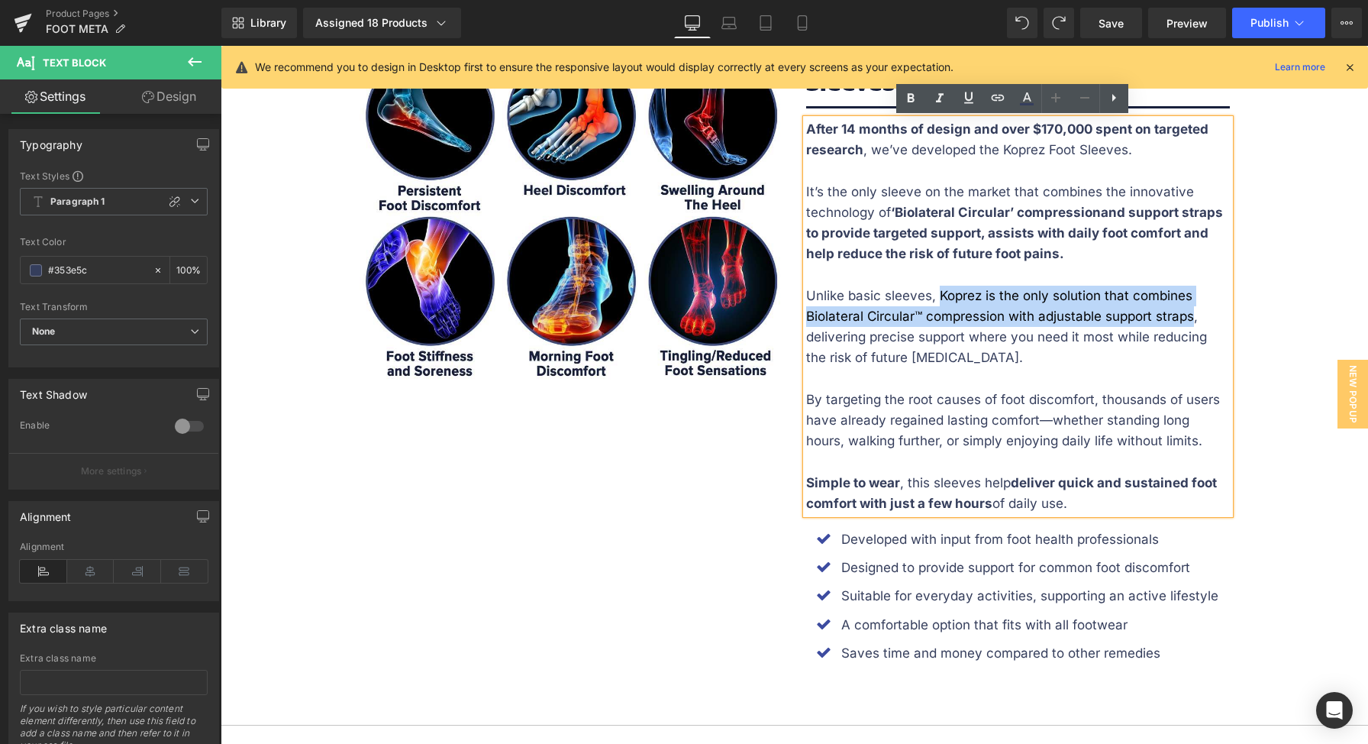
drag, startPoint x: 932, startPoint y: 293, endPoint x: 1186, endPoint y: 312, distance: 254.9
click at [1186, 312] on p "Unlike basic sleeves, Koprez is the only solution that combines Biolateral Circ…" at bounding box center [1018, 327] width 424 height 83
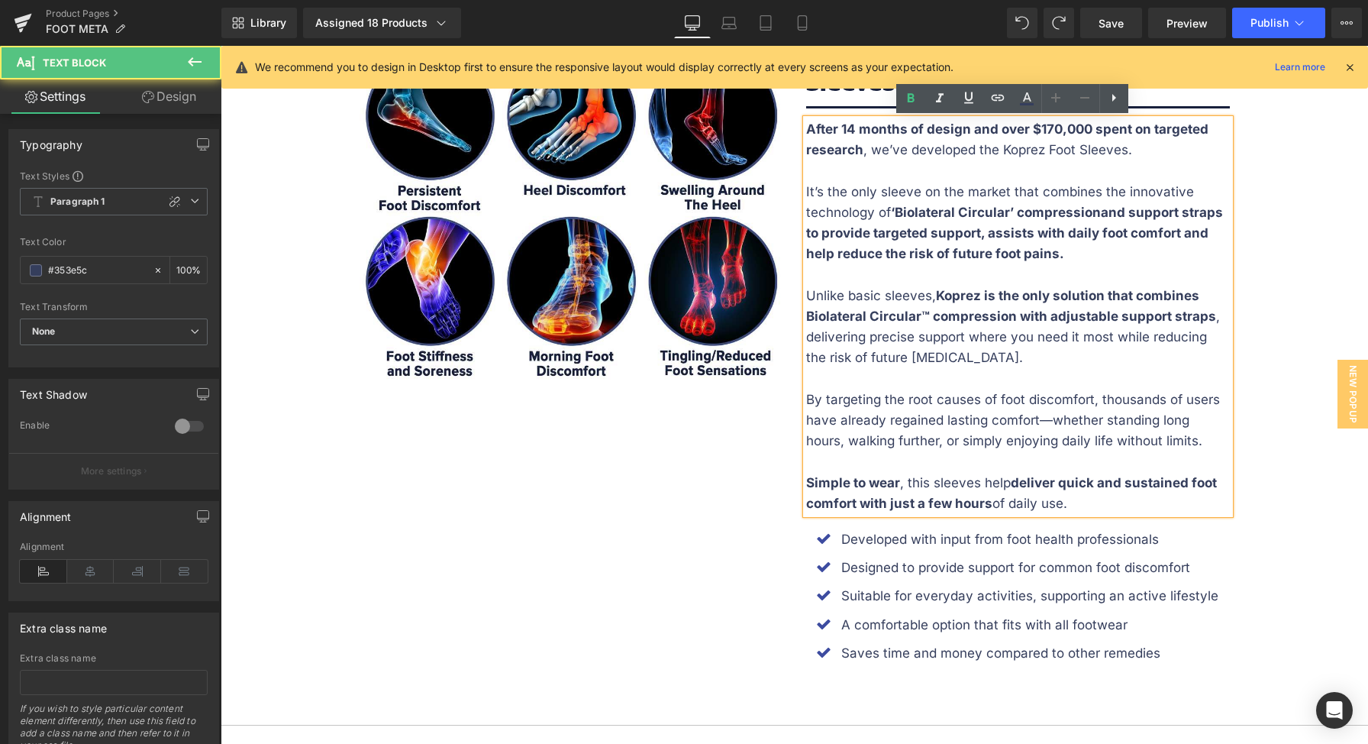
click at [1103, 353] on p "Unlike basic sleeves, Koprez is the only solution that combines Biolateral Circ…" at bounding box center [1018, 327] width 424 height 83
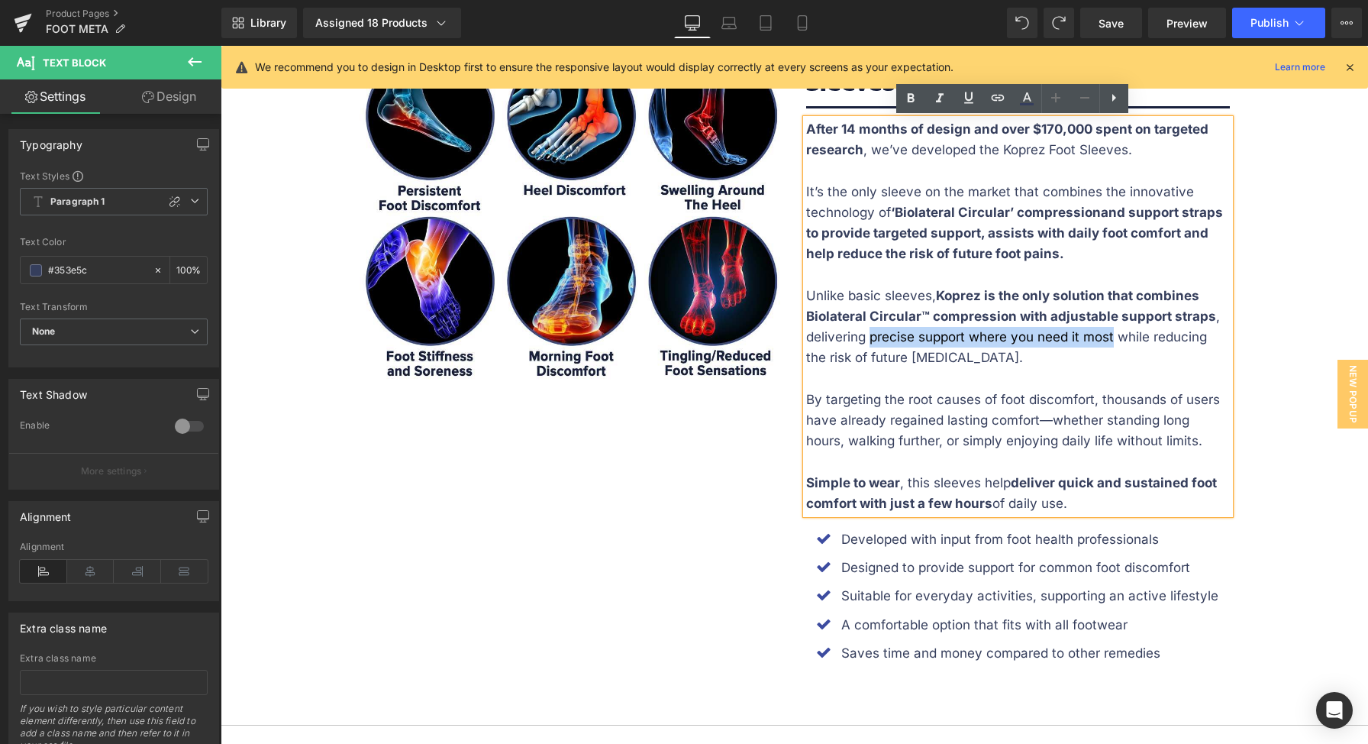
drag, startPoint x: 866, startPoint y: 338, endPoint x: 1109, endPoint y: 340, distance: 242.8
click at [1109, 340] on p "Unlike basic sleeves, Koprez is the only solution that combines Biolateral Circ…" at bounding box center [1018, 327] width 424 height 83
click at [1134, 371] on p at bounding box center [1018, 379] width 424 height 21
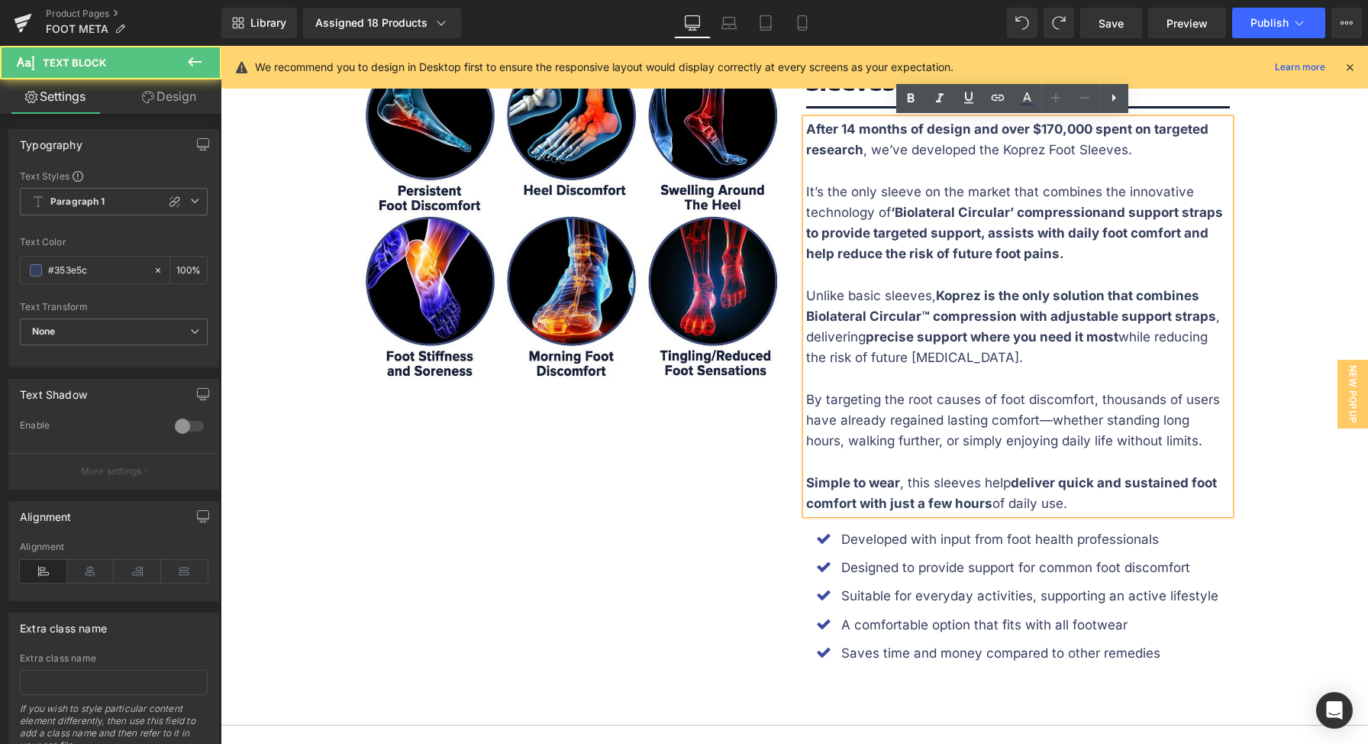
click at [1096, 399] on p "By targeting the root causes of foot discomfort, thousands of users have alread…" at bounding box center [1018, 420] width 424 height 63
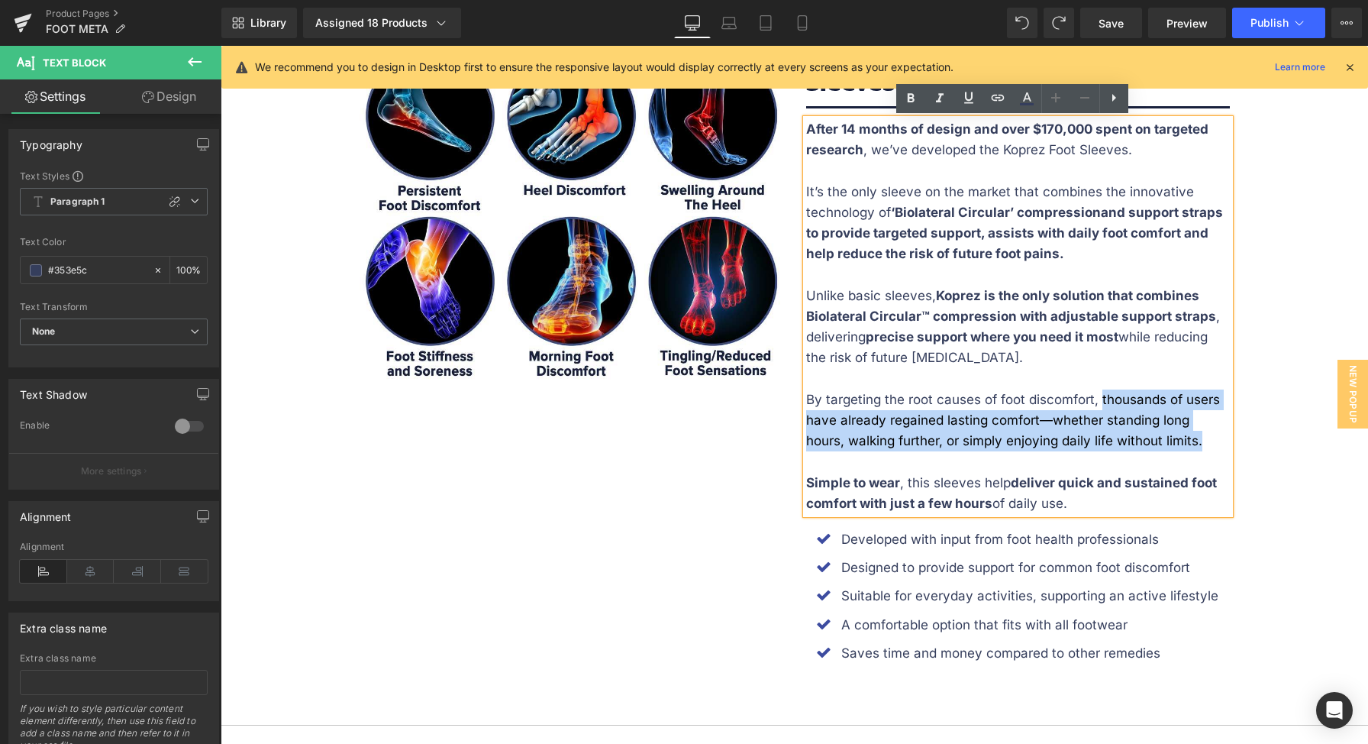
drag, startPoint x: 1094, startPoint y: 399, endPoint x: 1196, endPoint y: 444, distance: 111.4
click at [1196, 444] on p "By targeting the root causes of foot discomfort, thousands of users have alread…" at bounding box center [1018, 420] width 424 height 63
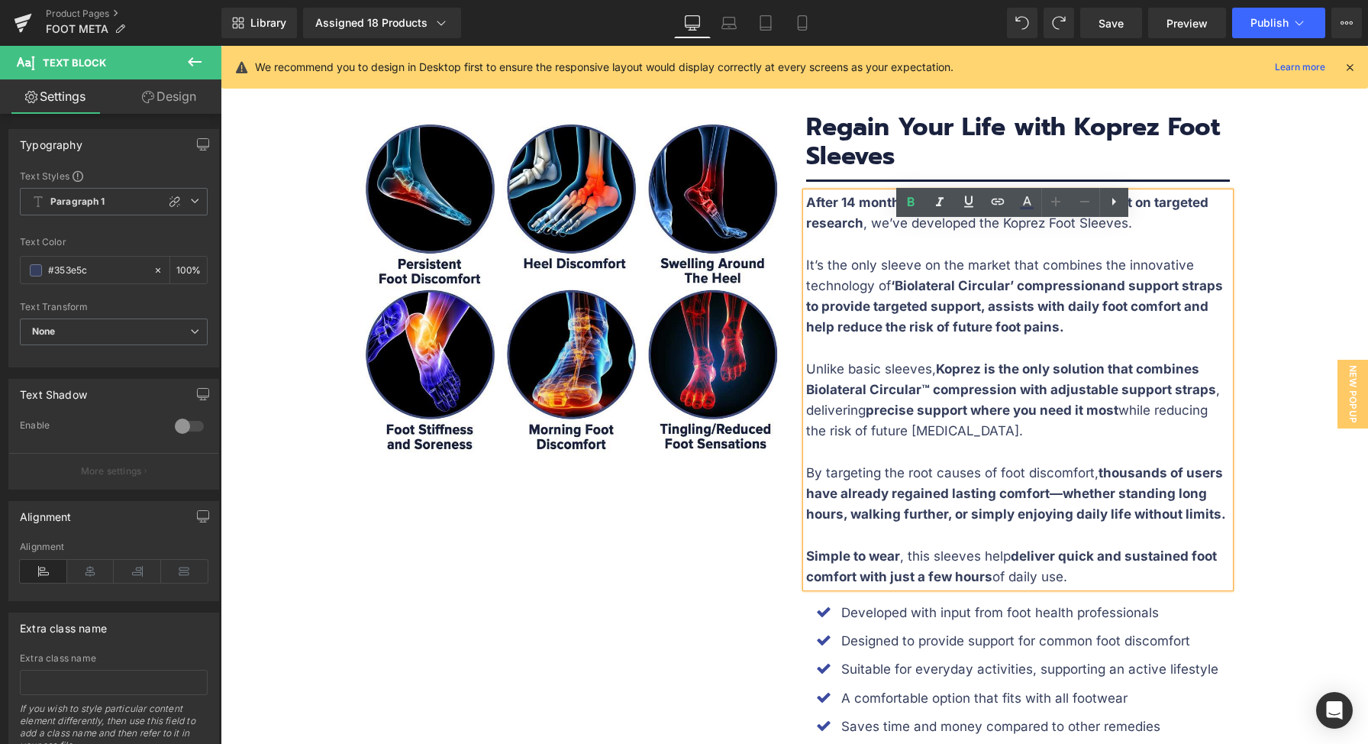
scroll to position [2238, 0]
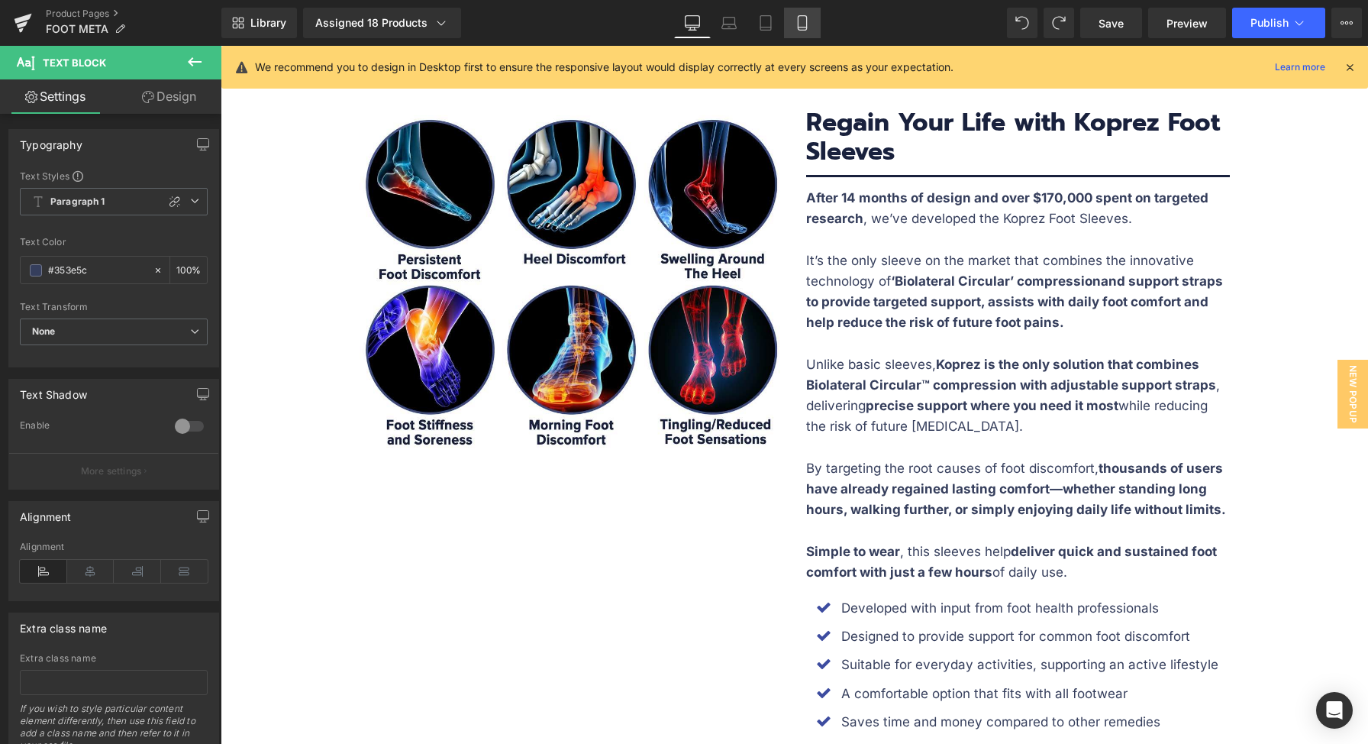
click at [800, 25] on icon at bounding box center [802, 22] width 15 height 15
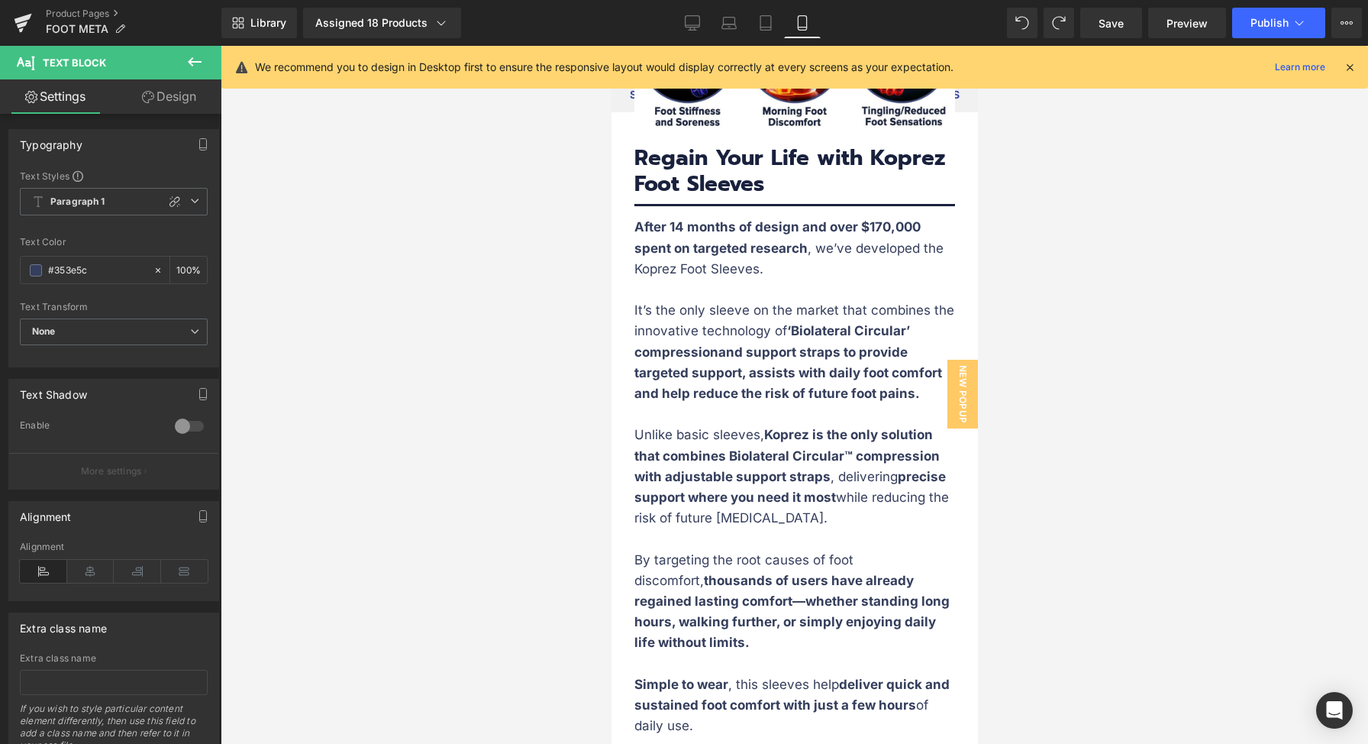
scroll to position [3549, 0]
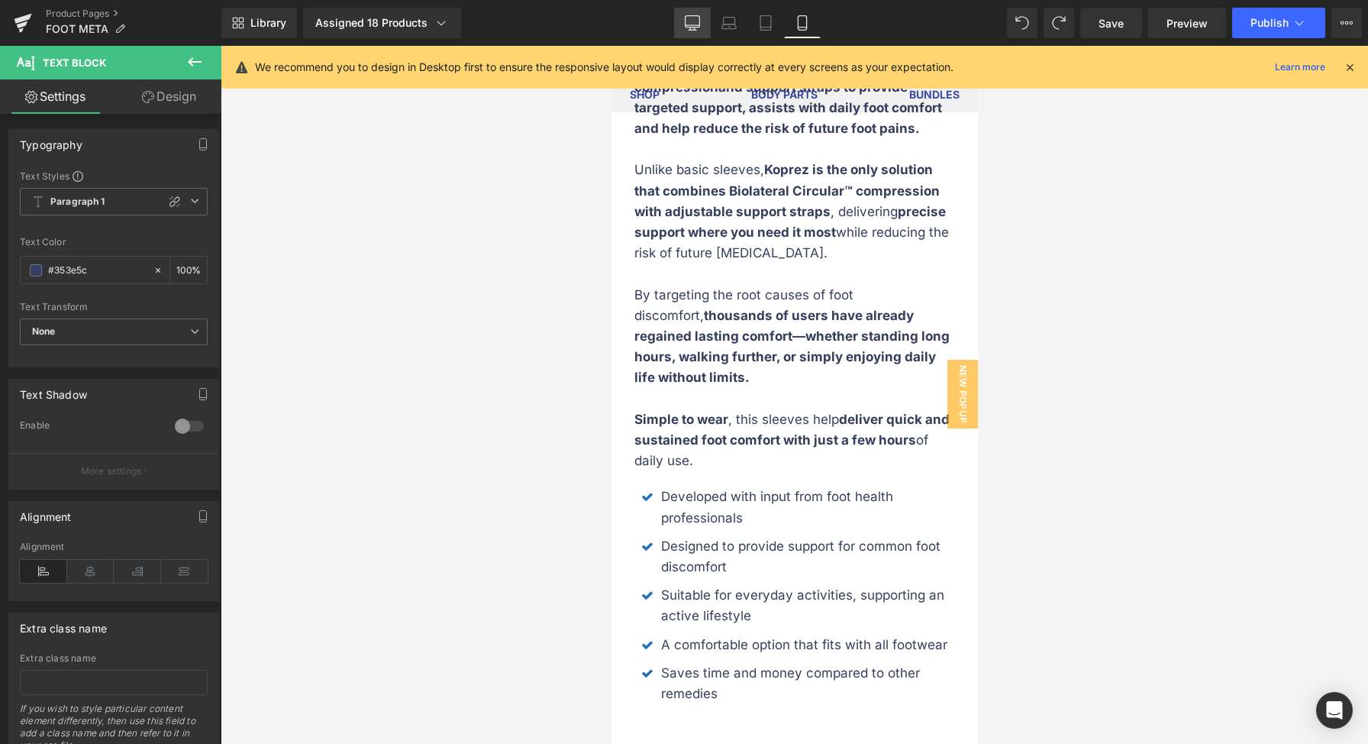
click at [697, 28] on icon at bounding box center [692, 22] width 15 height 15
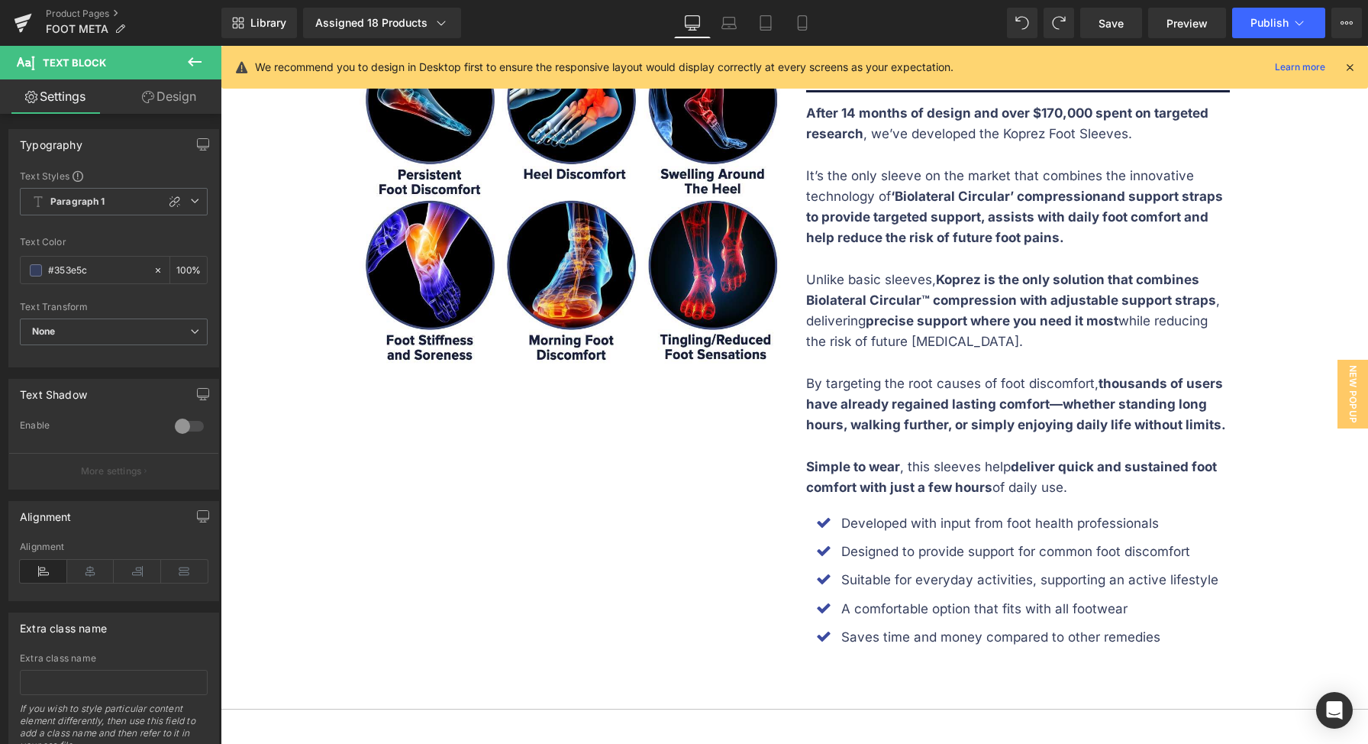
scroll to position [2325, 0]
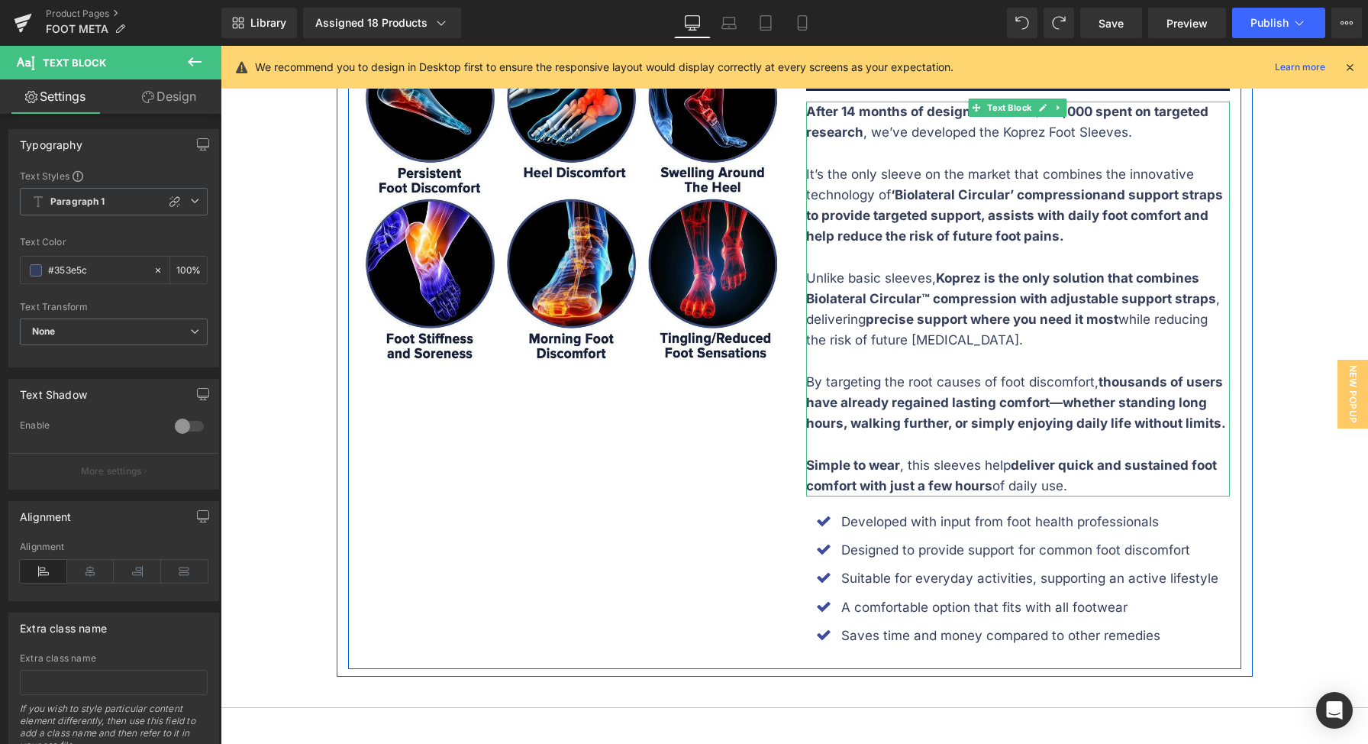
click at [1071, 294] on strong "Koprez is the only solution that combines Biolateral Circular™ compression with…" at bounding box center [1011, 288] width 410 height 36
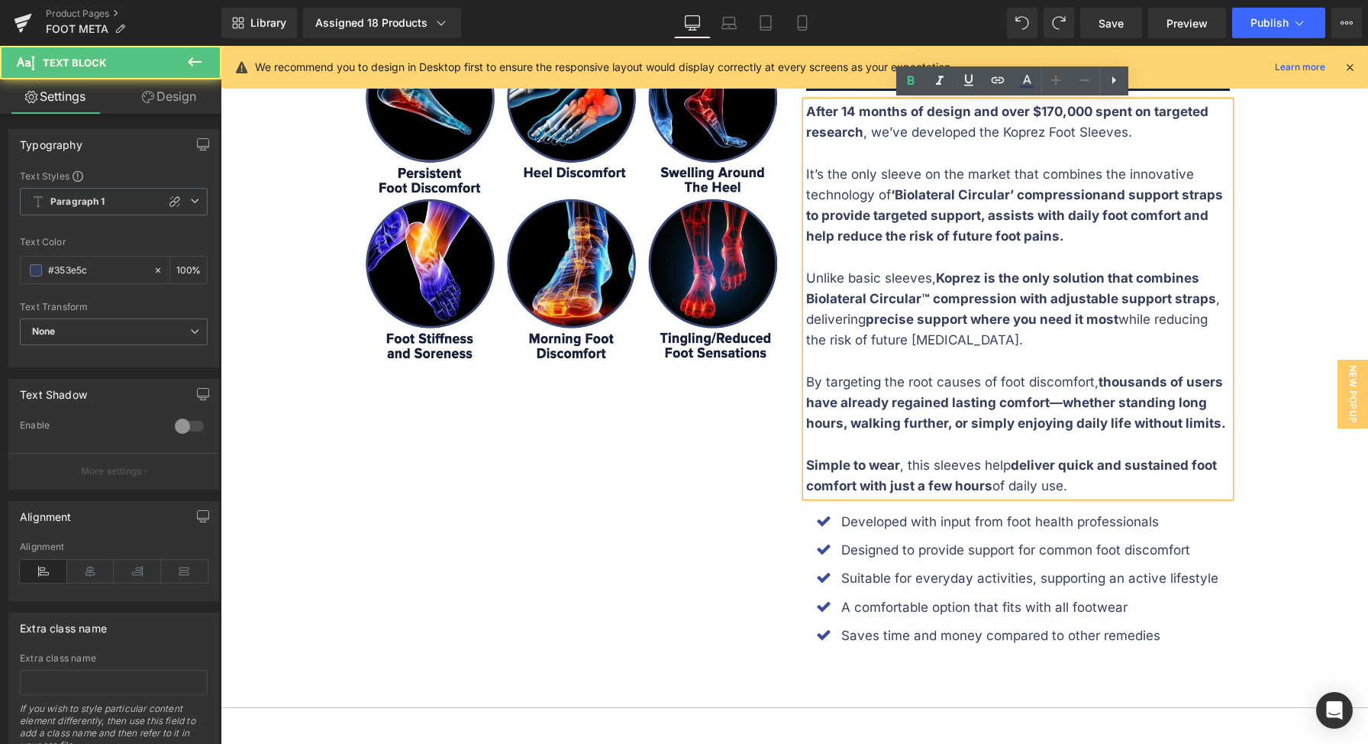
click at [1072, 290] on p "Unlike basic sleeves, Koprez is the only solution that combines Biolateral Circ…" at bounding box center [1018, 309] width 424 height 83
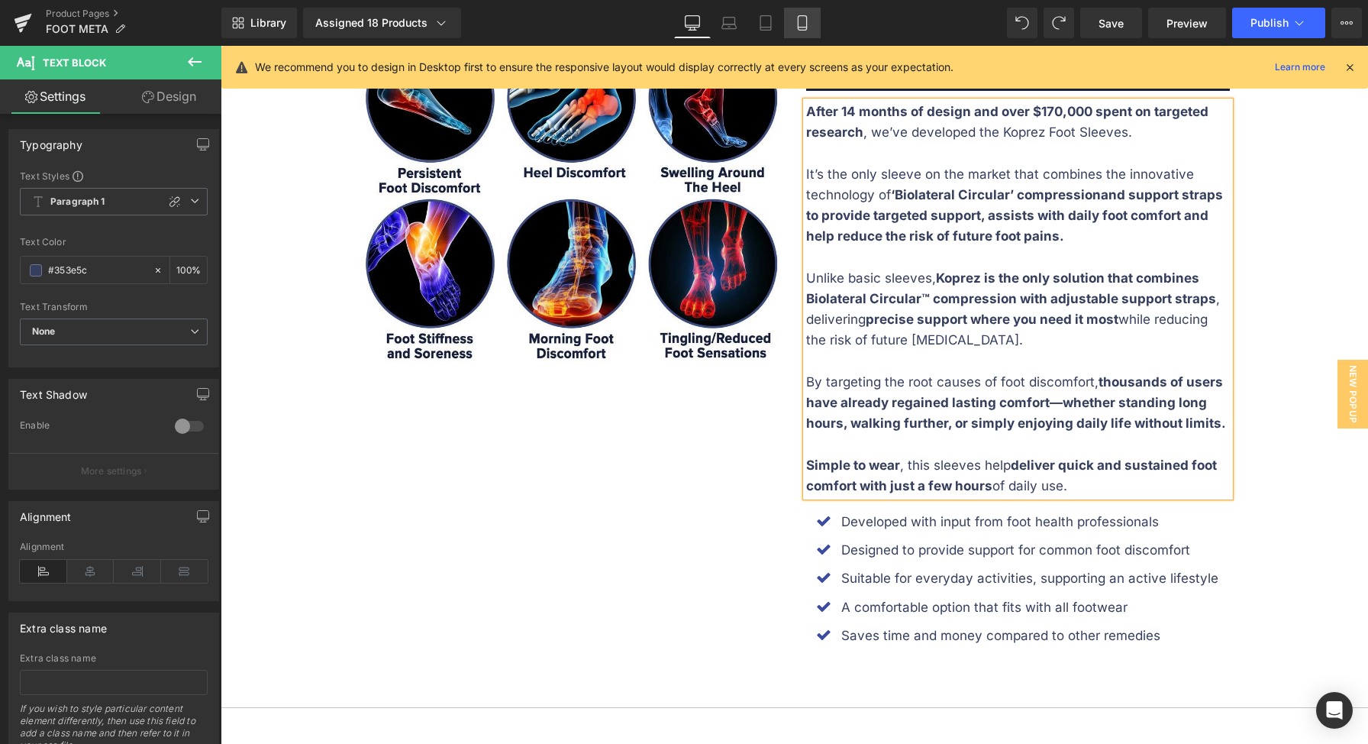
click at [812, 24] on link "Mobile" at bounding box center [802, 23] width 37 height 31
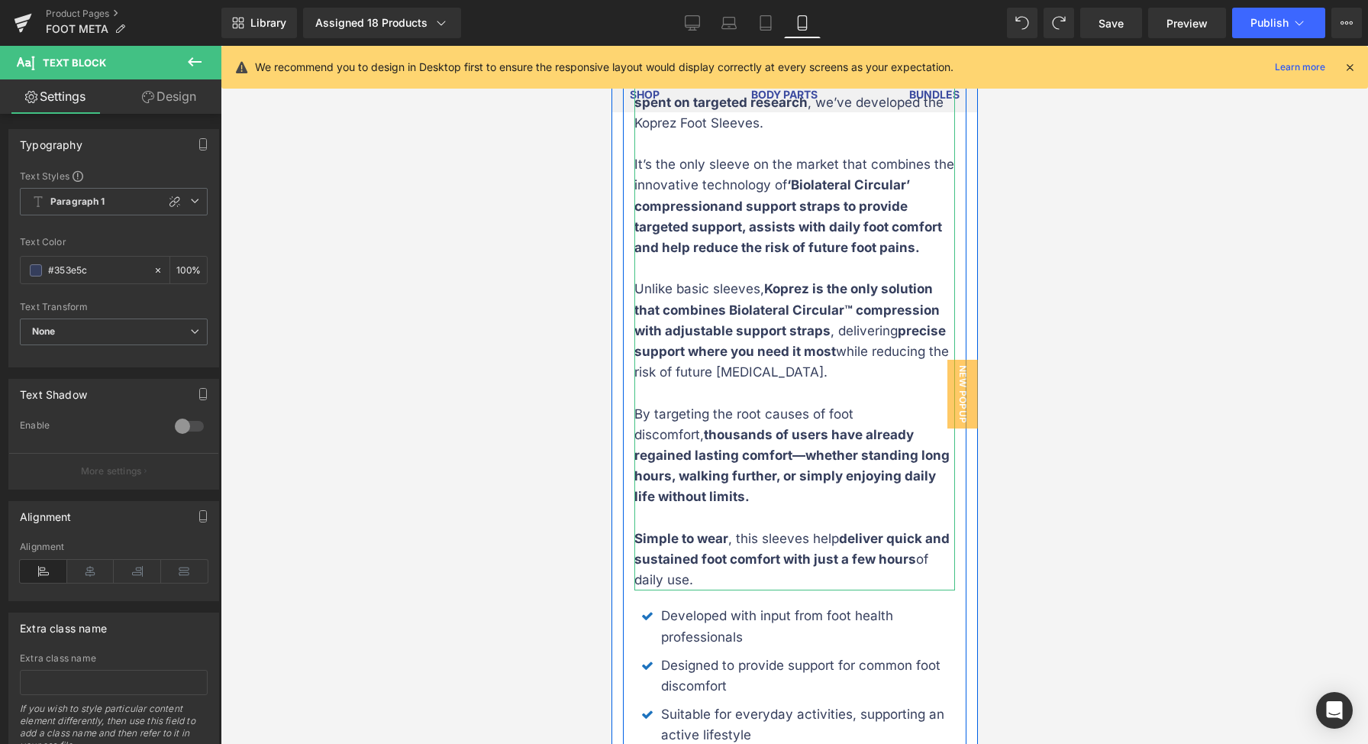
scroll to position [3507, 0]
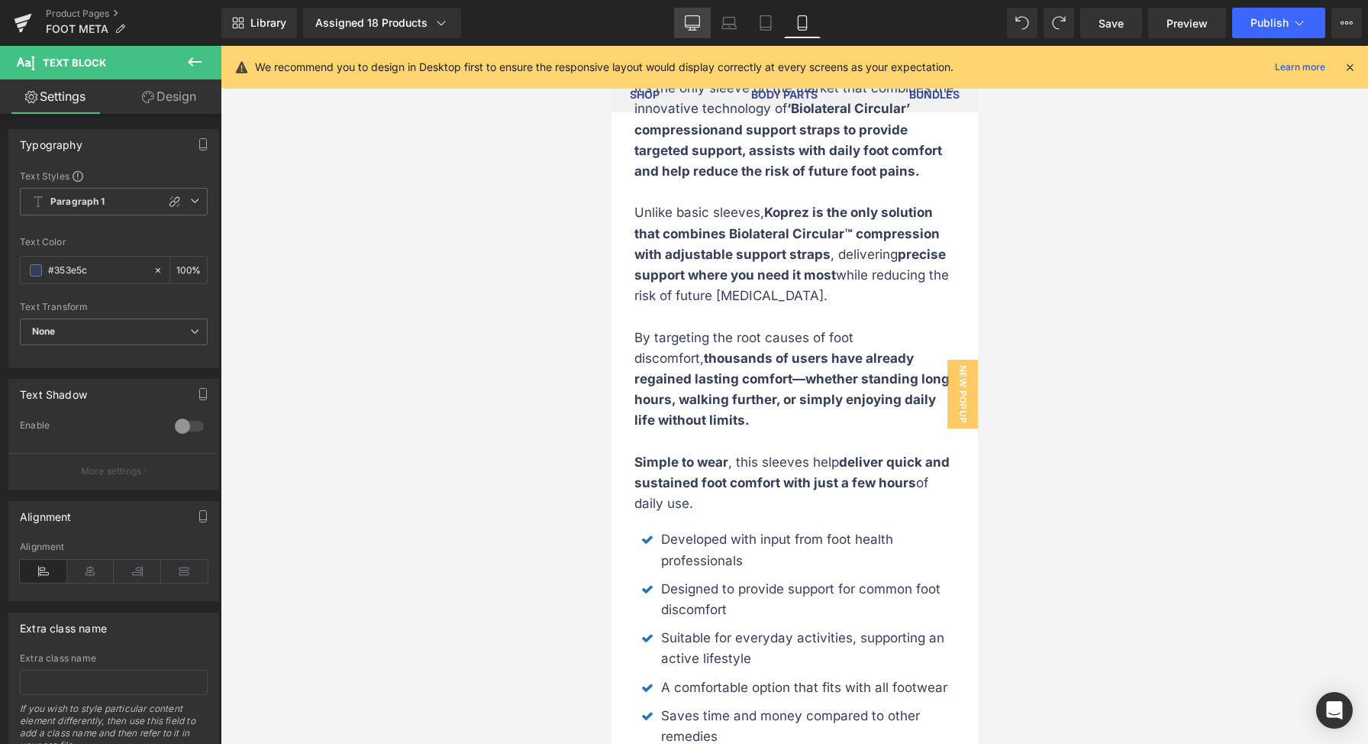
click at [699, 21] on icon at bounding box center [692, 22] width 15 height 15
click at [723, 20] on icon at bounding box center [728, 22] width 15 height 15
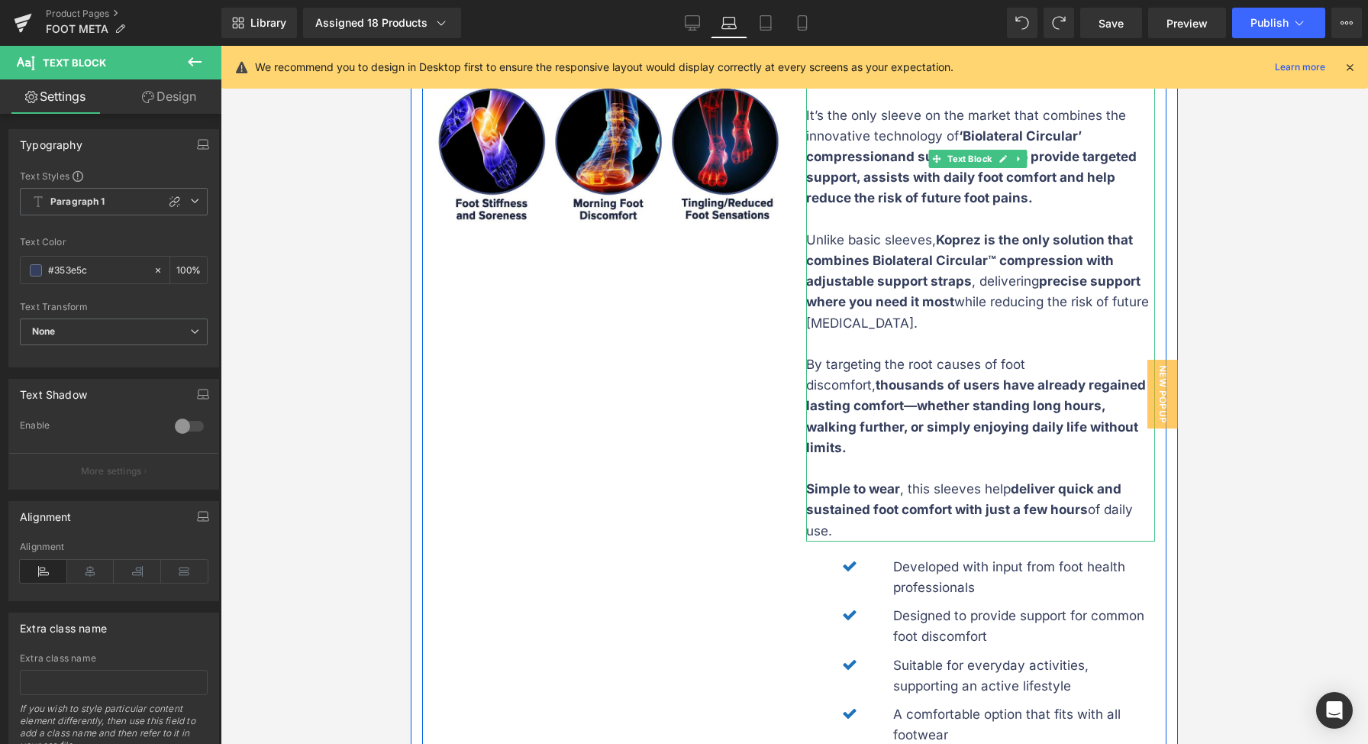
scroll to position [2745, 0]
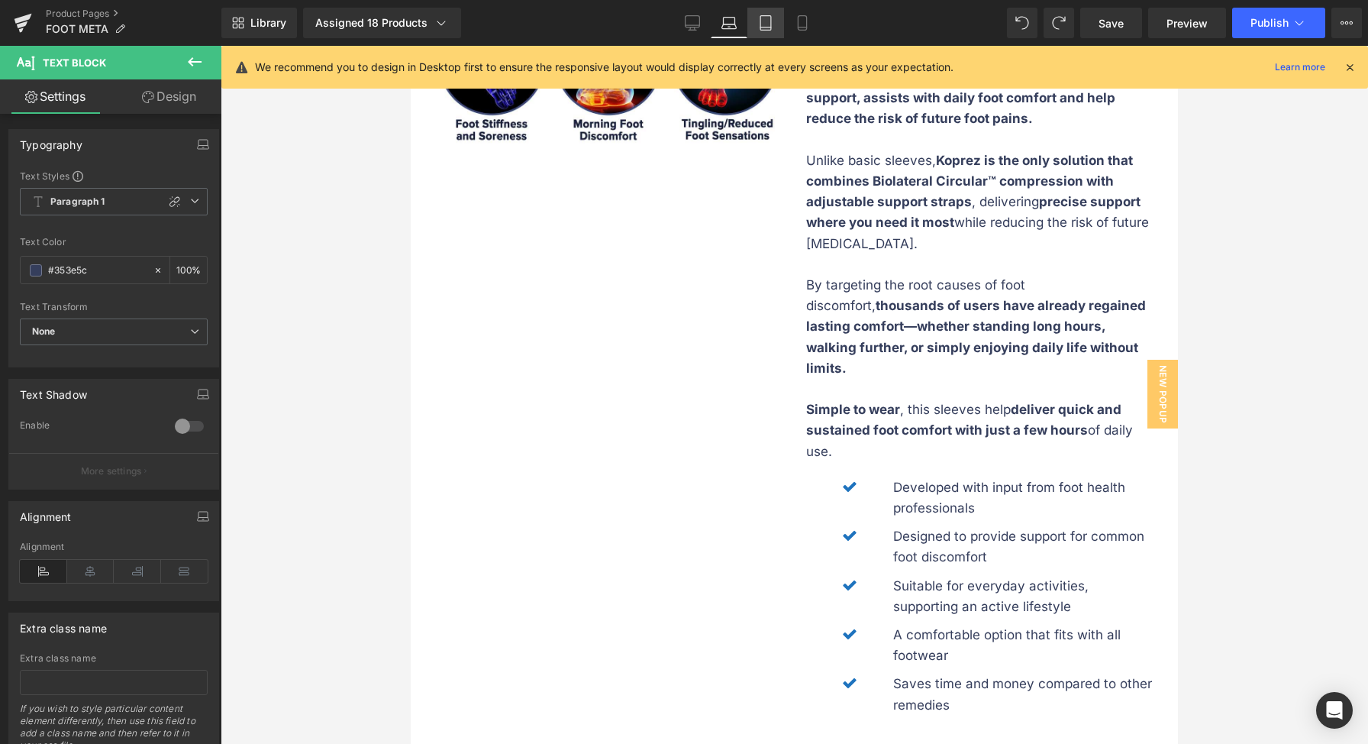
click at [765, 31] on link "Tablet" at bounding box center [765, 23] width 37 height 31
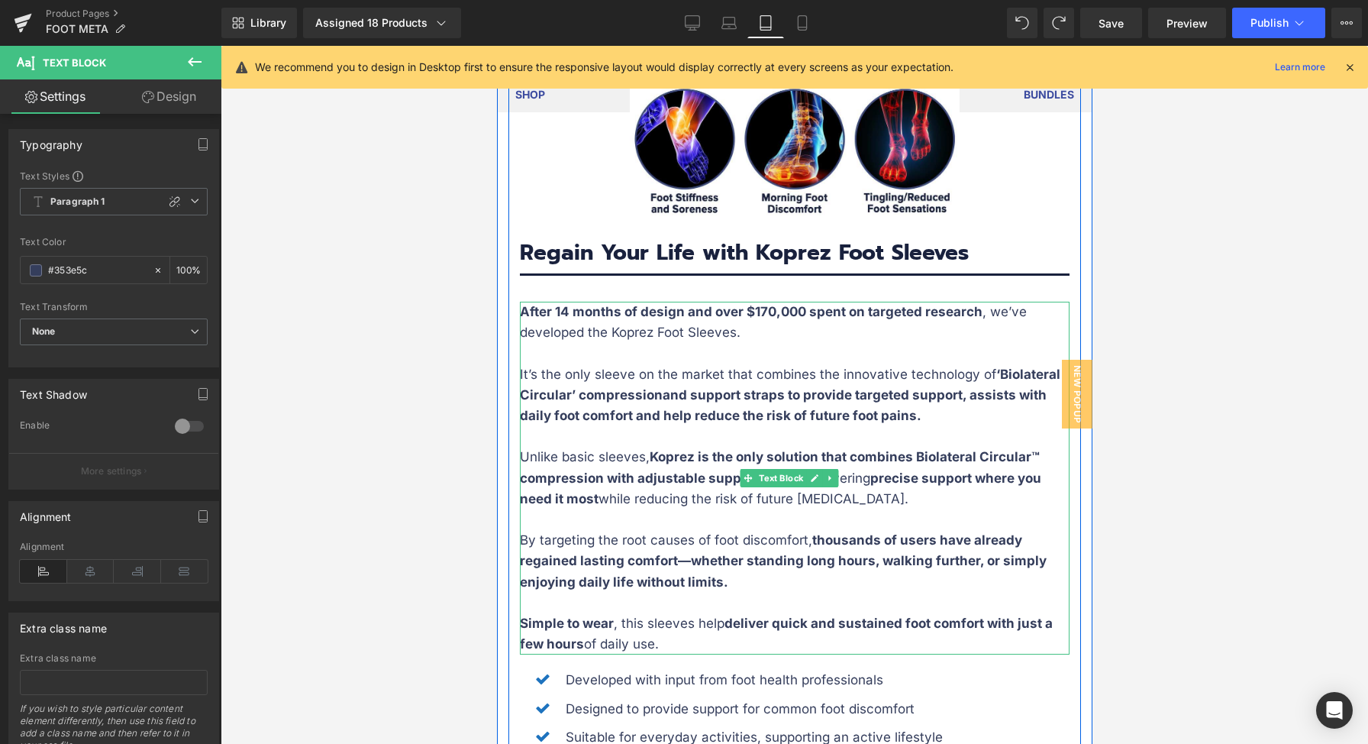
scroll to position [2822, 0]
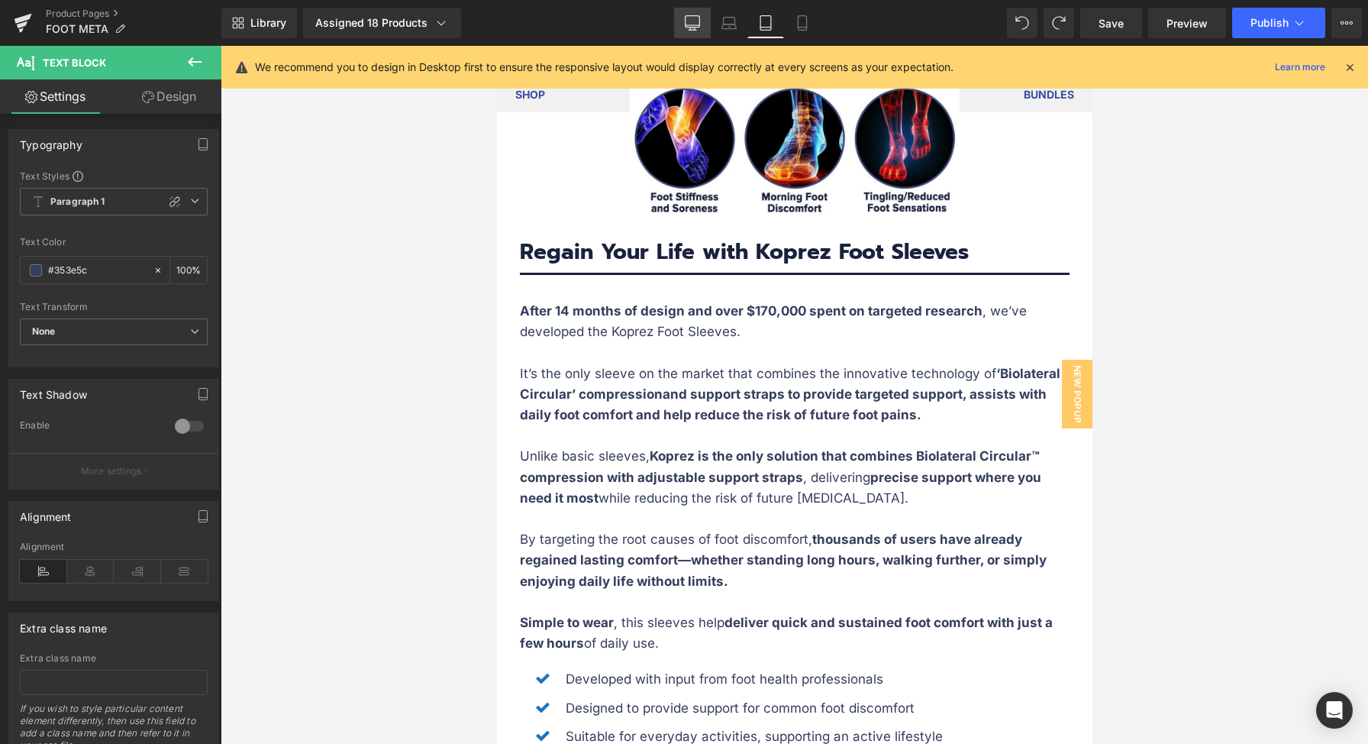
click at [692, 24] on icon at bounding box center [692, 22] width 15 height 15
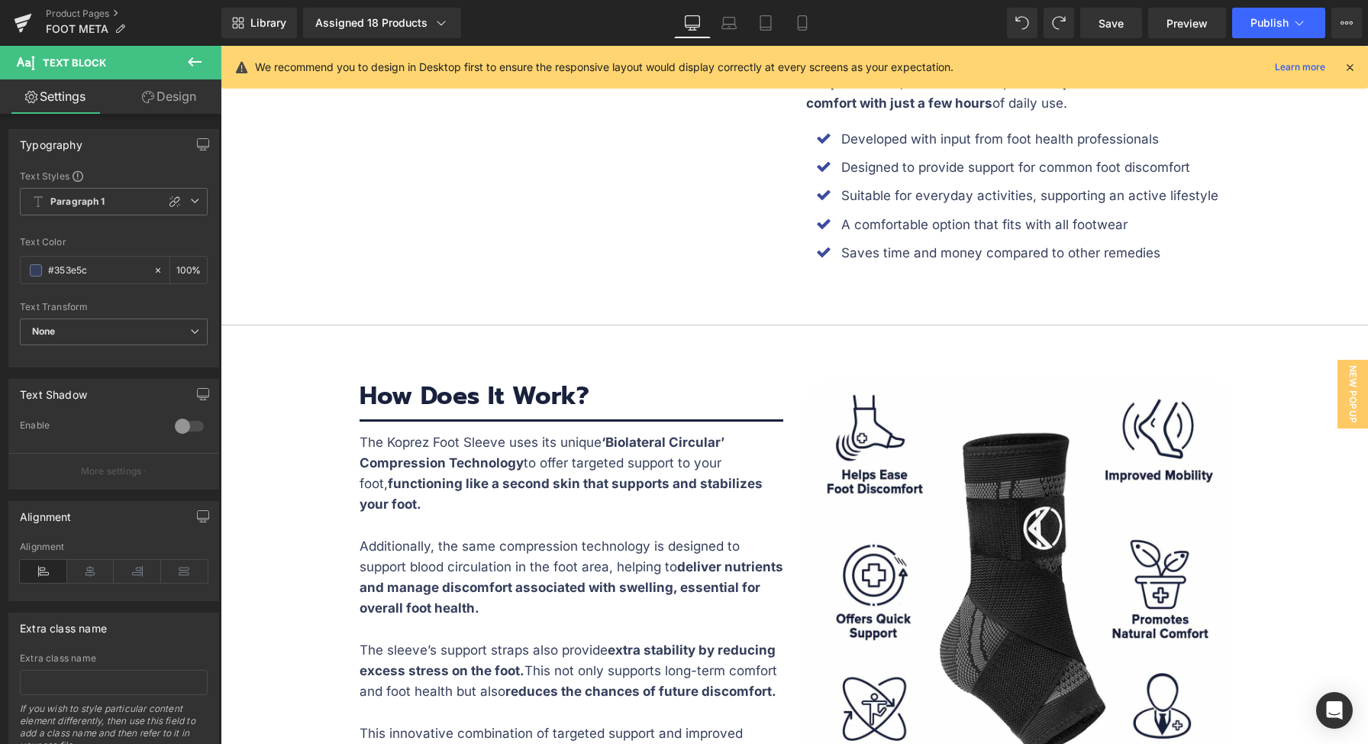
scroll to position [2405, 0]
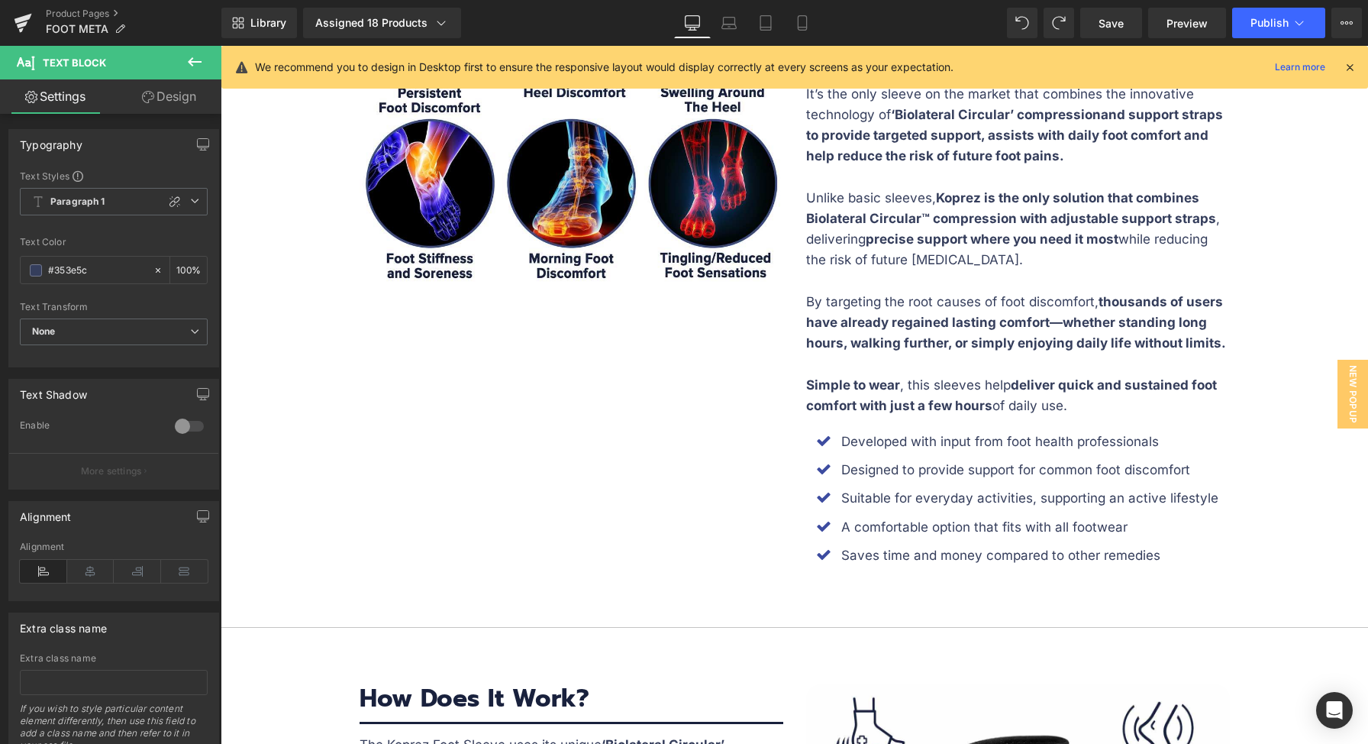
click at [979, 555] on p "Saves time and money compared to other remedies" at bounding box center [1035, 555] width 389 height 21
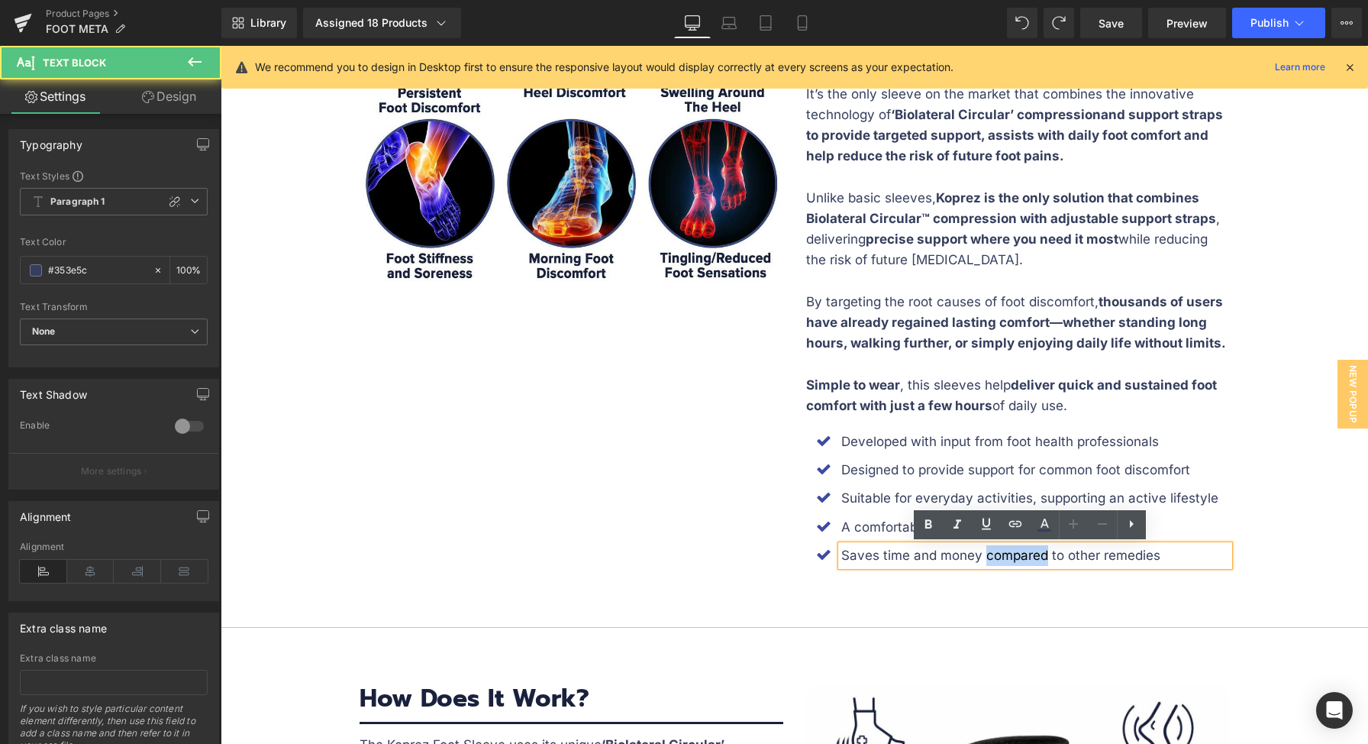
click at [979, 555] on p "Saves time and money compared to other remedies" at bounding box center [1035, 555] width 389 height 21
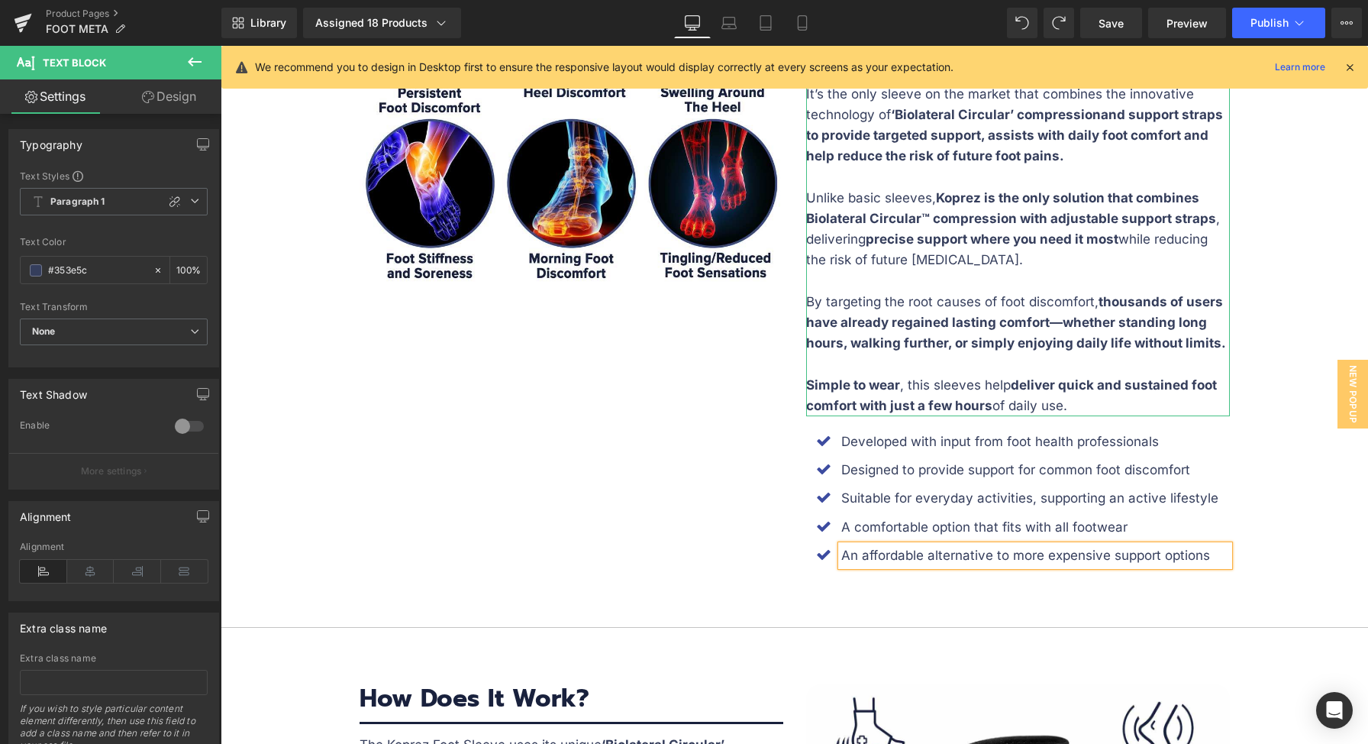
click at [915, 386] on p "Simple to wear , this sleeves help deliver quick and sustained foot comfort wit…" at bounding box center [1018, 395] width 424 height 41
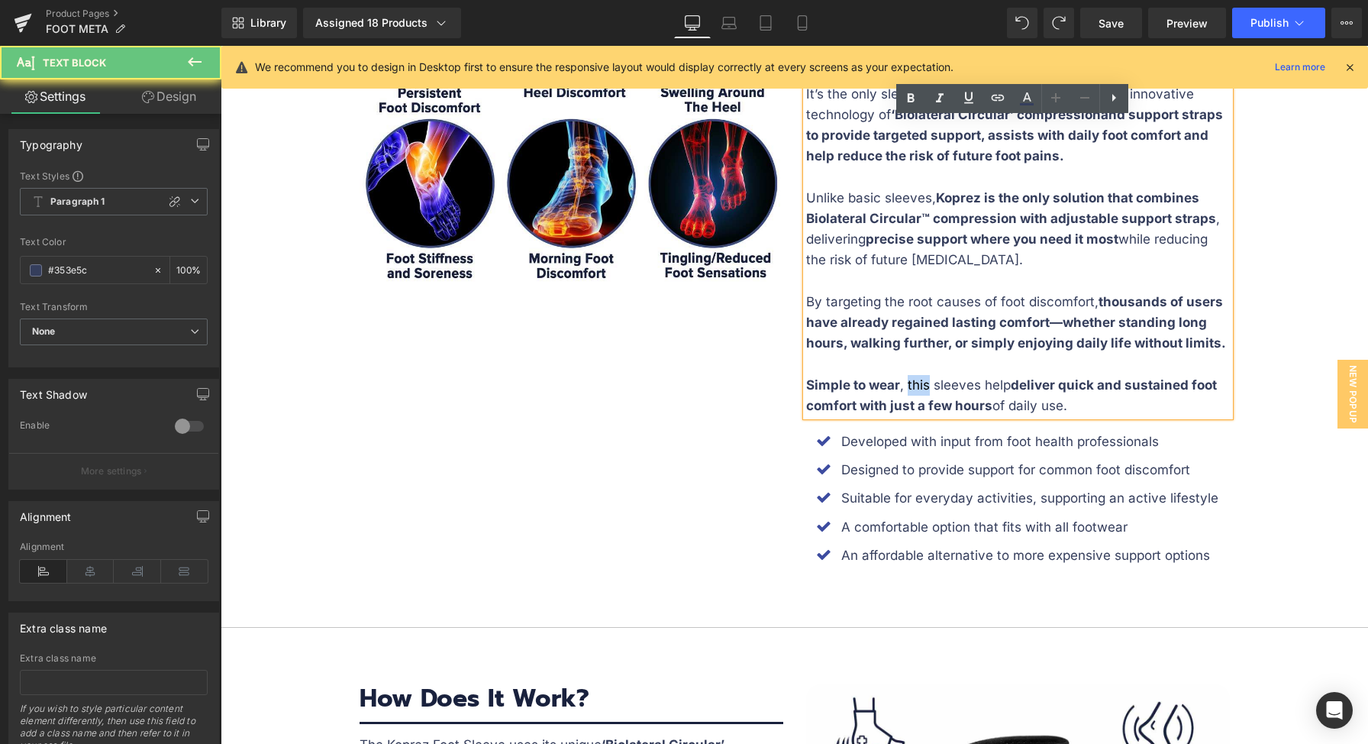
click at [915, 386] on p "Simple to wear , this sleeves help deliver quick and sustained foot comfort wit…" at bounding box center [1018, 395] width 424 height 41
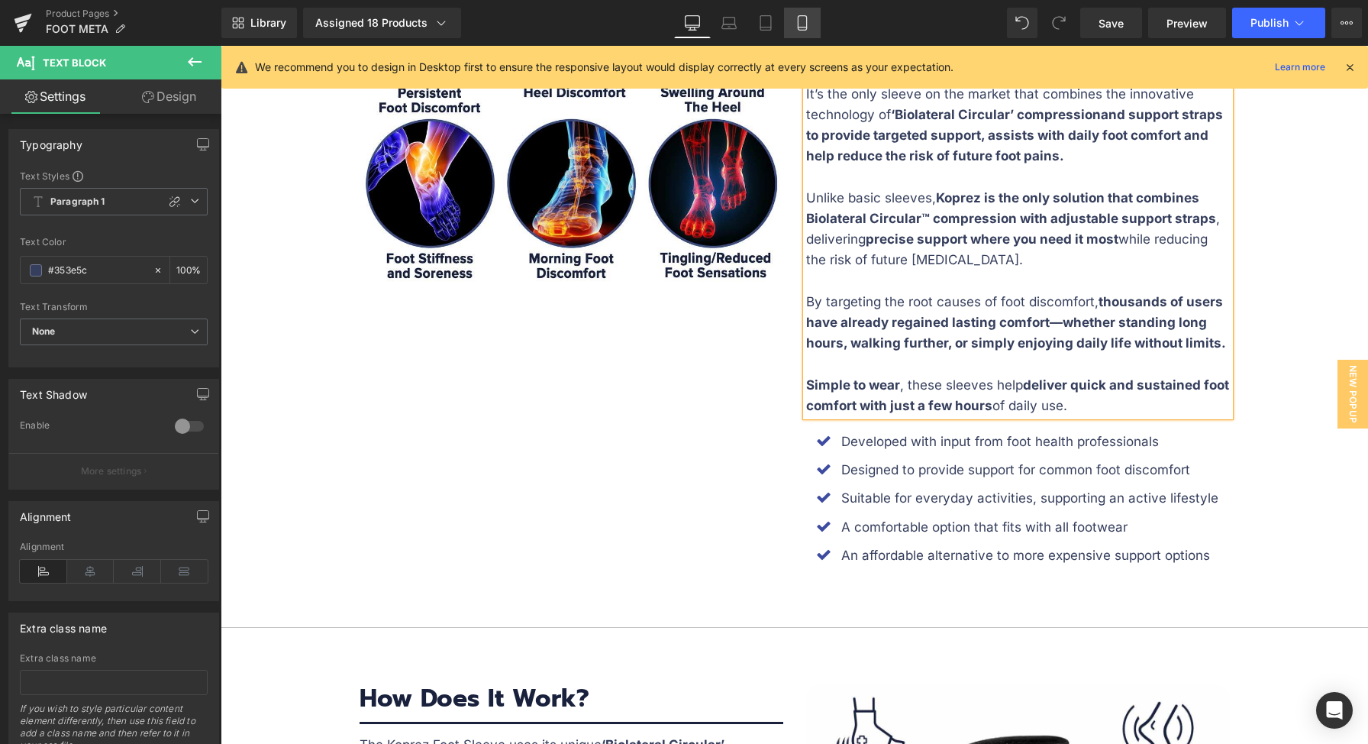
click at [794, 25] on link "Mobile" at bounding box center [802, 23] width 37 height 31
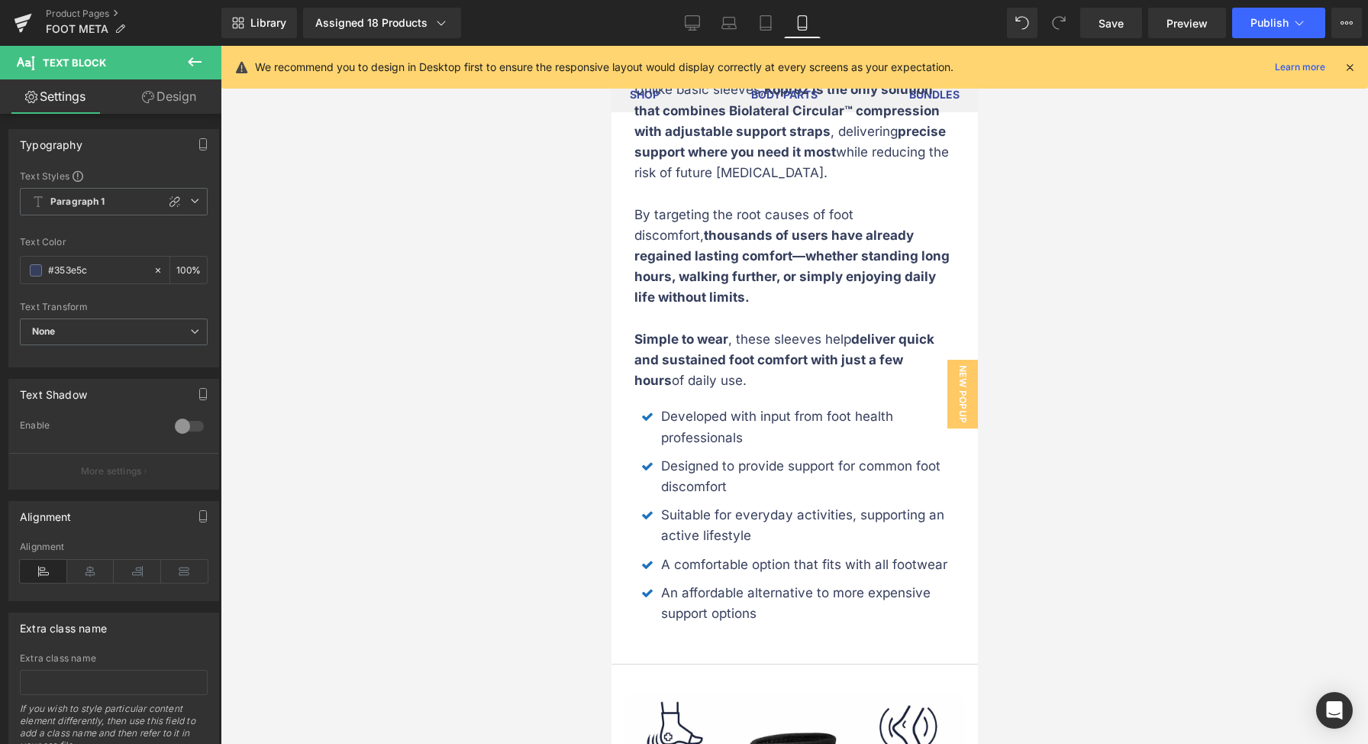
scroll to position [3626, 0]
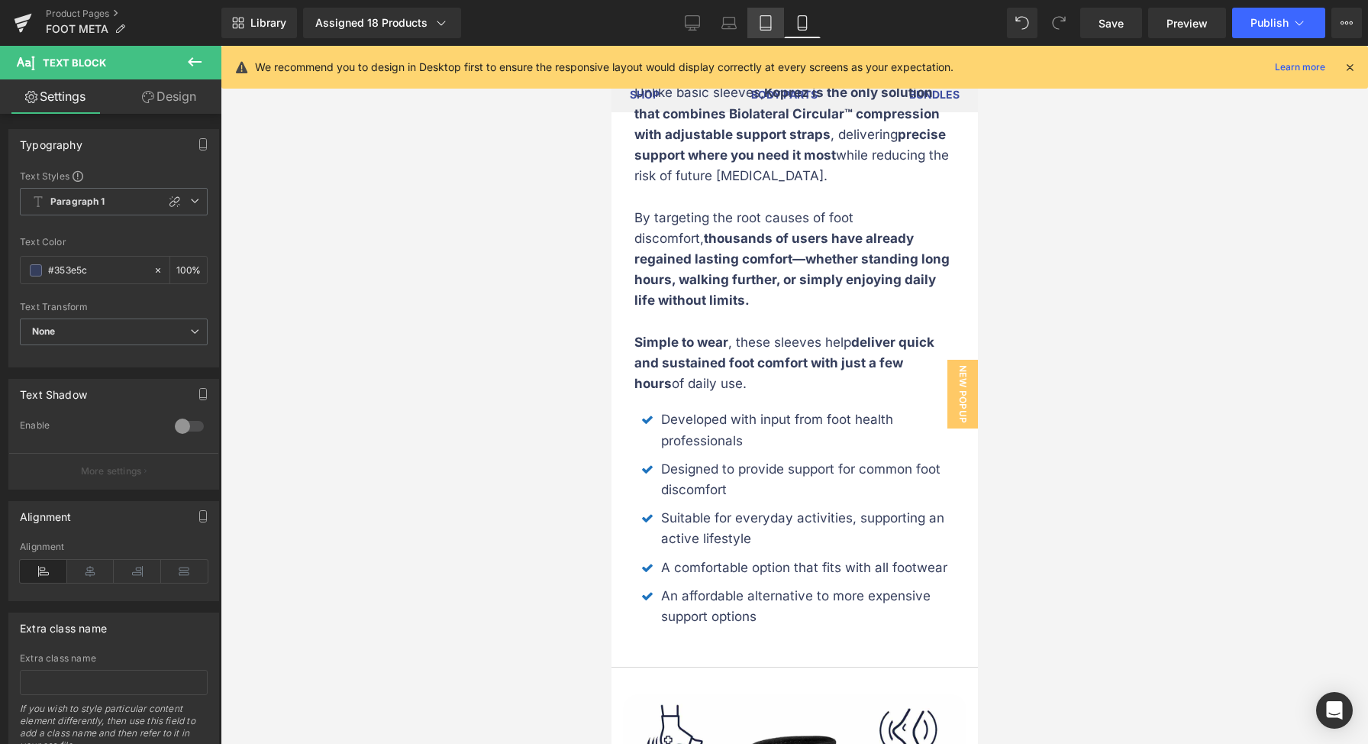
click at [760, 23] on icon at bounding box center [765, 22] width 15 height 15
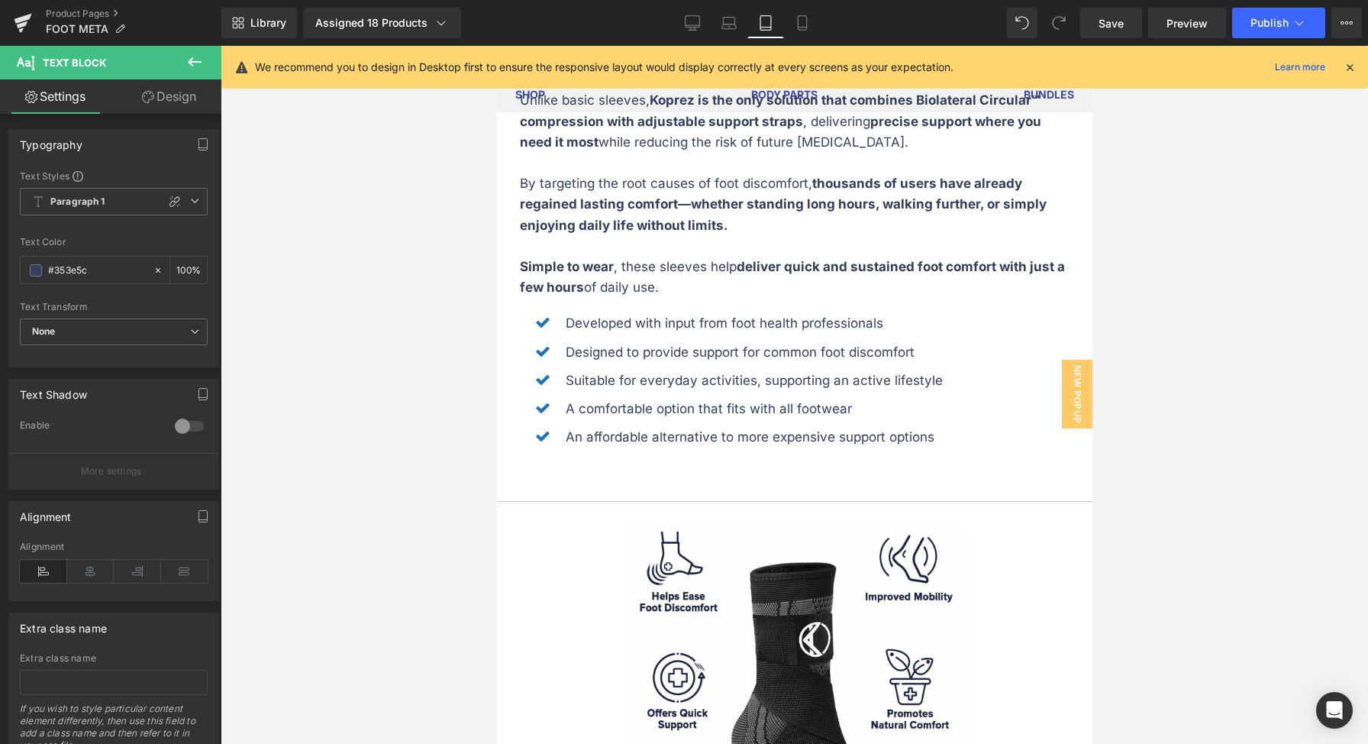
scroll to position [3091, 0]
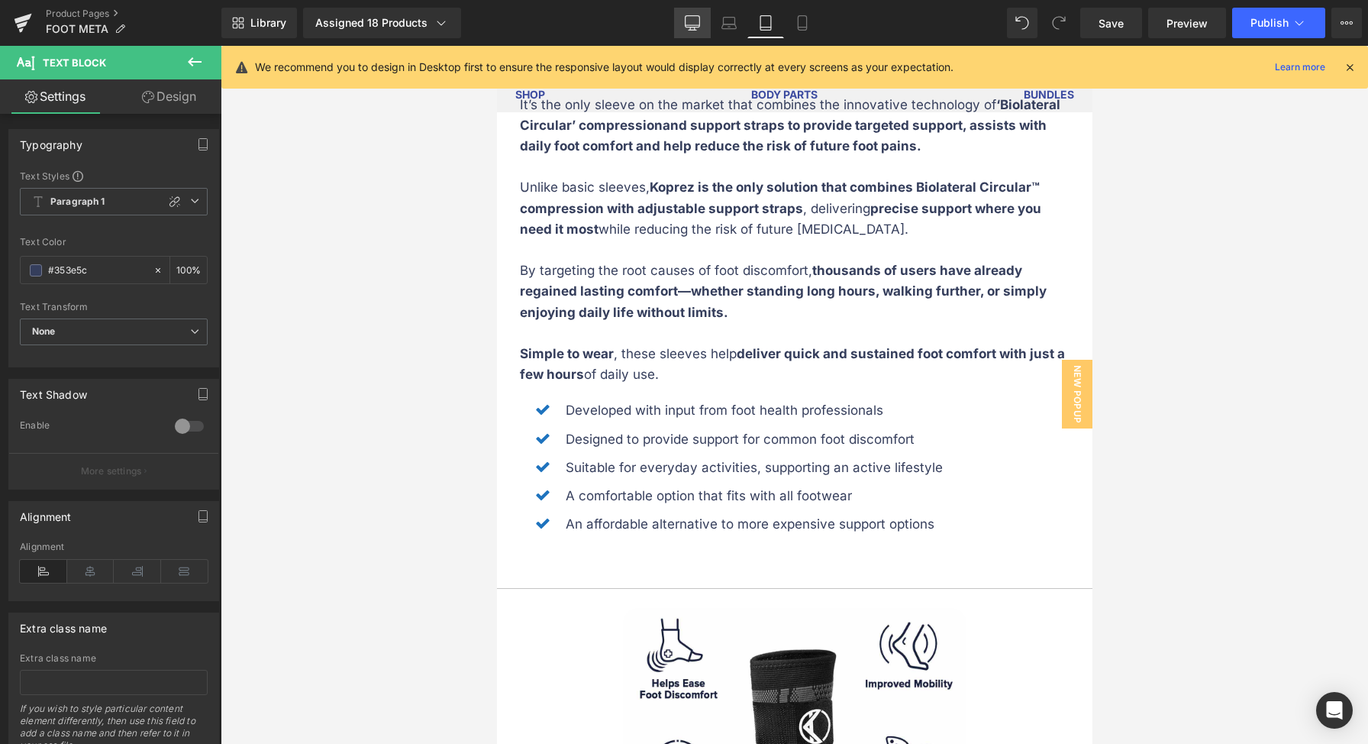
click at [690, 27] on icon at bounding box center [692, 22] width 15 height 15
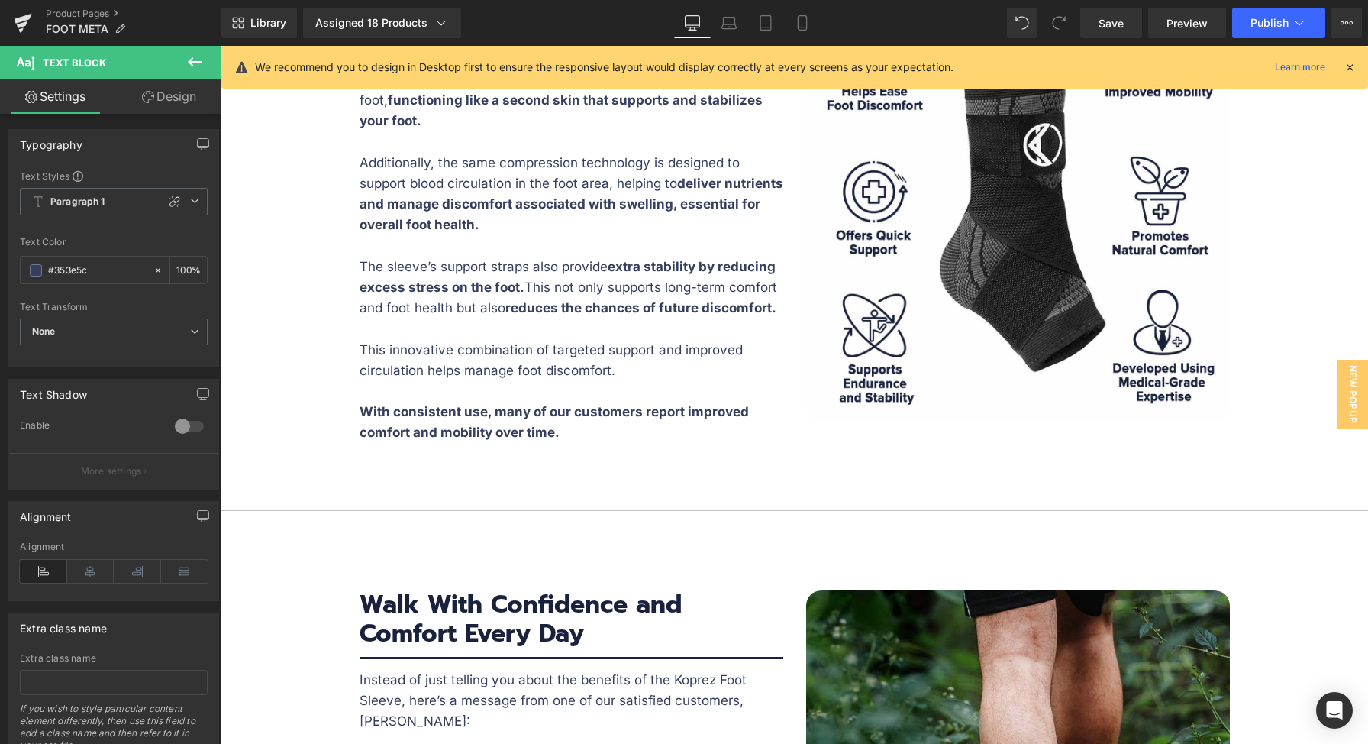
scroll to position [2145, 0]
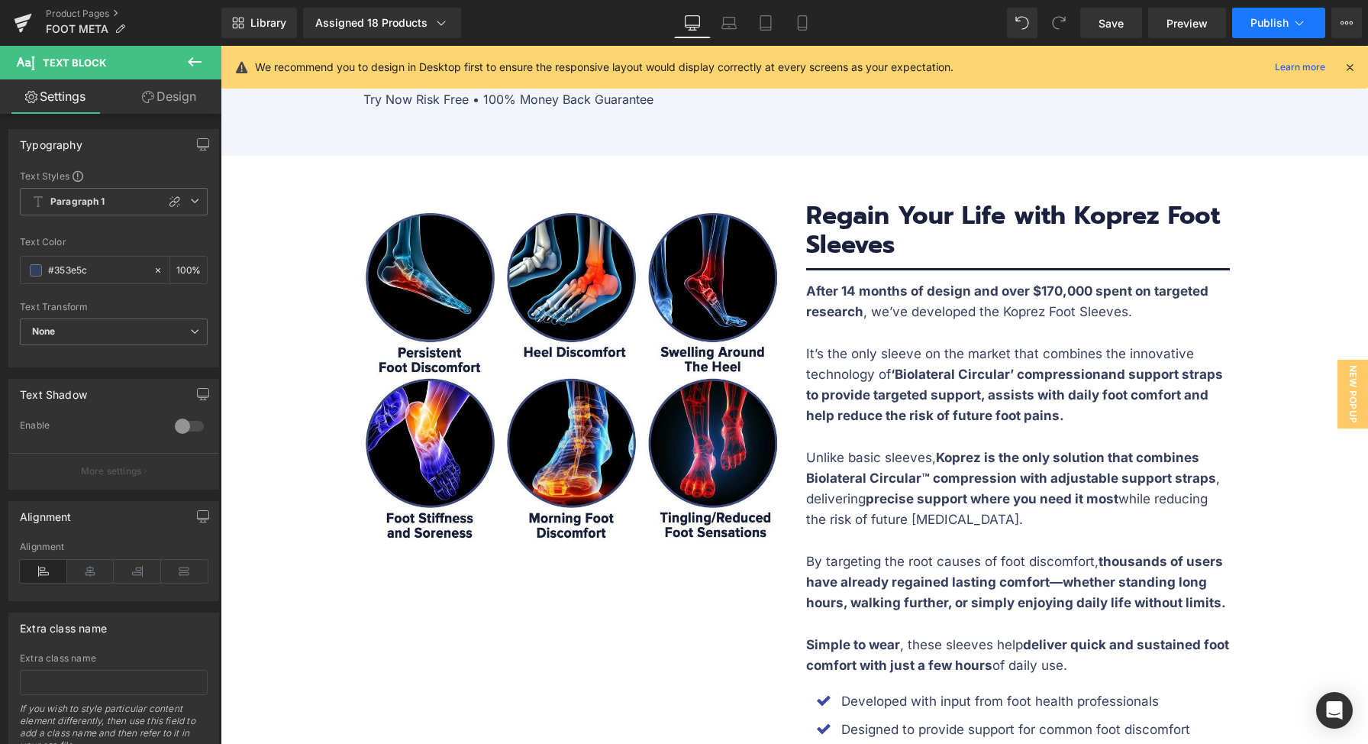
click at [1266, 25] on span "Publish" at bounding box center [1270, 23] width 38 height 12
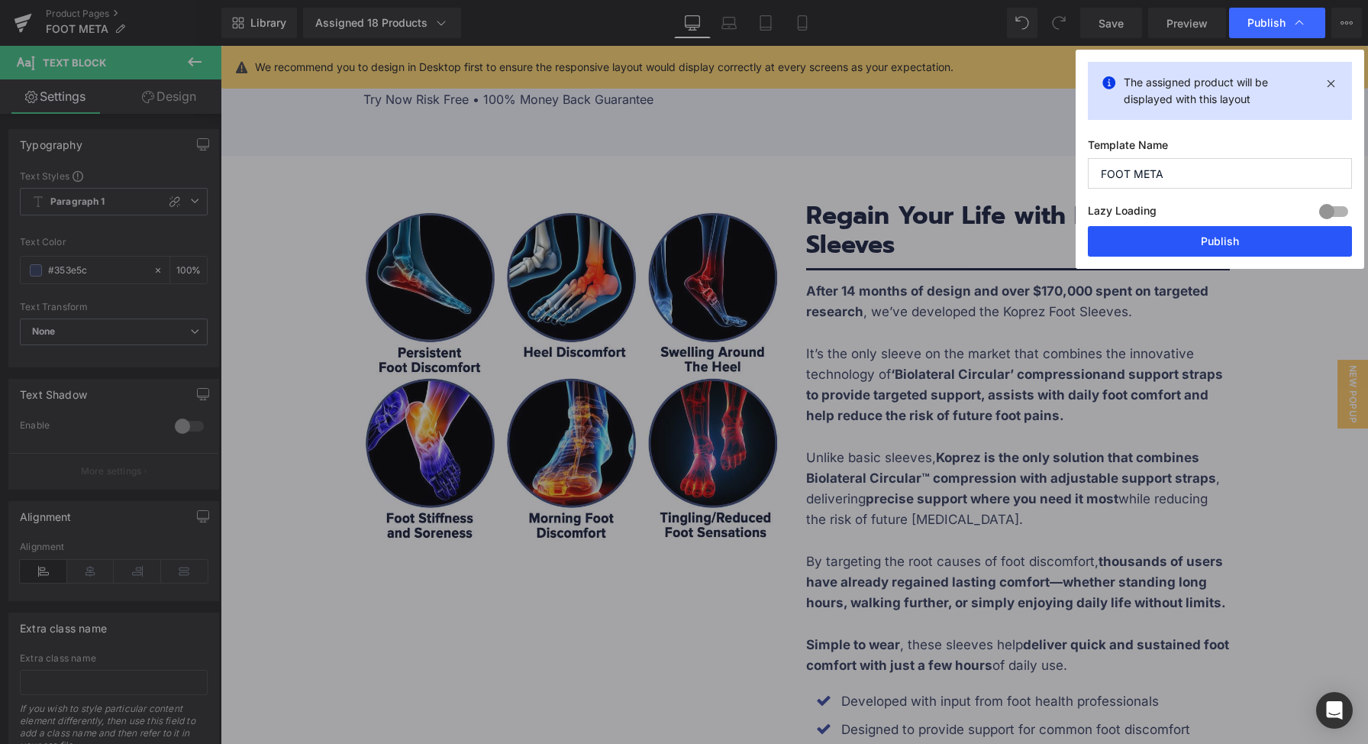
click at [1223, 234] on button "Publish" at bounding box center [1220, 241] width 264 height 31
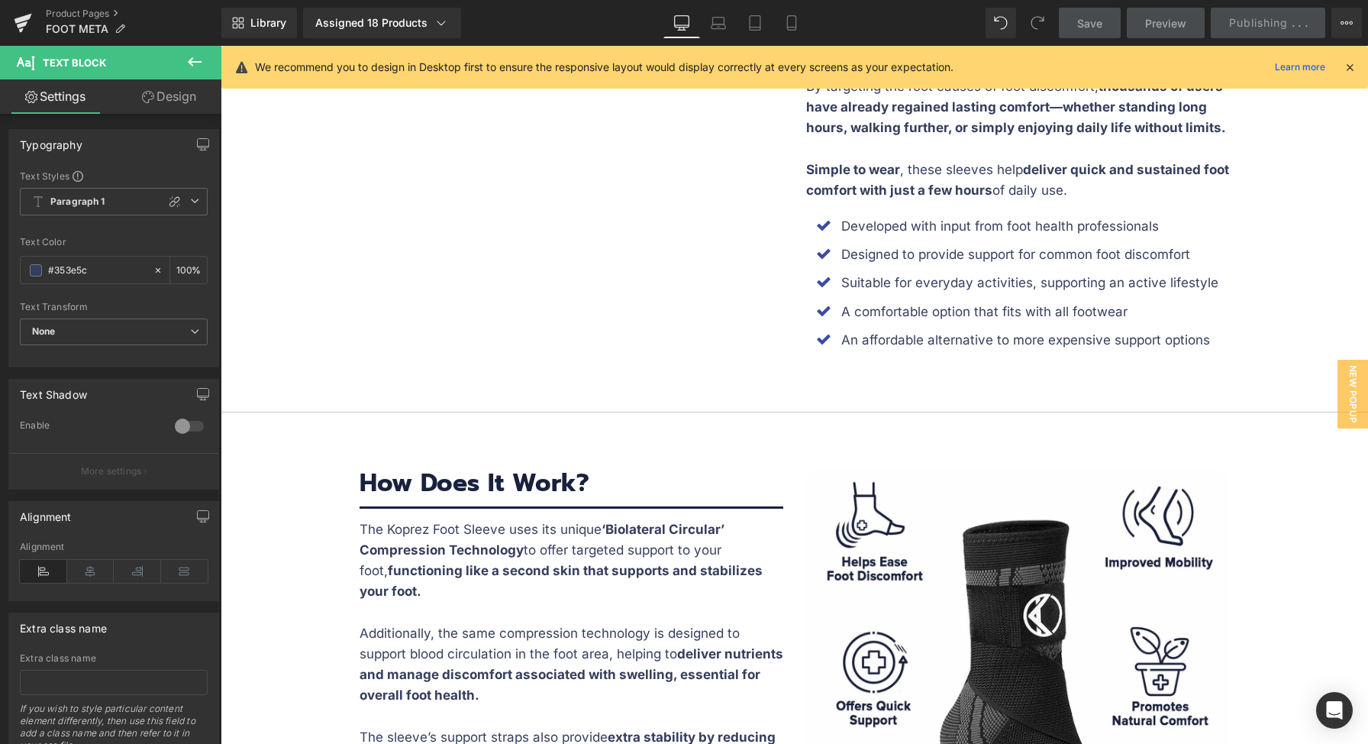
scroll to position [2691, 0]
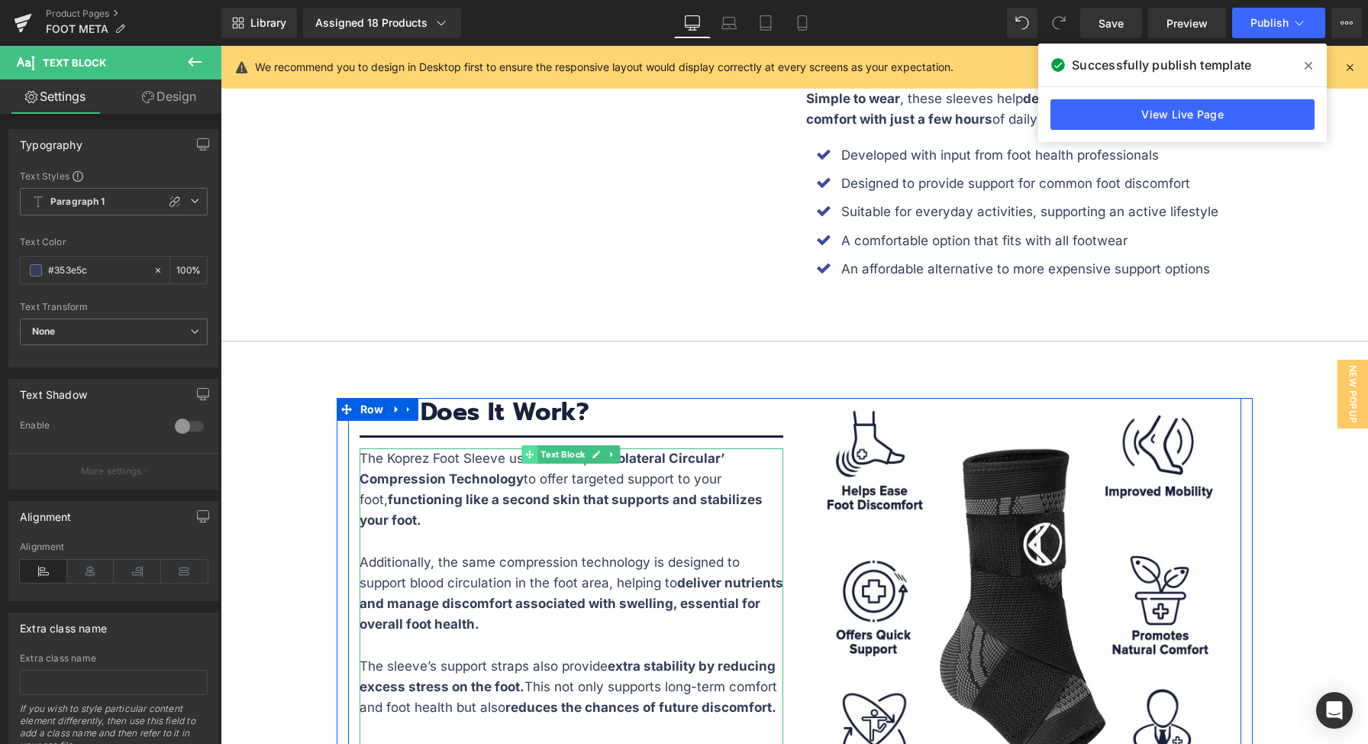
click at [522, 453] on span at bounding box center [530, 454] width 16 height 18
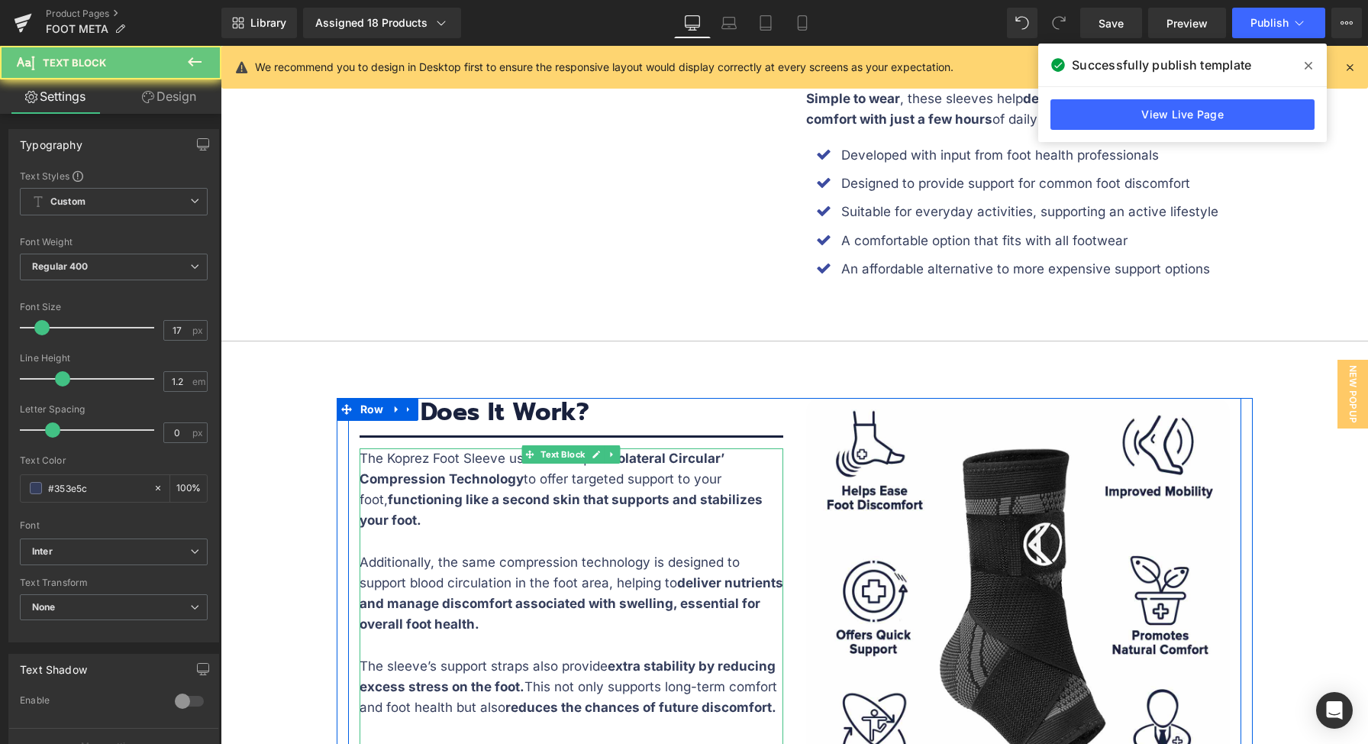
click at [495, 459] on p "The Koprez Foot Sleeve uses its unique ‘Biolateral Circular’ Compression Techno…" at bounding box center [572, 489] width 424 height 83
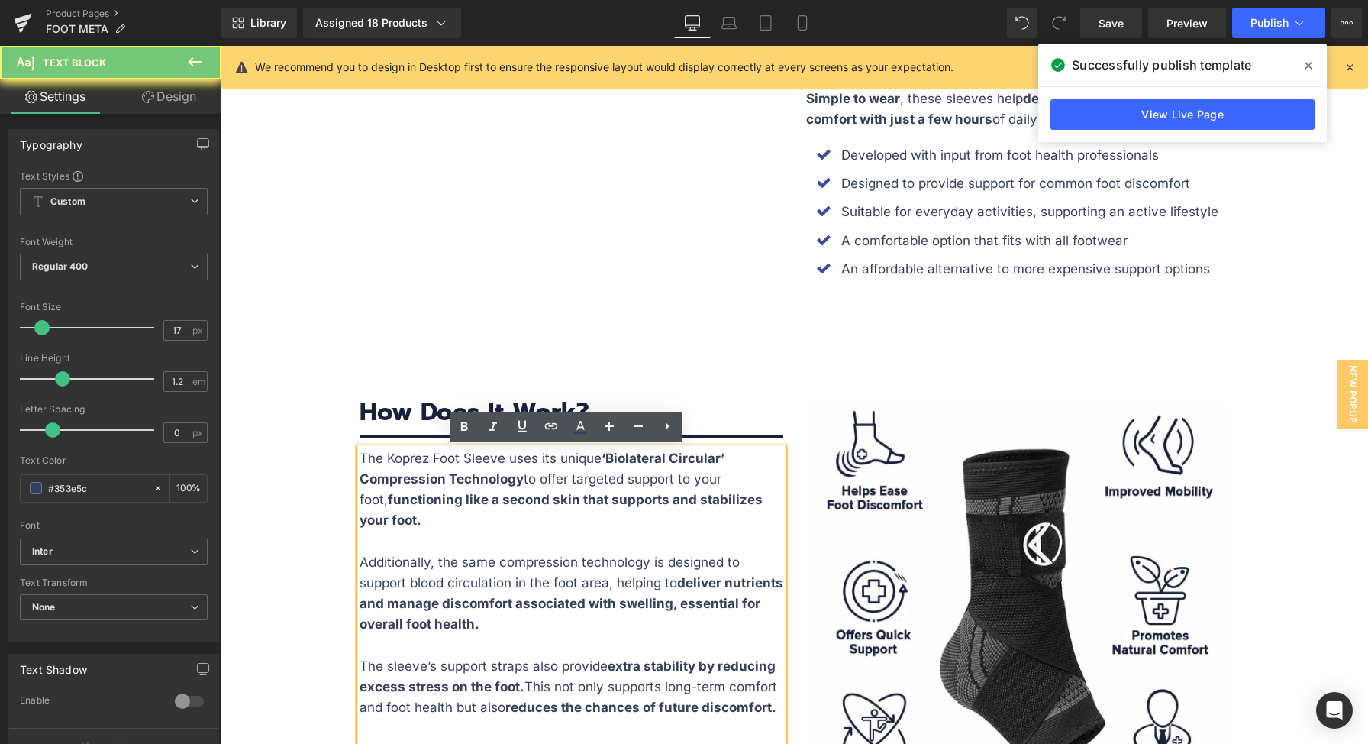
drag, startPoint x: 497, startPoint y: 459, endPoint x: 510, endPoint y: 460, distance: 13.0
click at [497, 459] on p "The Koprez Foot Sleeve uses its unique ‘Biolateral Circular’ Compression Techno…" at bounding box center [572, 489] width 424 height 83
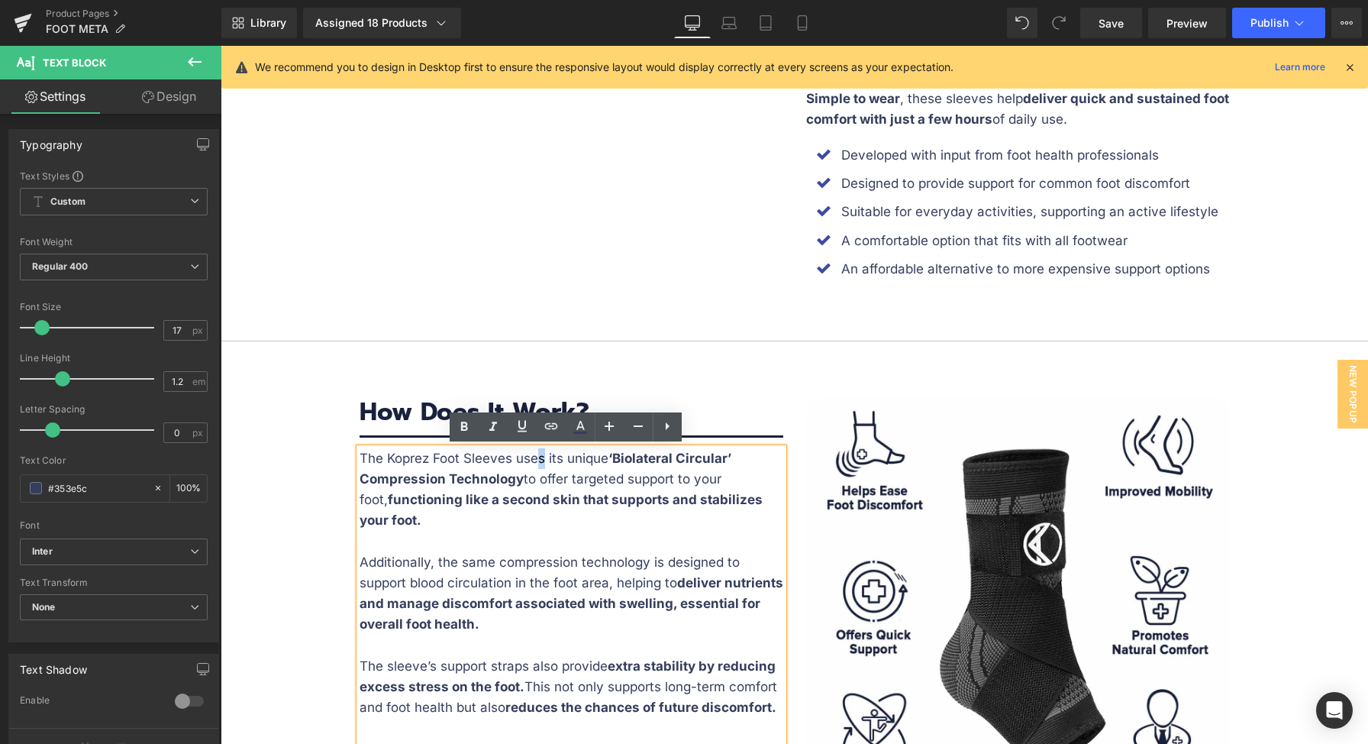
click at [534, 461] on p "The Koprez Foot Sleeves uses its unique ‘Biolateral Circular’ Compression Techn…" at bounding box center [572, 489] width 424 height 83
drag, startPoint x: 502, startPoint y: 492, endPoint x: 469, endPoint y: 515, distance: 40.2
click at [502, 493] on strong "functioning like a second skin that supports and stabilizes your foot." at bounding box center [561, 510] width 403 height 36
click at [453, 525] on p "The Koprez Foot Sleeves use its unique ‘Biolateral Circular’ Compression Techno…" at bounding box center [572, 489] width 424 height 83
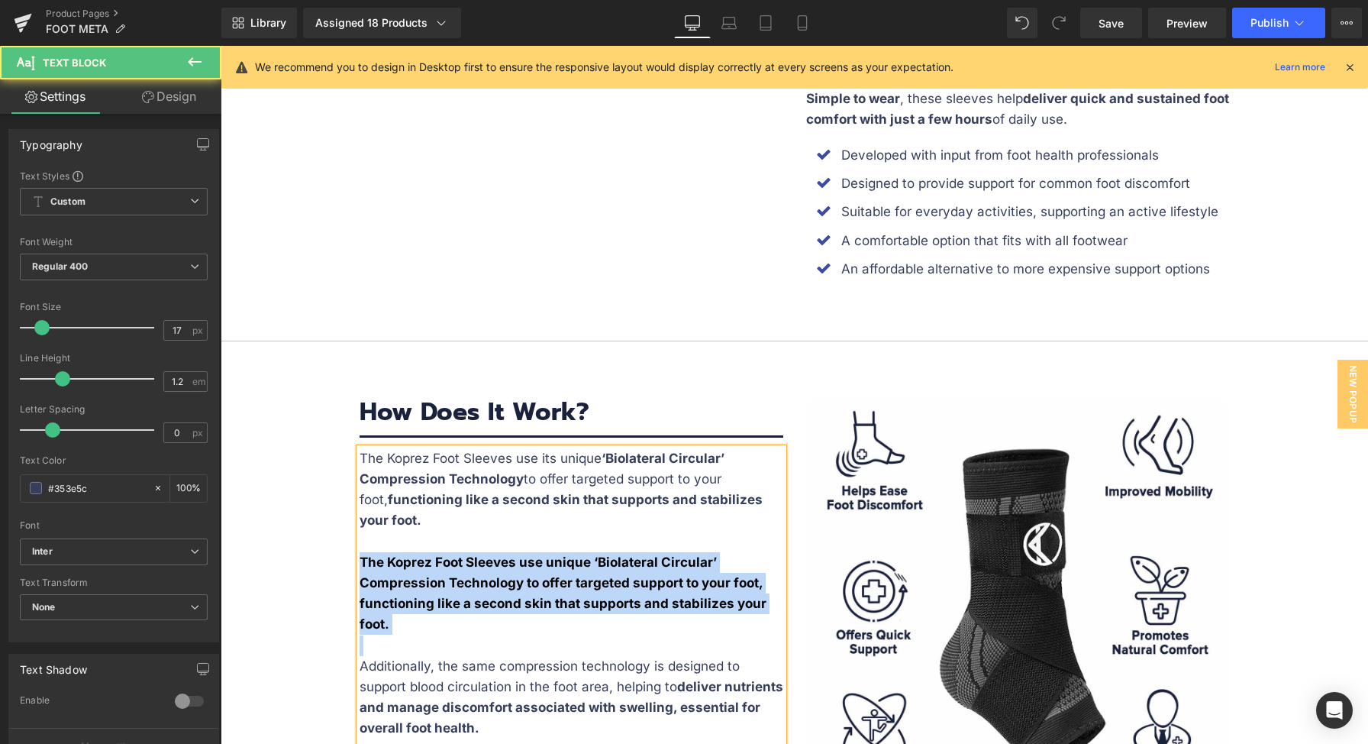
drag, startPoint x: 406, startPoint y: 634, endPoint x: 357, endPoint y: 555, distance: 93.6
click at [360, 555] on div "The Koprez Foot Sleeves use its unique ‘Biolateral Circular’ Compression Techno…" at bounding box center [572, 707] width 424 height 519
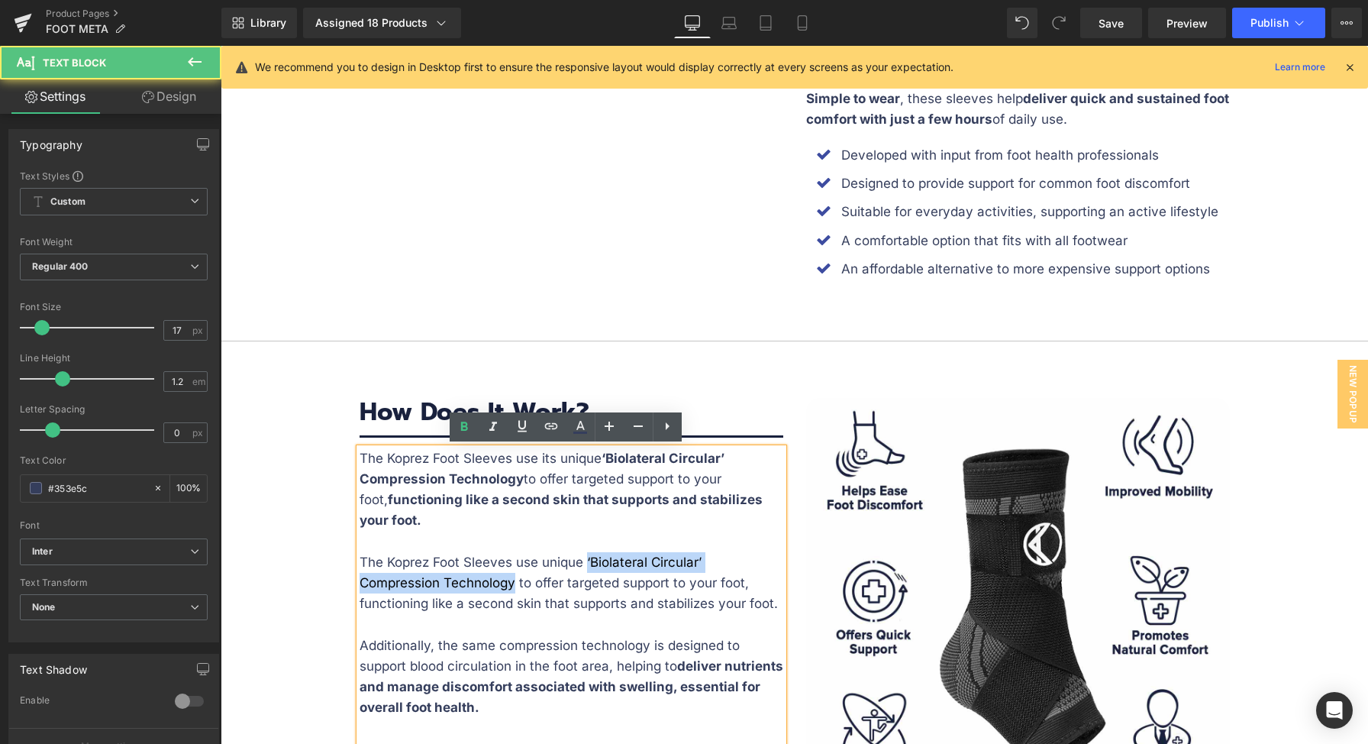
drag, startPoint x: 581, startPoint y: 560, endPoint x: 508, endPoint y: 589, distance: 77.8
click at [508, 589] on p "The Koprez Foot Sleeves use unique ‘Biolateral Circular’ Compression Technology…" at bounding box center [572, 583] width 424 height 63
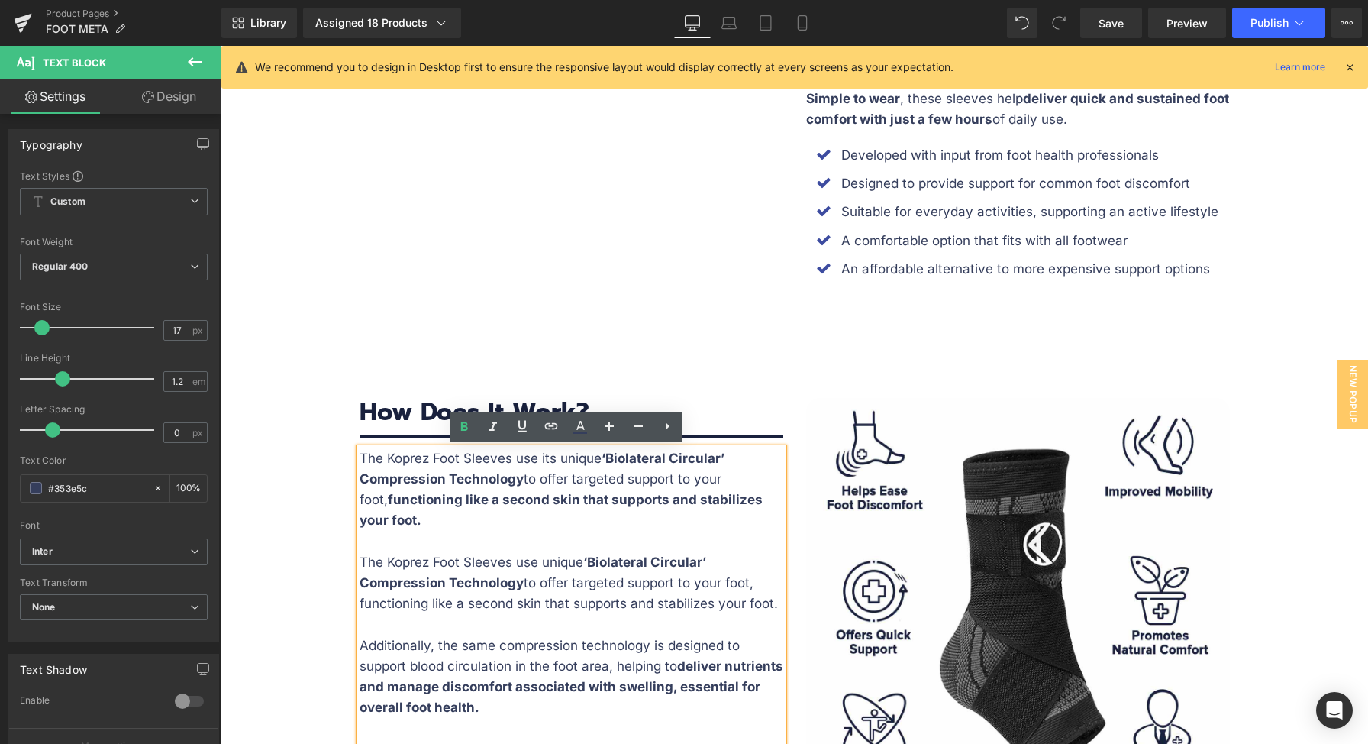
drag, startPoint x: 773, startPoint y: 603, endPoint x: 356, endPoint y: 606, distance: 417.6
click at [360, 606] on p "The Koprez Foot Sleeves use unique ‘Biolateral Circular’ Compression Technology…" at bounding box center [572, 583] width 424 height 63
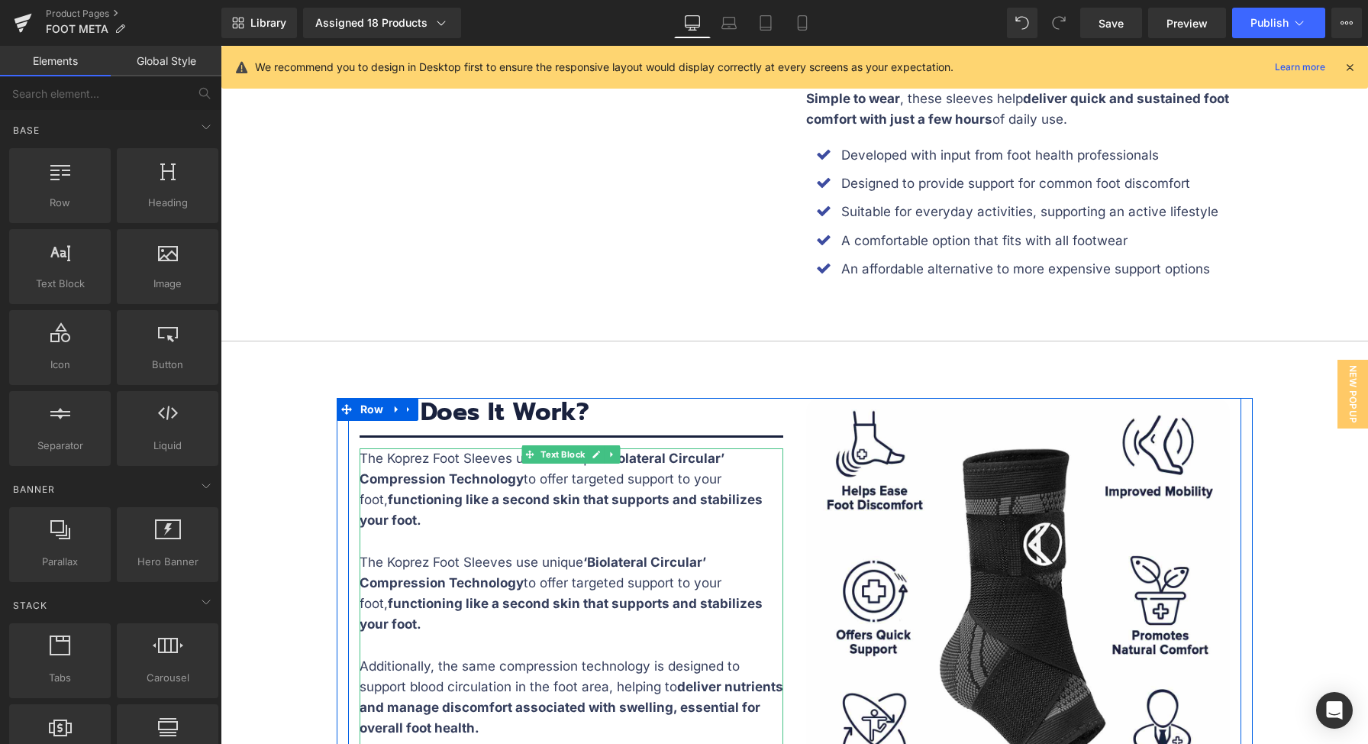
click at [481, 532] on p at bounding box center [572, 541] width 424 height 21
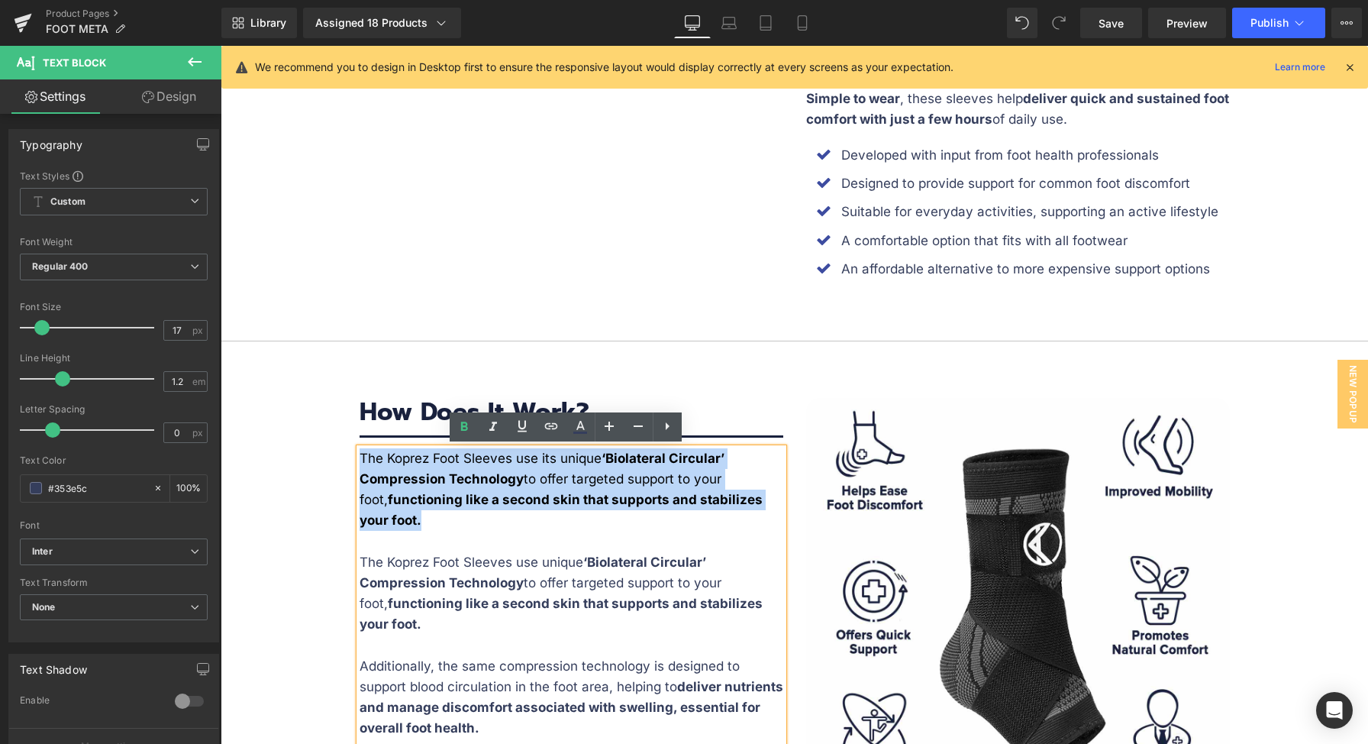
drag, startPoint x: 463, startPoint y: 533, endPoint x: 353, endPoint y: 453, distance: 135.4
click at [360, 453] on div "The Koprez Foot Sleeves use its unique ‘Biolateral Circular’ Compression Techno…" at bounding box center [572, 707] width 424 height 519
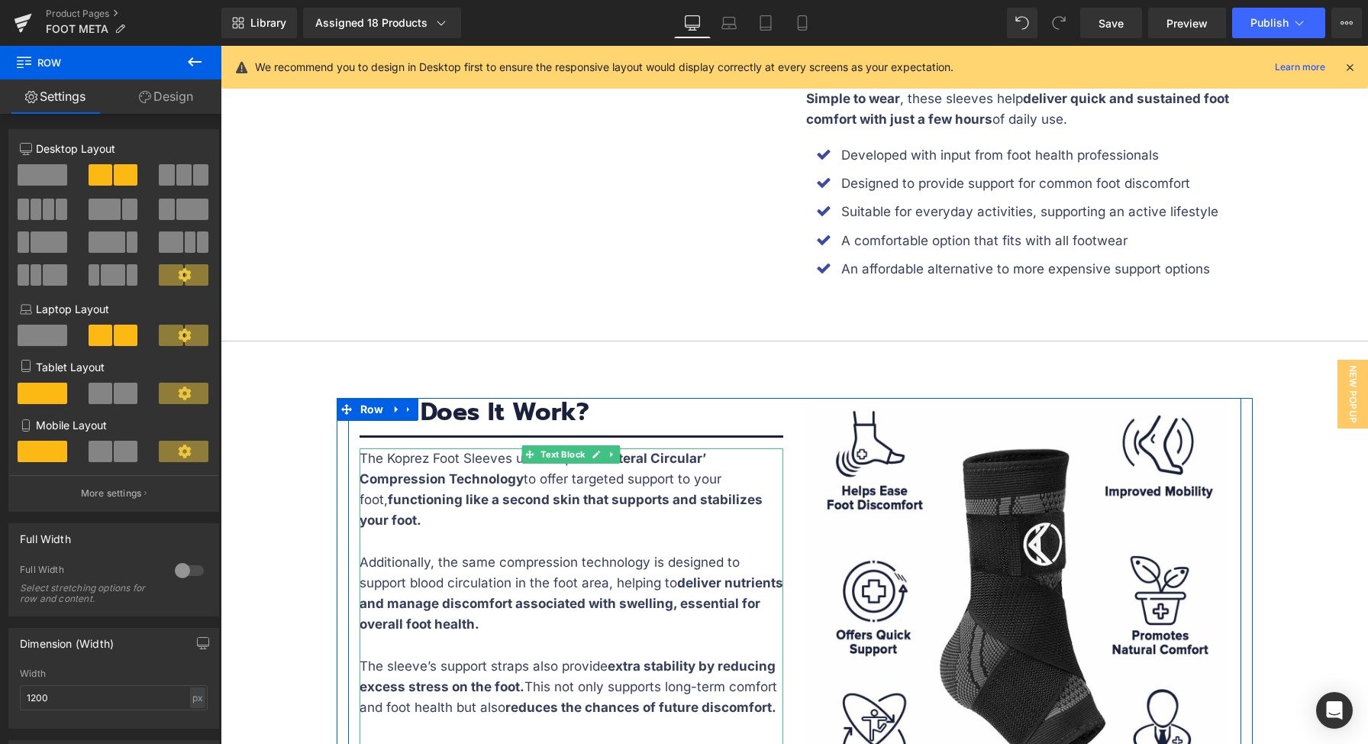
click at [674, 569] on p "Additionally, the same compression technology is designed to support blood circ…" at bounding box center [572, 593] width 424 height 83
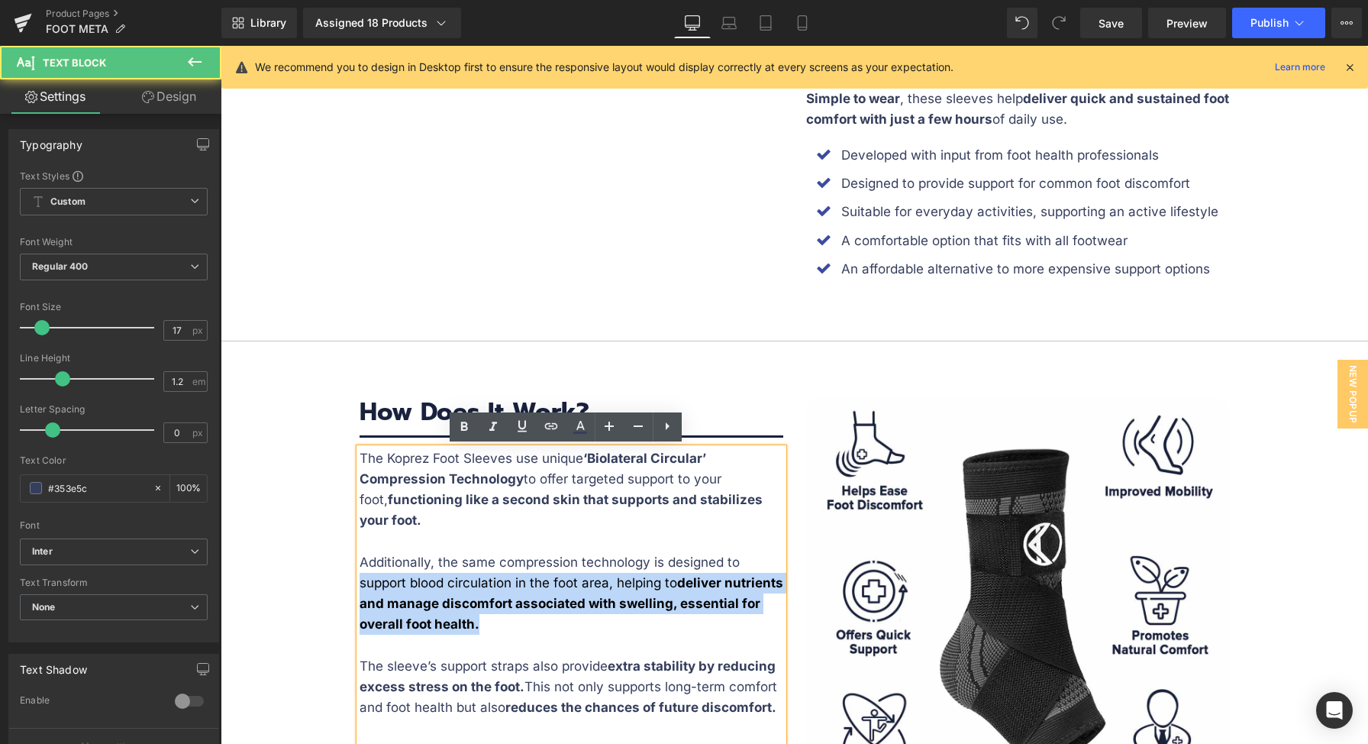
drag, startPoint x: 362, startPoint y: 582, endPoint x: 566, endPoint y: 616, distance: 206.7
click at [566, 615] on p "Additionally, the same compression technology is designed to support blood circ…" at bounding box center [572, 593] width 424 height 83
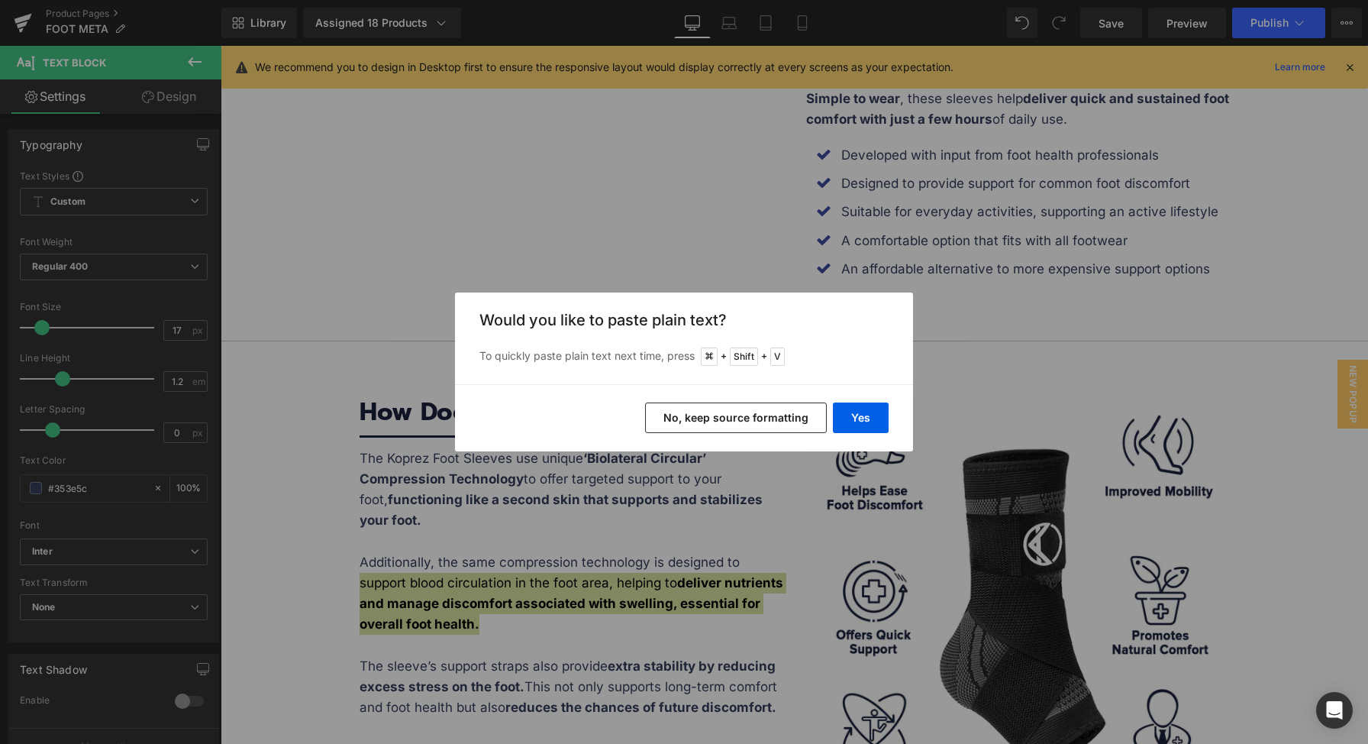
click at [800, 421] on button "No, keep source formatting" at bounding box center [736, 417] width 182 height 31
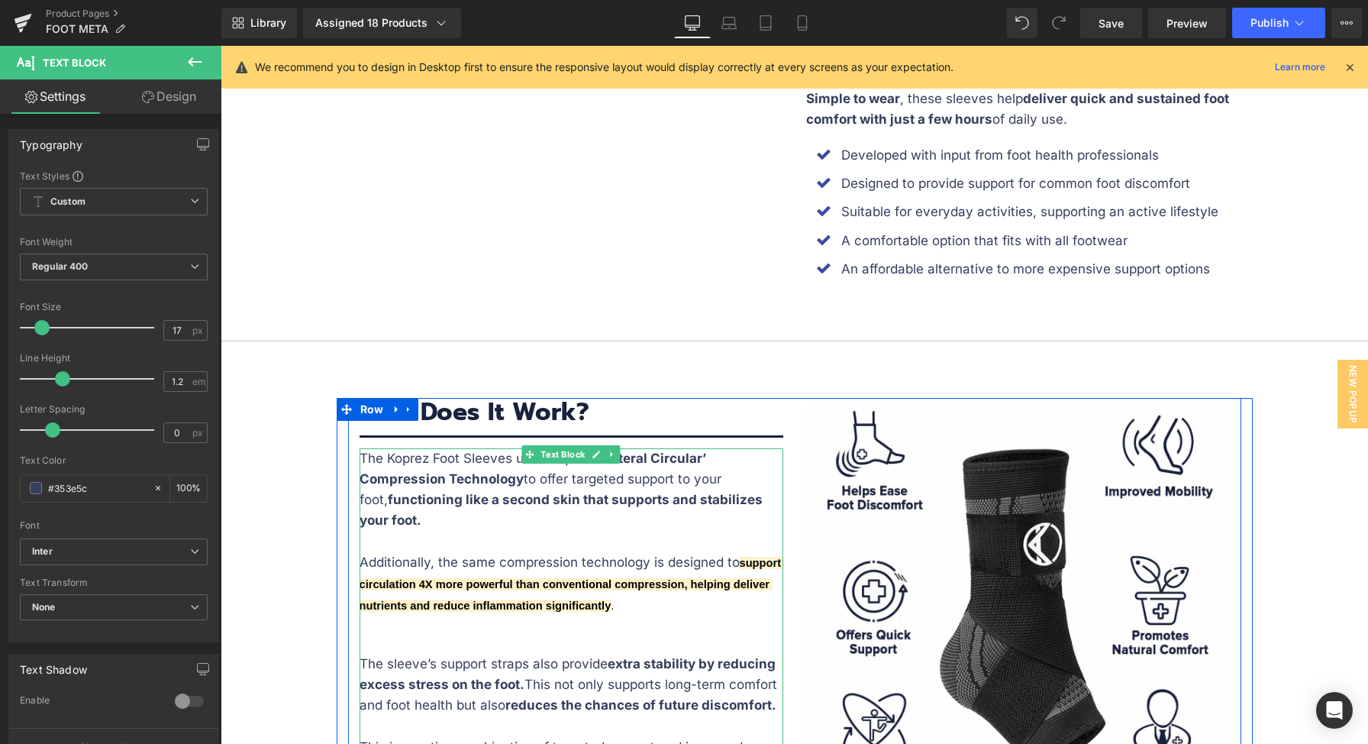
click at [637, 603] on span "support circulation 4X more powerful than conventional compression, helping del…" at bounding box center [572, 584] width 425 height 55
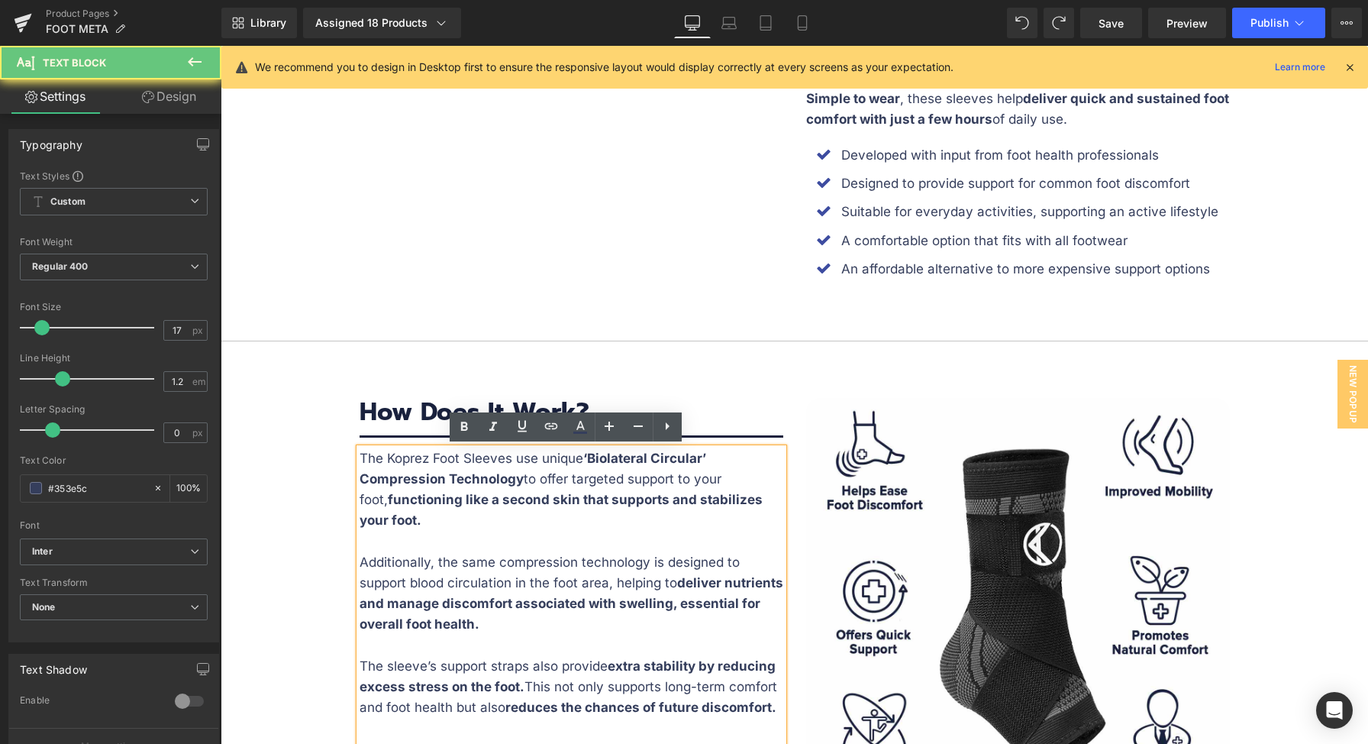
click at [690, 618] on p "Additionally, the same compression technology is designed to support blood circ…" at bounding box center [572, 593] width 424 height 83
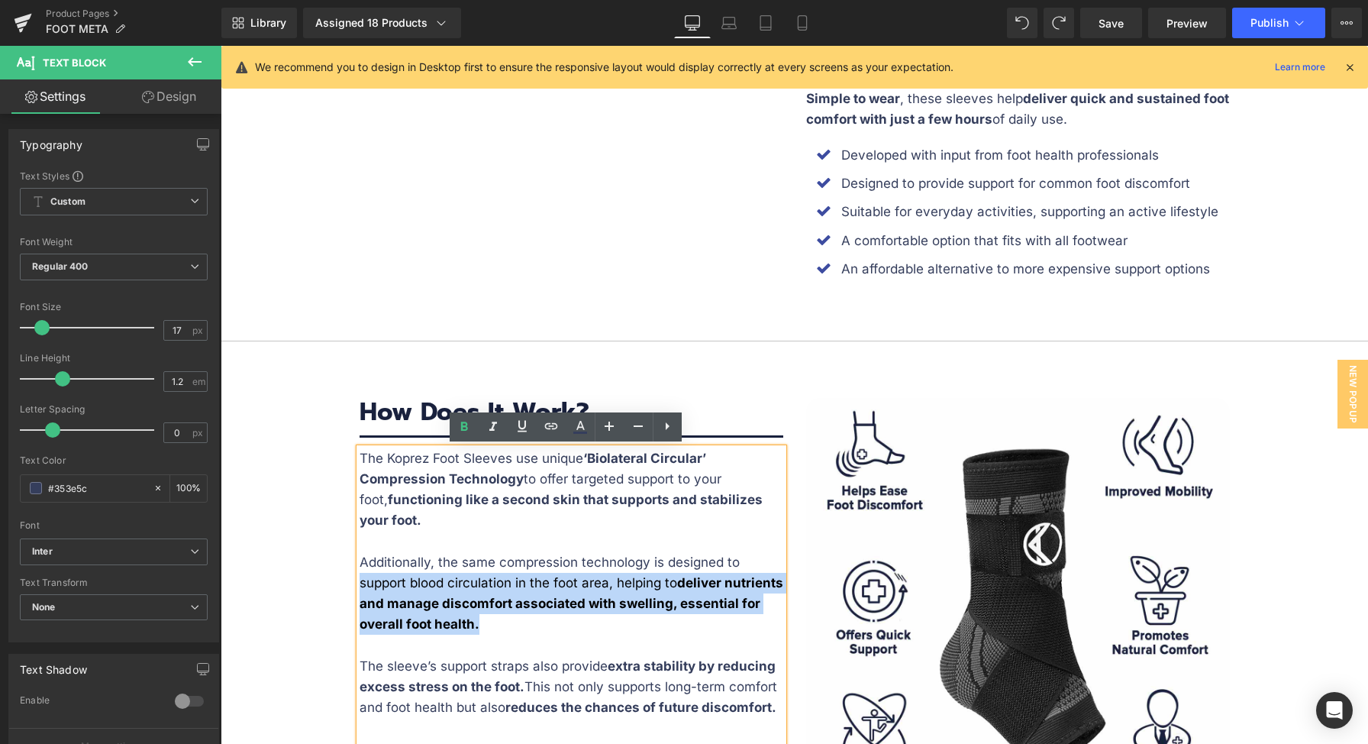
drag, startPoint x: 635, startPoint y: 624, endPoint x: 354, endPoint y: 579, distance: 284.4
click at [360, 579] on p "Additionally, the same compression technology is designed to support blood circ…" at bounding box center [572, 593] width 424 height 83
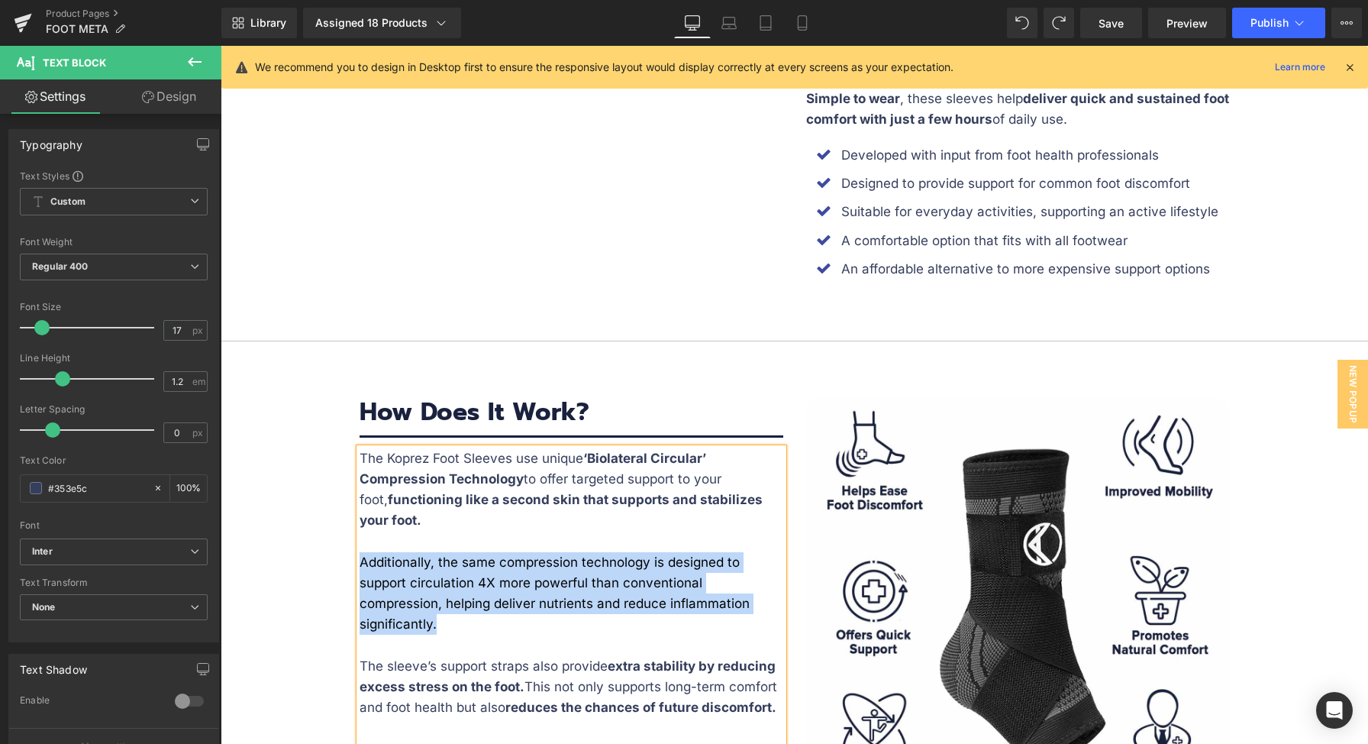
drag, startPoint x: 466, startPoint y: 628, endPoint x: 353, endPoint y: 584, distance: 120.6
click at [360, 584] on p "Additionally, the same compression technology is designed to support circulatio…" at bounding box center [572, 593] width 424 height 83
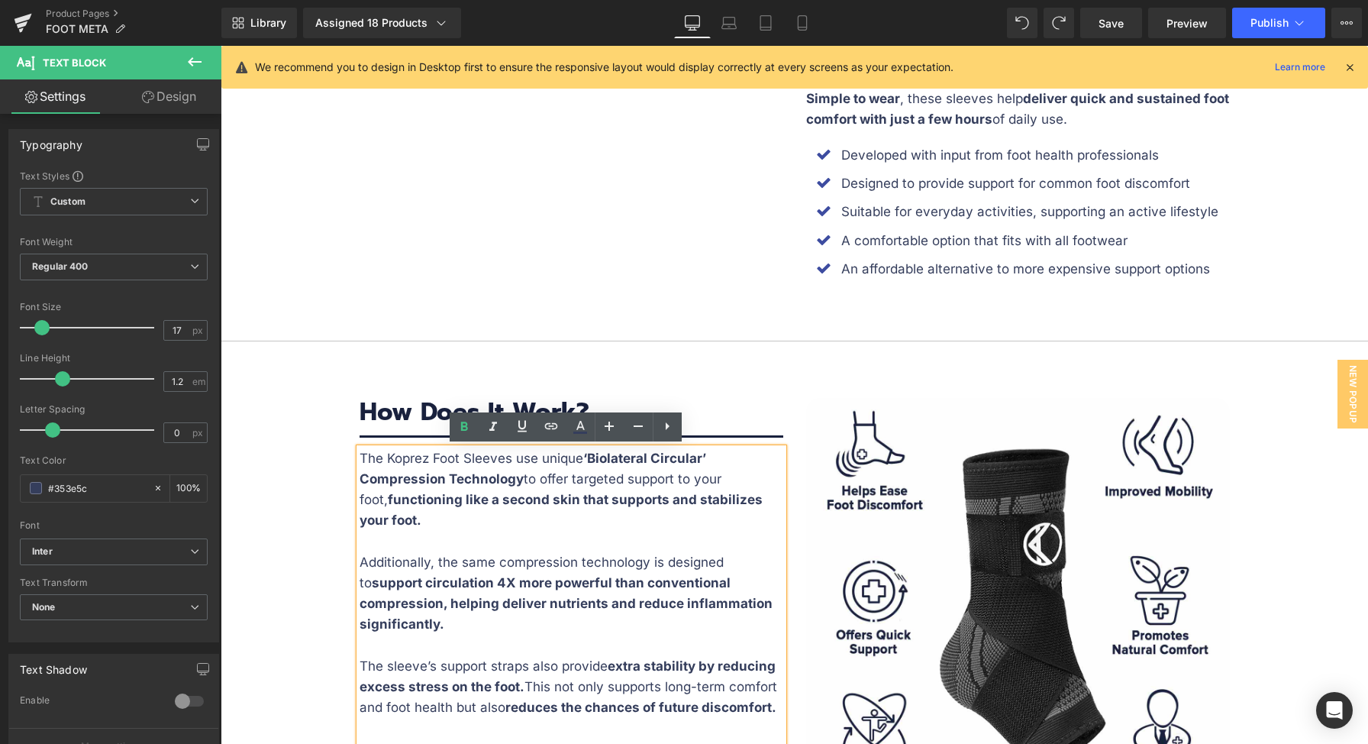
drag, startPoint x: 569, startPoint y: 618, endPoint x: 585, endPoint y: 608, distance: 18.9
click at [569, 618] on p "Additionally, the same compression technology is designed to support circulatio…" at bounding box center [572, 593] width 424 height 83
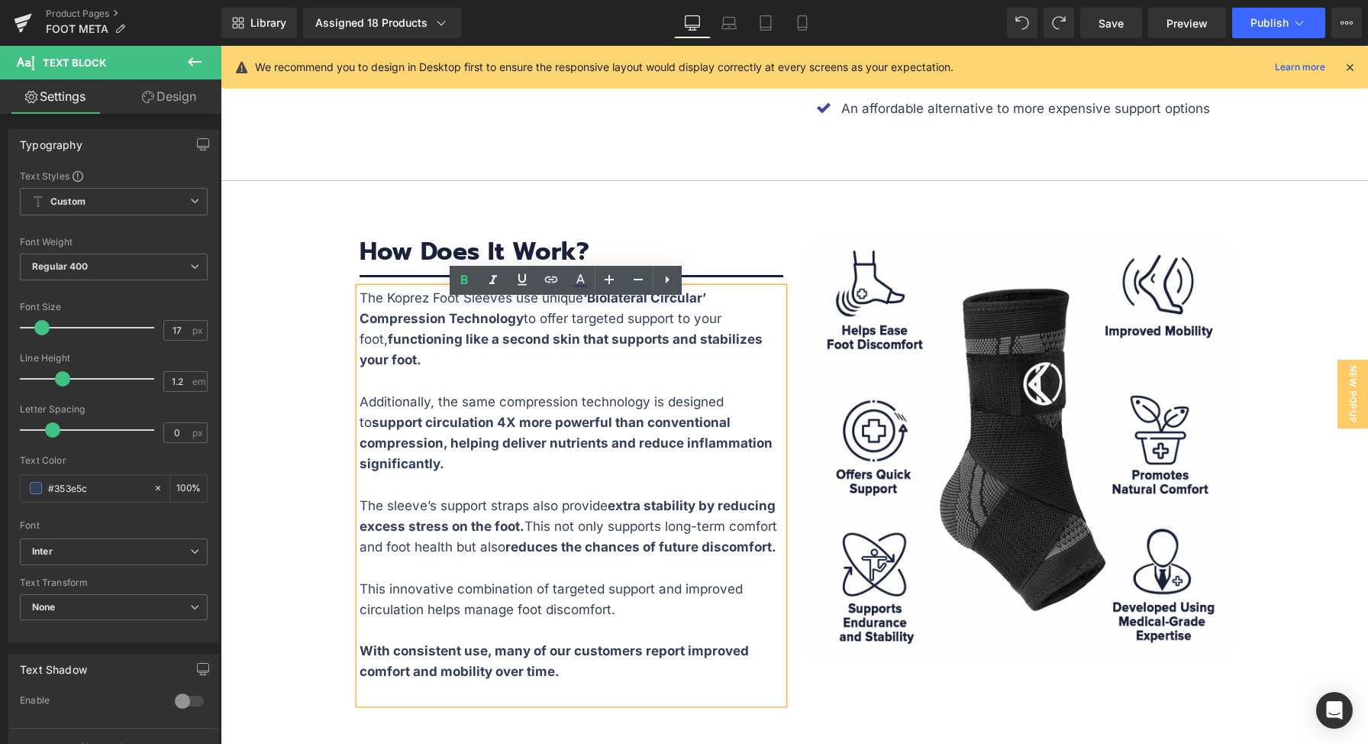
scroll to position [2865, 0]
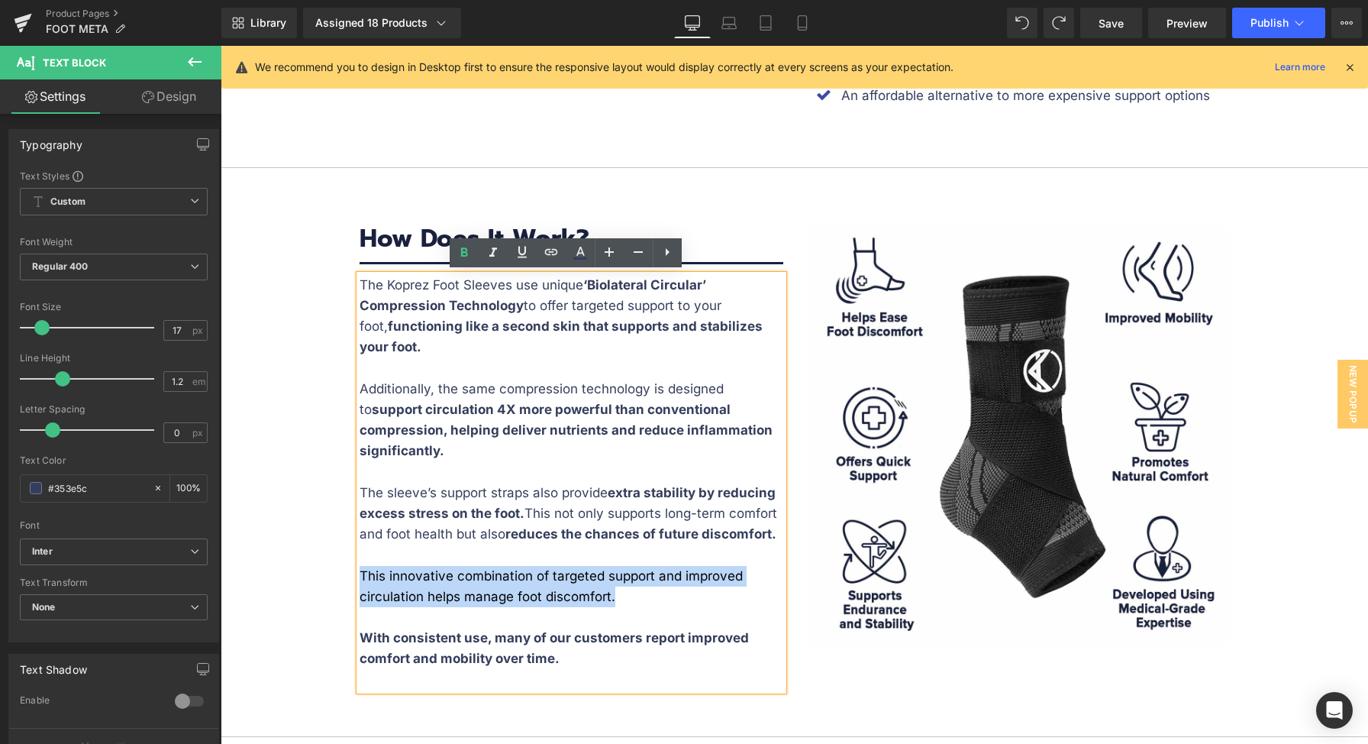
drag, startPoint x: 633, startPoint y: 592, endPoint x: 357, endPoint y: 572, distance: 277.1
click at [360, 572] on p "This innovative combination of targeted support and improved circulation helps …" at bounding box center [572, 586] width 424 height 41
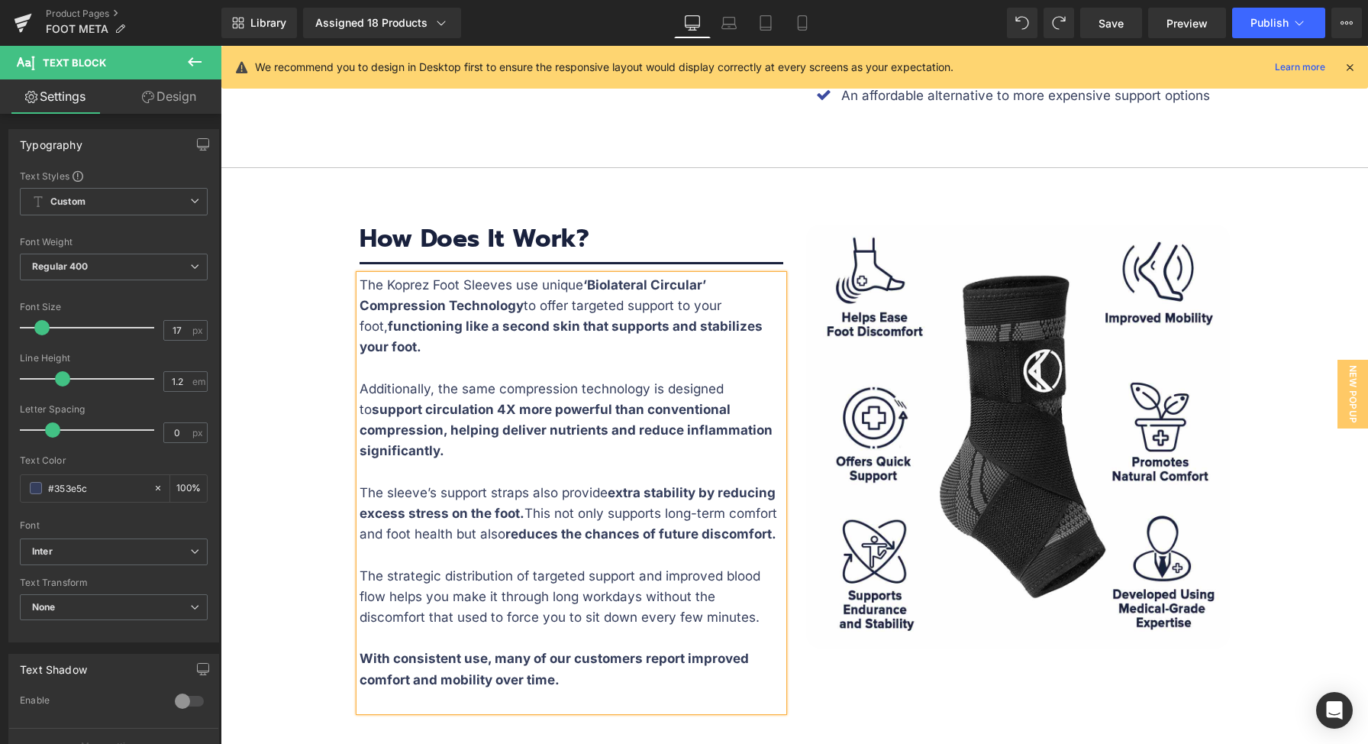
click at [570, 695] on p at bounding box center [572, 700] width 424 height 21
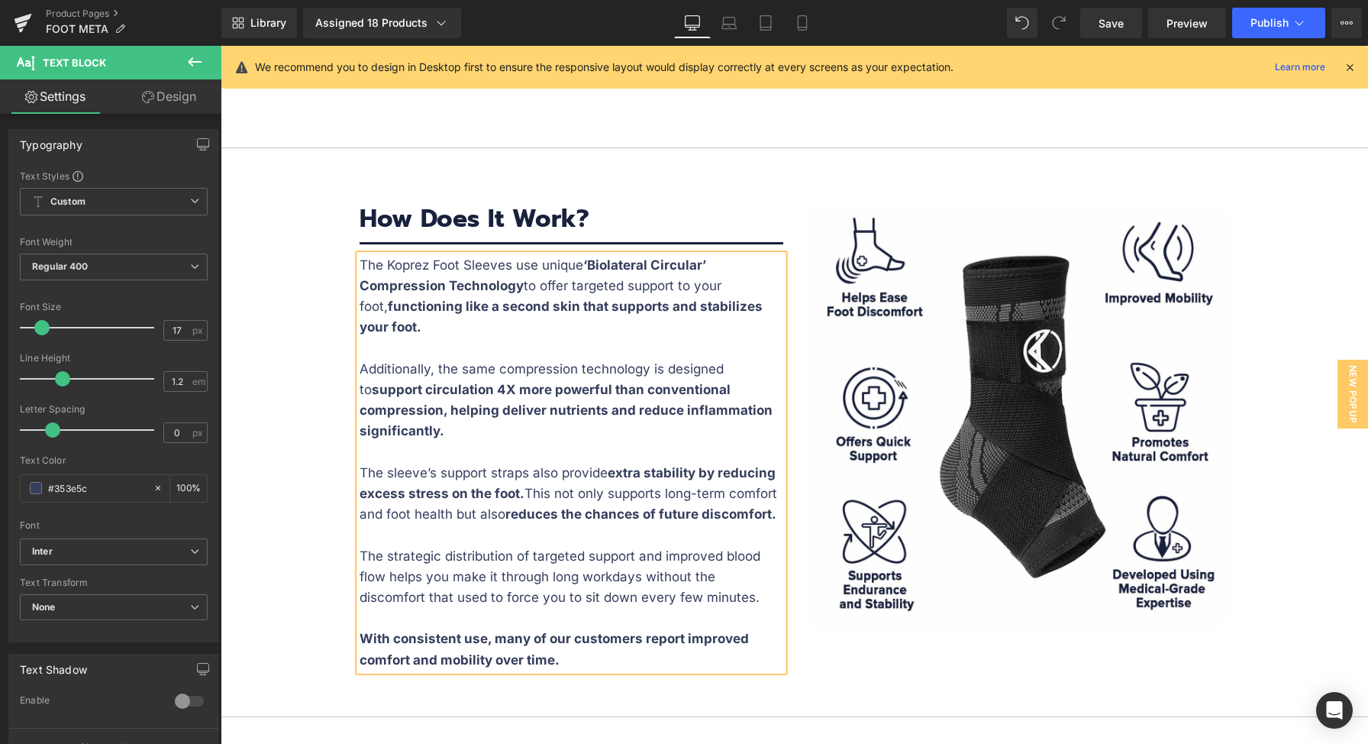
scroll to position [2956, 0]
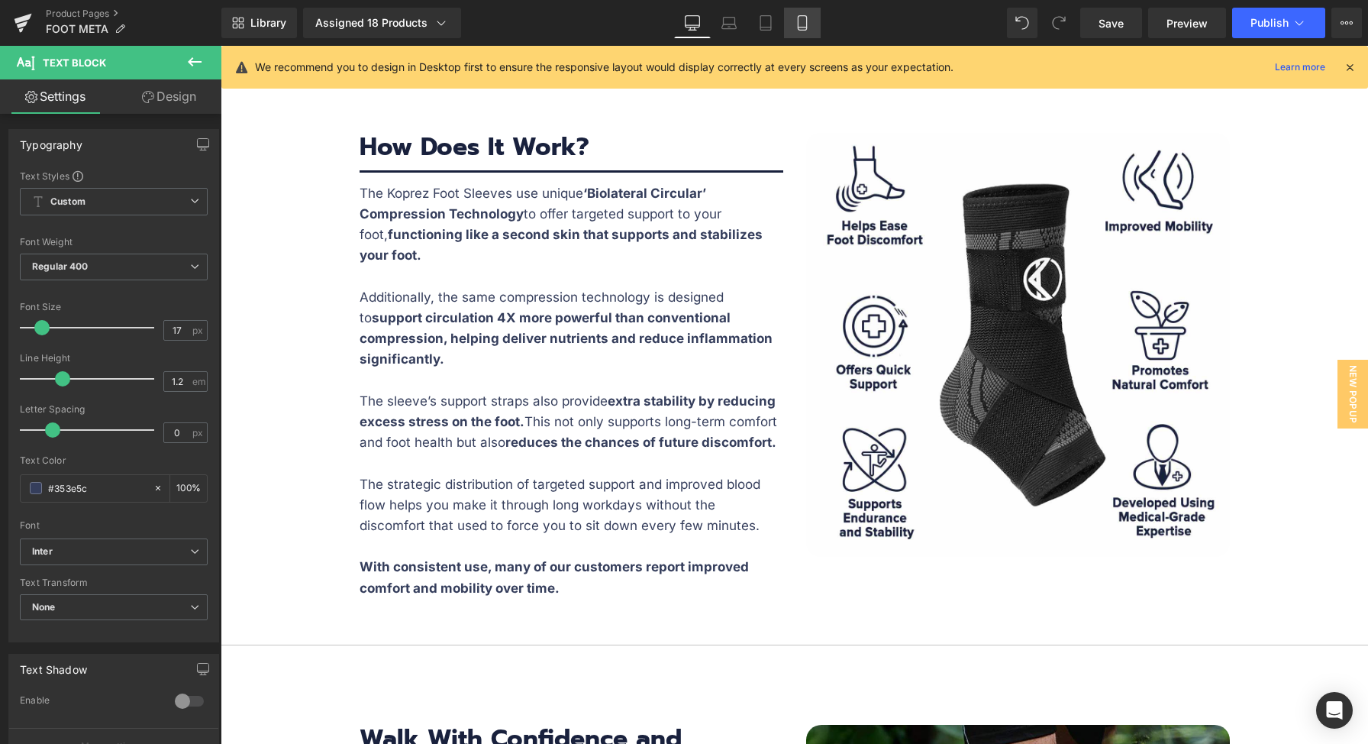
click at [813, 18] on link "Mobile" at bounding box center [802, 23] width 37 height 31
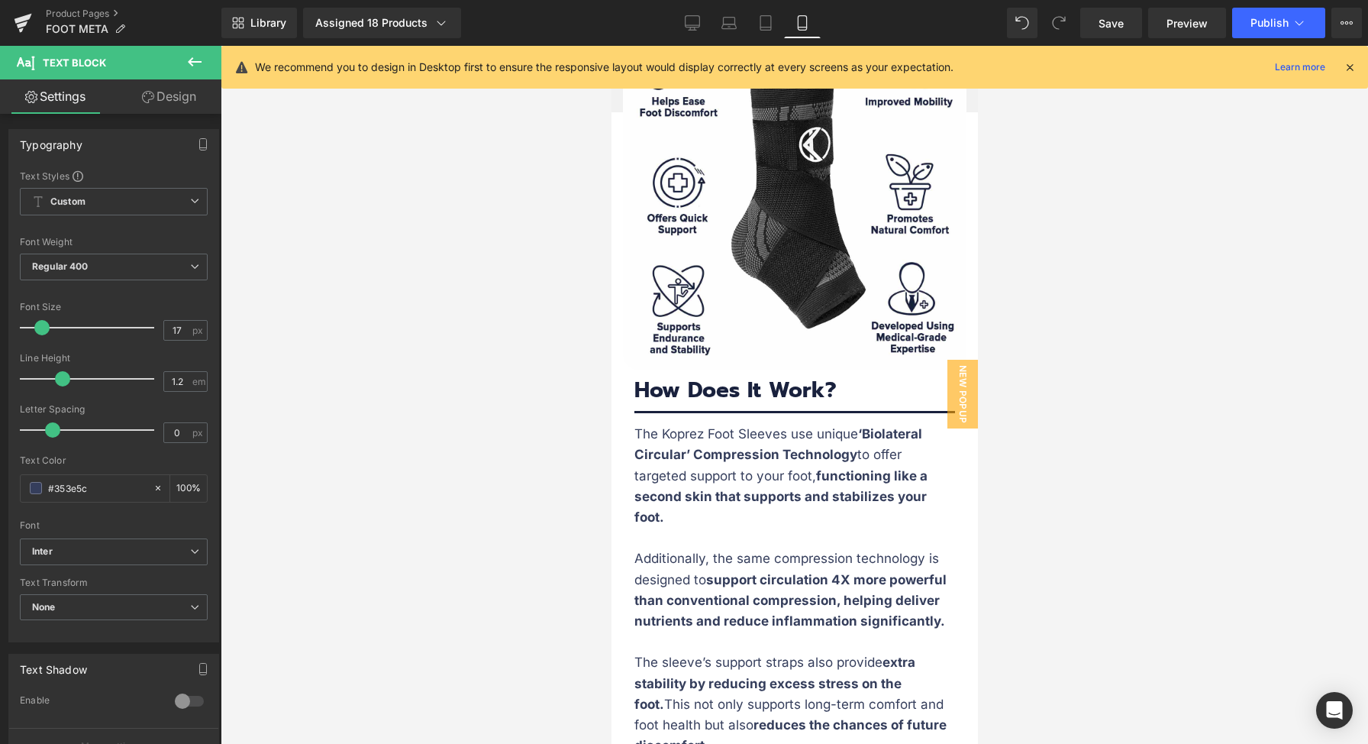
scroll to position [4213, 0]
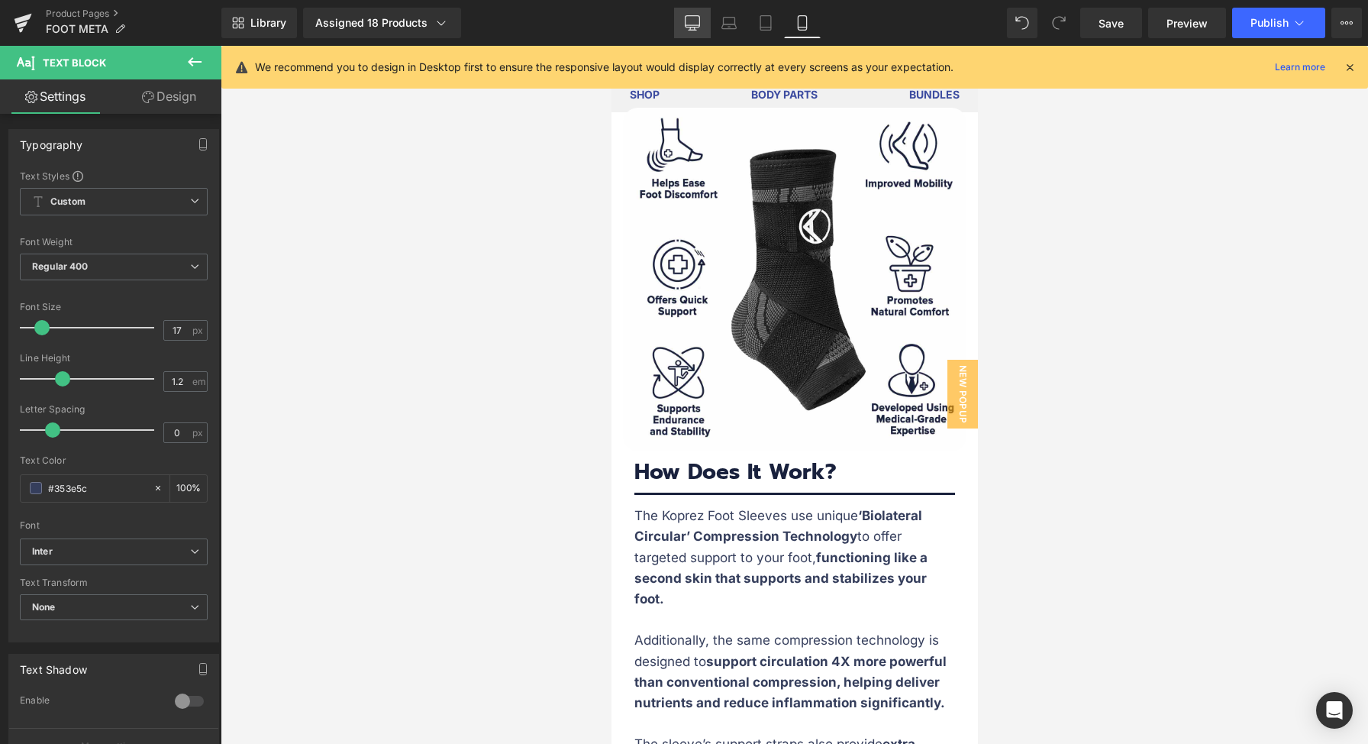
drag, startPoint x: 714, startPoint y: 26, endPoint x: 695, endPoint y: 21, distance: 19.8
click at [714, 26] on link "Laptop" at bounding box center [729, 23] width 37 height 31
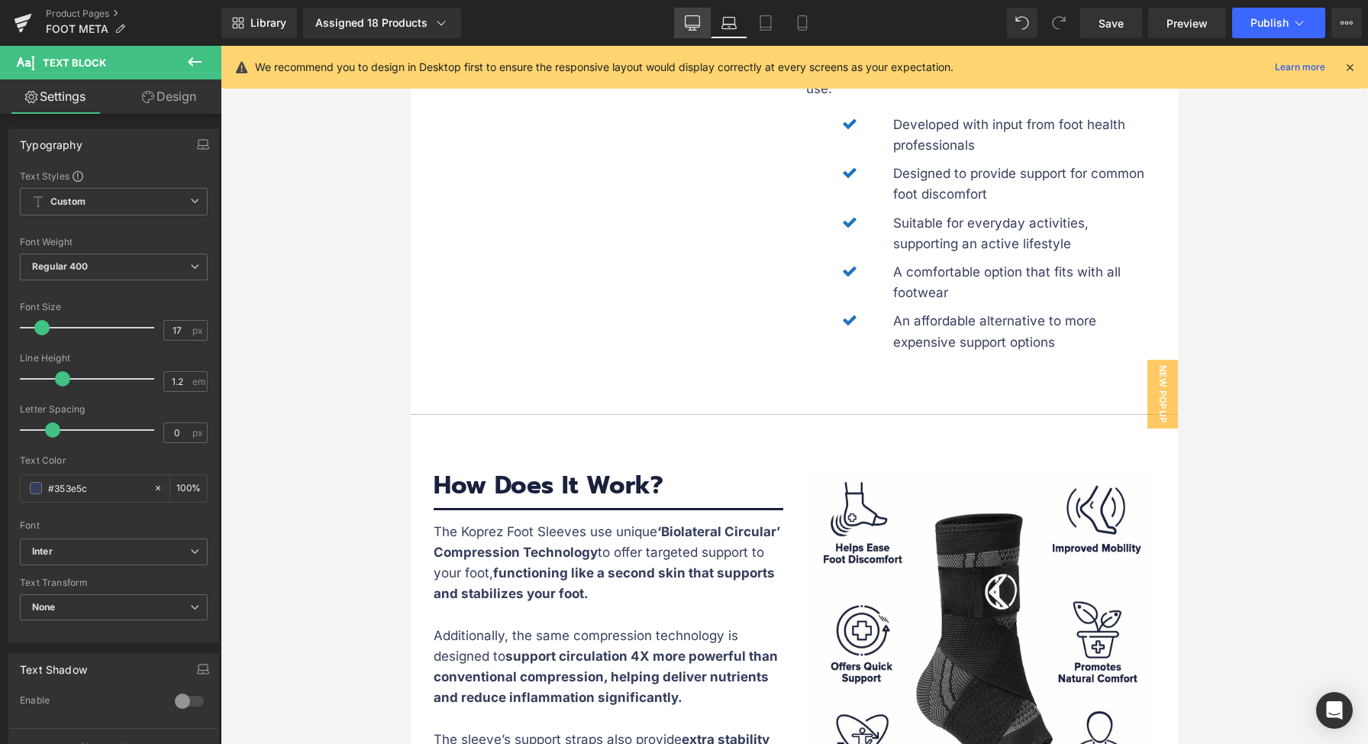
scroll to position [3074, 0]
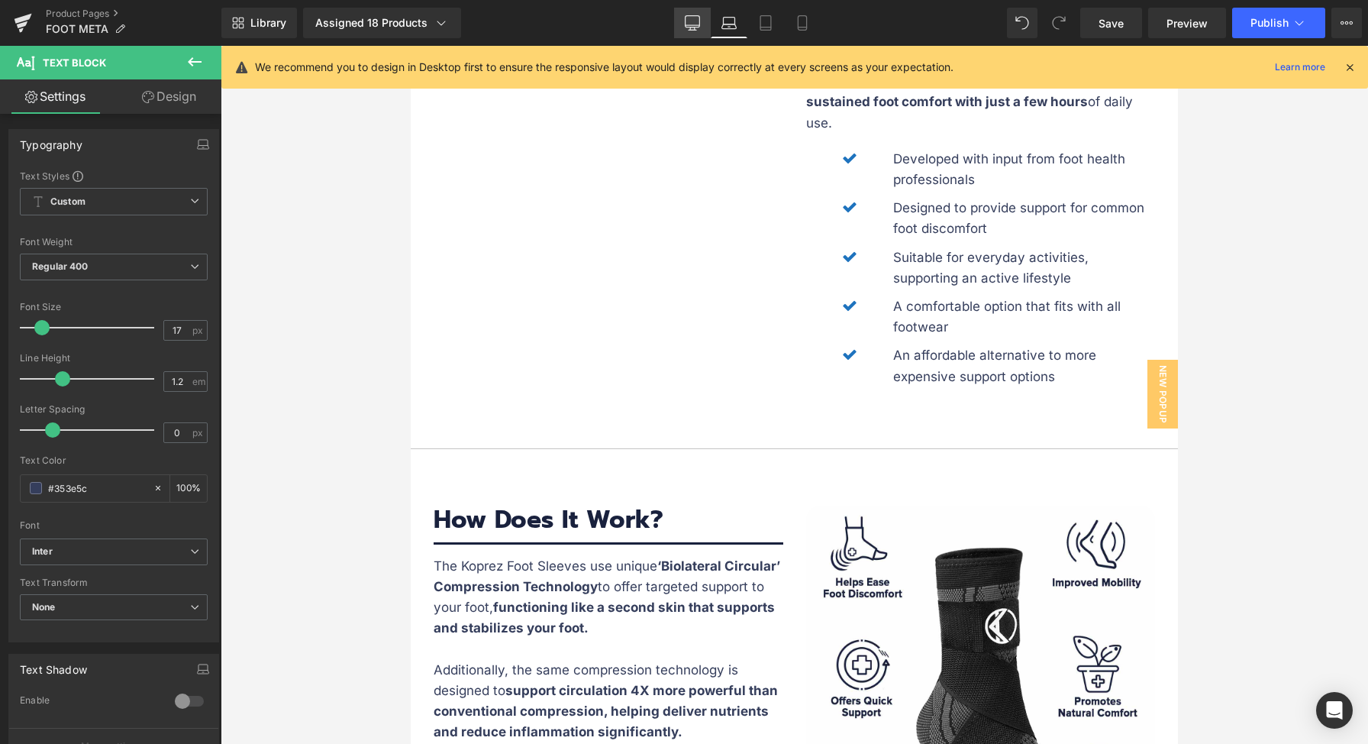
click at [694, 21] on icon at bounding box center [692, 22] width 15 height 15
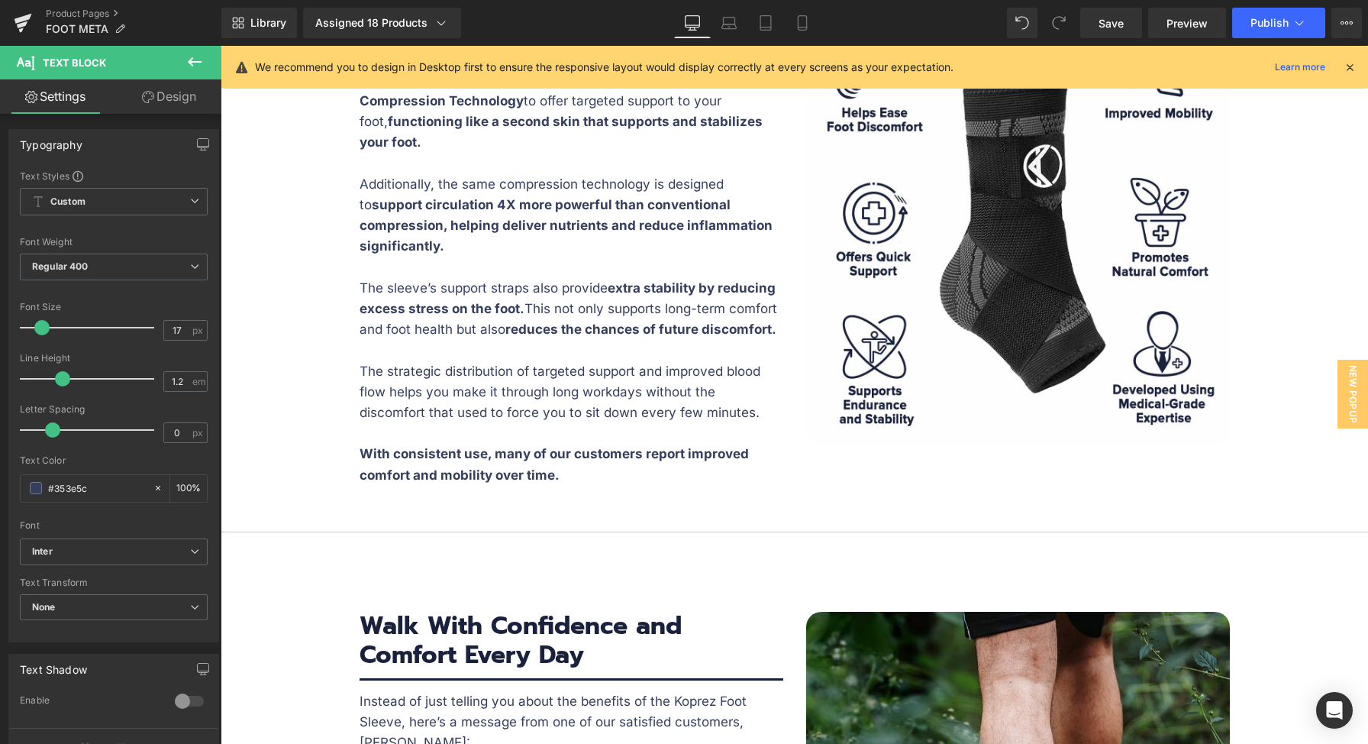
scroll to position [3555, 0]
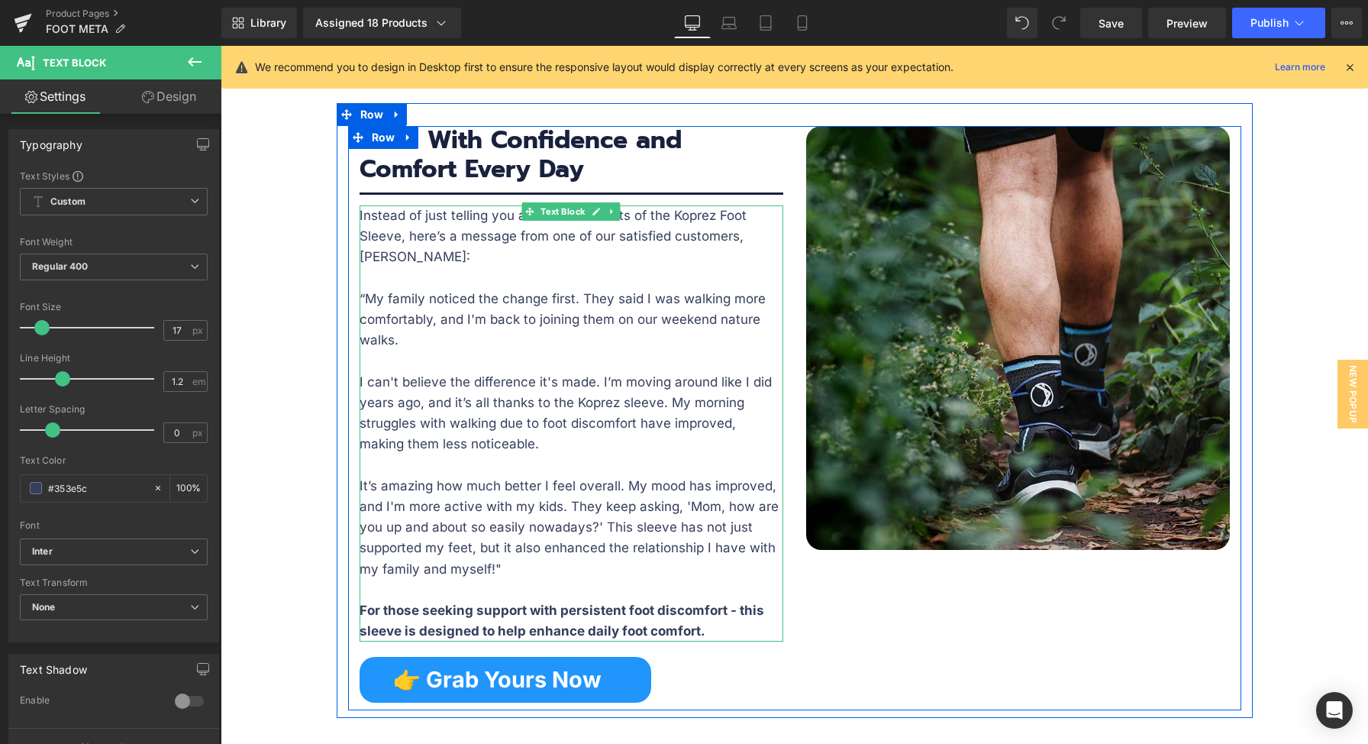
click at [720, 633] on p "For those seeking support with persistent foot discomfort - this sleeve is desi…" at bounding box center [572, 620] width 424 height 41
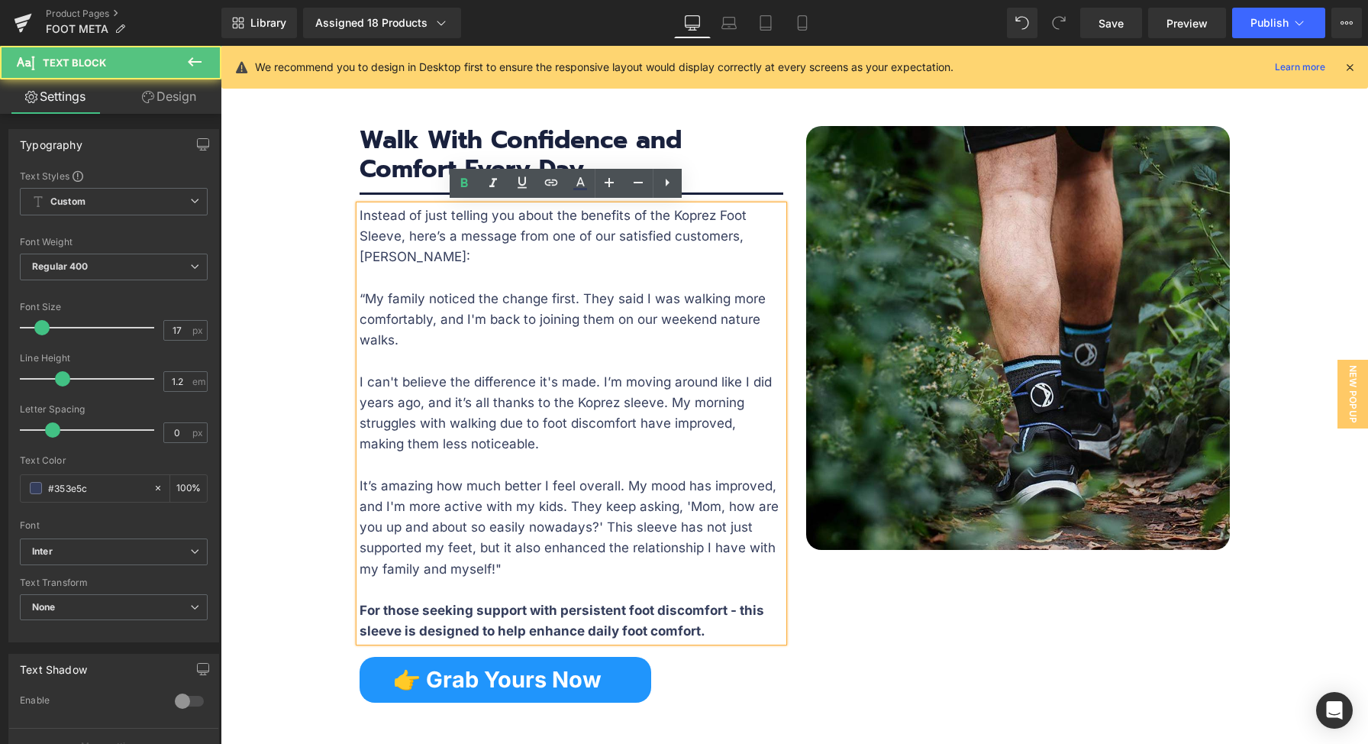
click at [723, 627] on p "For those seeking support with persistent foot discomfort - this sleeve is desi…" at bounding box center [572, 620] width 424 height 41
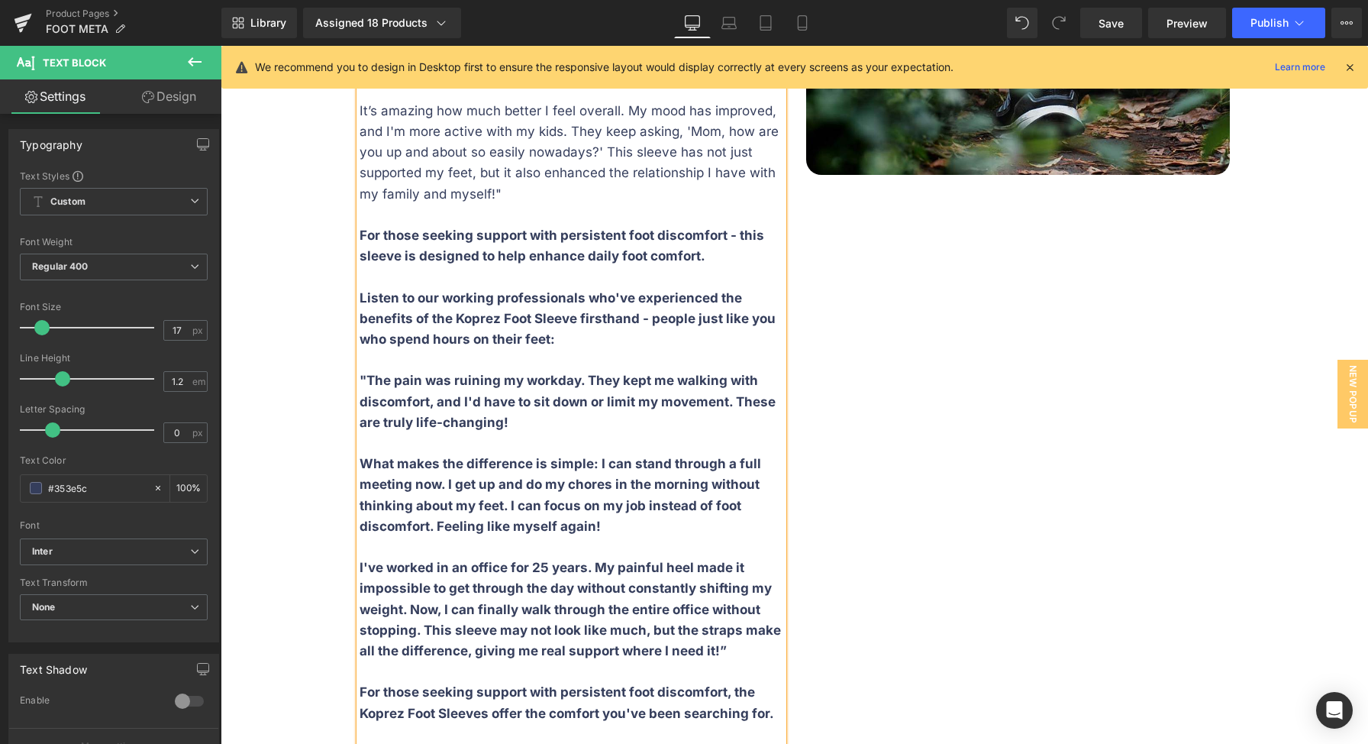
scroll to position [4083, 0]
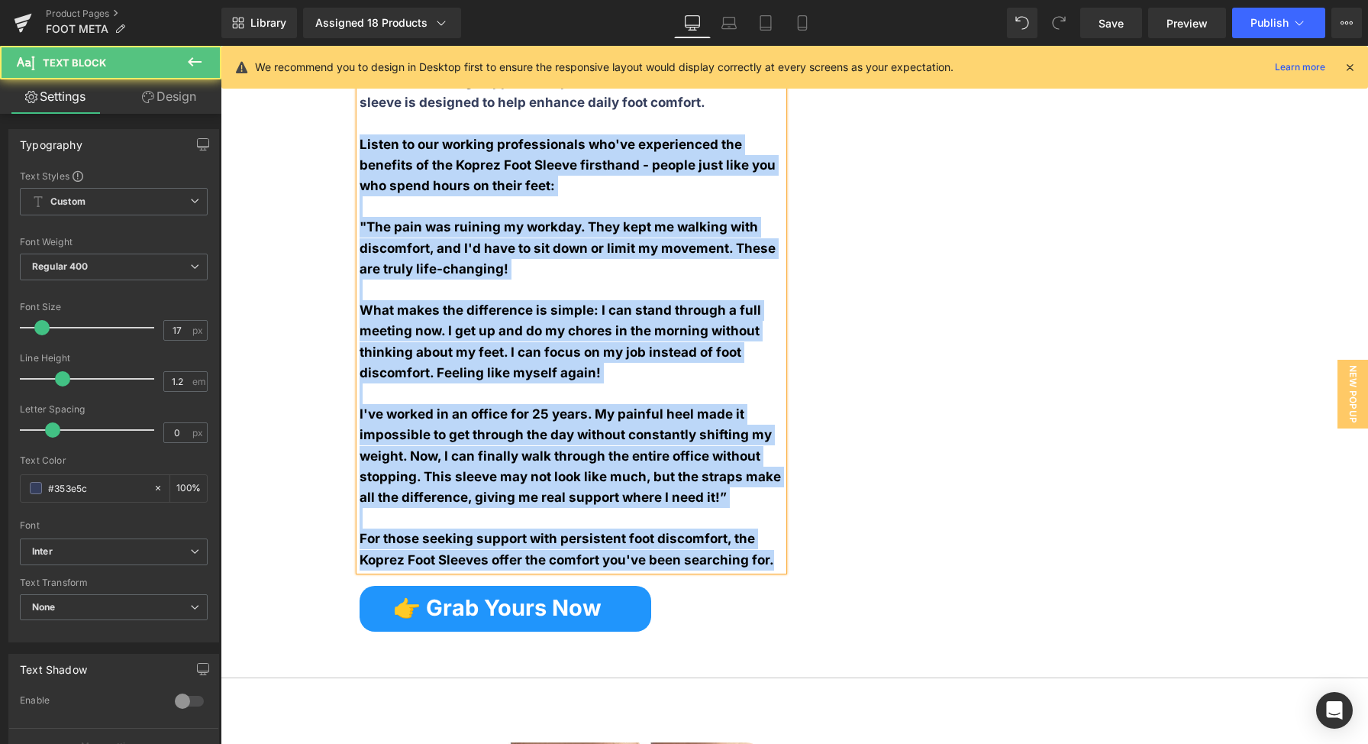
drag, startPoint x: 353, startPoint y: 137, endPoint x: 791, endPoint y: 573, distance: 617.1
click at [791, 573] on div "Image Walk With Confidence and Comfort Every Day Heading Separator Instead of j…" at bounding box center [794, 118] width 893 height 1041
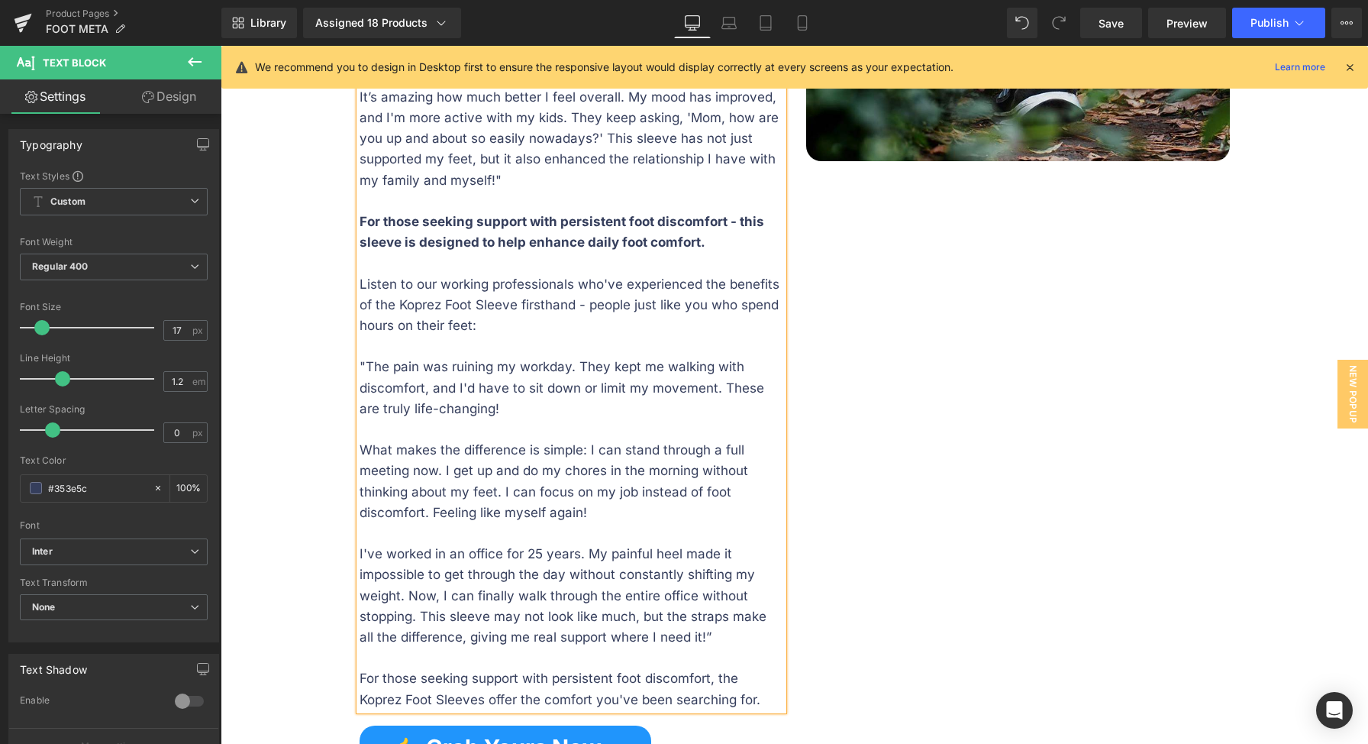
scroll to position [3959, 0]
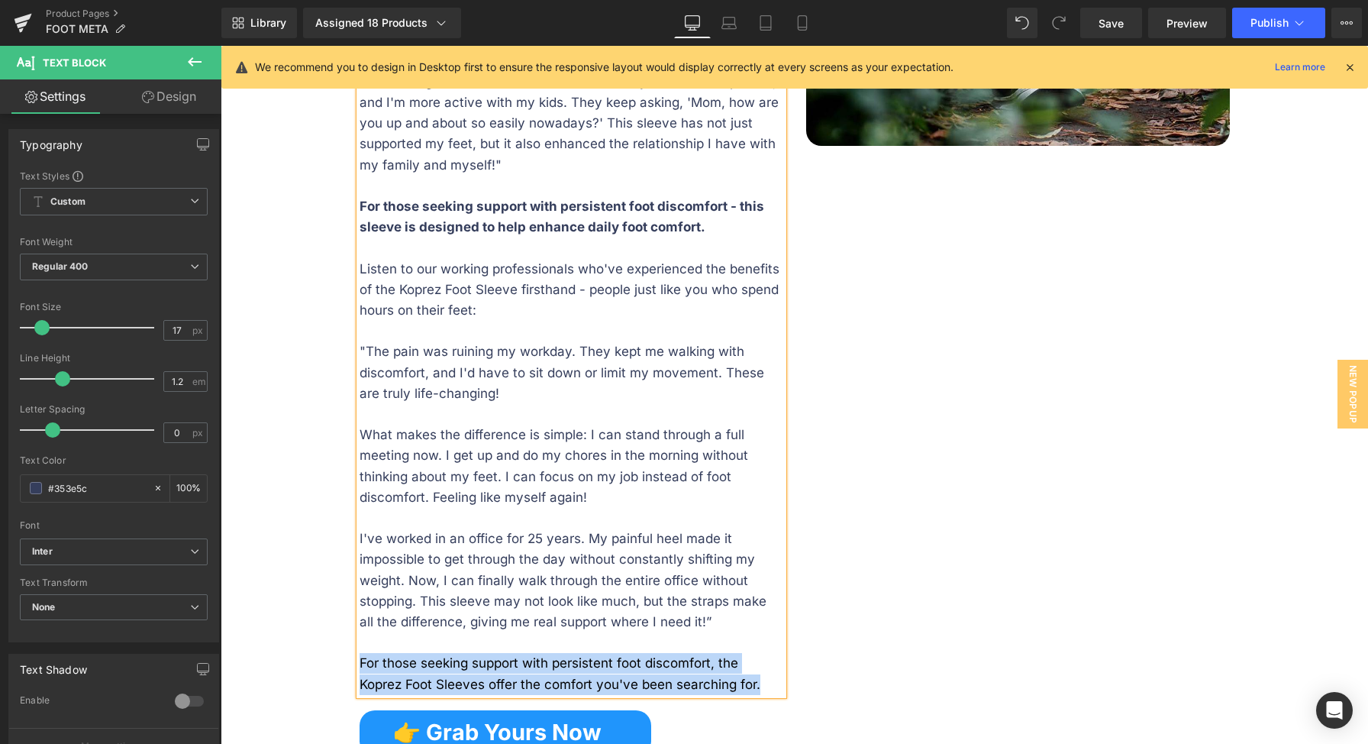
drag, startPoint x: 355, startPoint y: 658, endPoint x: 759, endPoint y: 692, distance: 405.3
click at [759, 692] on p "For those seeking support with persistent foot discomfort, the Koprez Foot Slee…" at bounding box center [572, 673] width 424 height 41
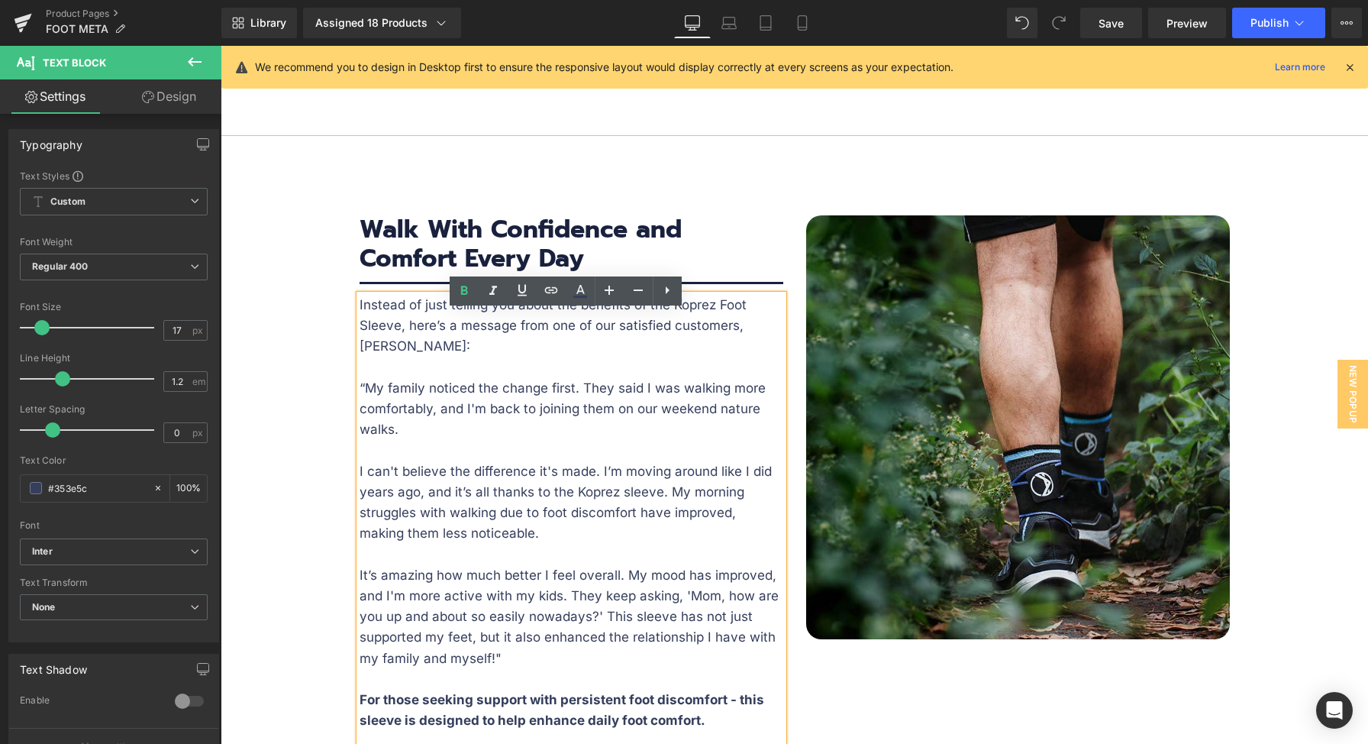
scroll to position [3569, 0]
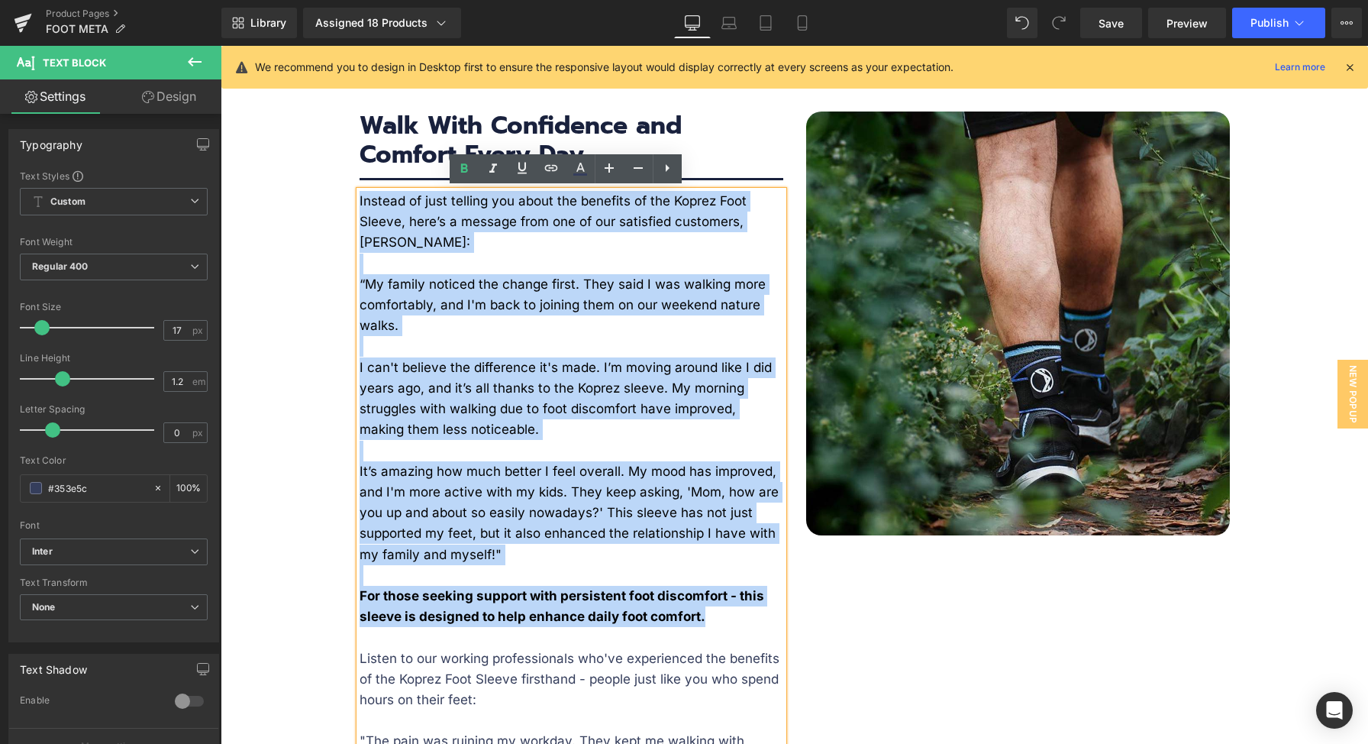
drag, startPoint x: 382, startPoint y: 637, endPoint x: 346, endPoint y: 193, distance: 445.1
click at [348, 193] on div "Image Walk With Confidence and Comfort Every Day Heading Separator Instead of j…" at bounding box center [571, 628] width 447 height 1034
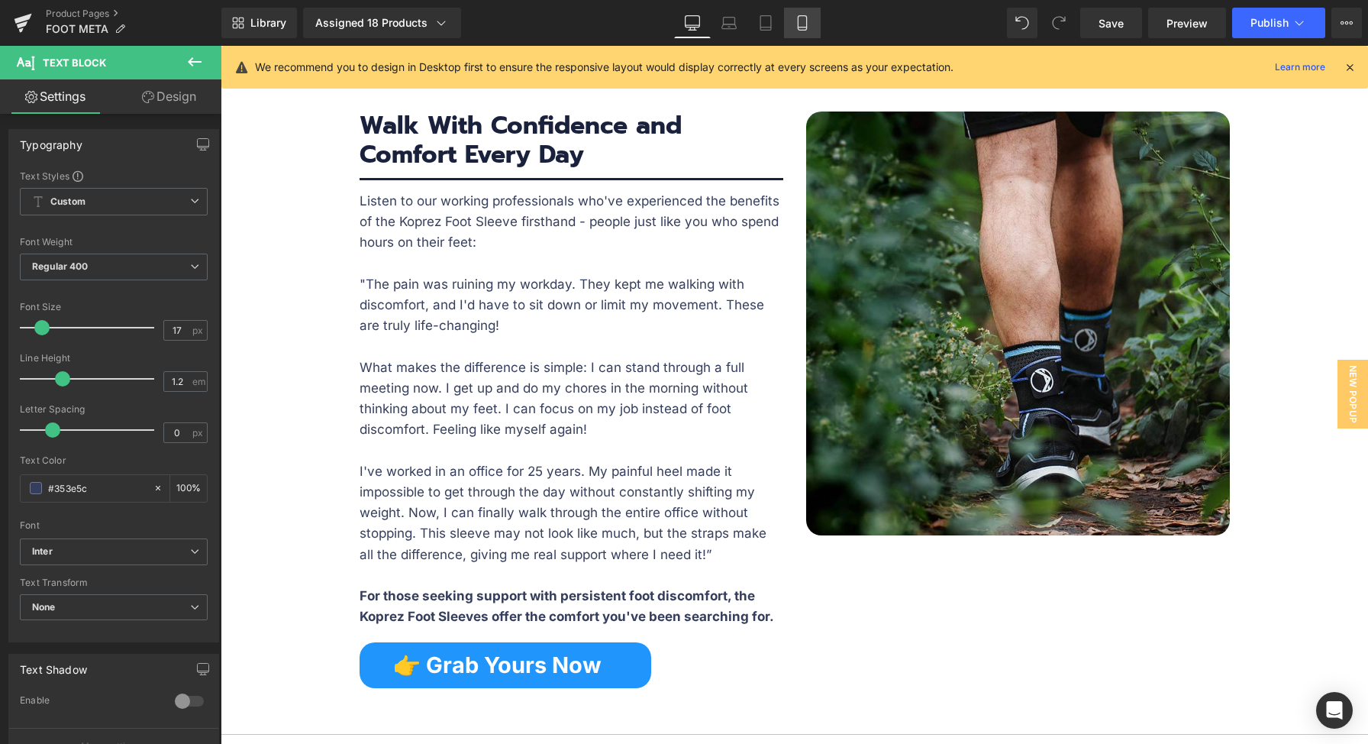
drag, startPoint x: 795, startPoint y: 28, endPoint x: 225, endPoint y: 270, distance: 618.5
click at [795, 28] on link "Mobile" at bounding box center [802, 23] width 37 height 31
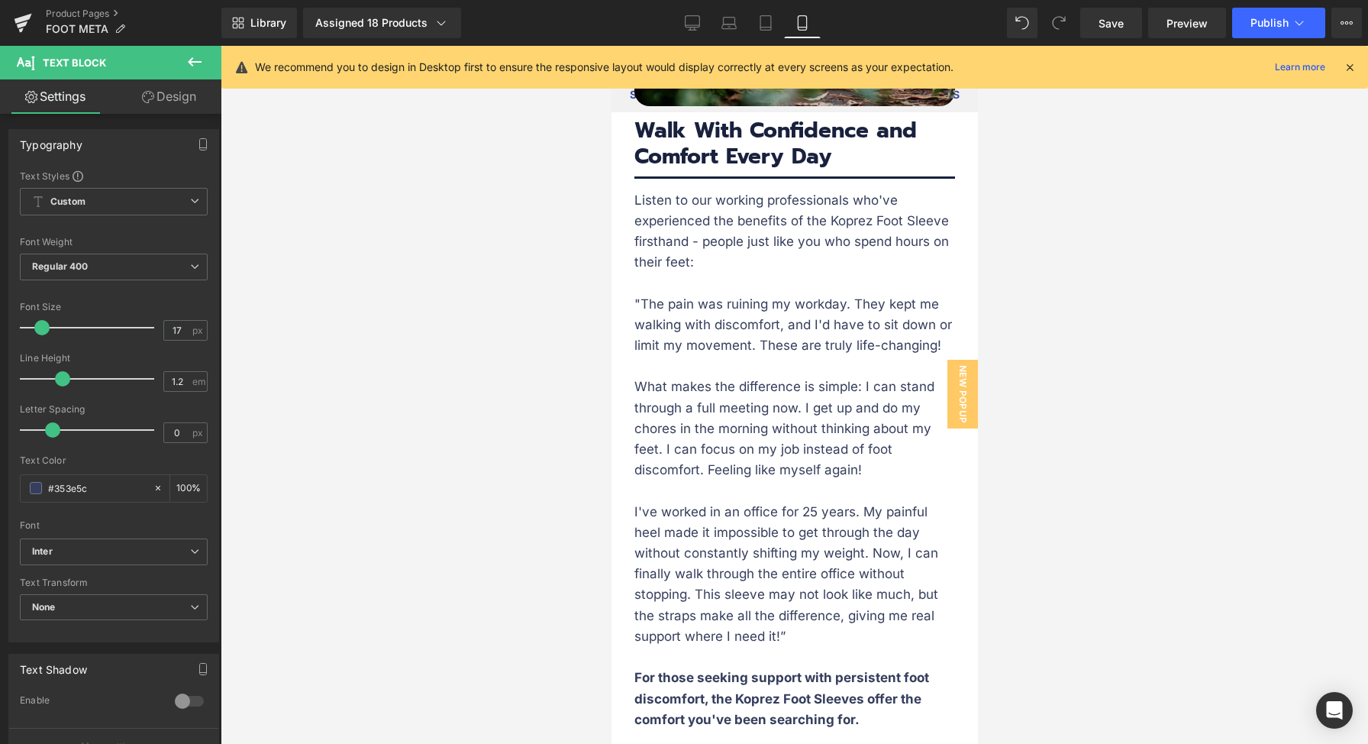
scroll to position [5426, 0]
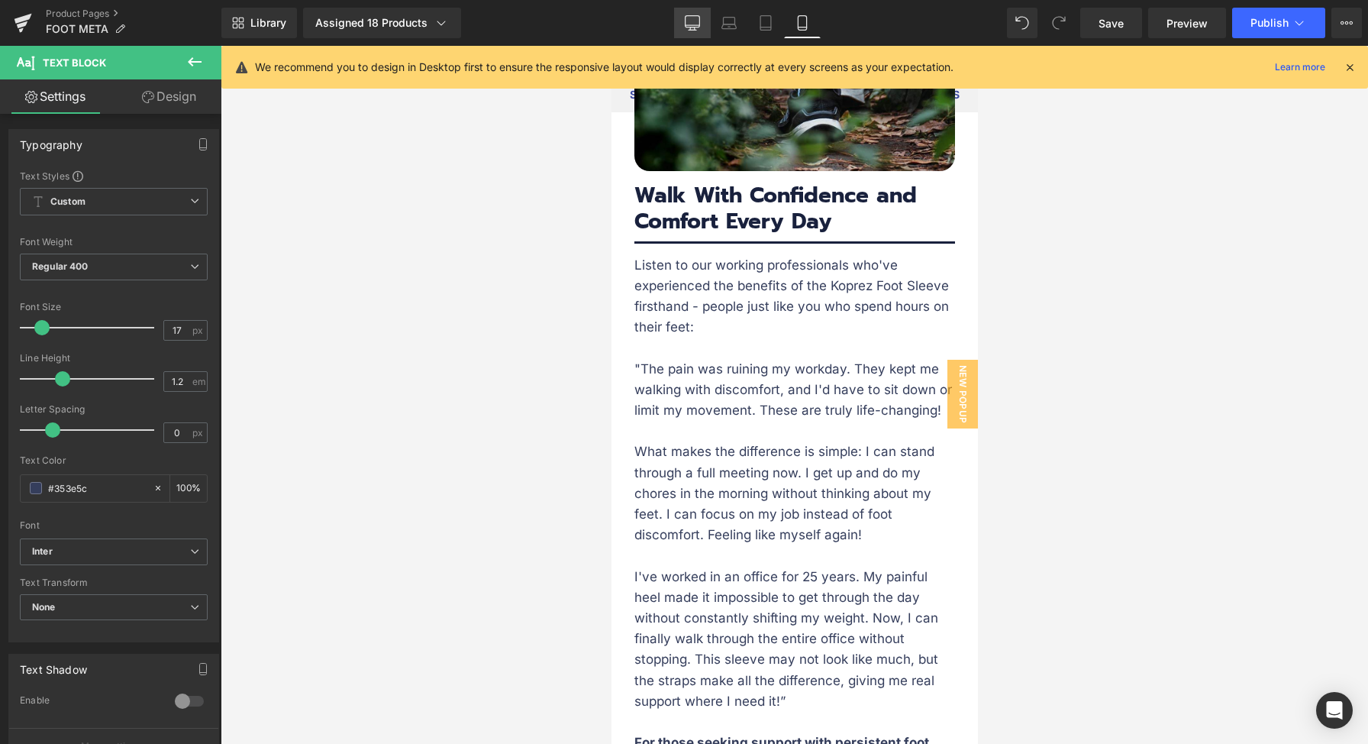
drag, startPoint x: 681, startPoint y: 22, endPoint x: 558, endPoint y: 153, distance: 179.9
click at [681, 22] on link "Desktop" at bounding box center [692, 23] width 37 height 31
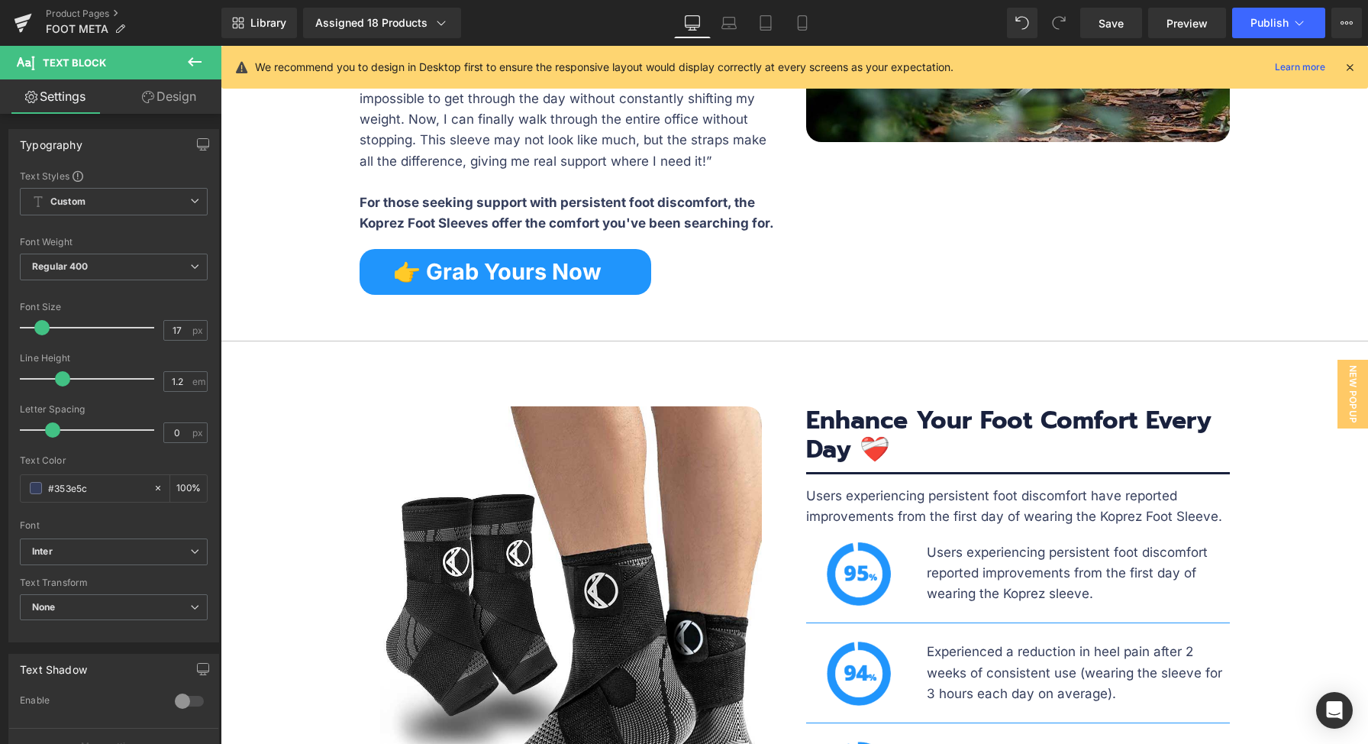
scroll to position [4085, 0]
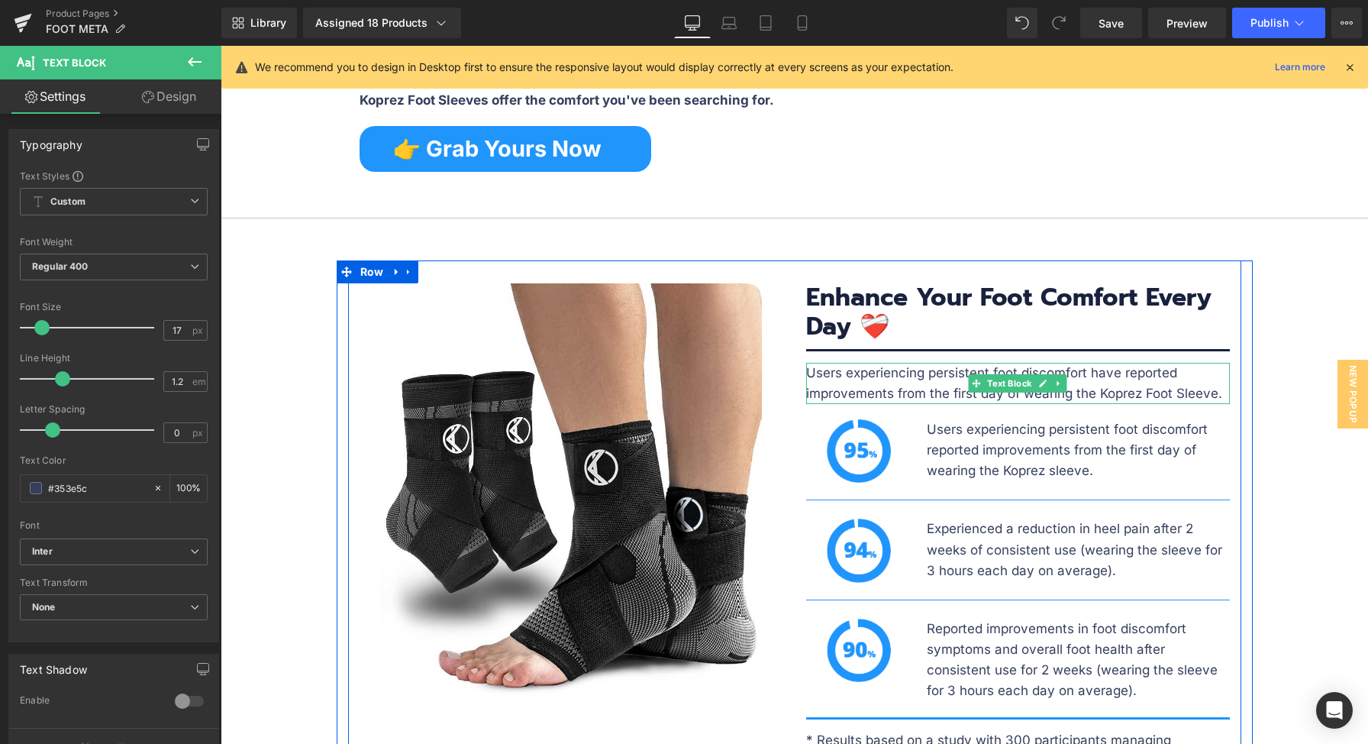
click at [952, 379] on p "Users experiencing persistent foot discomfort have reported improvements from t…" at bounding box center [1018, 383] width 424 height 41
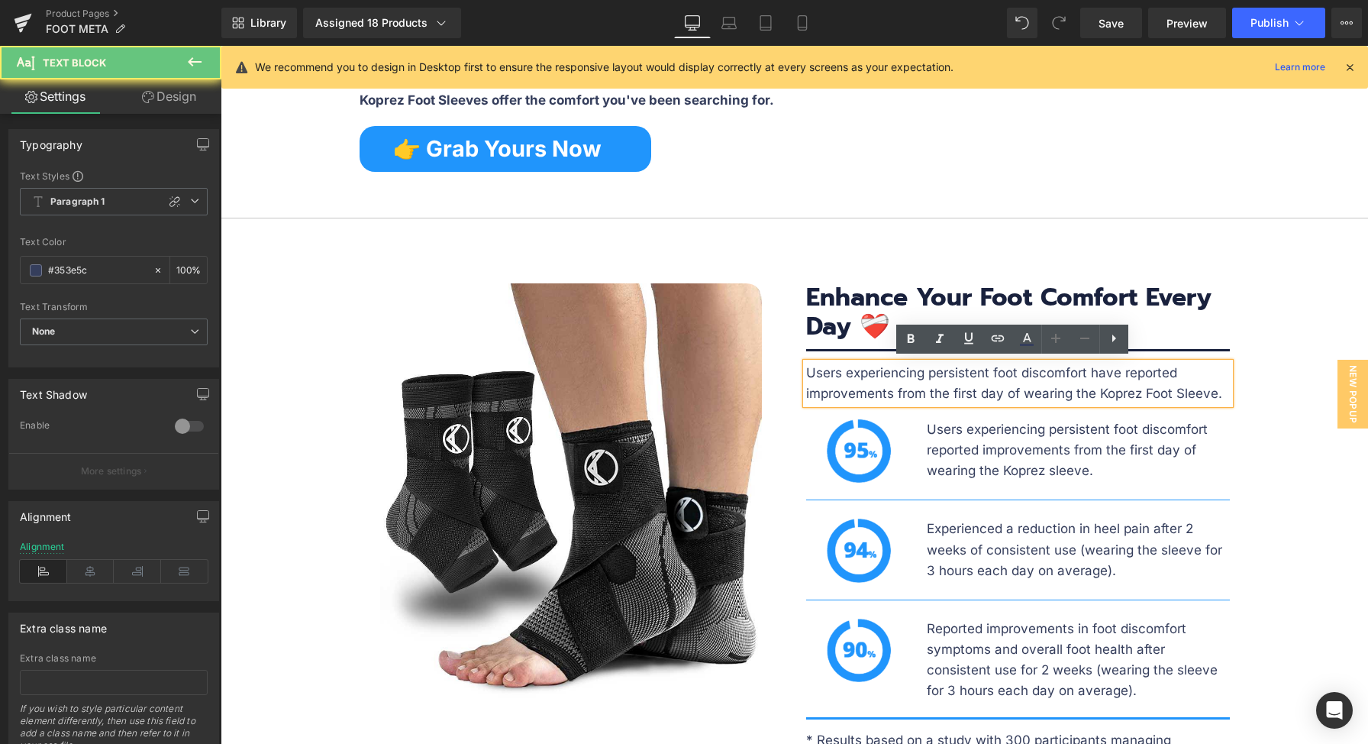
click at [919, 385] on p "Users experiencing persistent foot discomfort have reported improvements from t…" at bounding box center [1018, 383] width 424 height 41
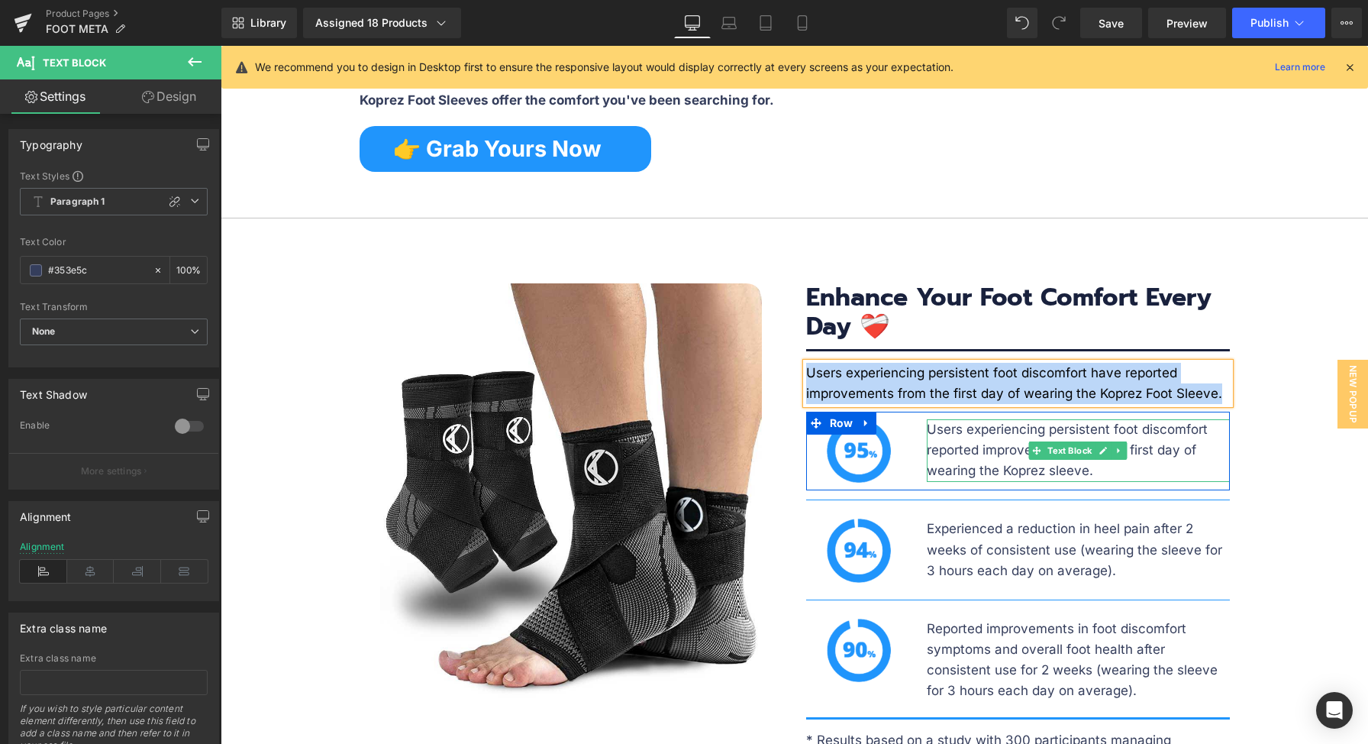
paste div
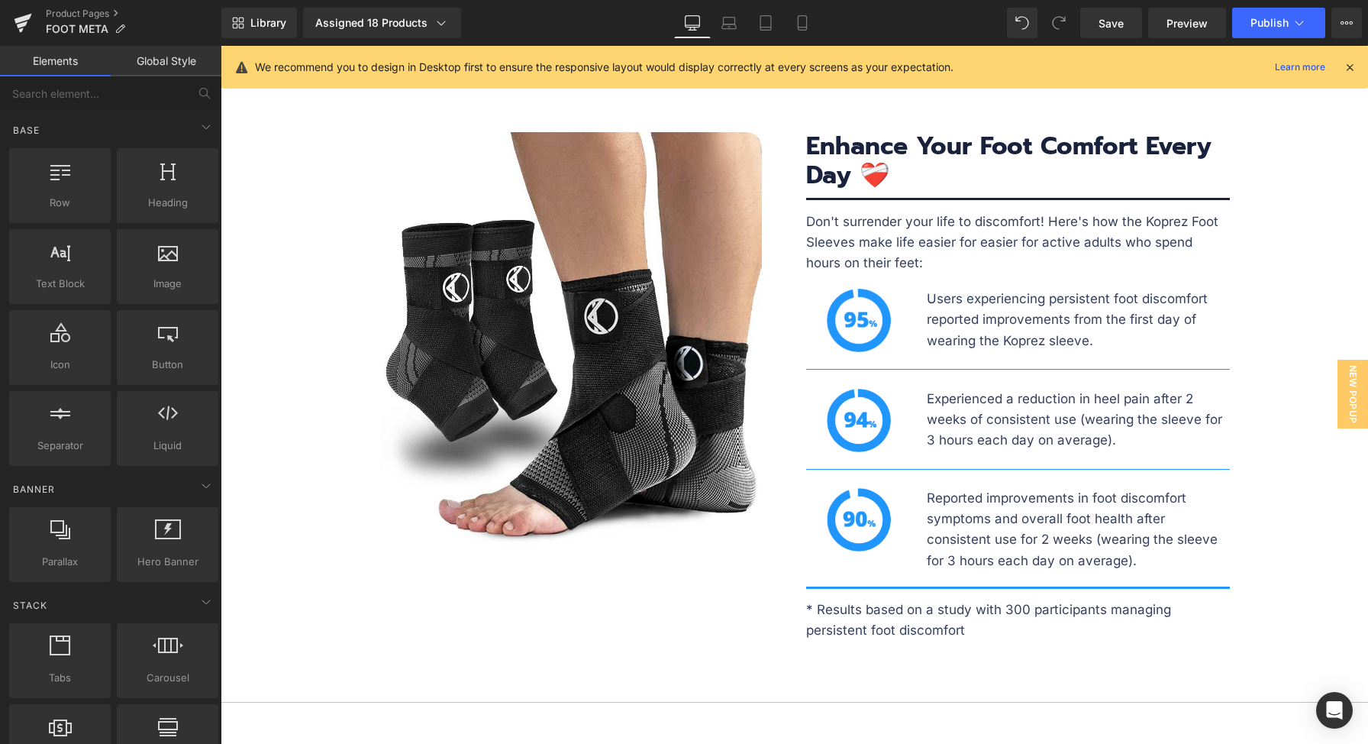
scroll to position [4243, 0]
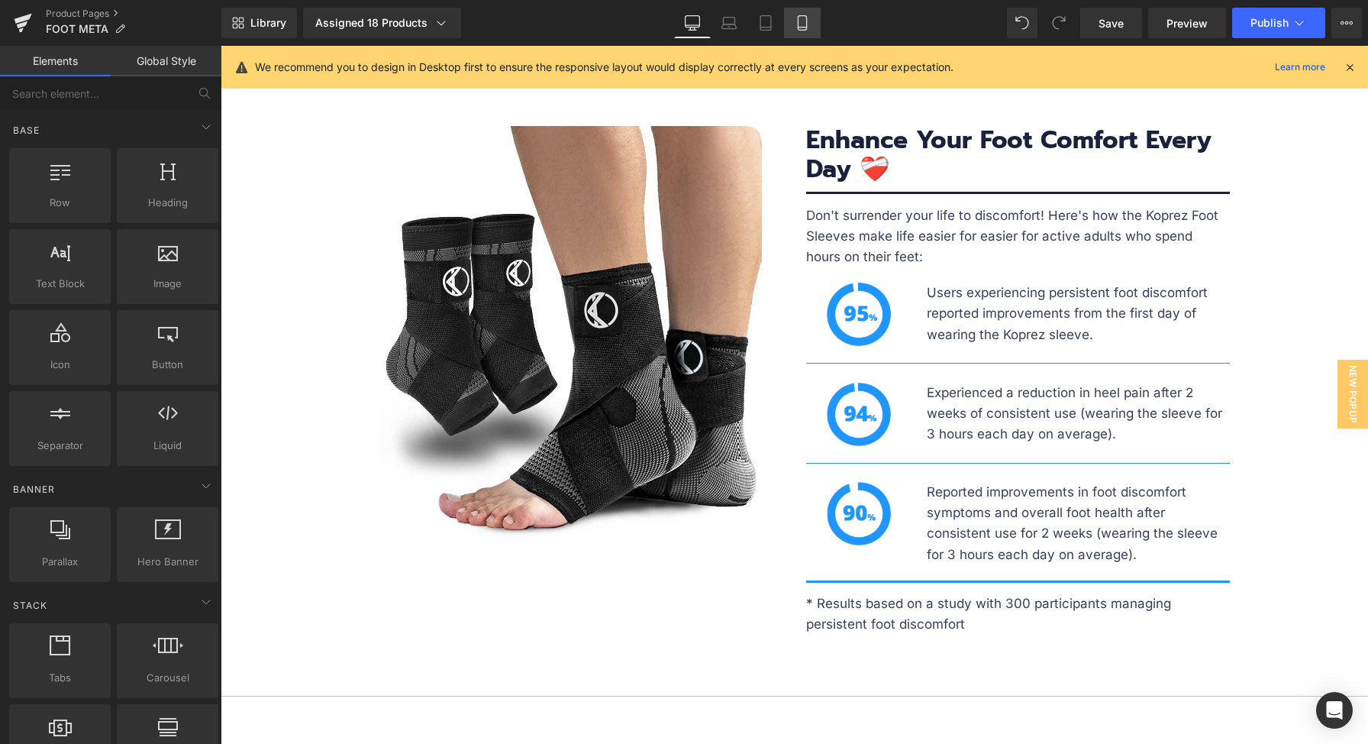
click at [799, 21] on icon at bounding box center [802, 23] width 8 height 15
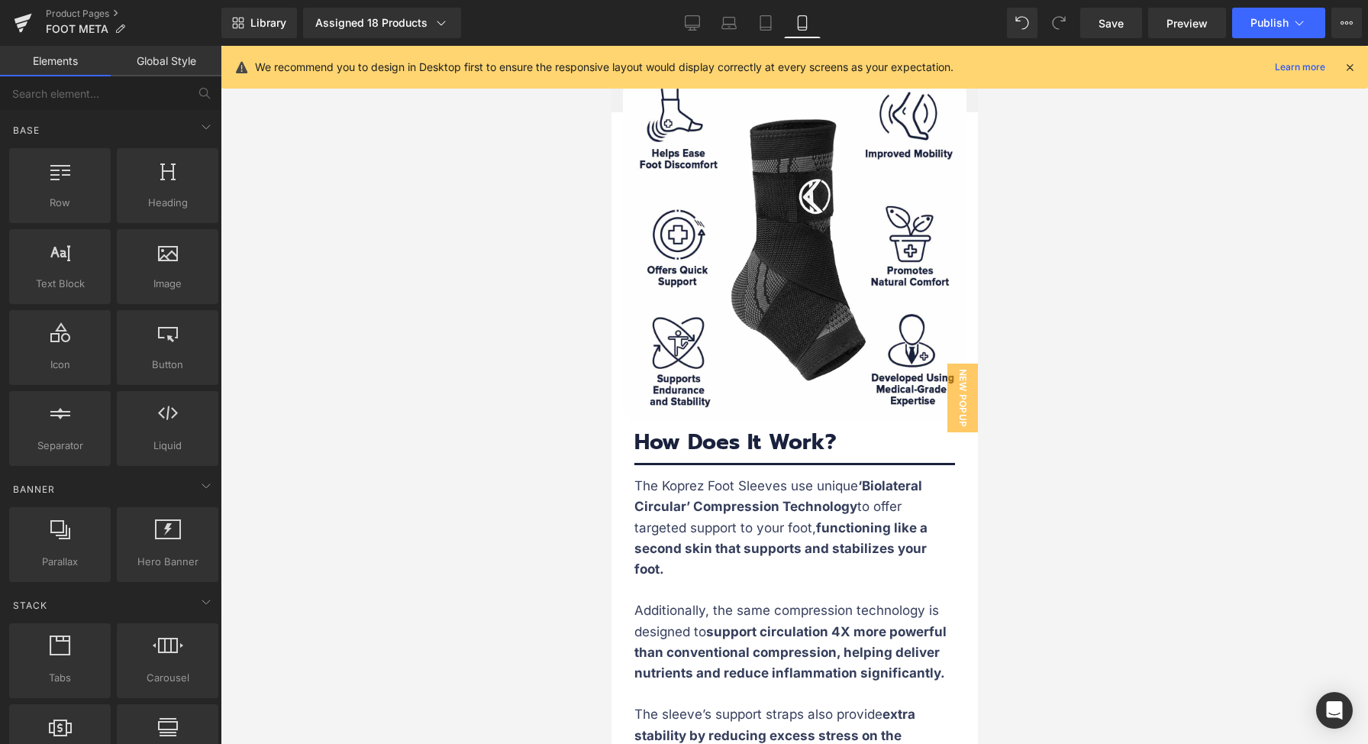
scroll to position [6274, 0]
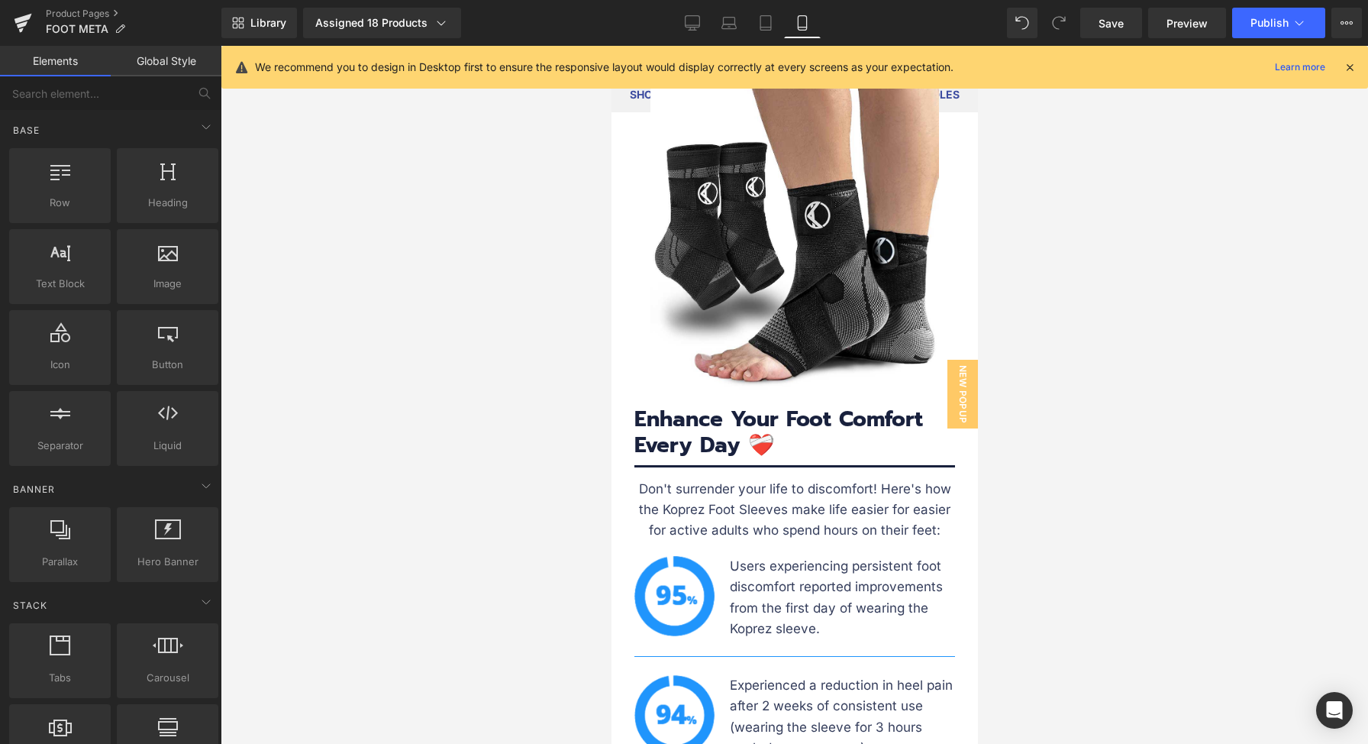
click at [733, 39] on div "Library Assigned 18 Products Product Preview Koprez® Foot Sleeve 1x Foot Brace …" at bounding box center [794, 23] width 1147 height 46
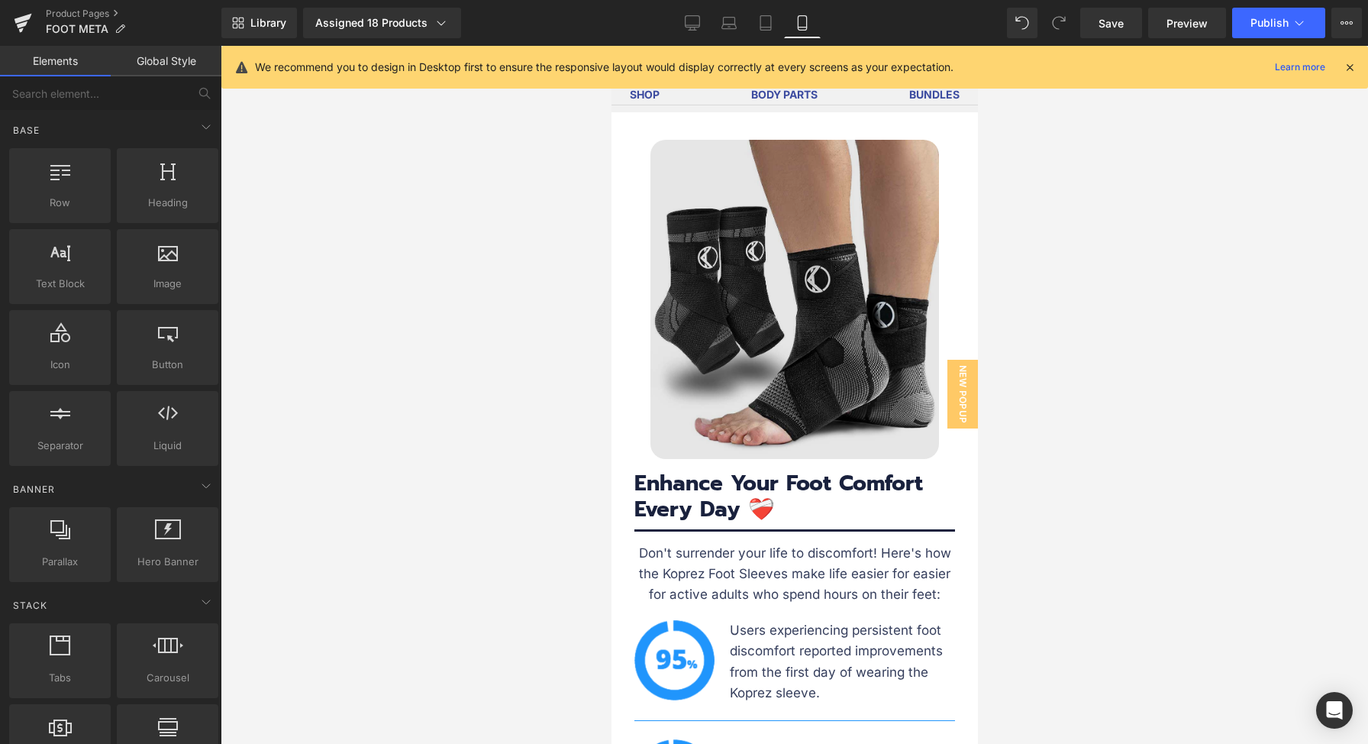
scroll to position [5993, 0]
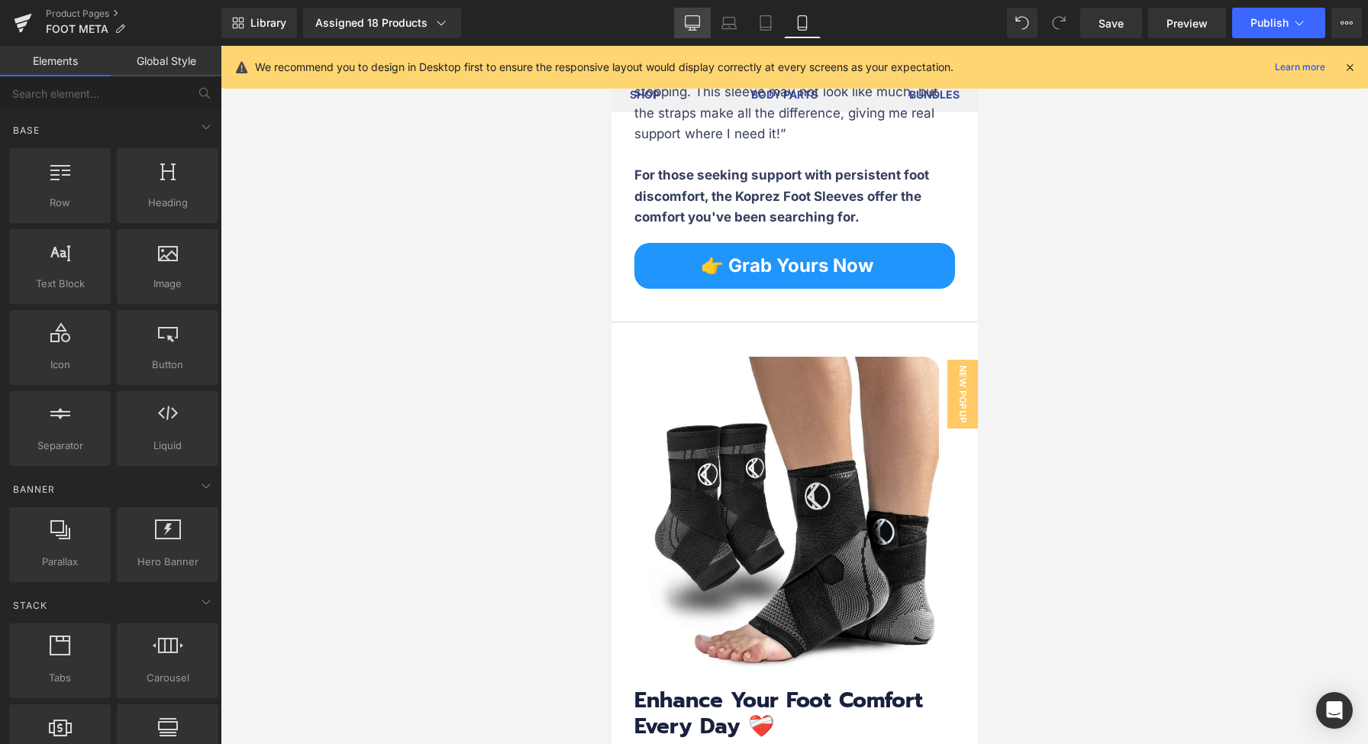
click at [681, 15] on link "Desktop" at bounding box center [692, 23] width 37 height 31
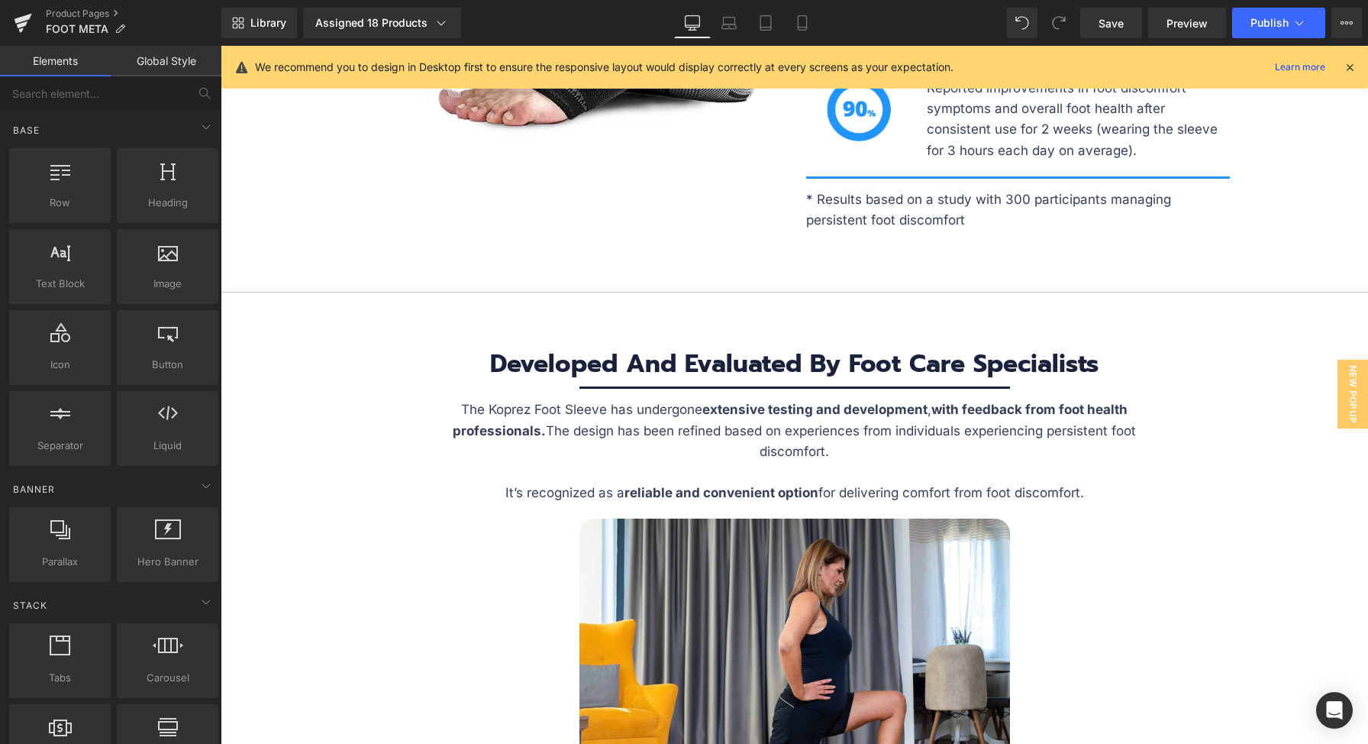
scroll to position [4659, 0]
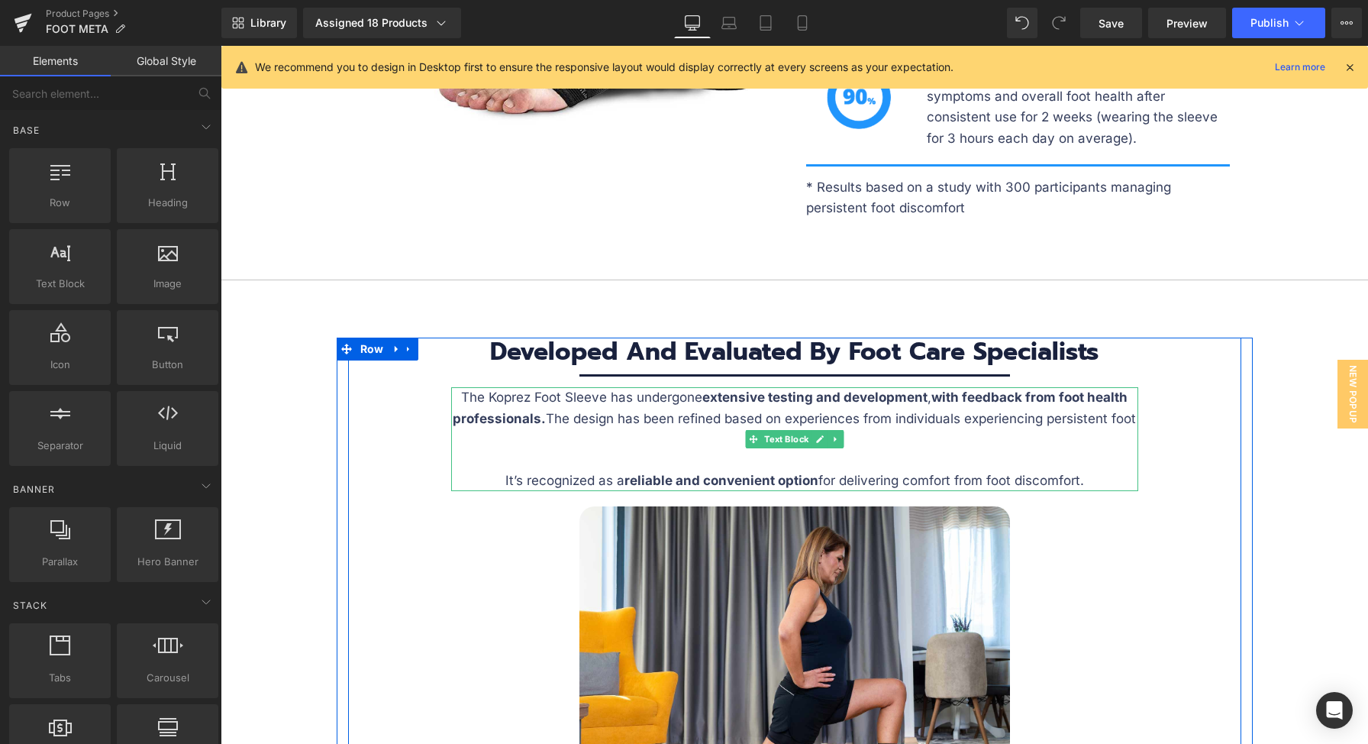
click at [599, 394] on p "The Koprez Foot Sleeve has undergone extensive testing and development , with f…" at bounding box center [794, 418] width 687 height 63
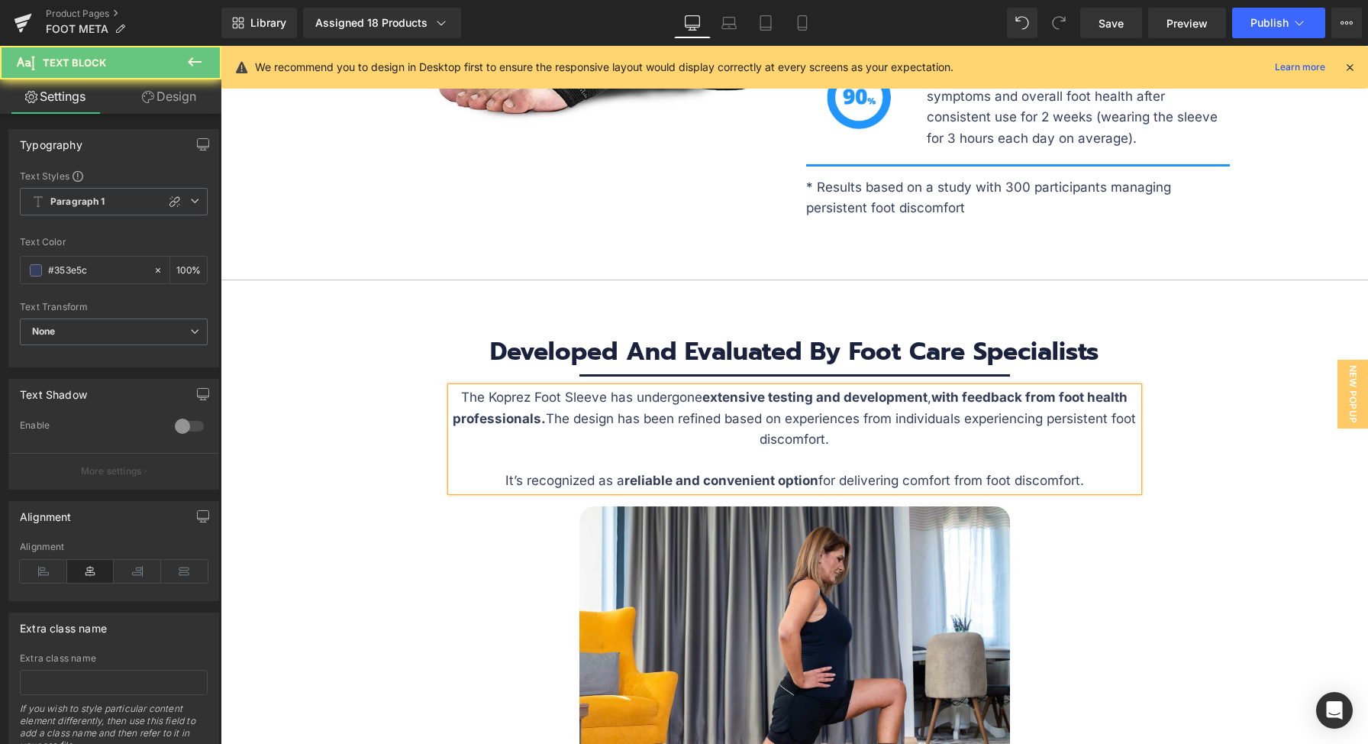
click at [596, 396] on p "The Koprez Foot Sleeve has undergone extensive testing and development , with f…" at bounding box center [794, 418] width 687 height 63
click at [623, 393] on p "The Koprez Foot Sleeves has undergone extensive testing and development , with …" at bounding box center [794, 418] width 687 height 63
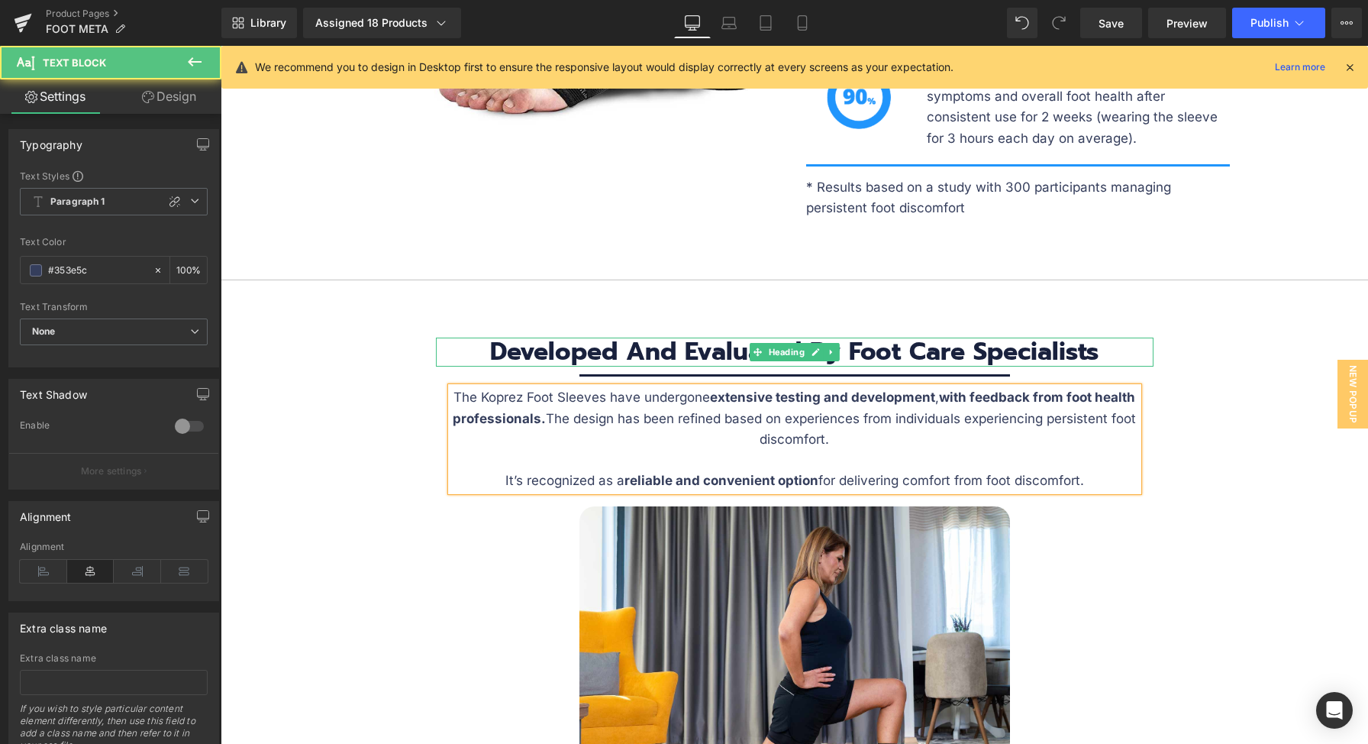
drag, startPoint x: 1018, startPoint y: 344, endPoint x: 1137, endPoint y: 334, distance: 119.5
click at [1018, 344] on h3 "Developed And Evaluated By Foot Care Specialists" at bounding box center [795, 351] width 718 height 29
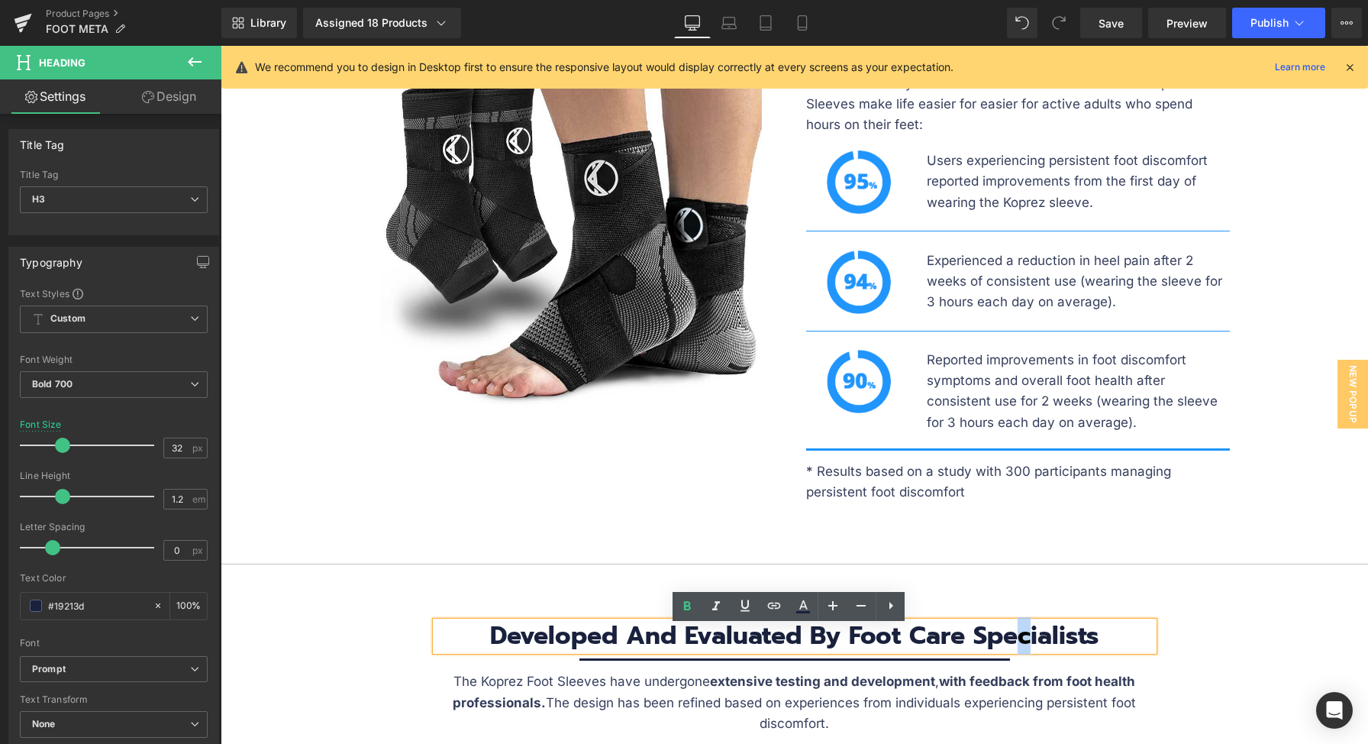
scroll to position [4698, 0]
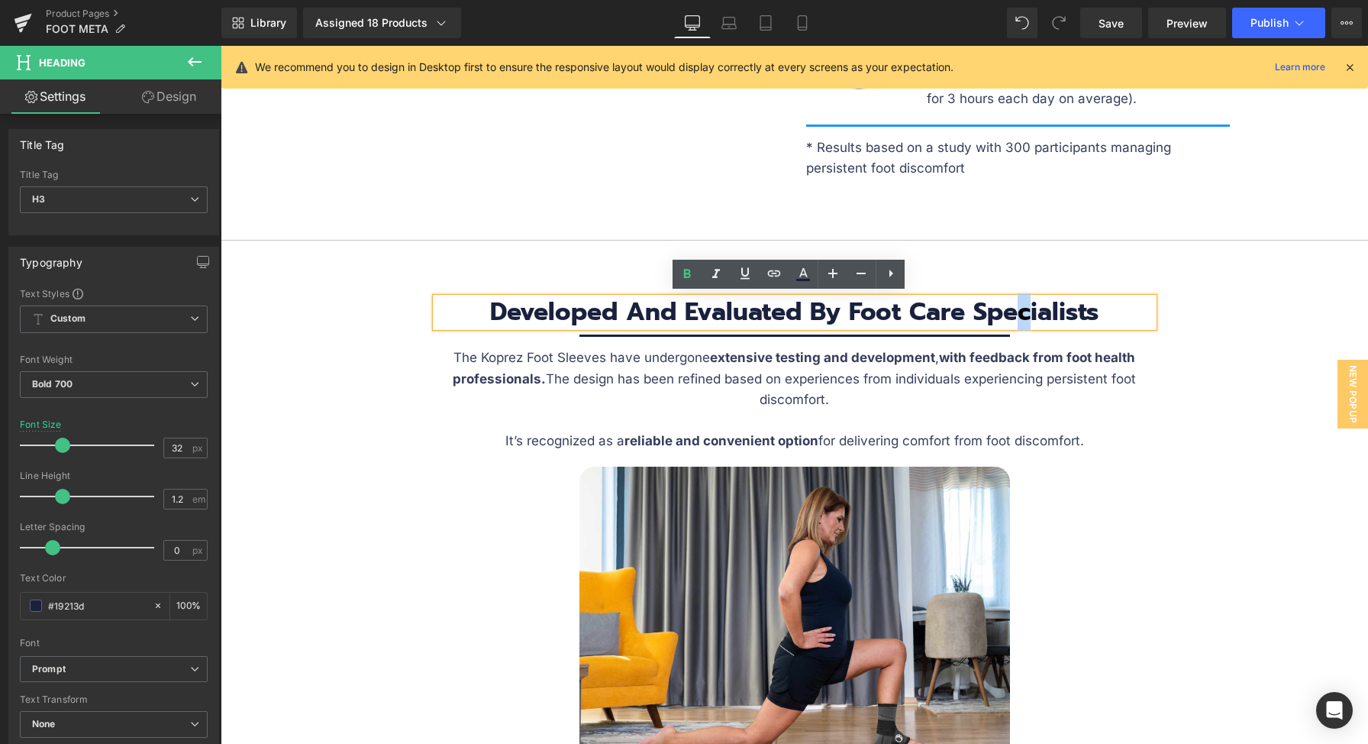
click at [1018, 398] on p "The Koprez Foot Sleeves have undergone extensive testing and development , with…" at bounding box center [794, 378] width 687 height 63
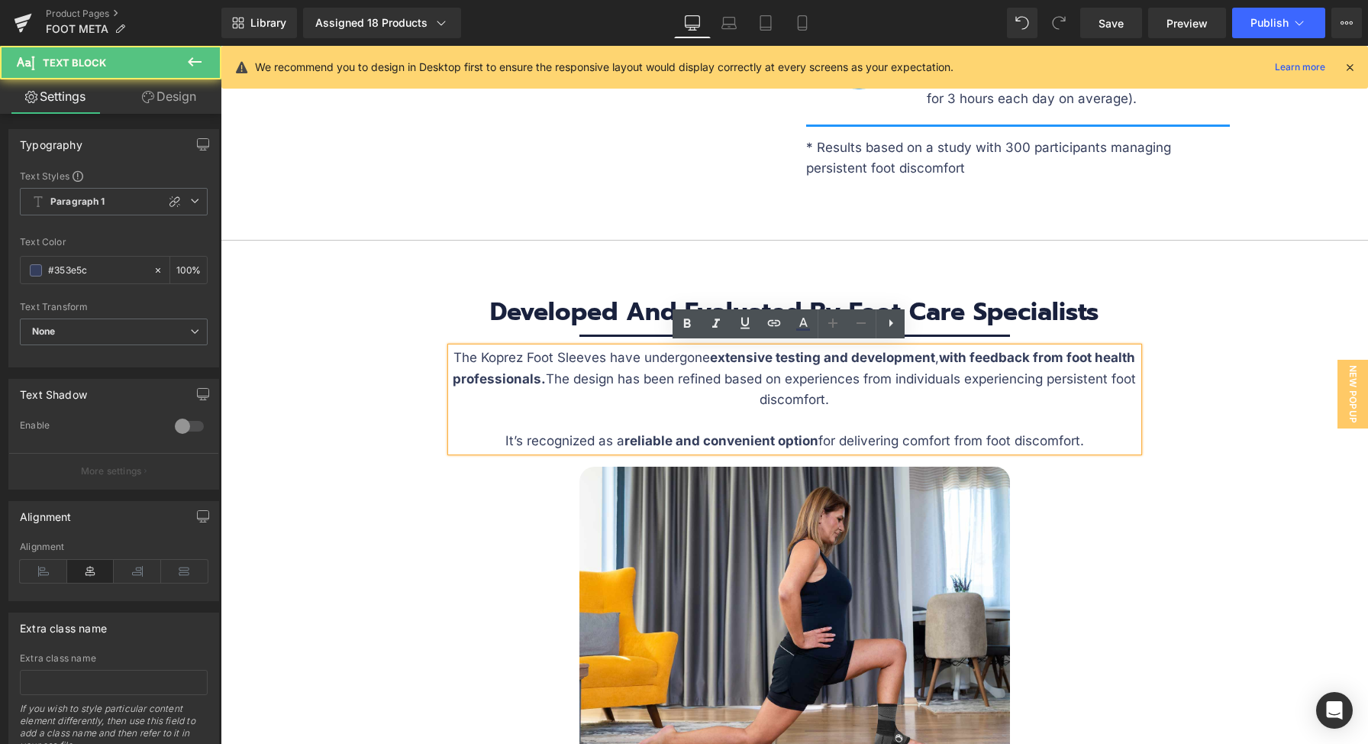
drag, startPoint x: 1099, startPoint y: 440, endPoint x: 493, endPoint y: 447, distance: 606.2
click at [493, 447] on p "It’s recognized as a reliable and convenient option for delivering comfort from…" at bounding box center [794, 441] width 687 height 21
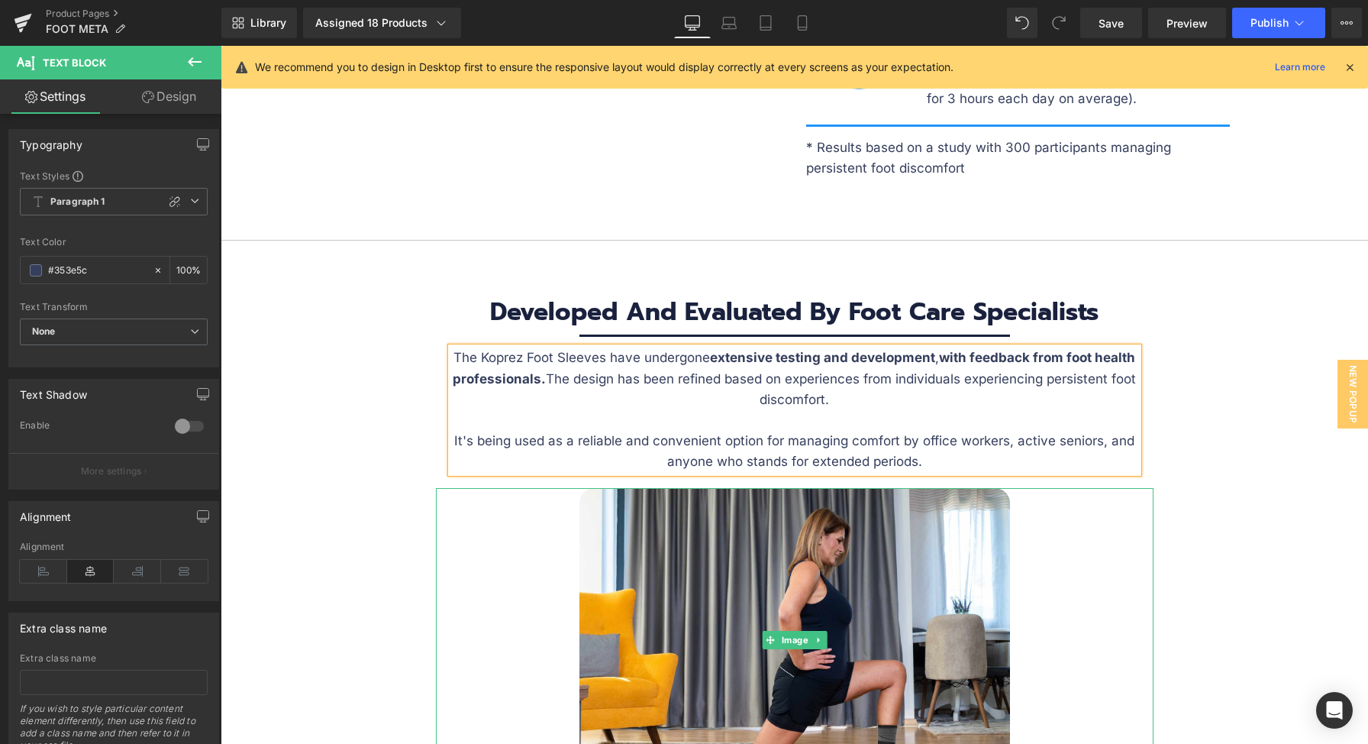
click at [447, 495] on div at bounding box center [795, 640] width 718 height 304
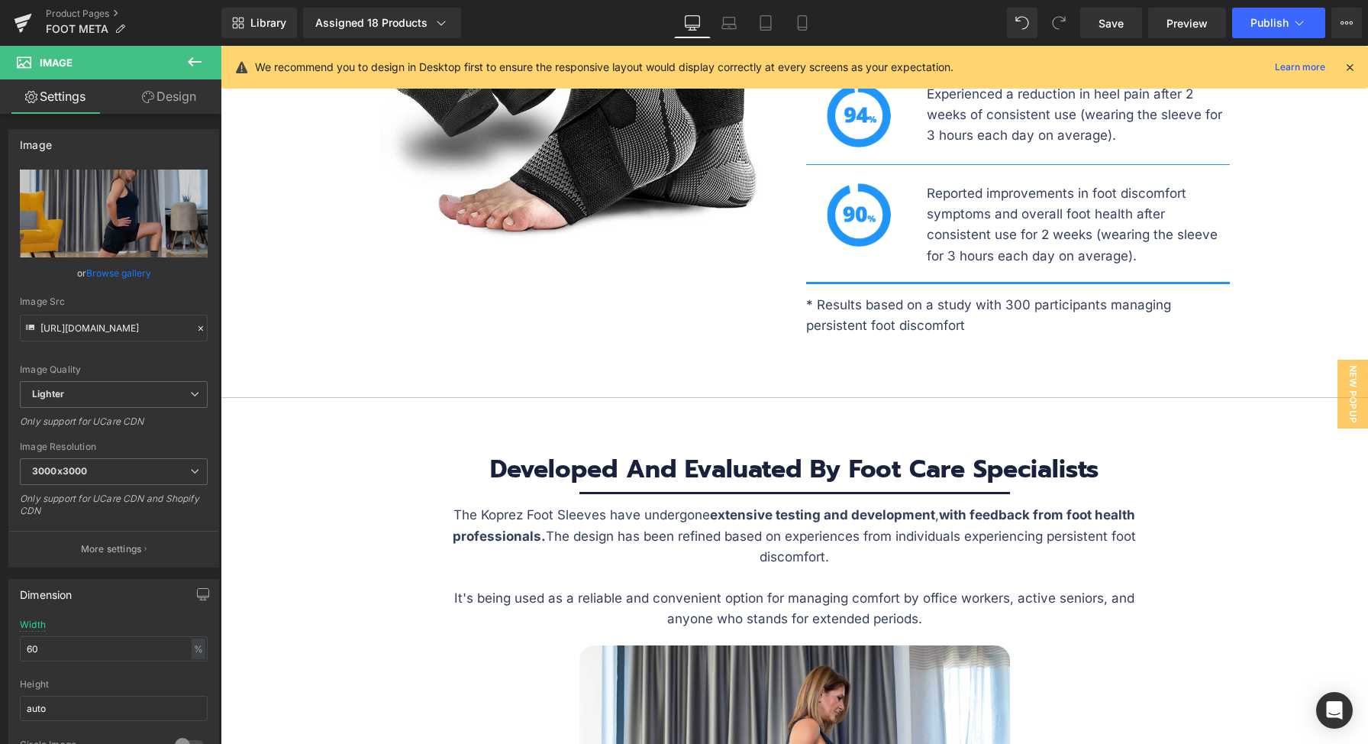
scroll to position [4555, 0]
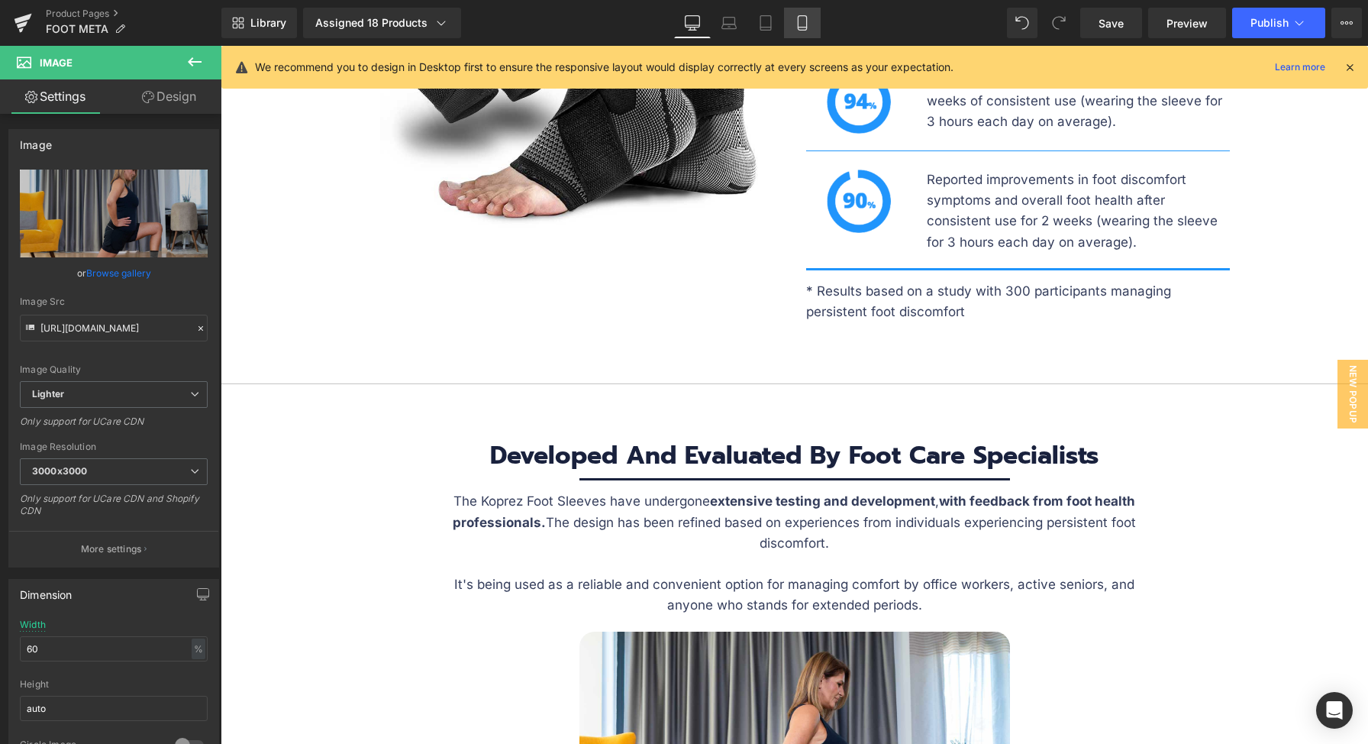
click at [799, 18] on icon at bounding box center [802, 22] width 15 height 15
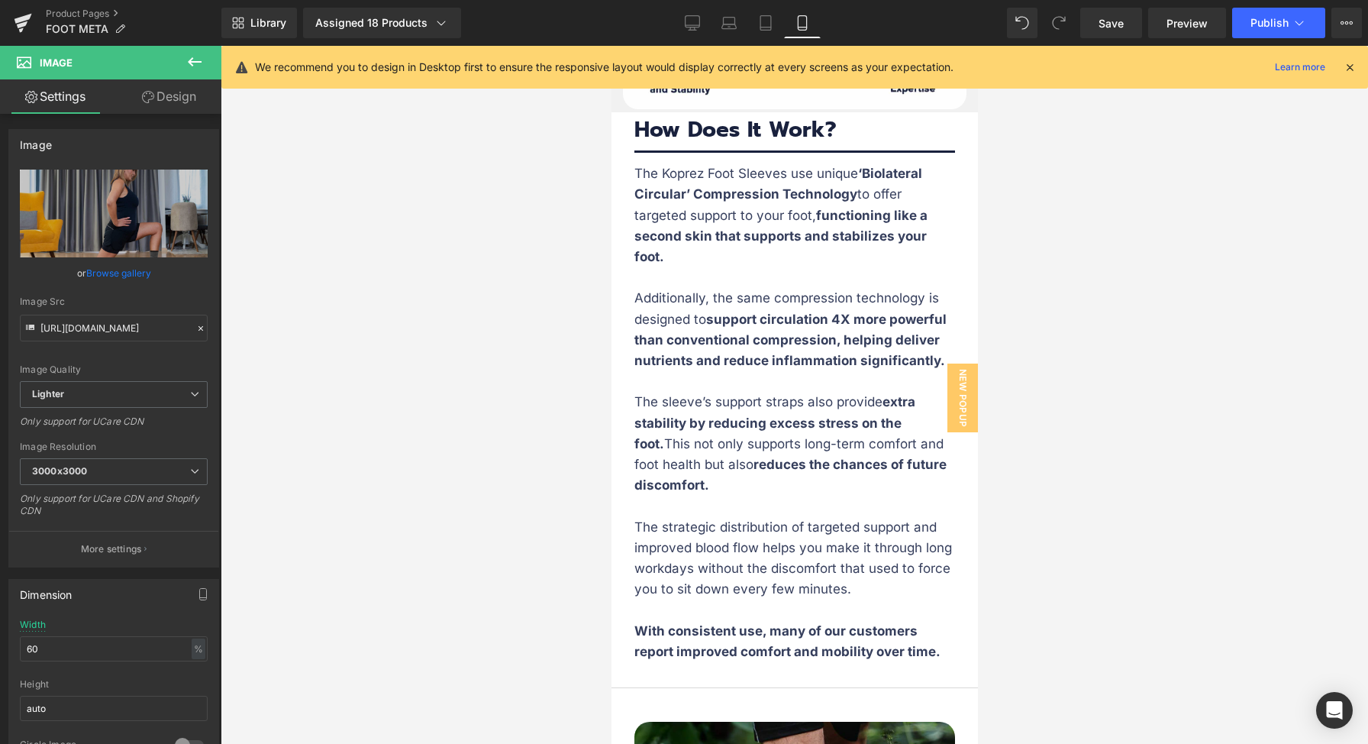
scroll to position [7019, 0]
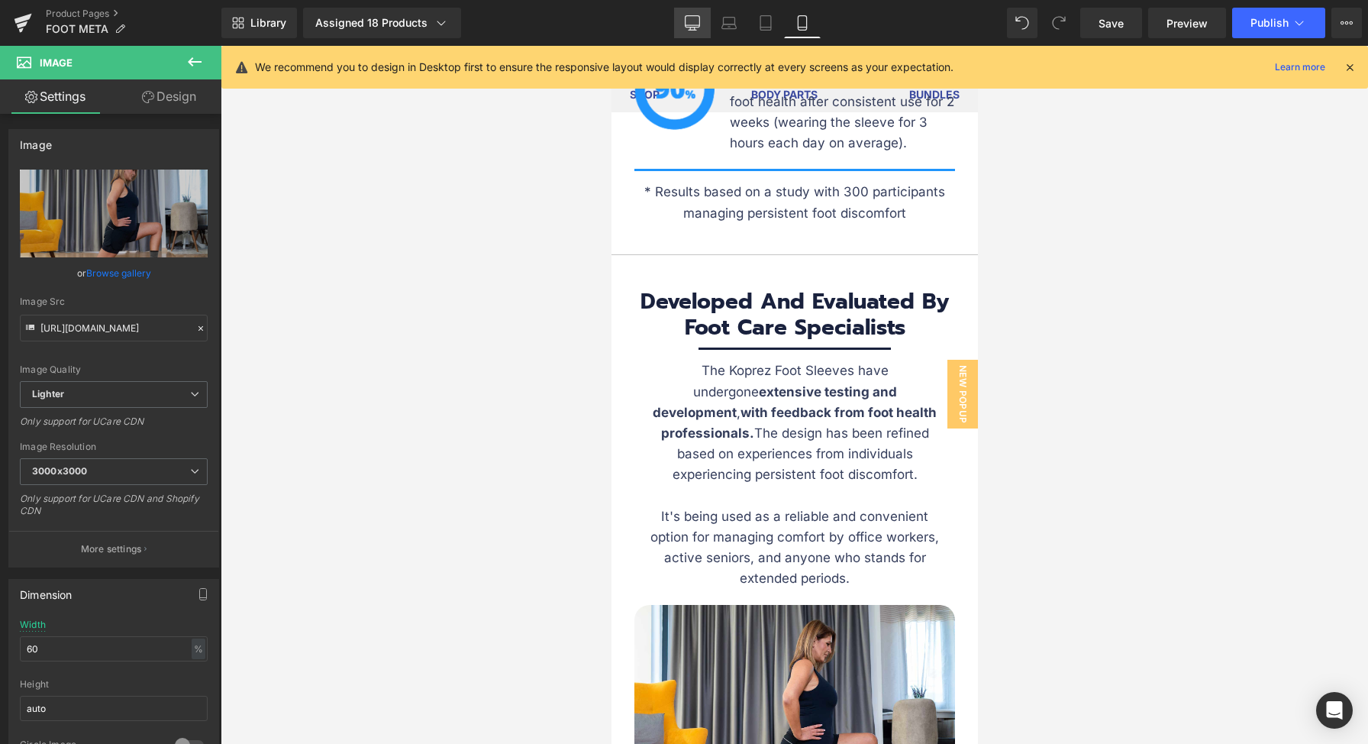
click at [692, 31] on link "Desktop" at bounding box center [692, 23] width 37 height 31
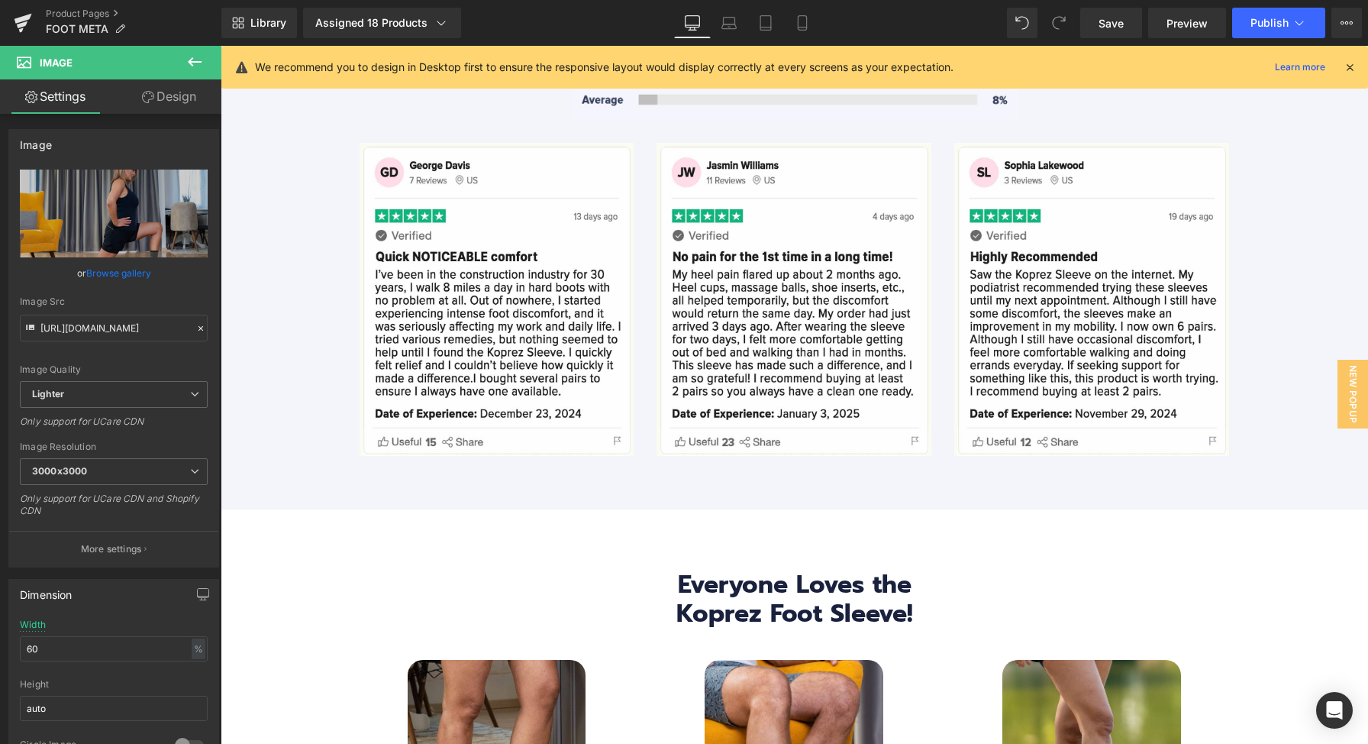
scroll to position [5766, 0]
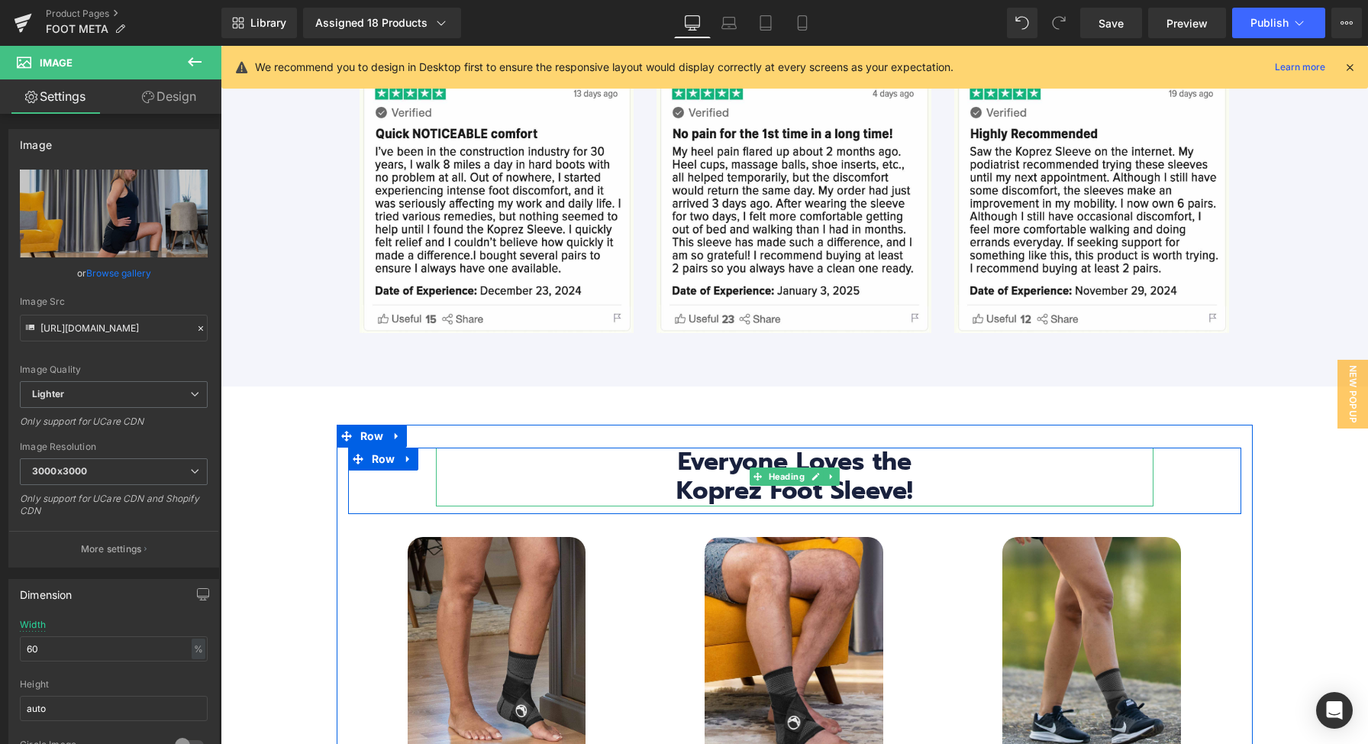
click at [898, 485] on h3 "Koprez Foot Sleeve!" at bounding box center [795, 490] width 718 height 29
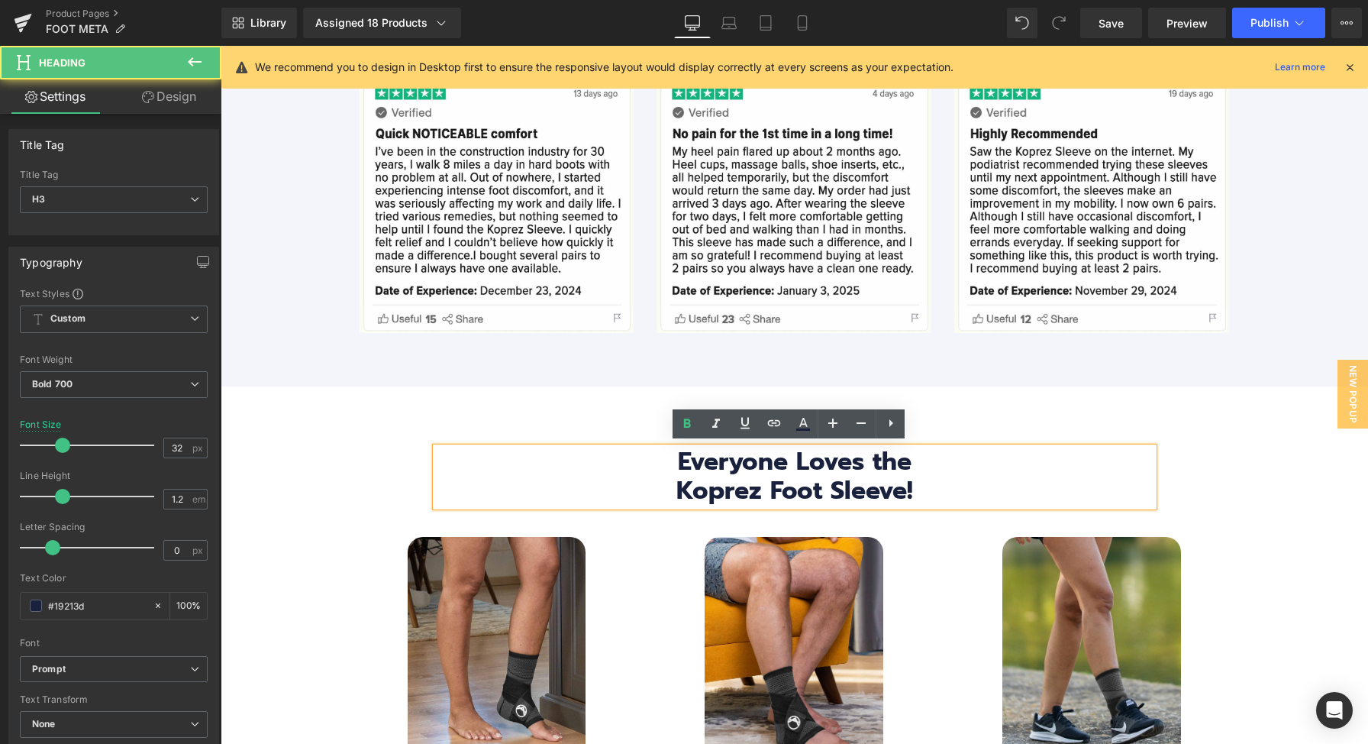
click at [902, 486] on h3 "Koprez Foot Sleeve!" at bounding box center [795, 490] width 718 height 29
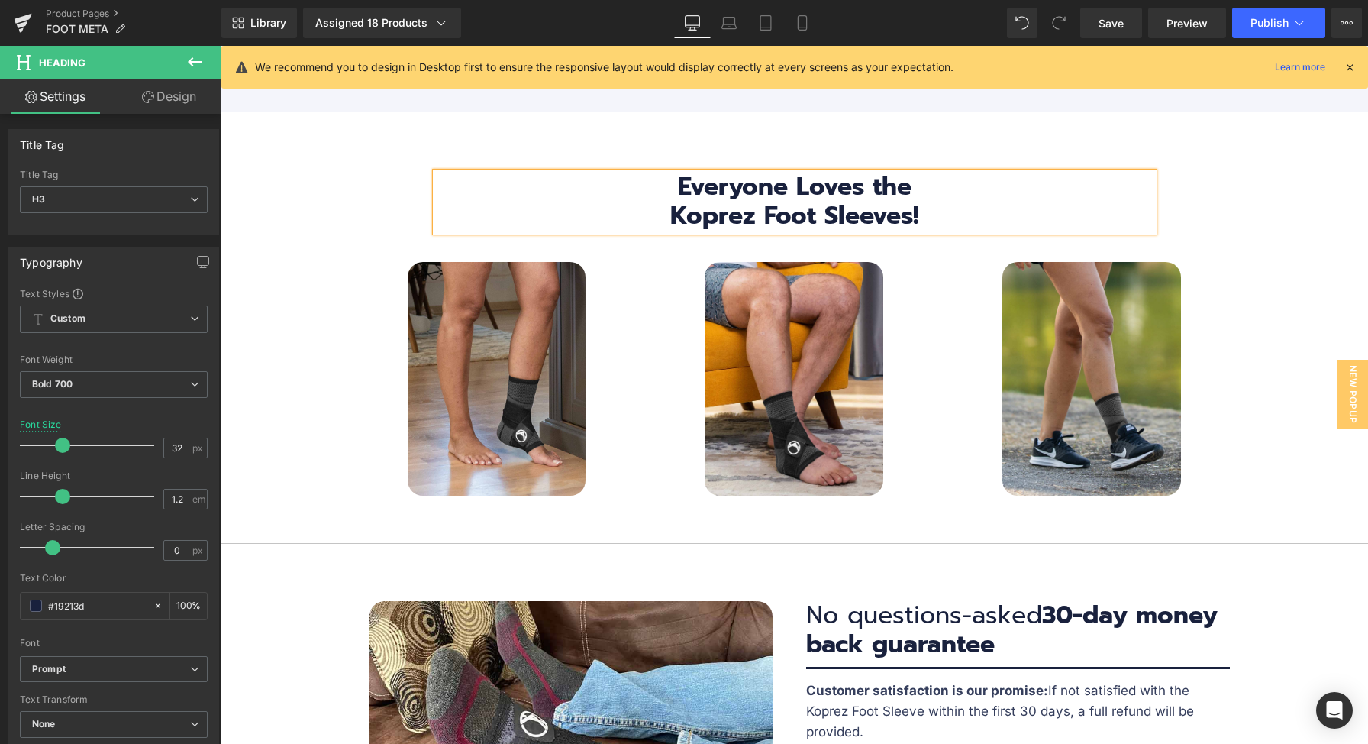
scroll to position [6054, 0]
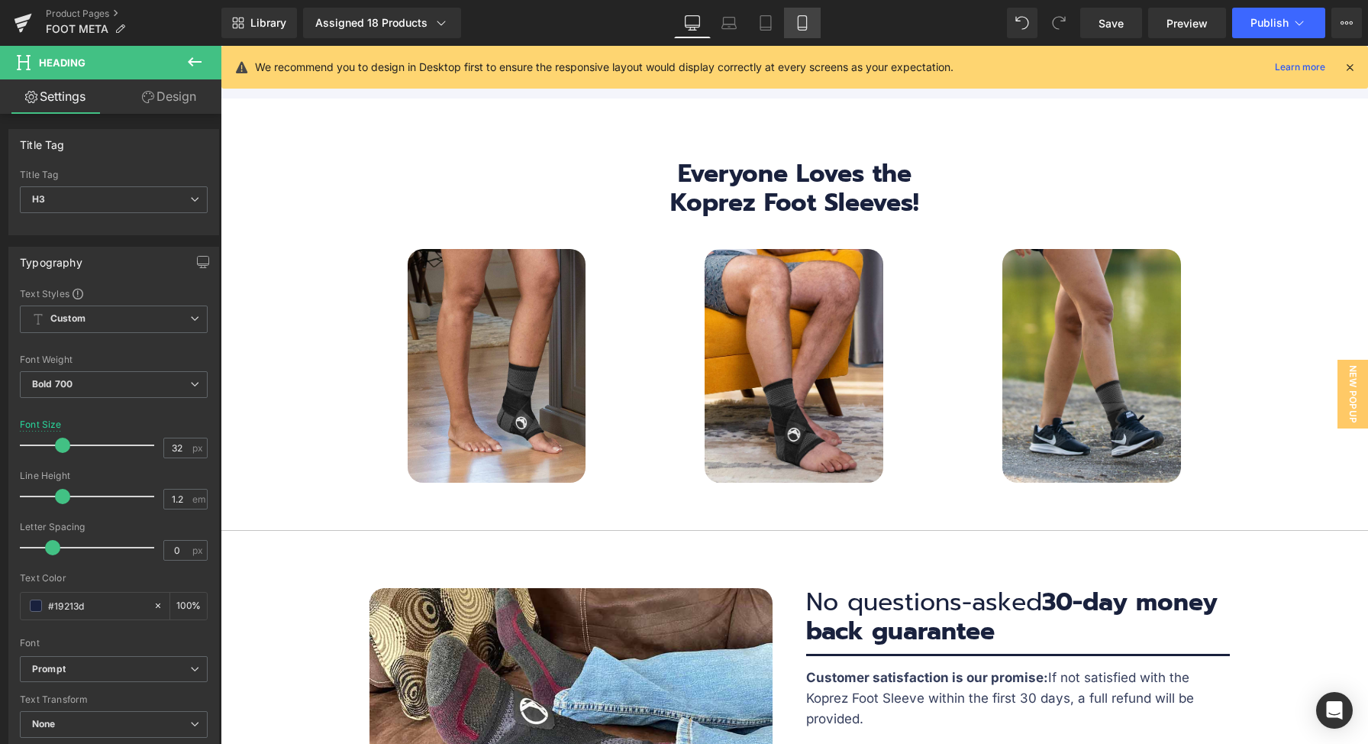
click at [801, 26] on icon at bounding box center [802, 22] width 15 height 15
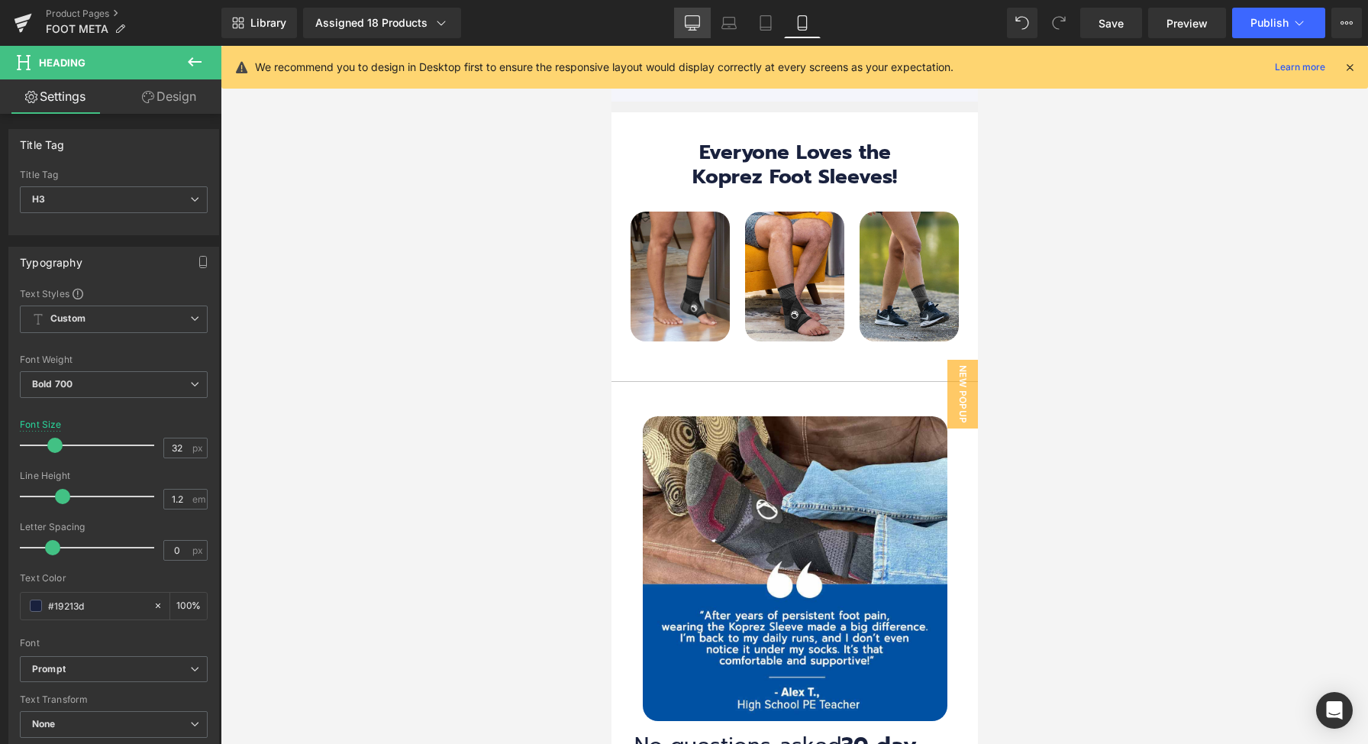
click at [710, 30] on link "Desktop" at bounding box center [692, 23] width 37 height 31
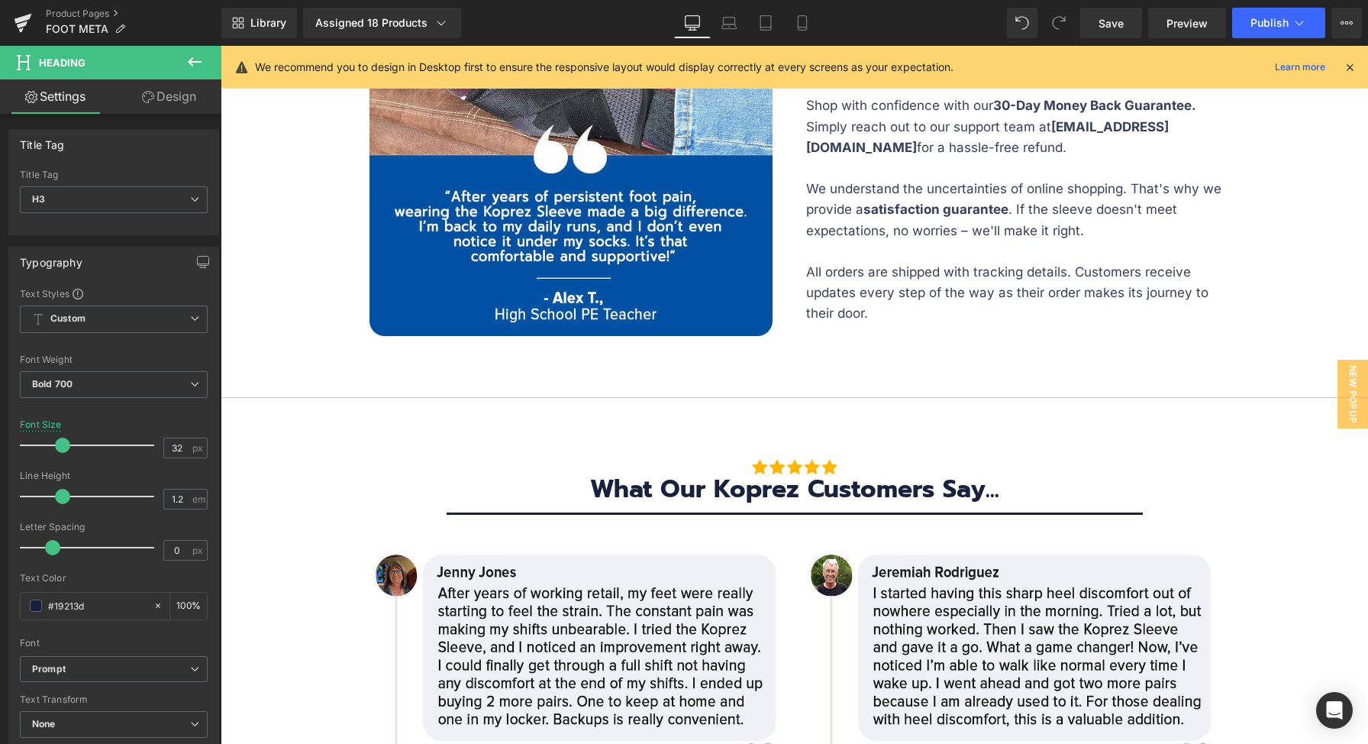
scroll to position [6504, 0]
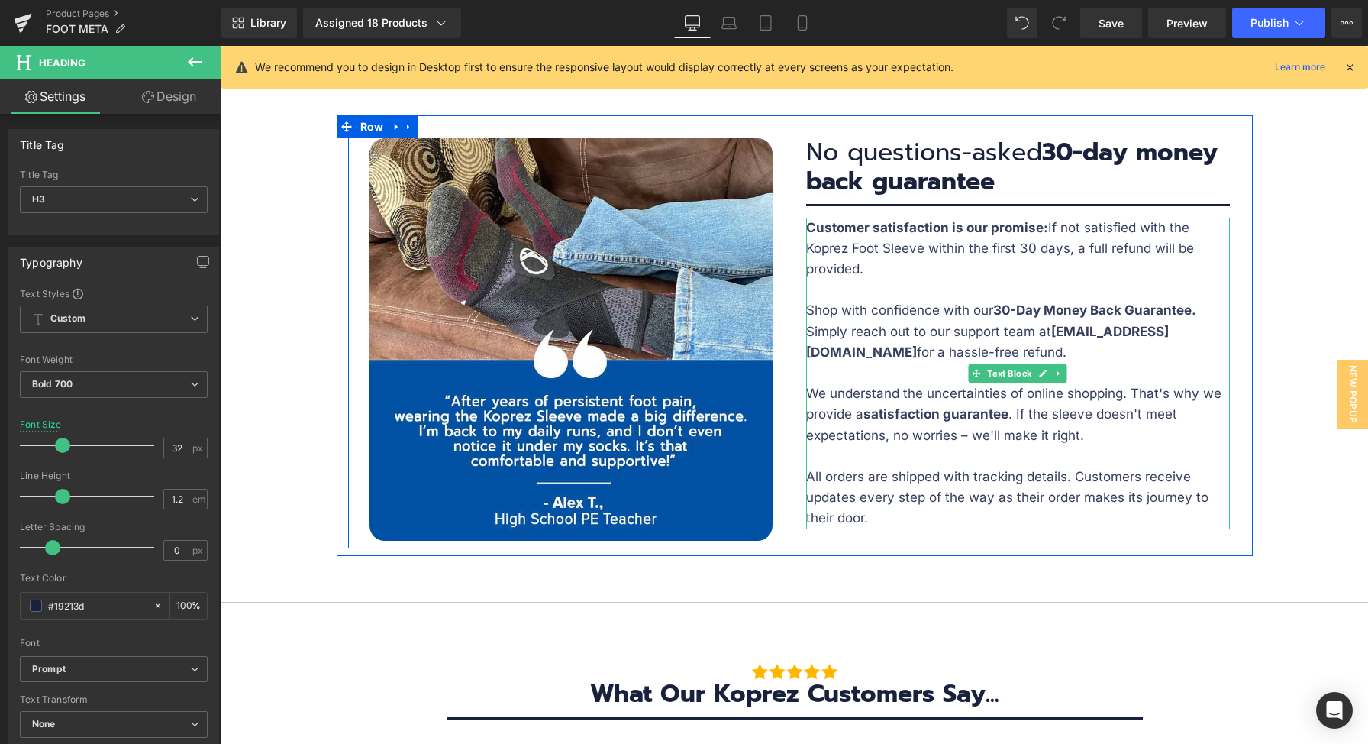
click at [980, 261] on p "Customer satisfaction is our promise: If not satisfied with the Koprez Foot Sle…" at bounding box center [1018, 249] width 424 height 63
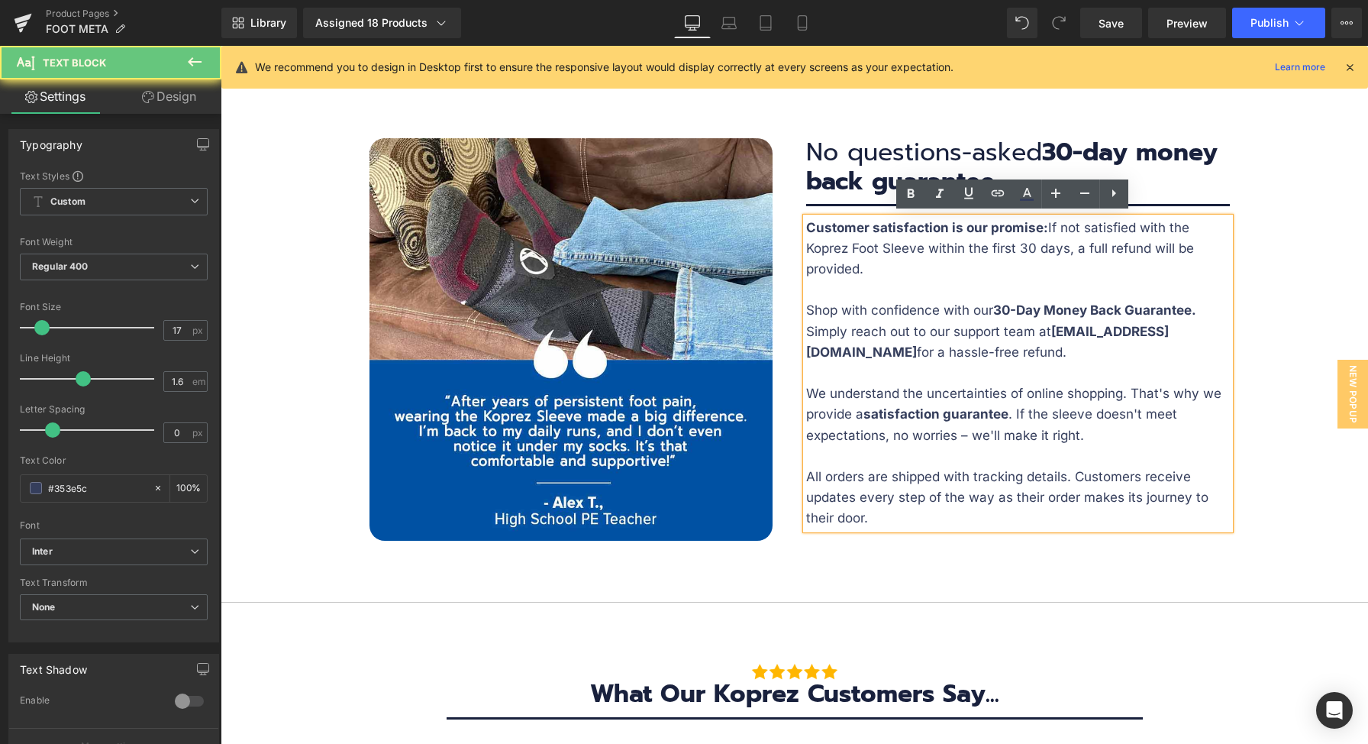
click at [960, 273] on p "Customer satisfaction is our promise: If not satisfied with the Koprez Foot Sle…" at bounding box center [1018, 249] width 424 height 63
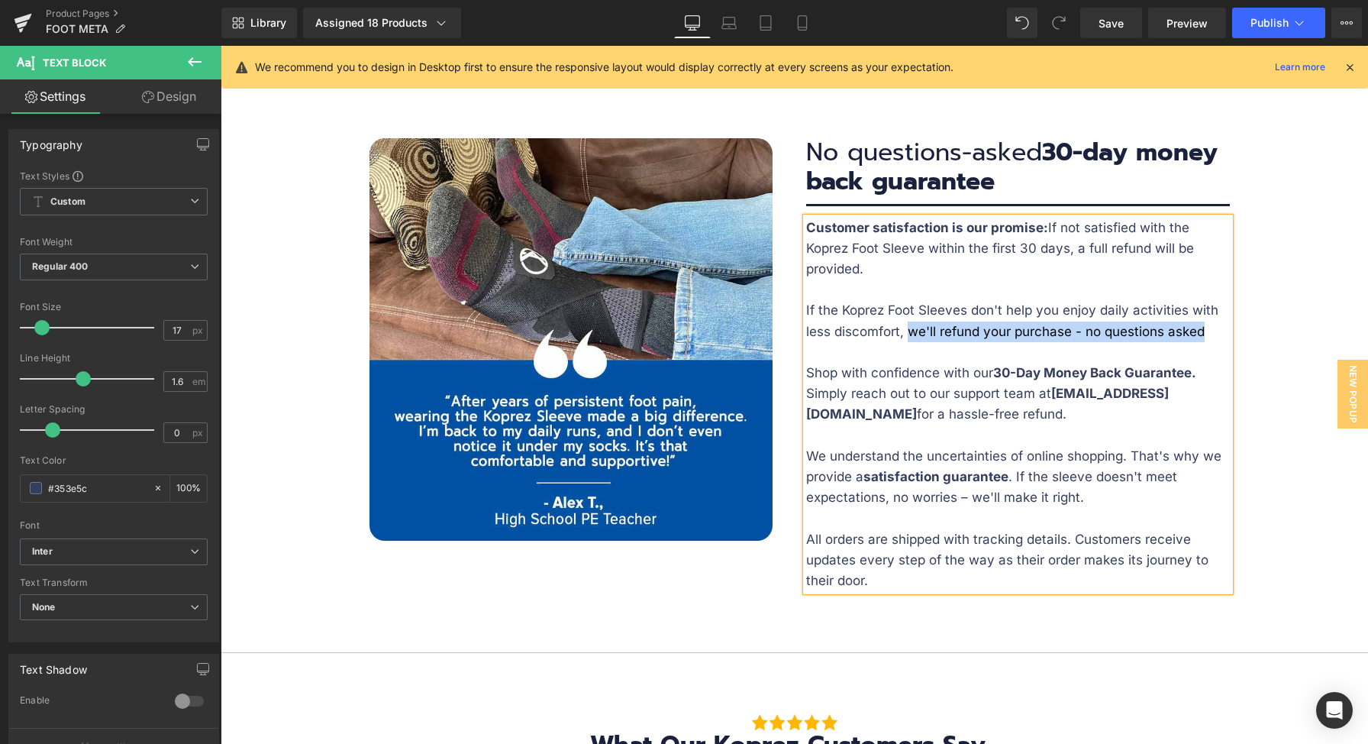
drag, startPoint x: 905, startPoint y: 330, endPoint x: 1205, endPoint y: 331, distance: 300.0
click at [1205, 331] on p "If the Koprez Foot Sleeves don't help you enjoy daily activities with less disc…" at bounding box center [1018, 320] width 424 height 41
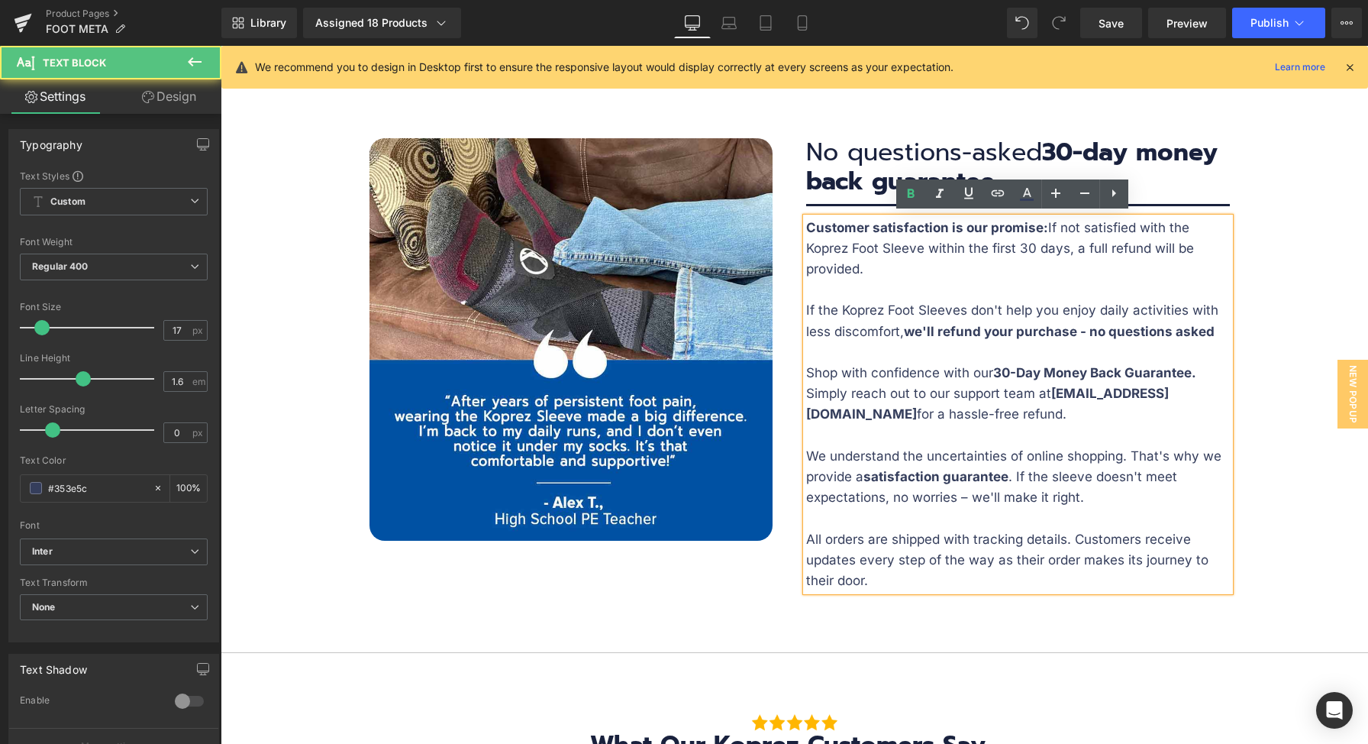
drag, startPoint x: 1209, startPoint y: 331, endPoint x: 1216, endPoint y: 331, distance: 7.7
click at [1209, 331] on p "If the Koprez Foot Sleeves don't help you enjoy daily activities with less disc…" at bounding box center [1018, 320] width 424 height 41
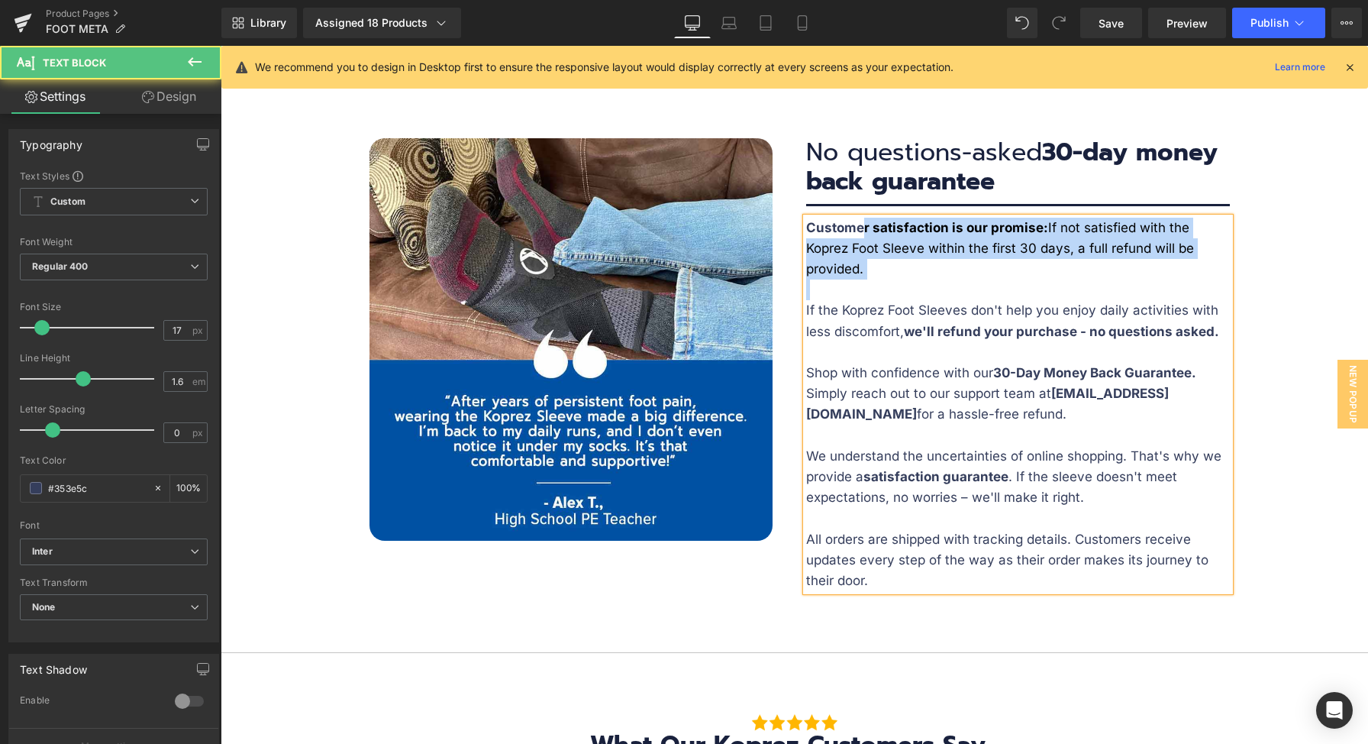
drag, startPoint x: 1012, startPoint y: 277, endPoint x: 828, endPoint y: 210, distance: 195.9
click at [828, 218] on div "Customer satisfaction is our promise: If not satisfied with the Koprez Foot Sle…" at bounding box center [1018, 405] width 424 height 374
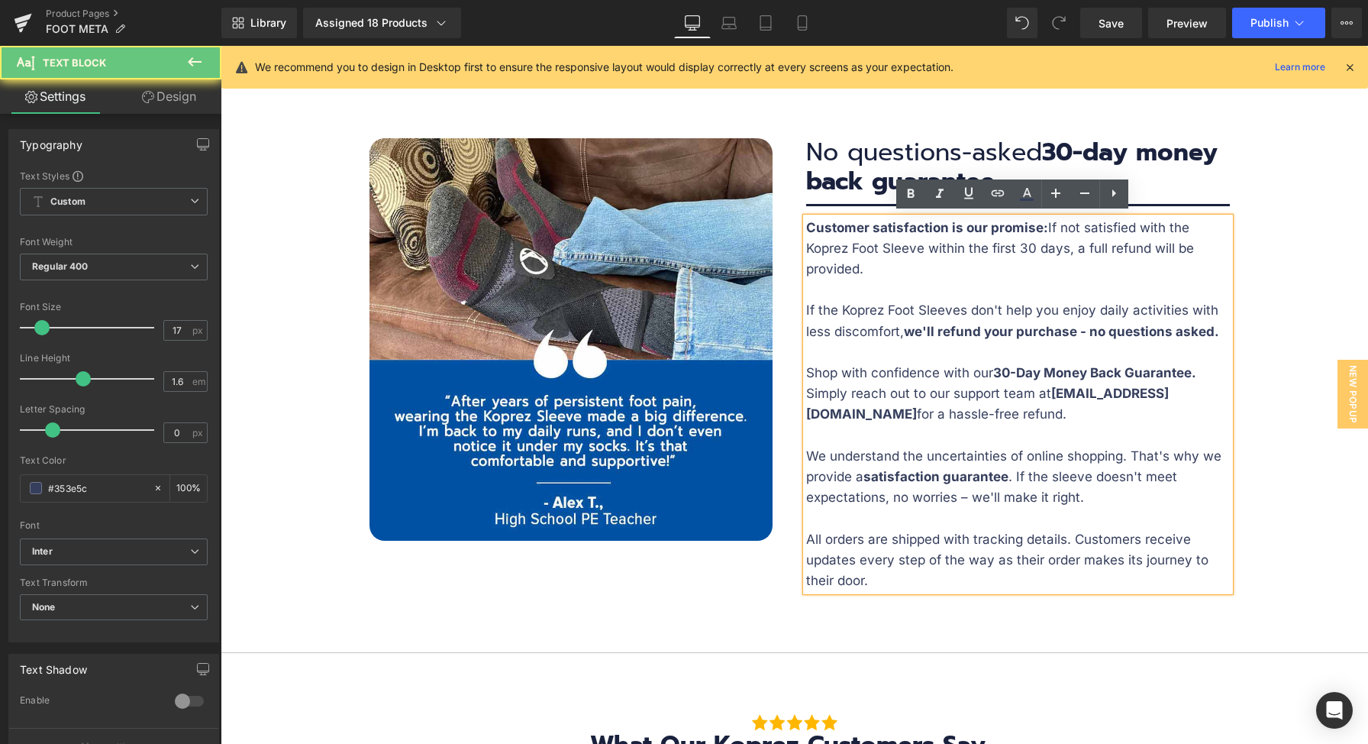
click at [867, 270] on p "Customer satisfaction is our promise: If not satisfied with the Koprez Foot Sle…" at bounding box center [1018, 249] width 424 height 63
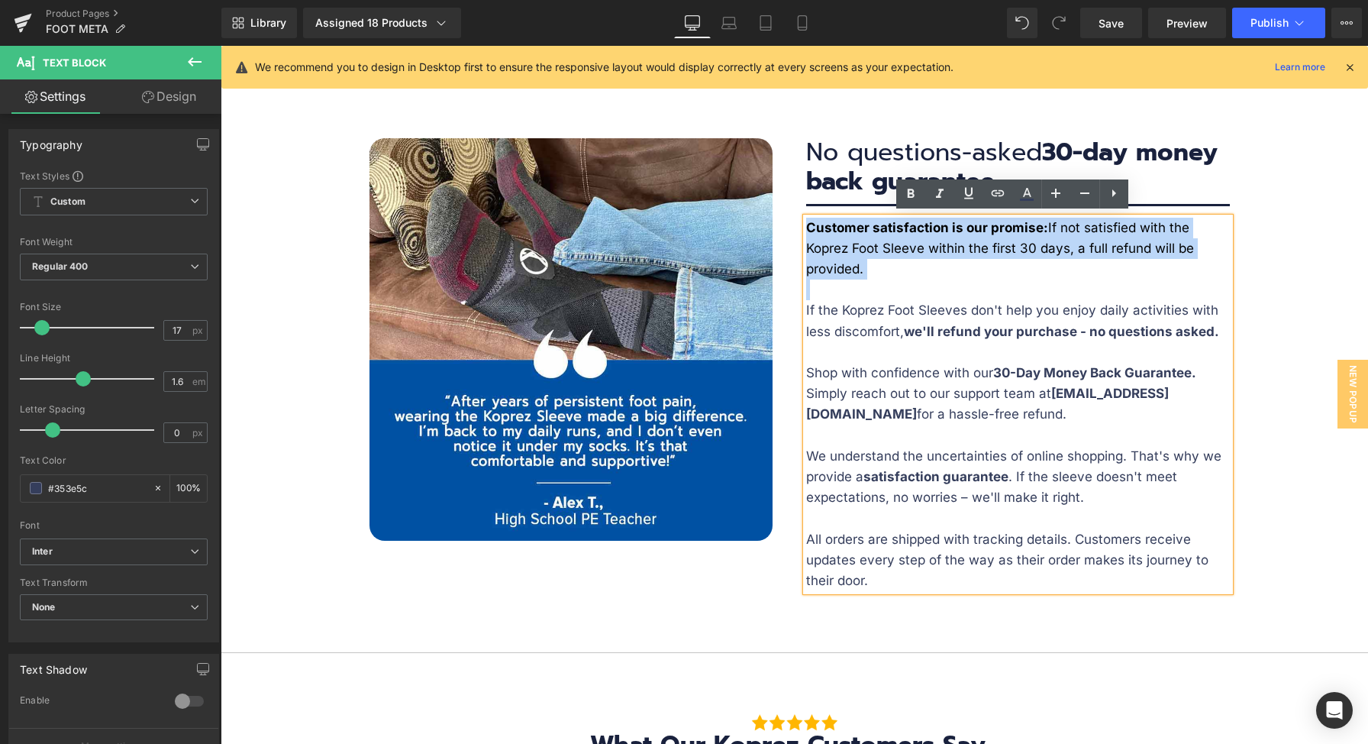
drag, startPoint x: 888, startPoint y: 279, endPoint x: 793, endPoint y: 225, distance: 109.1
click at [795, 225] on div "Image No questions-asked 30-day money back guarantee Heading Separator Customer…" at bounding box center [1018, 364] width 447 height 453
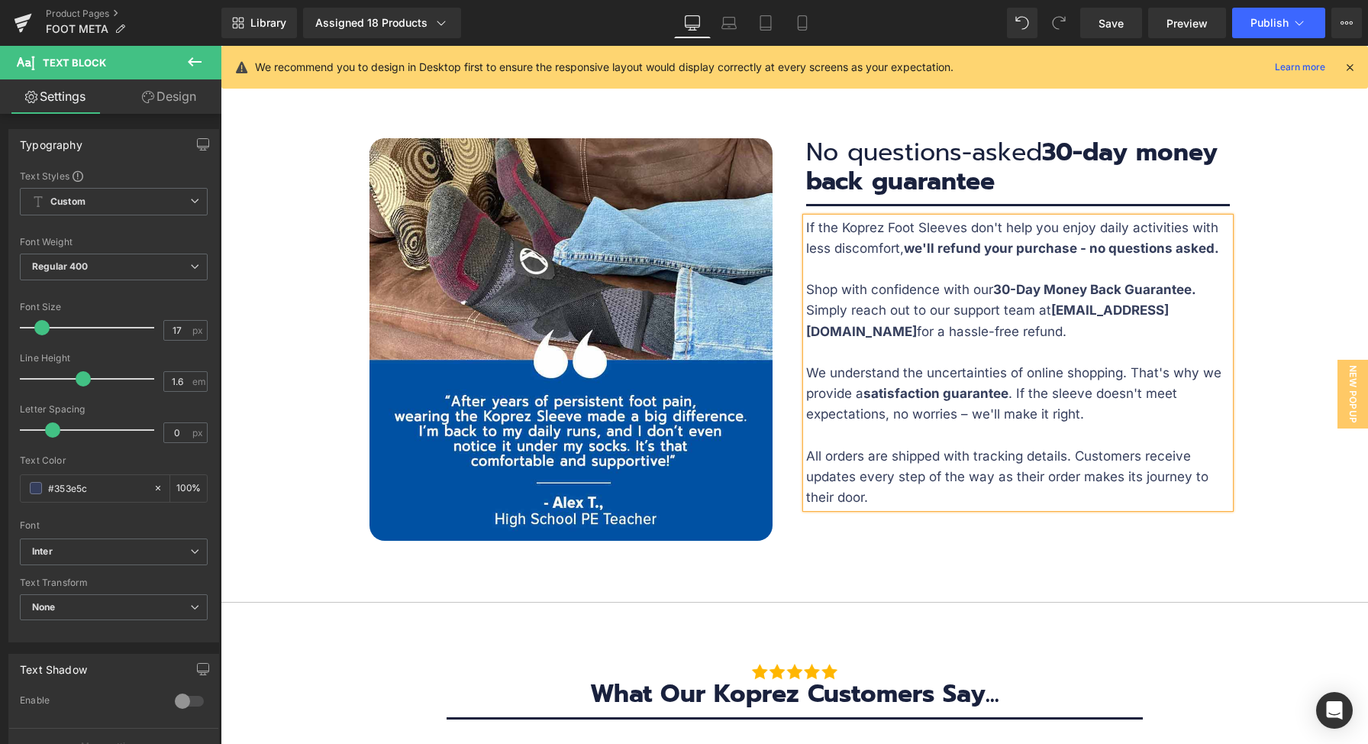
click at [1076, 399] on p "We understand the uncertainties of online shopping. That's why we provide a sat…" at bounding box center [1018, 394] width 424 height 63
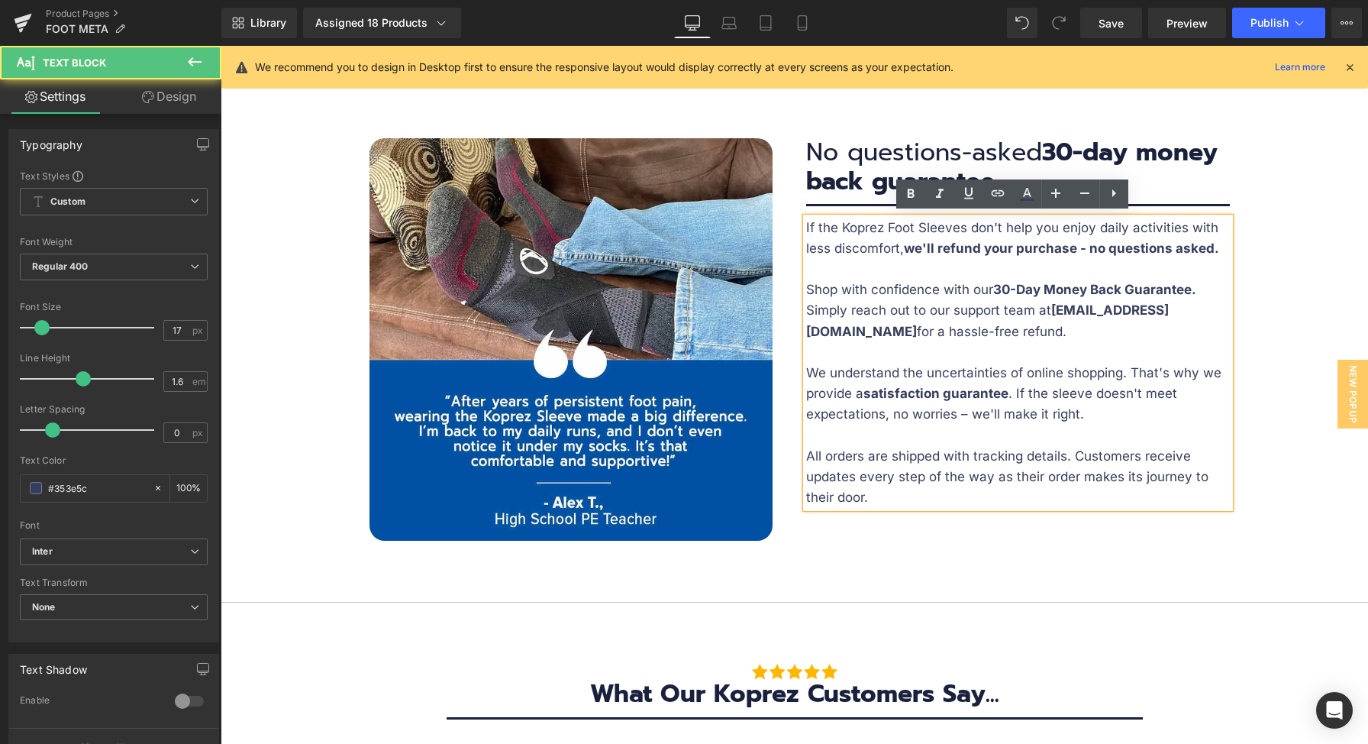
click at [1082, 395] on p "We understand the uncertainties of online shopping. That's why we provide a sat…" at bounding box center [1018, 394] width 424 height 63
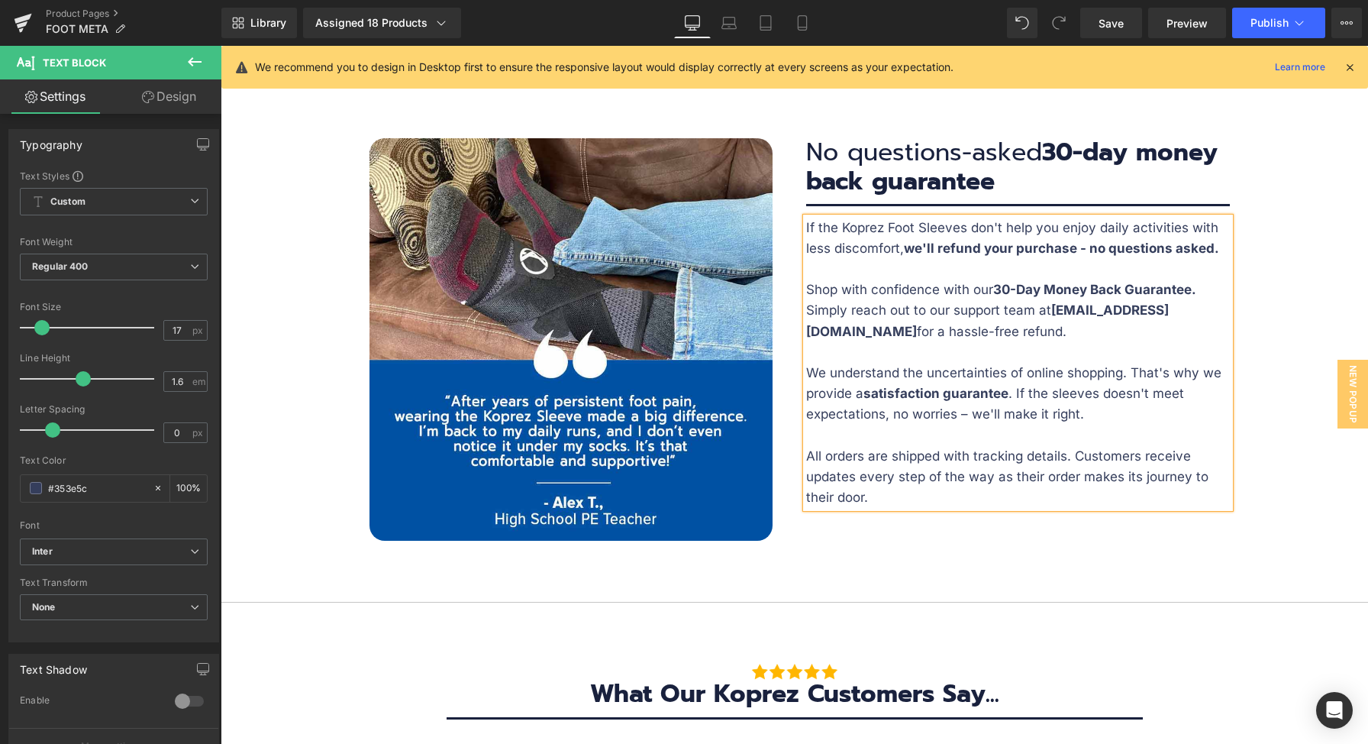
click at [1122, 392] on p "We understand the uncertainties of online shopping. That's why we provide a sat…" at bounding box center [1018, 394] width 424 height 63
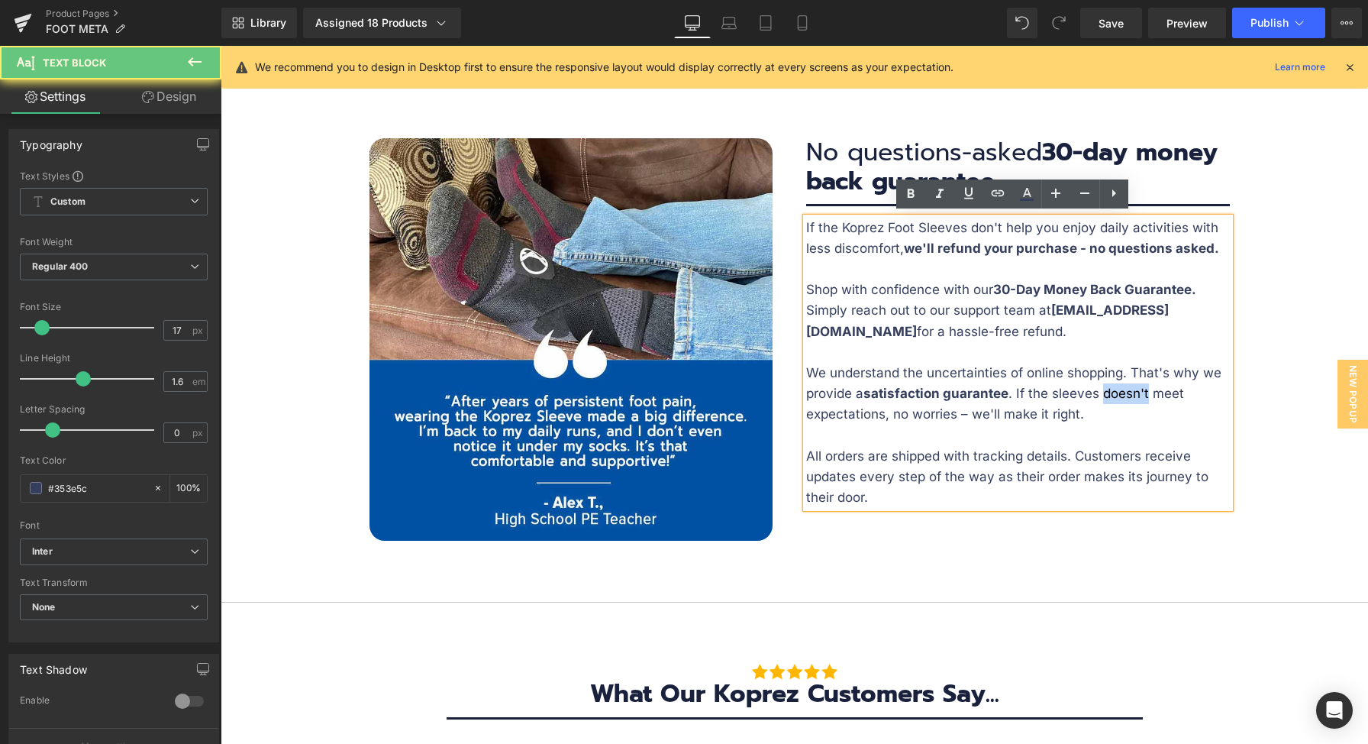
click at [1122, 392] on p "We understand the uncertainties of online shopping. That's why we provide a sat…" at bounding box center [1018, 394] width 424 height 63
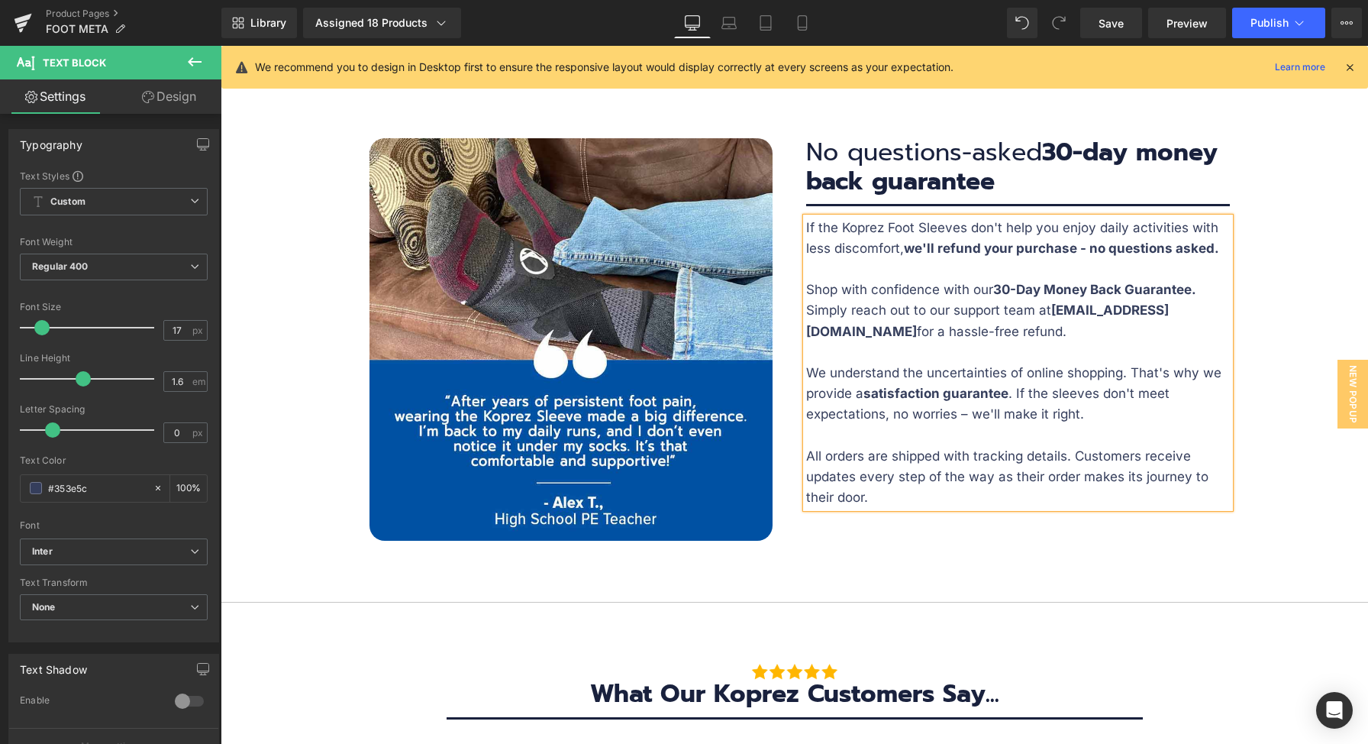
click at [1036, 535] on div "Image Image No questions-asked 30-day money back guarantee Heading Separator If…" at bounding box center [794, 331] width 893 height 433
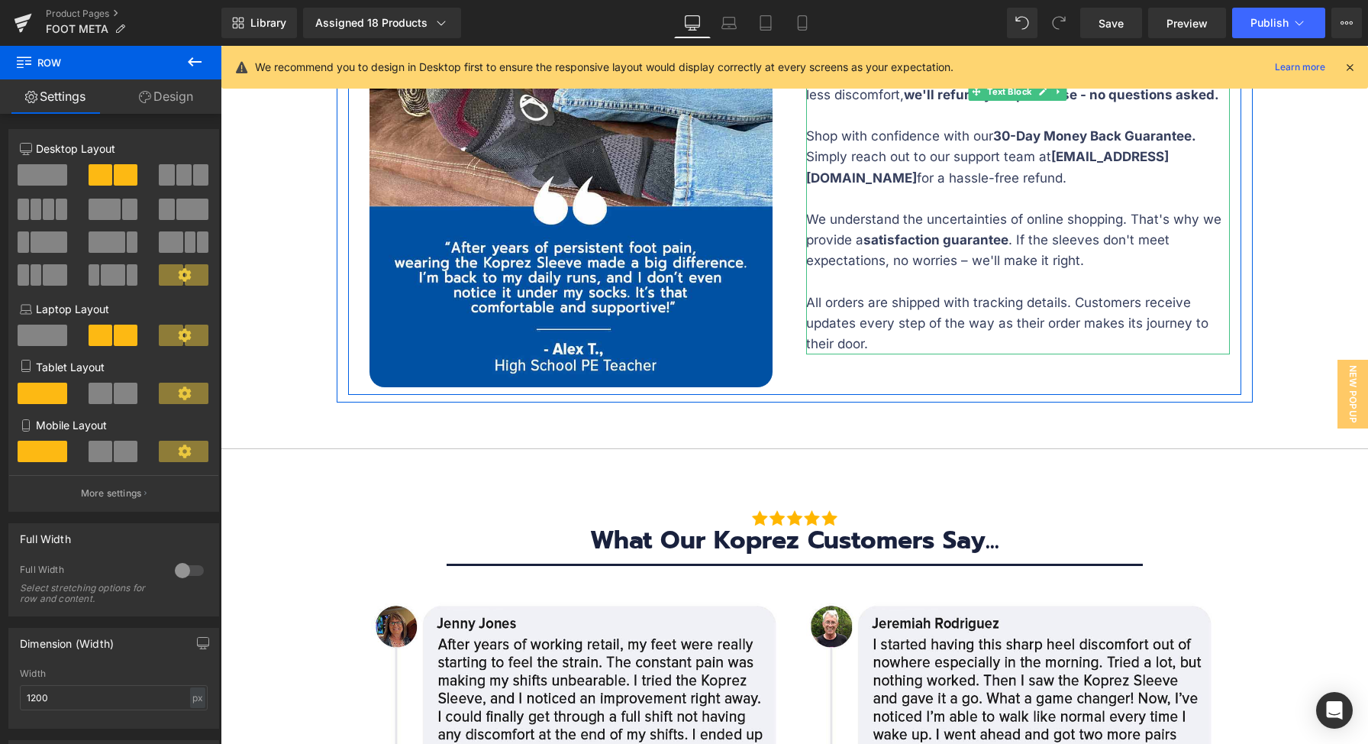
scroll to position [6525, 0]
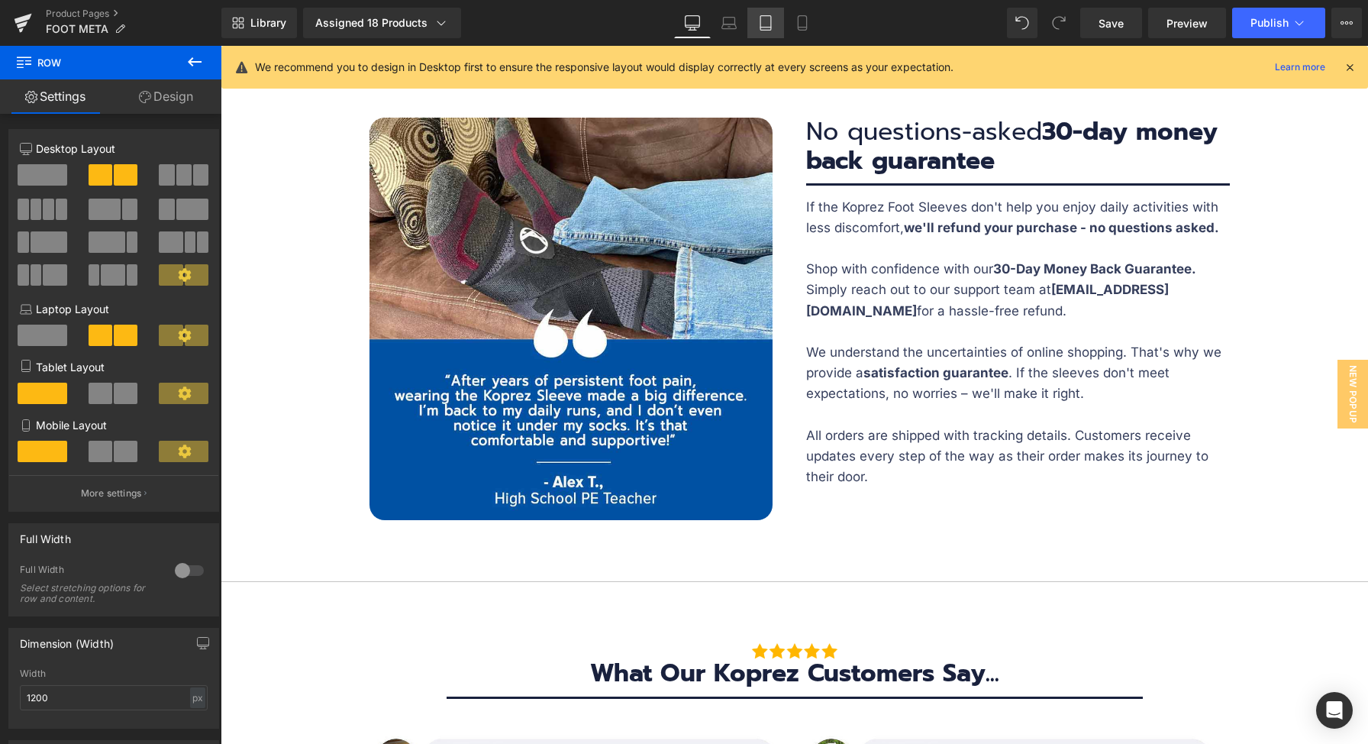
click at [776, 24] on link "Tablet" at bounding box center [765, 23] width 37 height 31
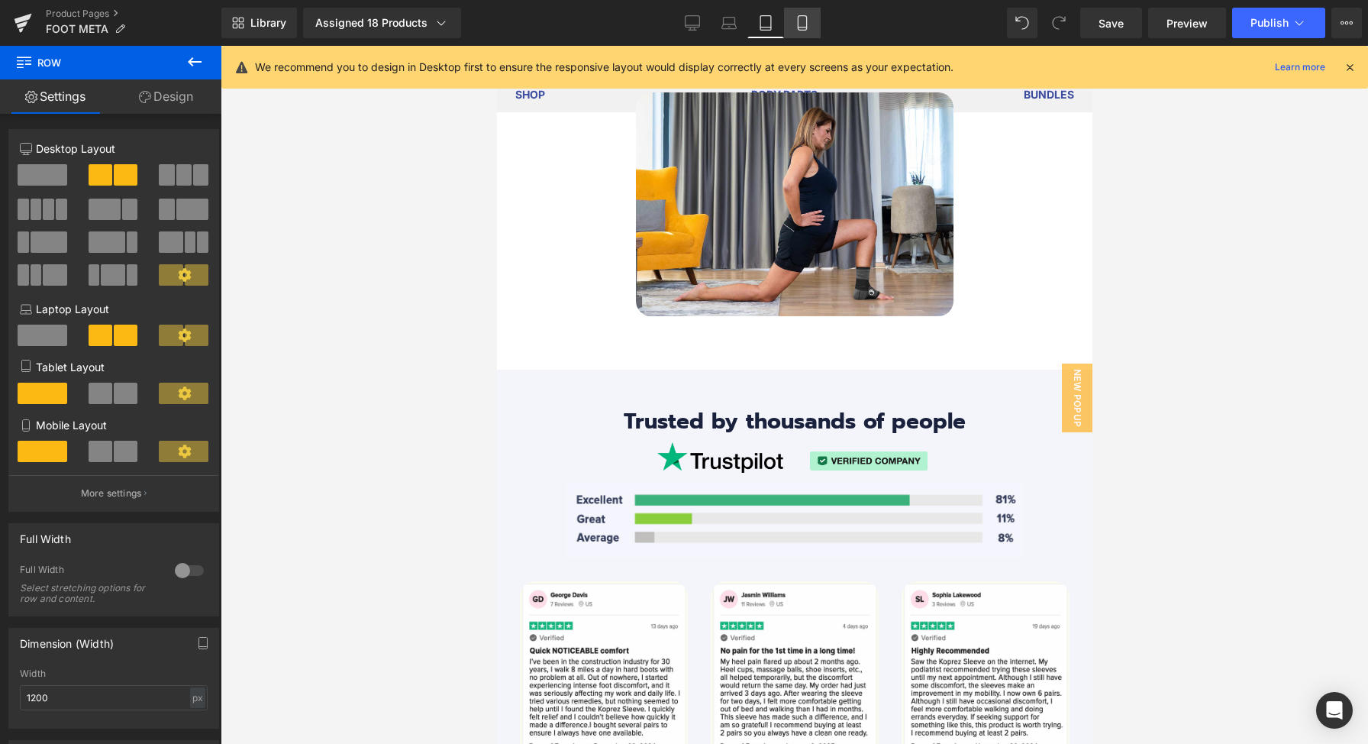
scroll to position [7639, 0]
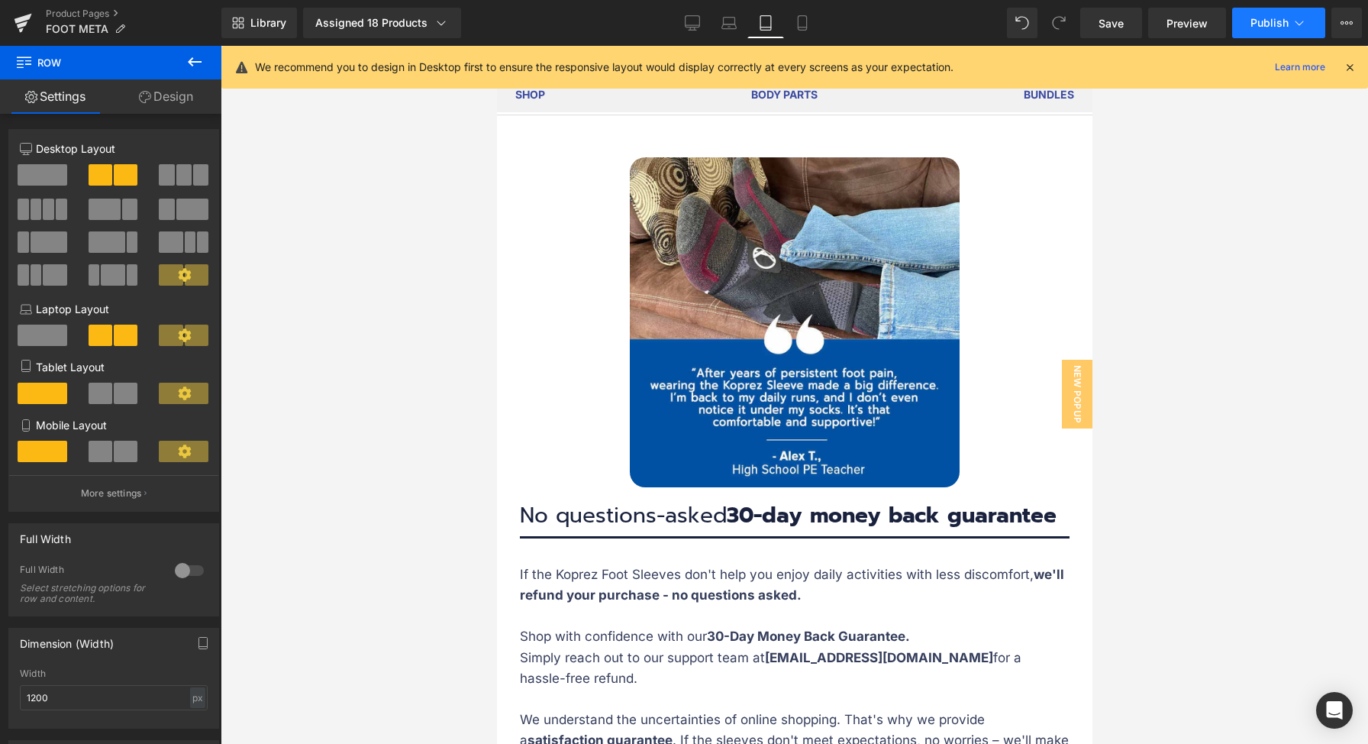
click at [1307, 20] on button "Publish" at bounding box center [1278, 23] width 93 height 31
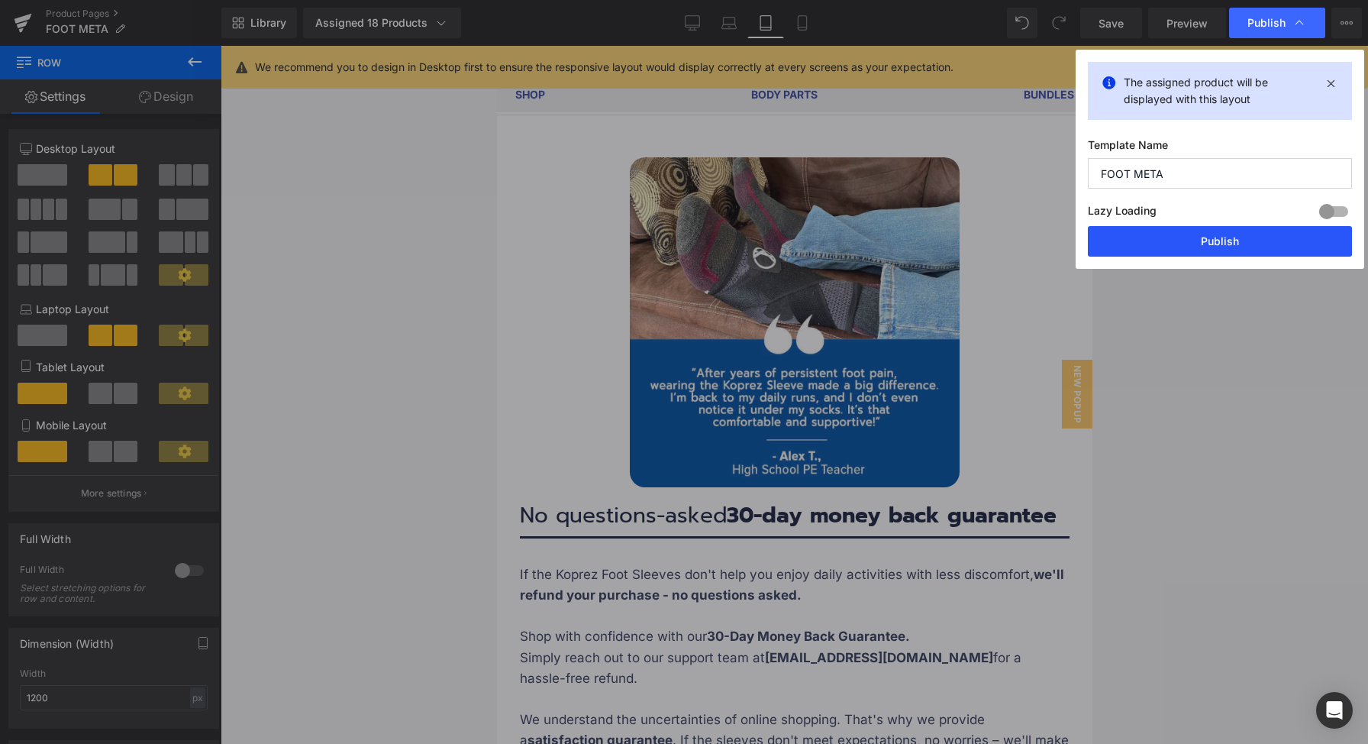
click at [1191, 239] on button "Publish" at bounding box center [1220, 241] width 264 height 31
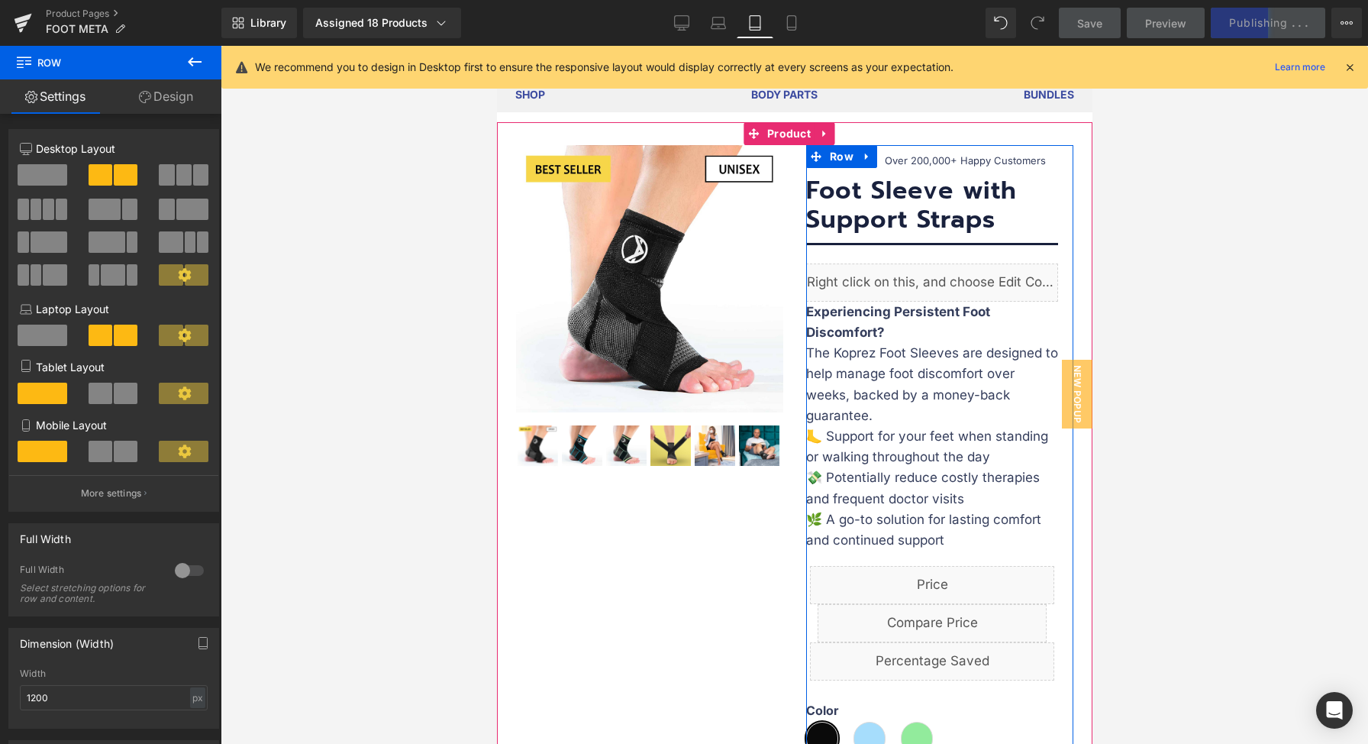
scroll to position [0, 0]
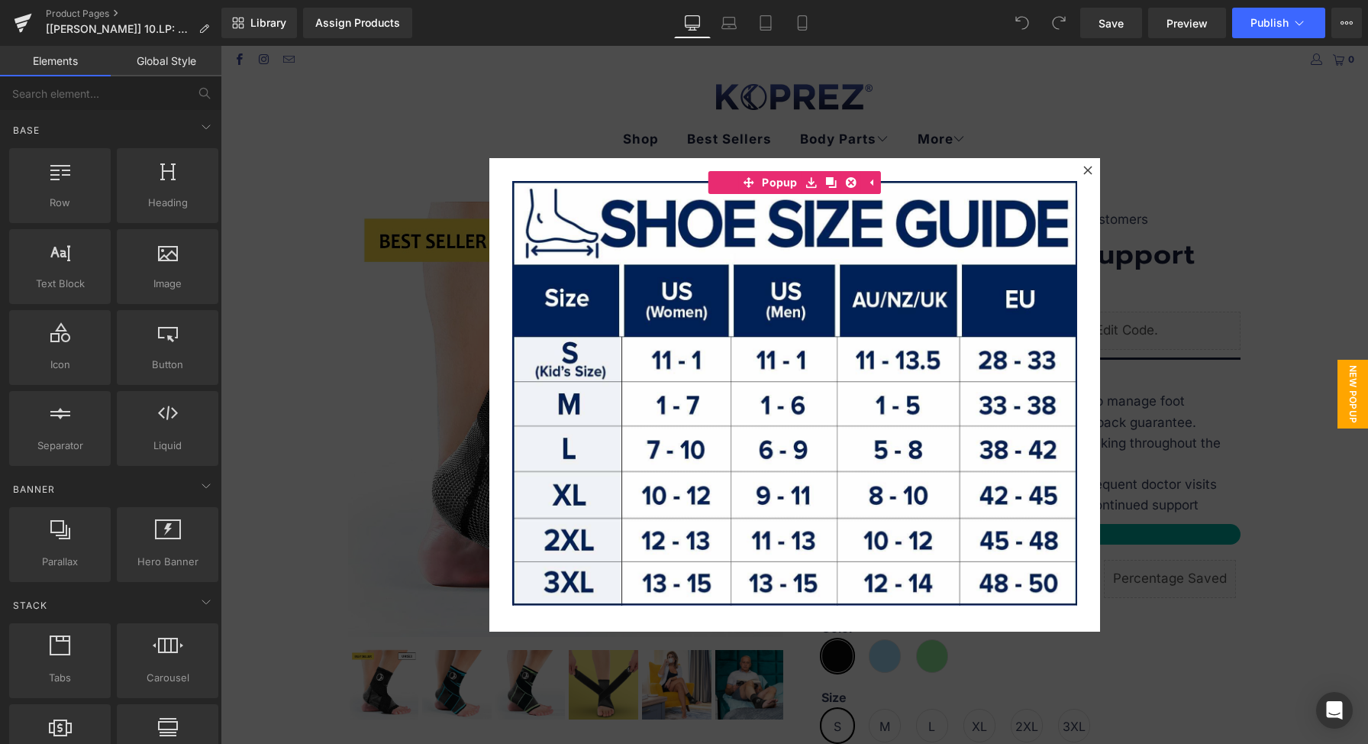
click at [1141, 208] on div at bounding box center [794, 395] width 1147 height 698
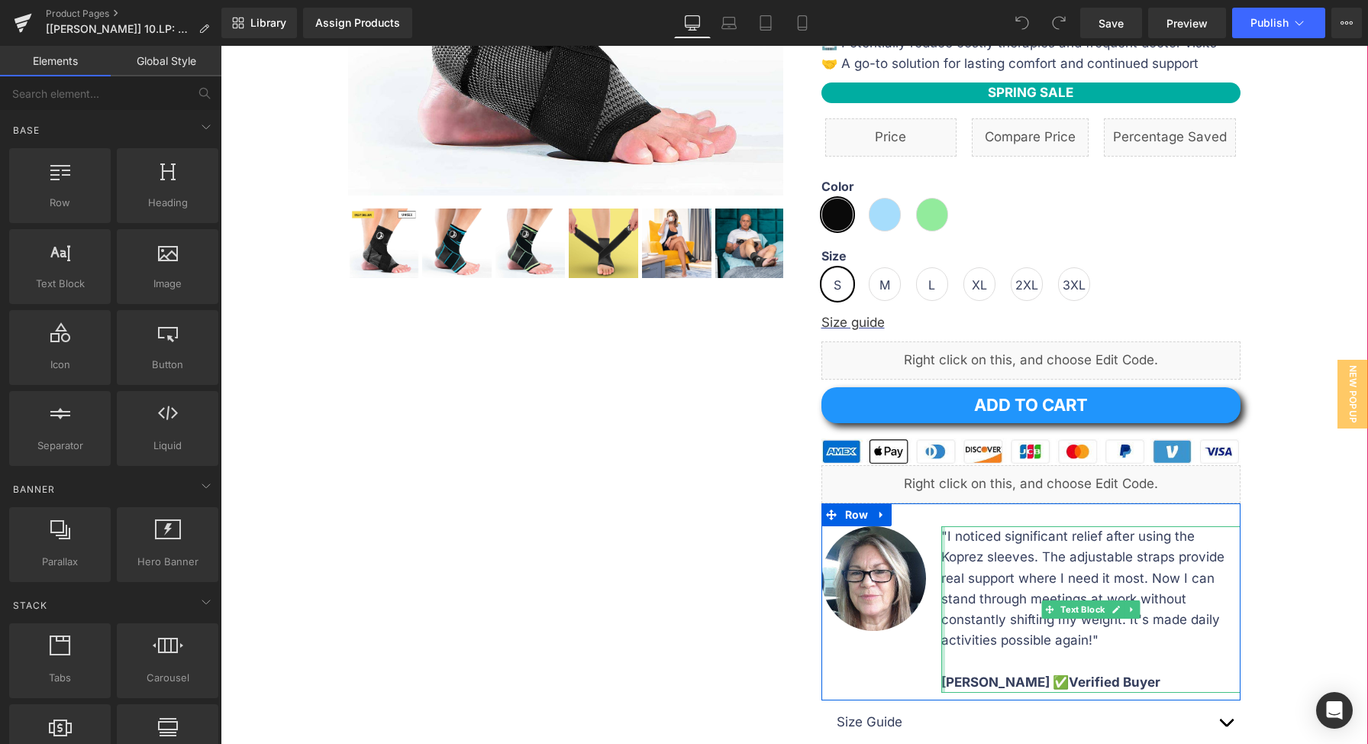
scroll to position [457, 0]
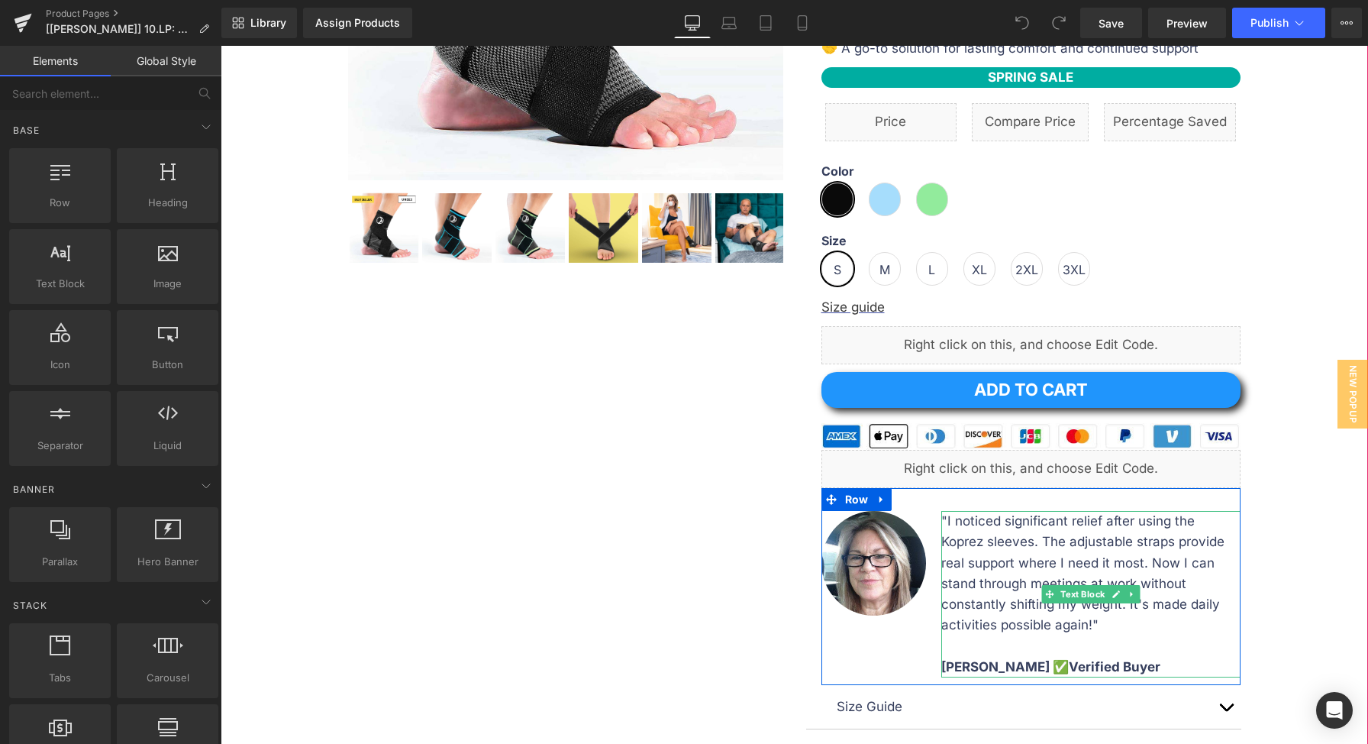
click at [973, 661] on b "[PERSON_NAME] ✅Verified Buyer" at bounding box center [1050, 666] width 219 height 15
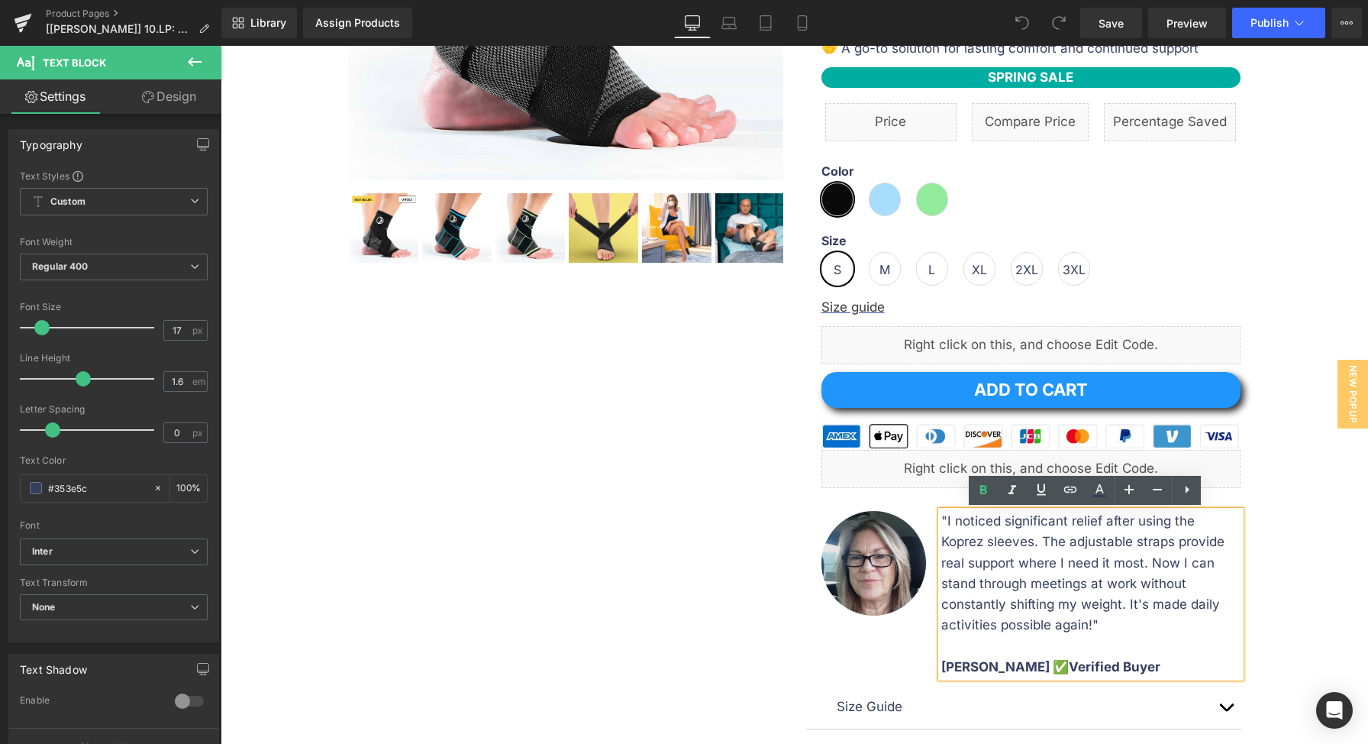
click at [848, 579] on img at bounding box center [873, 563] width 105 height 105
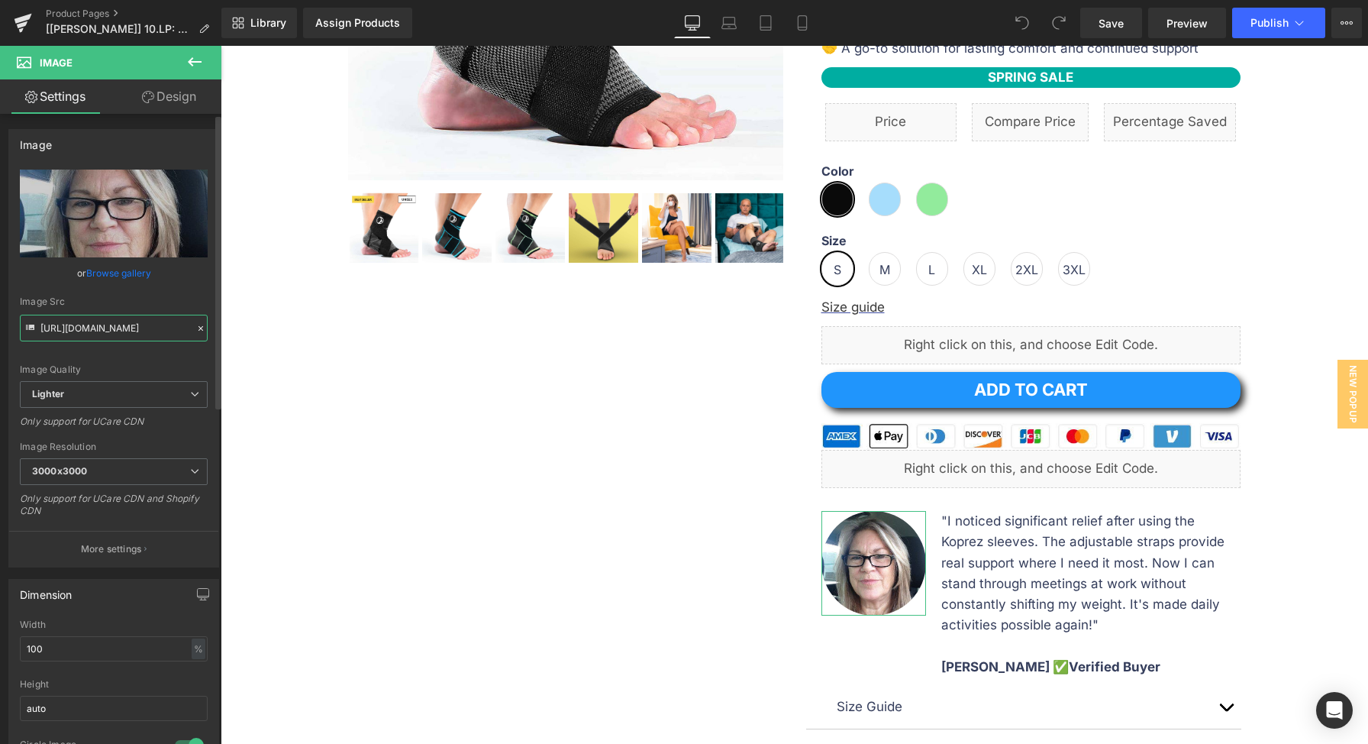
click at [111, 325] on input "[URL][DOMAIN_NAME]" at bounding box center [114, 328] width 188 height 27
